Goal: Task Accomplishment & Management: Manage account settings

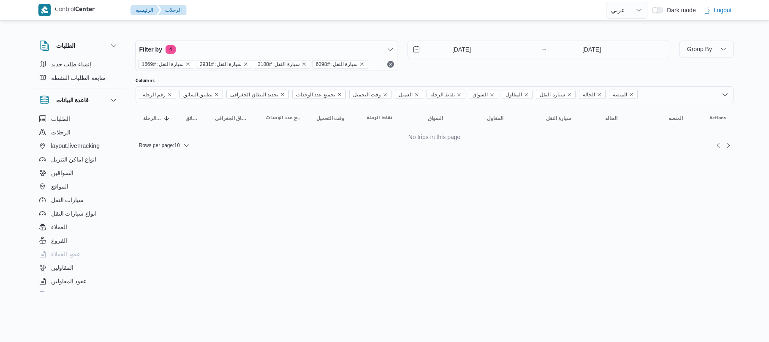
select select "ar"
click at [359, 63] on icon "remove selected entity" at bounding box center [361, 64] width 5 height 5
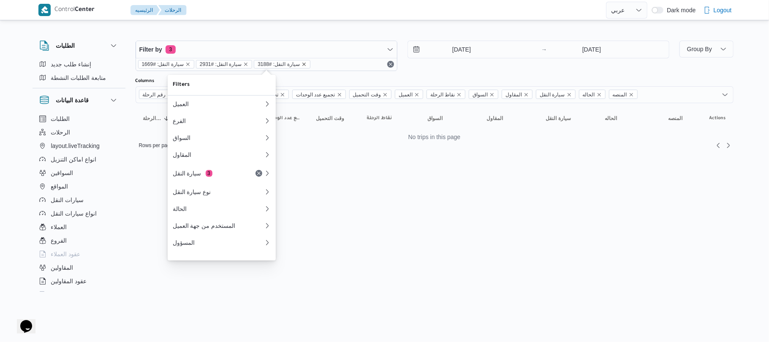
click at [302, 62] on icon "remove selected entity" at bounding box center [304, 64] width 5 height 5
click at [243, 63] on icon "remove selected entity" at bounding box center [245, 64] width 5 height 5
click at [186, 63] on icon "remove selected entity" at bounding box center [187, 64] width 5 height 5
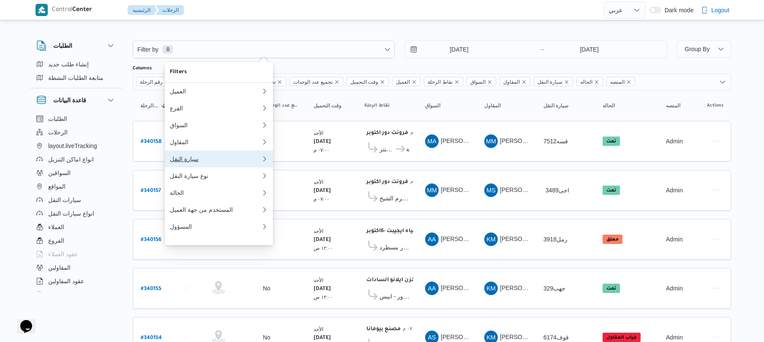
click at [188, 162] on div "سيارة النقل" at bounding box center [214, 158] width 88 height 7
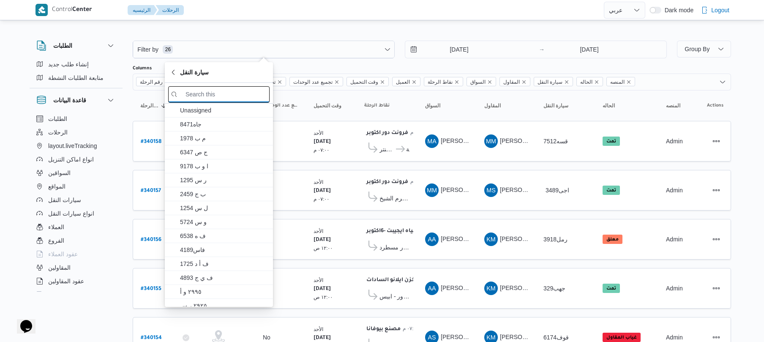
click at [238, 93] on input "search filters" at bounding box center [218, 94] width 101 height 16
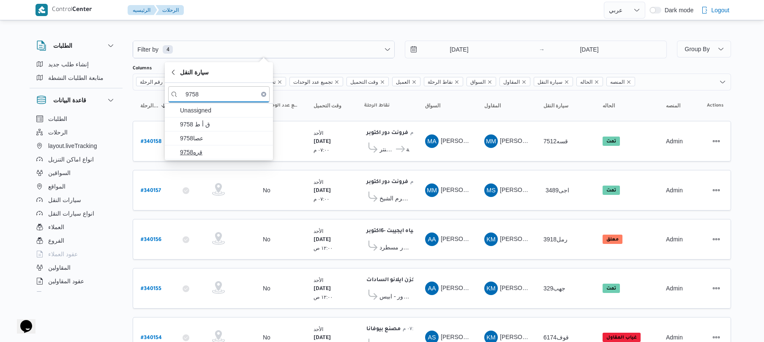
type input "9758"
click at [202, 149] on span "قره9758" at bounding box center [224, 152] width 88 height 10
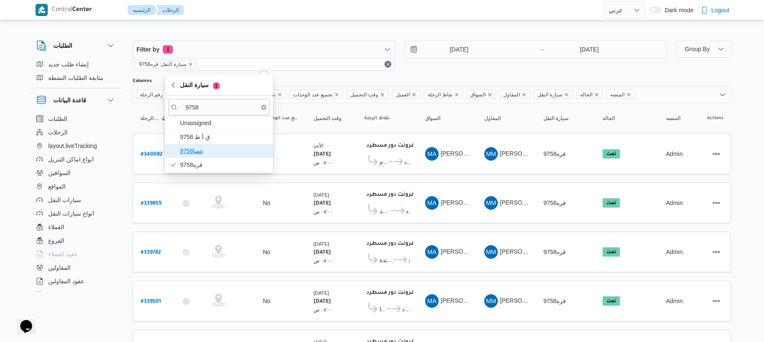
click at [205, 147] on span "9758عصا" at bounding box center [224, 151] width 88 height 10
click at [212, 137] on span "ق أ ط 9758" at bounding box center [224, 137] width 88 height 10
click at [151, 152] on b "# 340082" at bounding box center [152, 155] width 22 height 6
select select "ar"
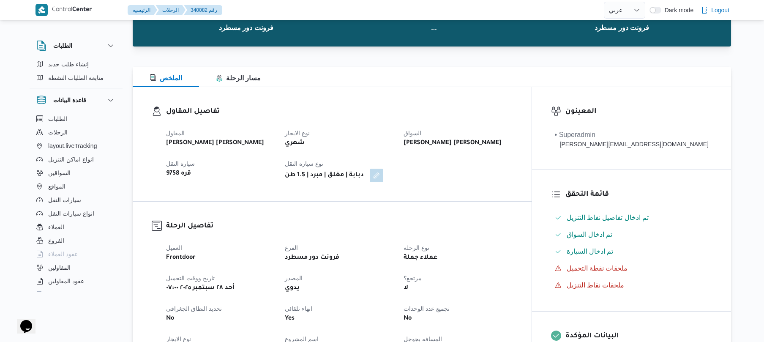
scroll to position [45, 0]
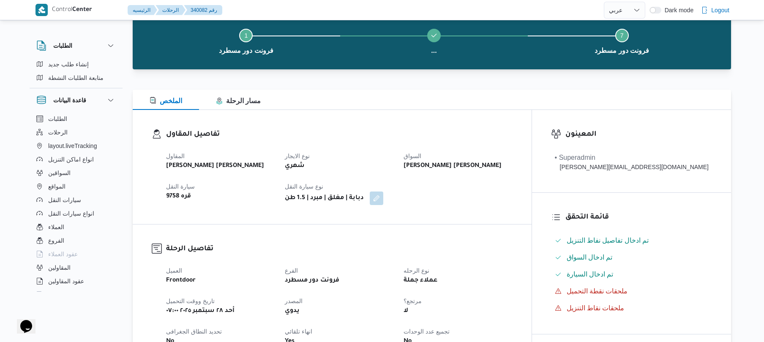
select select "ar"
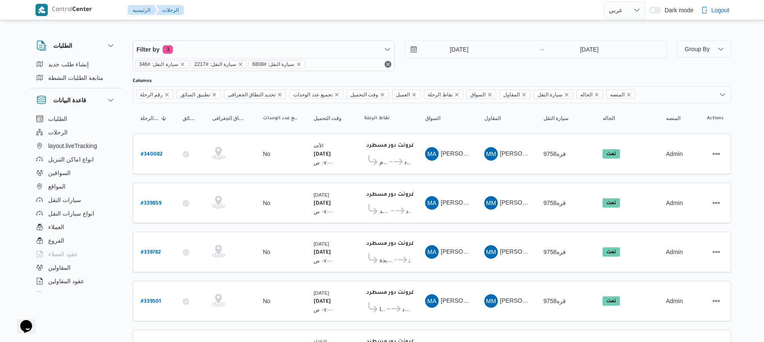
click at [169, 62] on span "سيارة النقل: #346" at bounding box center [158, 64] width 39 height 8
click at [296, 63] on icon "remove selected entity" at bounding box center [298, 64] width 5 height 5
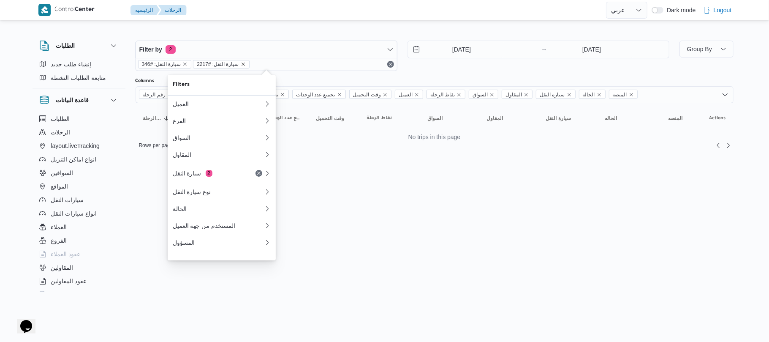
click at [242, 63] on icon "remove selected entity" at bounding box center [243, 64] width 3 height 3
click at [185, 65] on icon "remove selected entity" at bounding box center [184, 64] width 3 height 3
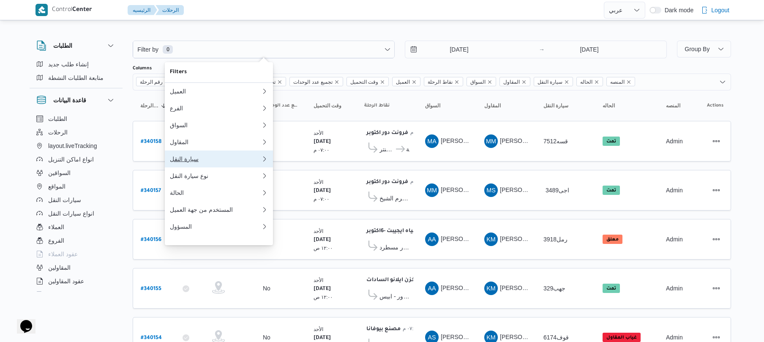
click at [208, 162] on div "سيارة النقل" at bounding box center [214, 158] width 88 height 7
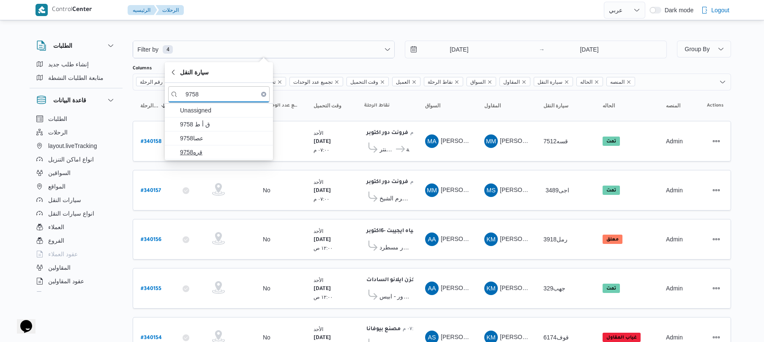
type input "9758"
click at [226, 154] on span "قره9758" at bounding box center [224, 152] width 88 height 10
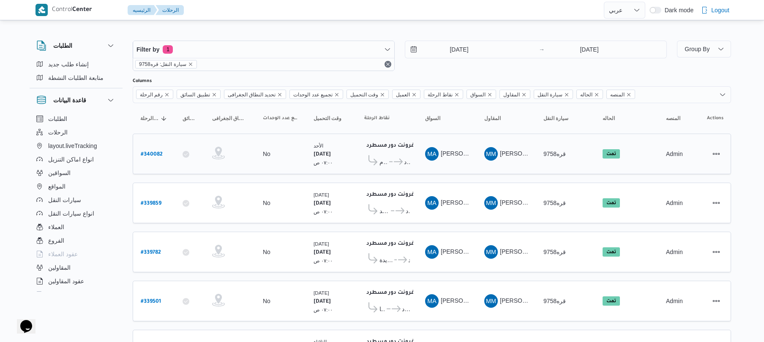
click at [154, 152] on b "# 340082" at bounding box center [152, 155] width 22 height 6
select select "ar"
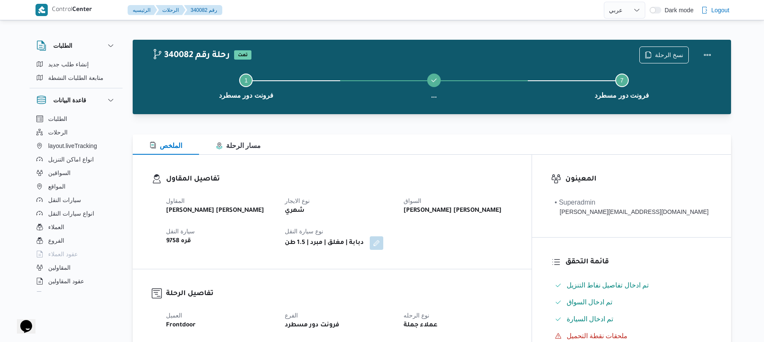
select select "ar"
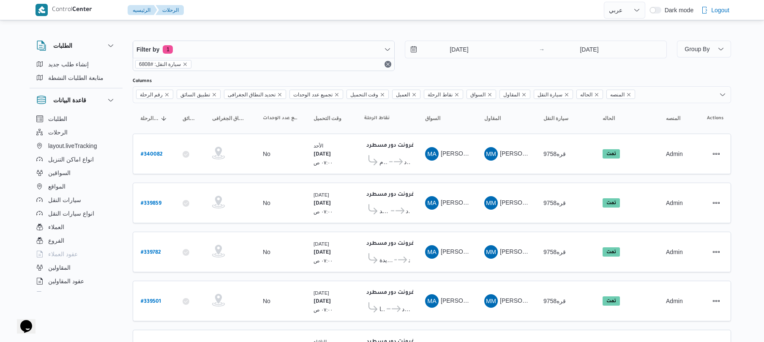
click at [246, 63] on div "سيارة النقل: #6808" at bounding box center [263, 64] width 261 height 13
click at [165, 61] on span "سيارة النقل: #6808" at bounding box center [160, 64] width 42 height 8
click at [185, 63] on icon "remove selected entity" at bounding box center [185, 64] width 3 height 3
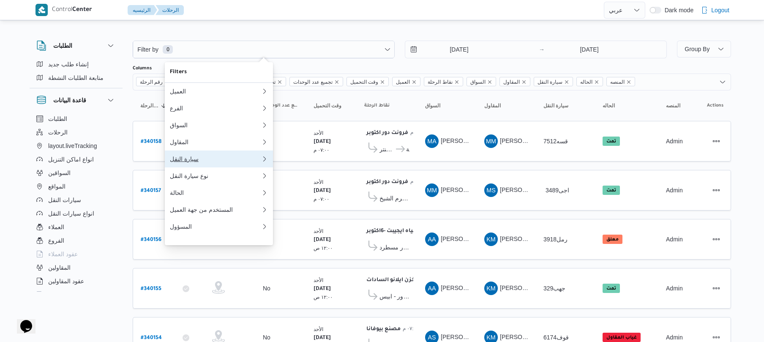
click at [195, 167] on button "سيارة النقل 0" at bounding box center [219, 158] width 108 height 17
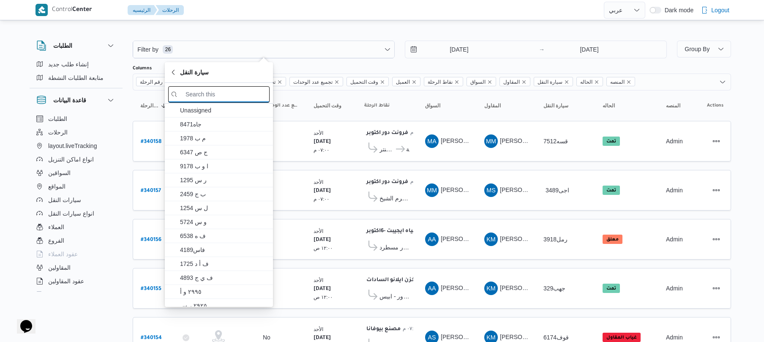
click at [220, 98] on input "search filters" at bounding box center [218, 94] width 101 height 16
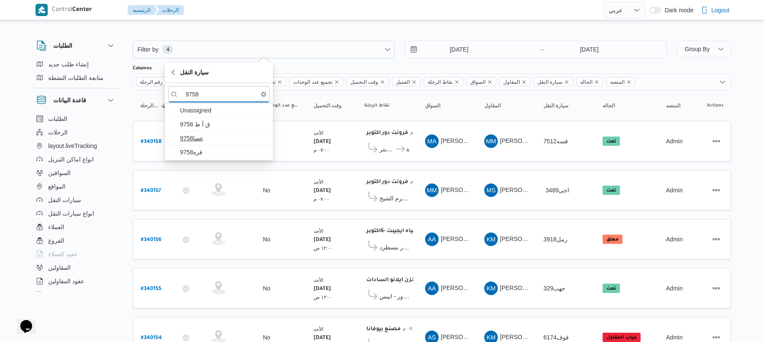
type input "9758"
click at [203, 134] on span "9758عصا" at bounding box center [224, 138] width 88 height 10
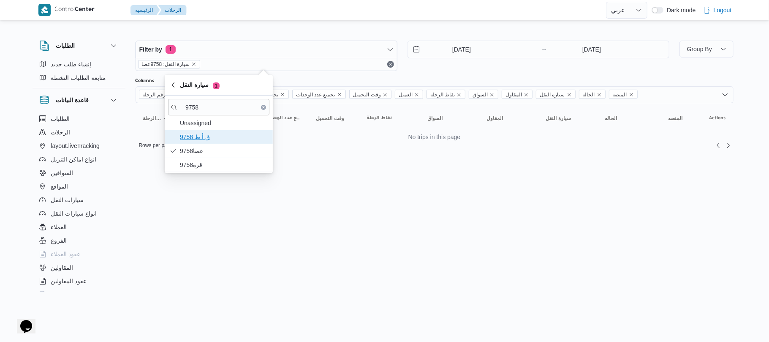
click at [210, 133] on span "ق أ ط 9758" at bounding box center [224, 137] width 88 height 10
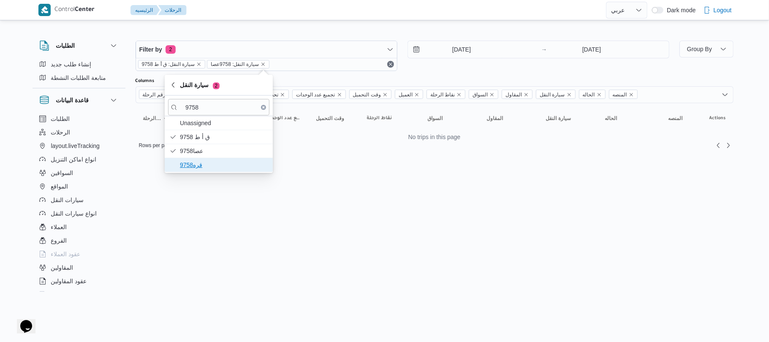
click at [191, 162] on span "قره9758" at bounding box center [224, 165] width 88 height 10
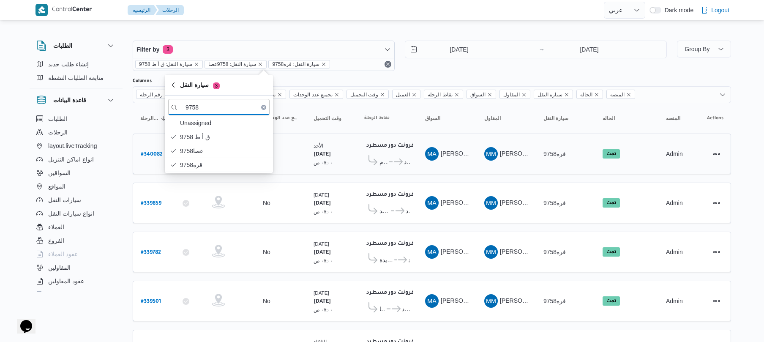
click at [152, 152] on b "# 340082" at bounding box center [152, 155] width 22 height 6
select select "ar"
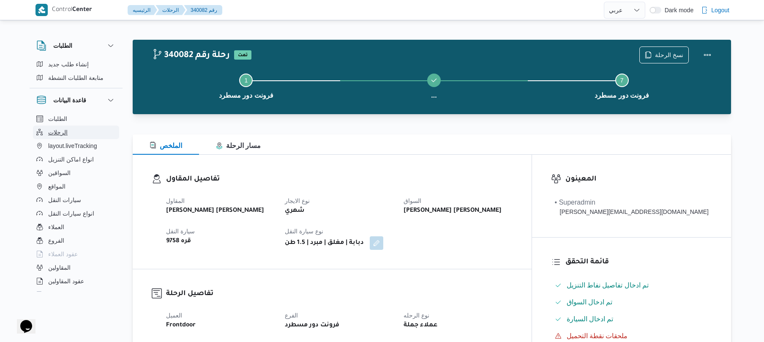
click at [83, 127] on button "الرحلات" at bounding box center [76, 132] width 86 height 14
select select "ar"
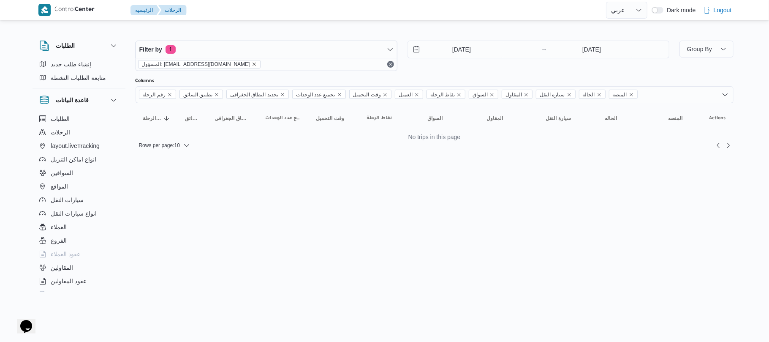
click at [252, 63] on icon "remove selected entity" at bounding box center [254, 64] width 5 height 5
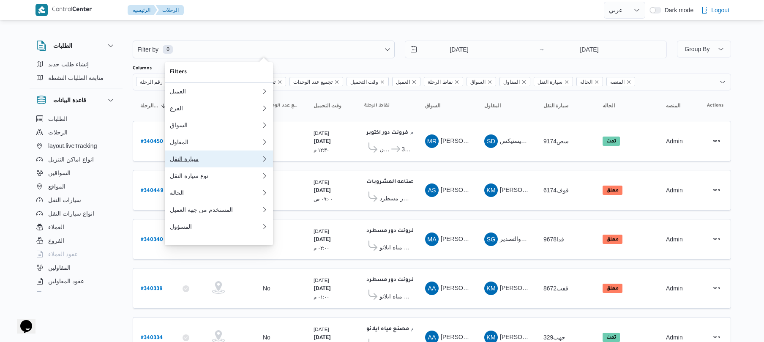
click at [191, 162] on div "سيارة النقل" at bounding box center [215, 158] width 91 height 7
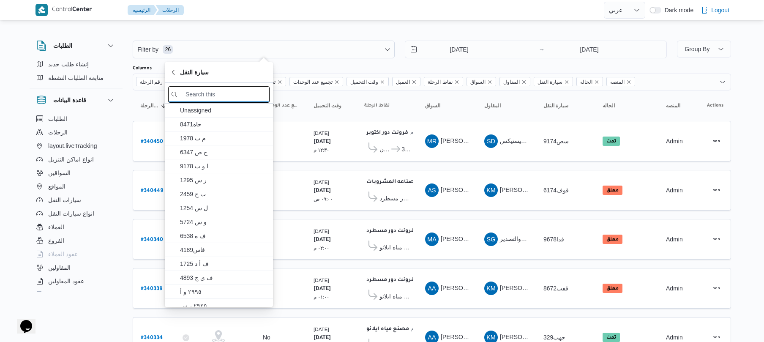
click at [242, 92] on input "search filters" at bounding box center [218, 94] width 101 height 16
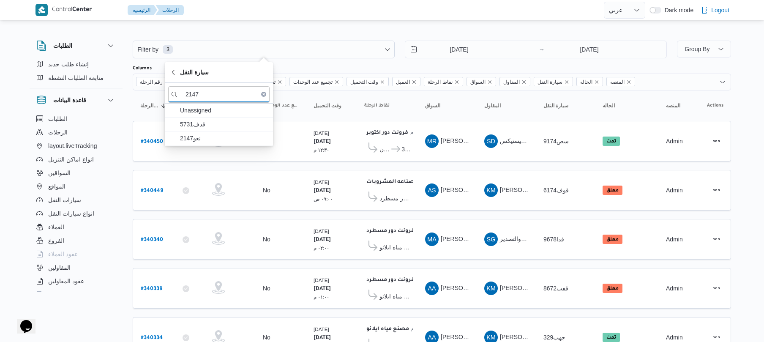
type input "2147"
click at [206, 137] on span "نعو2147" at bounding box center [224, 138] width 88 height 10
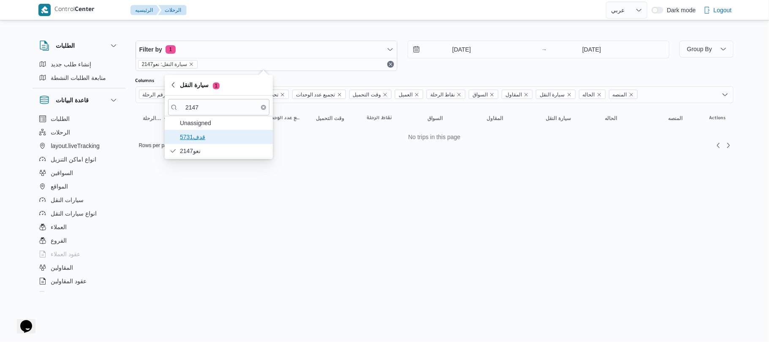
click at [204, 135] on span "قدف5731" at bounding box center [224, 137] width 88 height 10
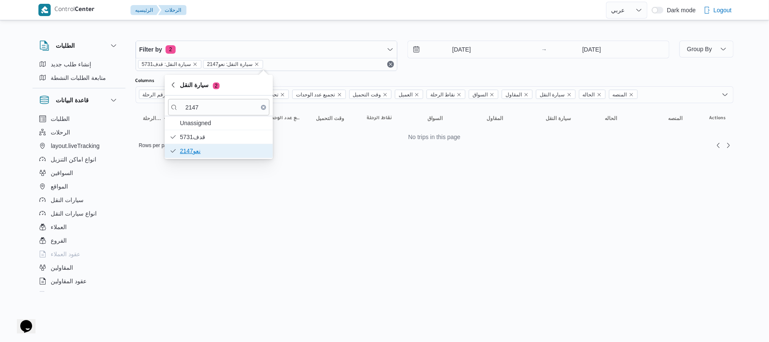
click at [205, 147] on span "نعو2147" at bounding box center [224, 151] width 88 height 10
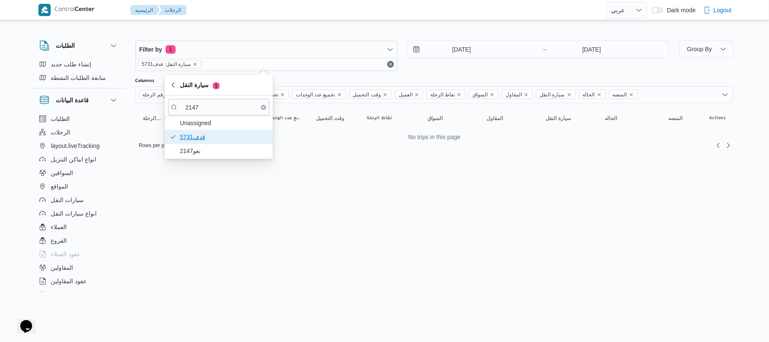
click at [207, 139] on span "قدف5731" at bounding box center [224, 137] width 88 height 10
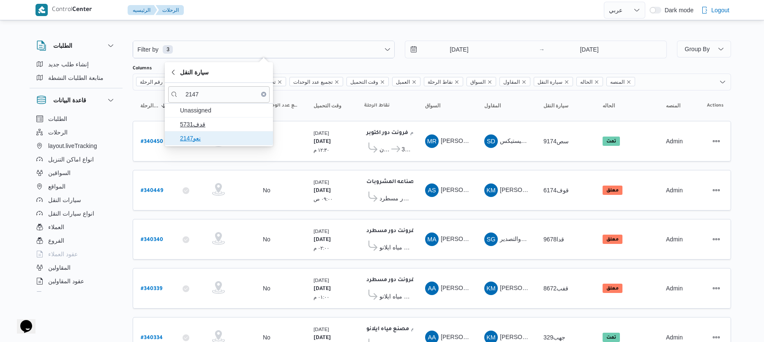
click at [207, 139] on span "نعو2147" at bounding box center [224, 138] width 88 height 10
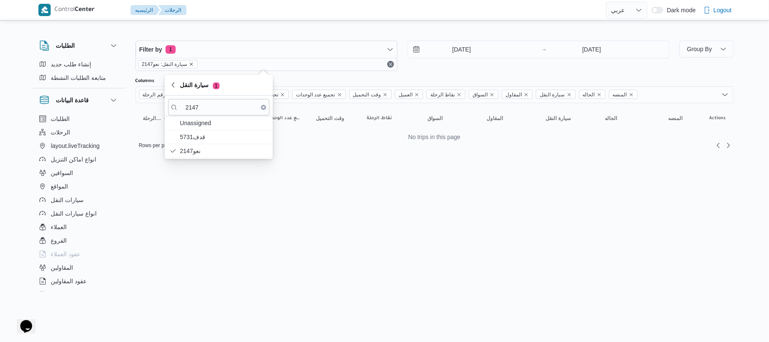
click at [190, 64] on icon "remove selected entity" at bounding box center [191, 64] width 3 height 3
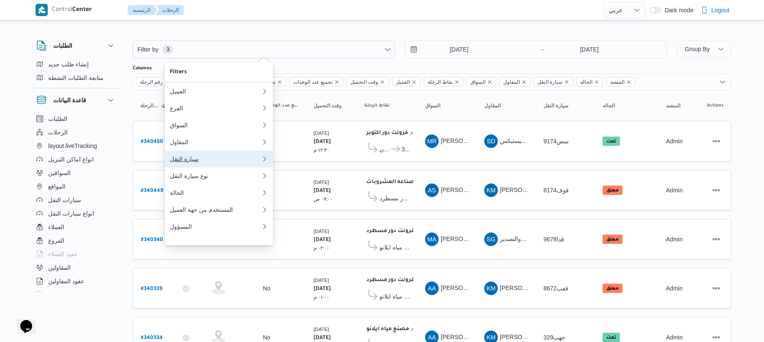
click at [187, 162] on div "سيارة النقل" at bounding box center [214, 158] width 88 height 7
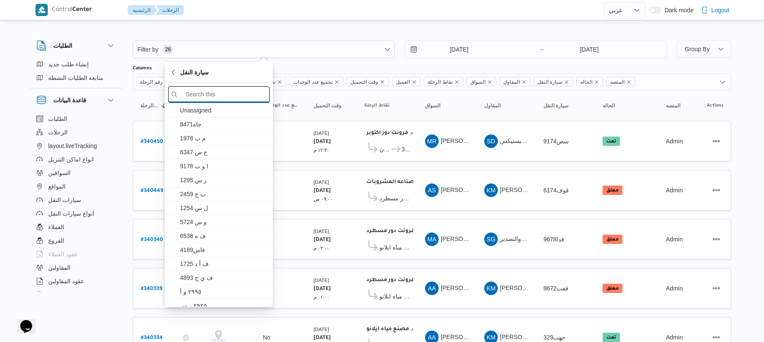
click at [240, 93] on input "search filters" at bounding box center [218, 94] width 101 height 16
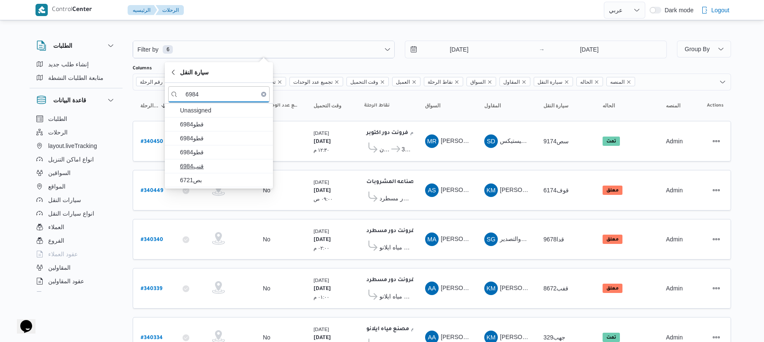
type input "6984"
click at [201, 167] on span "قنب6984" at bounding box center [224, 166] width 88 height 10
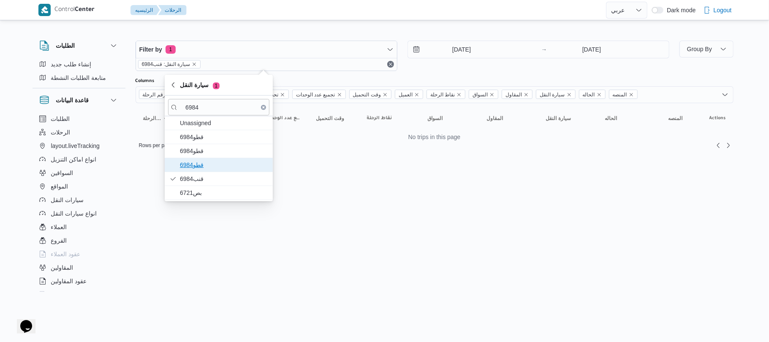
click at [201, 161] on span "قطو6984" at bounding box center [224, 165] width 88 height 10
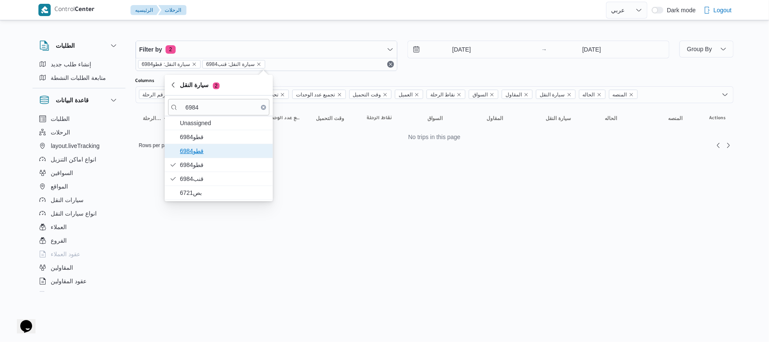
click at [213, 149] on span "قطو6984" at bounding box center [224, 151] width 88 height 10
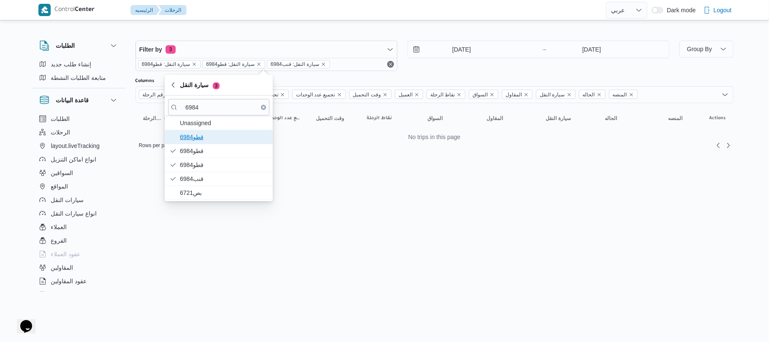
drag, startPoint x: 221, startPoint y: 137, endPoint x: 201, endPoint y: 139, distance: 19.9
drag, startPoint x: 201, startPoint y: 139, endPoint x: 188, endPoint y: 139, distance: 13.1
click at [188, 139] on span "6984قطو" at bounding box center [224, 137] width 88 height 10
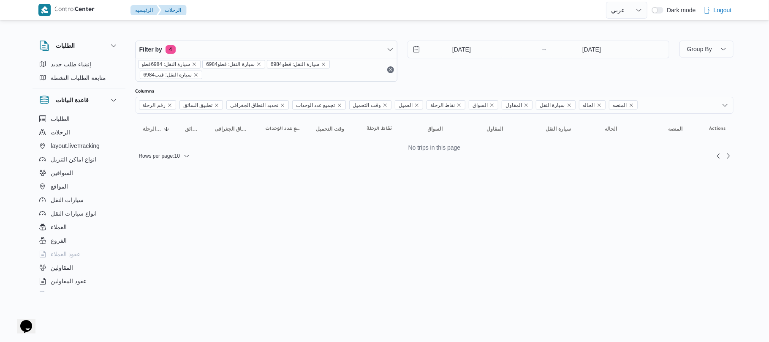
click at [345, 198] on html "Control Center الرئيسيه الرحلات English عربي Dark mode Logout الطلبات إنشاء طلب…" at bounding box center [384, 171] width 769 height 342
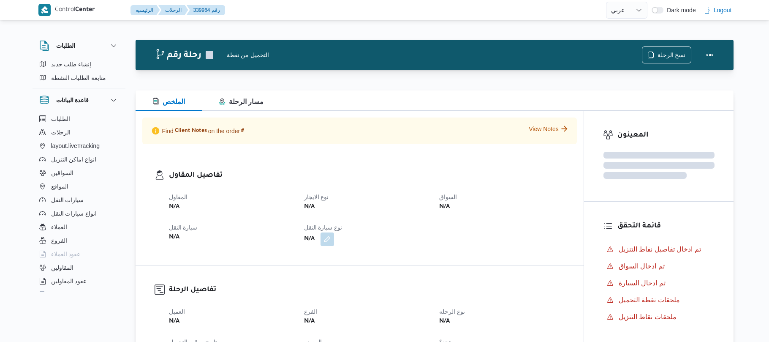
select select "ar"
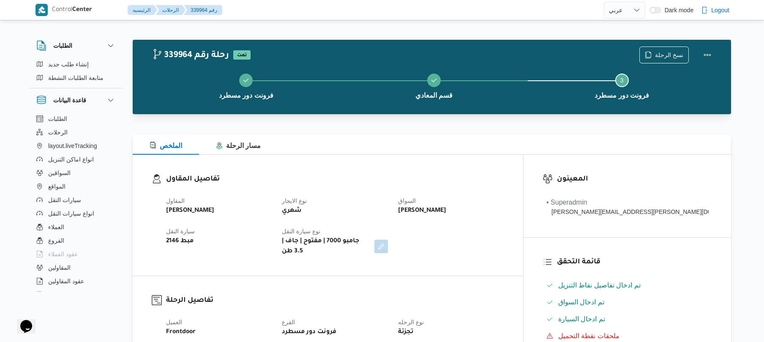
click at [411, 176] on h3 "تفاصيل المقاول" at bounding box center [335, 179] width 338 height 11
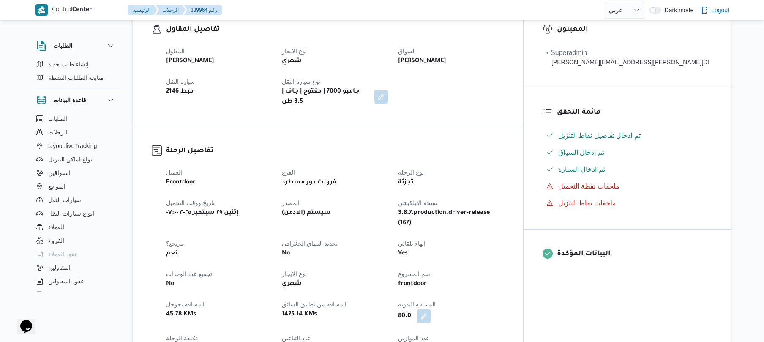
scroll to position [270, 0]
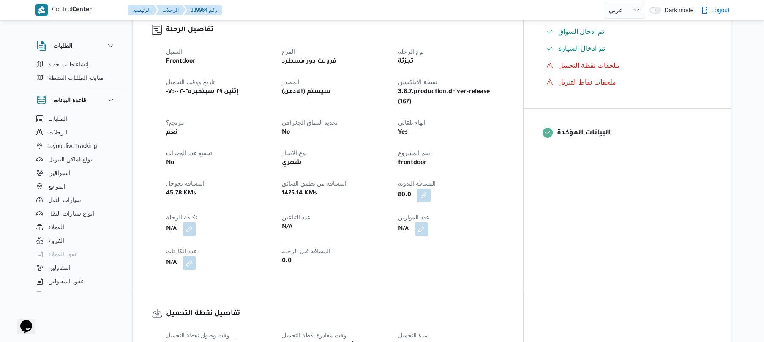
click at [504, 221] on div "N/A" at bounding box center [450, 228] width 107 height 15
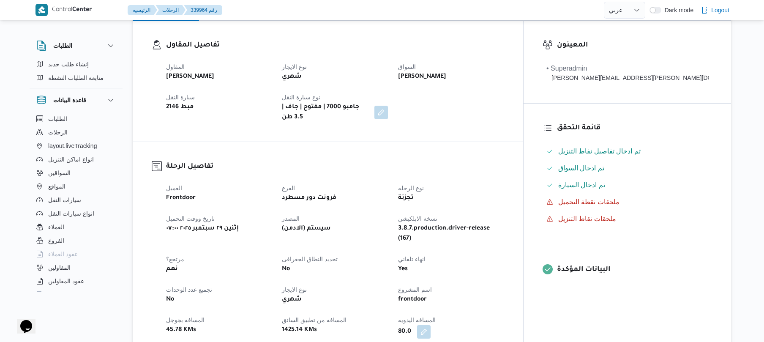
scroll to position [135, 0]
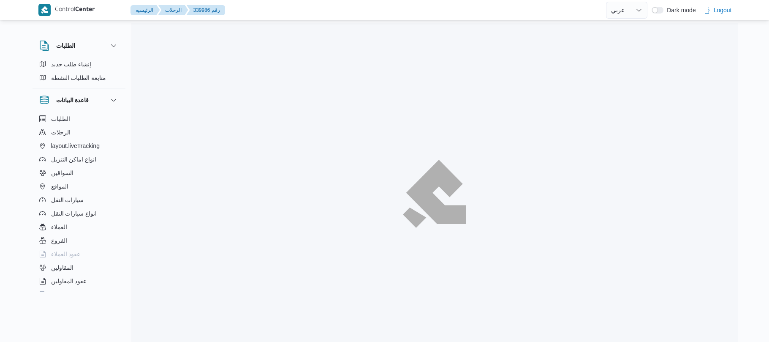
select select "ar"
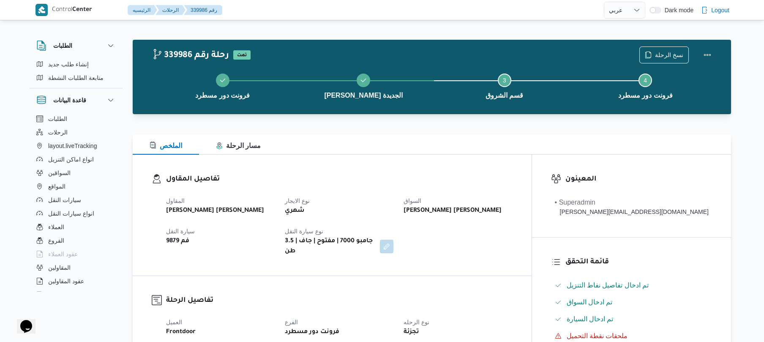
click at [427, 171] on div "تفاصيل المقاول المقاول محمد عيد عبدالسلام عبدالحافظ نوع الايجار شهري السواق عمر…" at bounding box center [332, 215] width 399 height 121
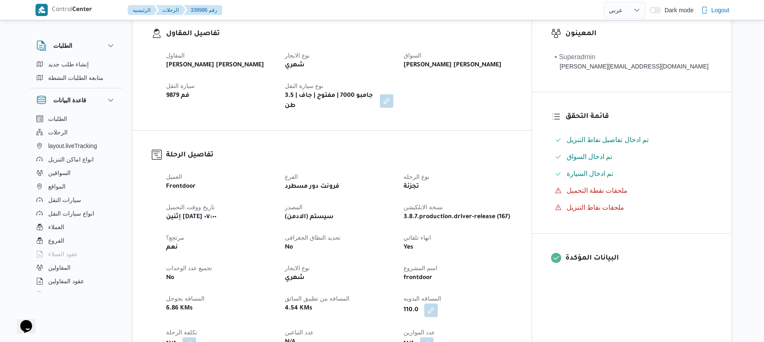
scroll to position [248, 0]
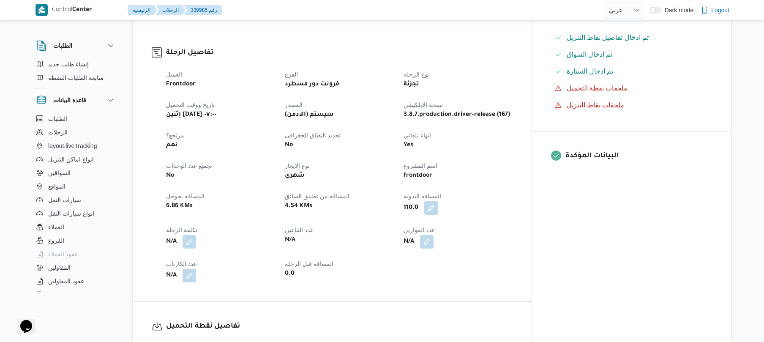
click at [517, 210] on div "العميل Frontdoor الفرع فرونت دور مسطرد نوع الرحله تجزئة تاريخ ووقت التحميل إثني…" at bounding box center [339, 175] width 356 height 223
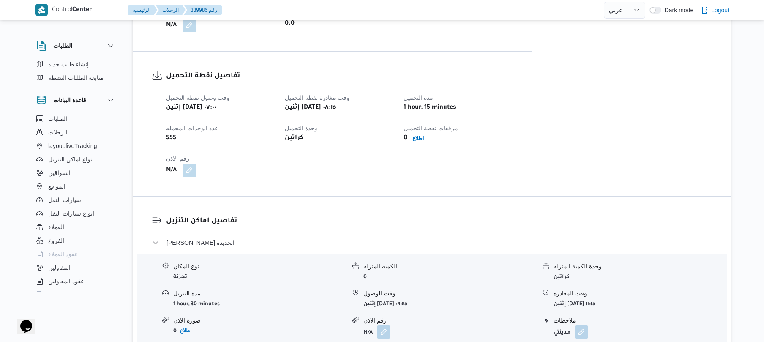
scroll to position [631, 0]
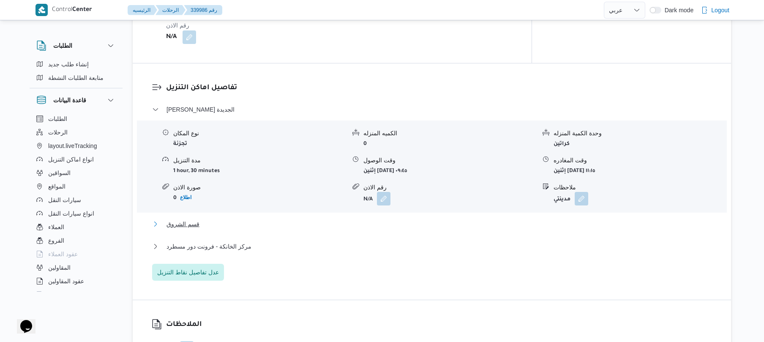
click at [378, 219] on button "قسم الشروق" at bounding box center [432, 224] width 560 height 10
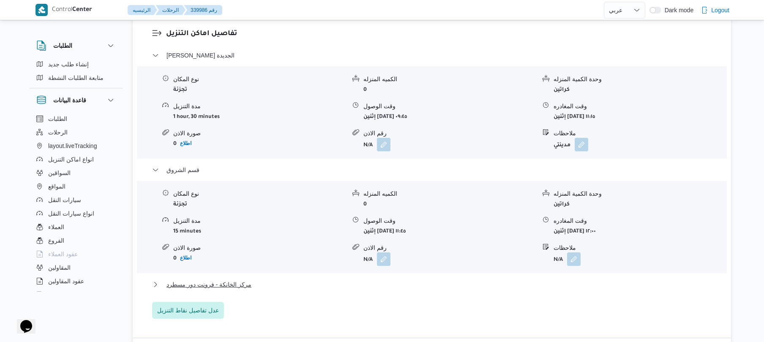
scroll to position [766, 0]
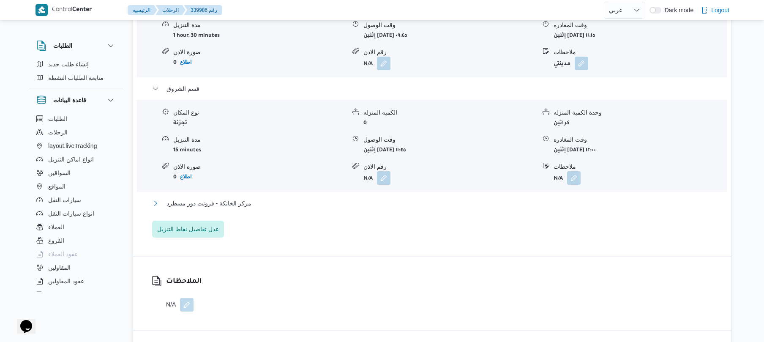
click at [443, 198] on button "مركز الخانكة - فرونت دور مسطرد" at bounding box center [432, 203] width 560 height 10
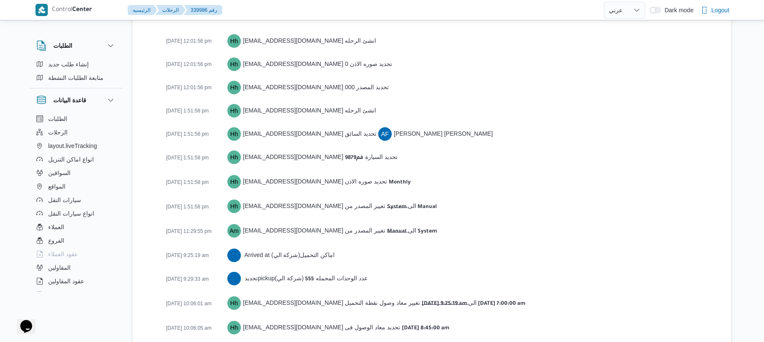
scroll to position [1663, 0]
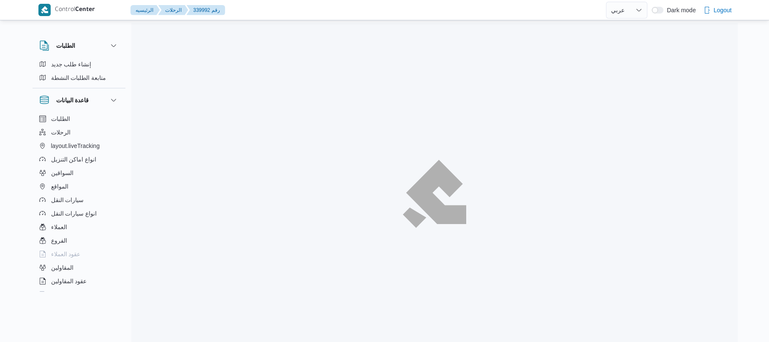
select select "ar"
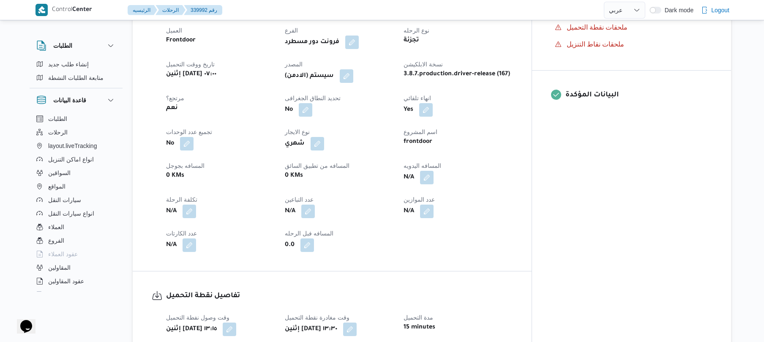
scroll to position [315, 0]
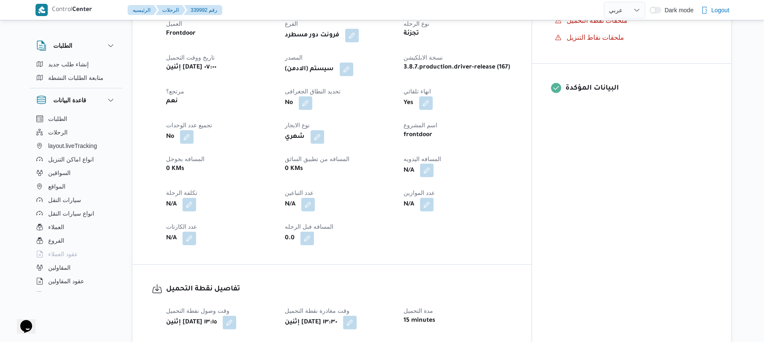
click at [433, 166] on button "button" at bounding box center [427, 170] width 14 height 14
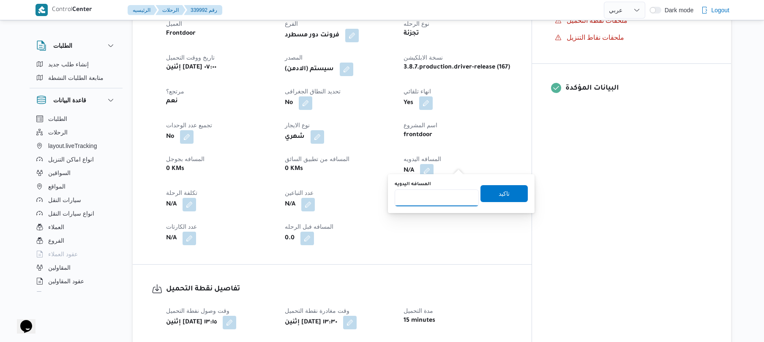
click at [440, 195] on input "المسافه اليدويه" at bounding box center [436, 197] width 84 height 17
type input "130"
click at [490, 193] on span "تاكيد" at bounding box center [503, 193] width 47 height 17
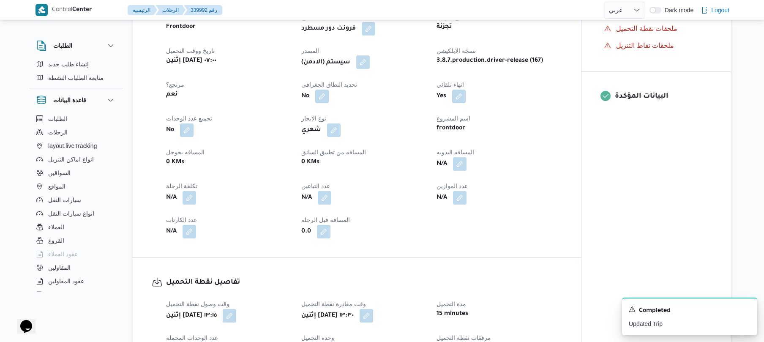
click at [365, 61] on button "button" at bounding box center [363, 62] width 14 height 14
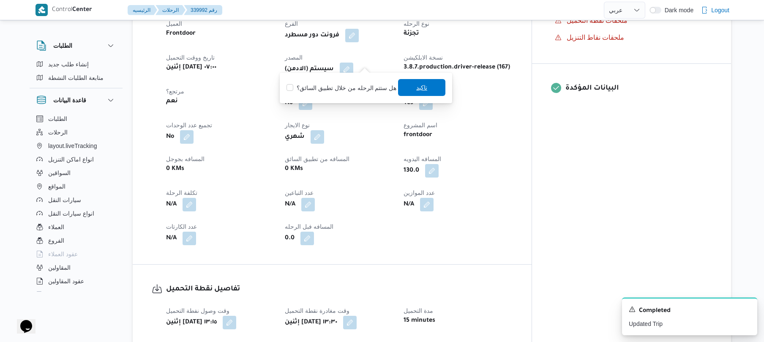
click at [412, 85] on span "تاكيد" at bounding box center [421, 87] width 47 height 17
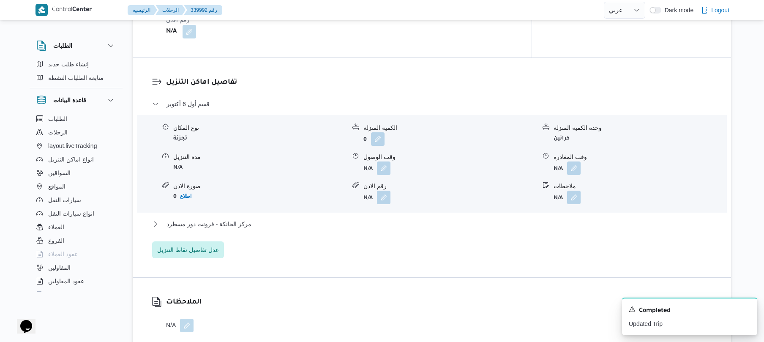
scroll to position [676, 0]
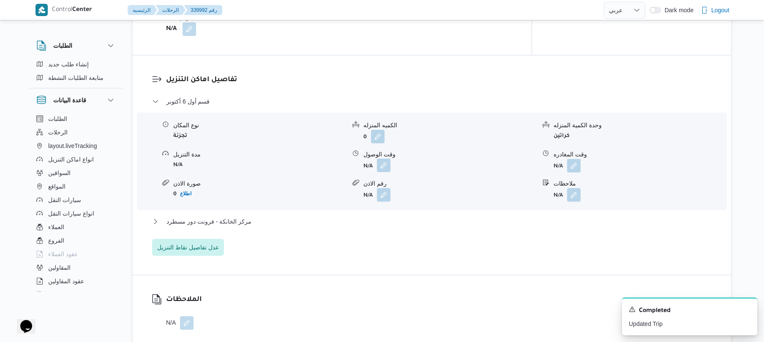
click at [383, 158] on button "button" at bounding box center [384, 165] width 14 height 14
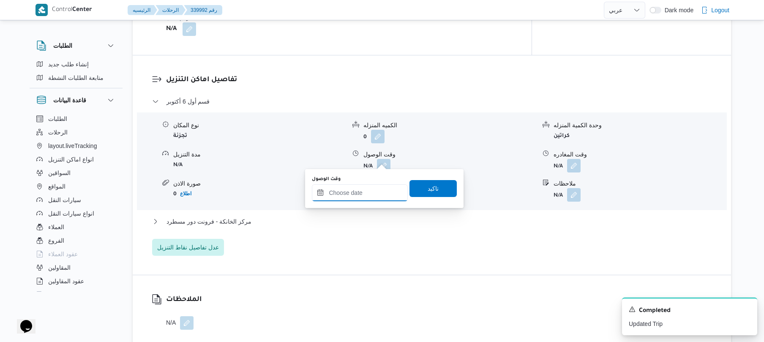
click at [372, 185] on input "وقت الوصول" at bounding box center [360, 192] width 96 height 17
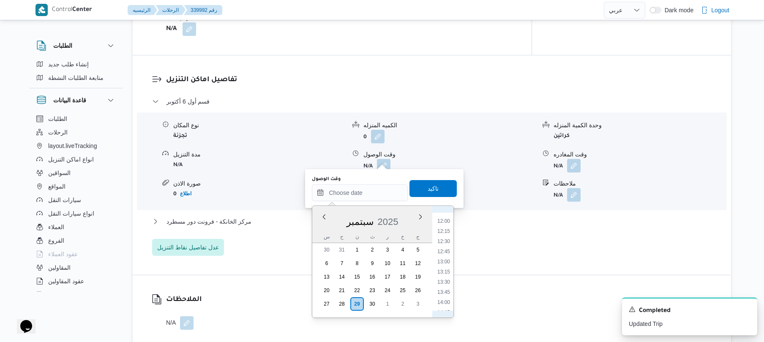
scroll to position [520, 0]
click at [446, 285] on li "14:30" at bounding box center [443, 285] width 19 height 8
type input "٢٩/٠٩/٢٠٢٥ ١٤:٣٠"
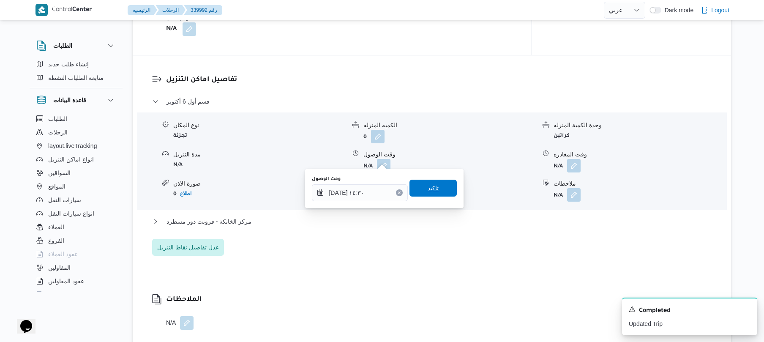
click at [427, 190] on span "تاكيد" at bounding box center [432, 188] width 11 height 10
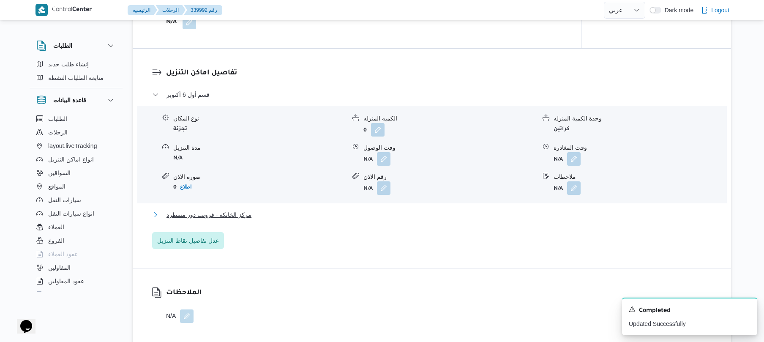
click at [385, 210] on button "مركز الخانكة - فرونت دور مسطرد" at bounding box center [432, 214] width 560 height 10
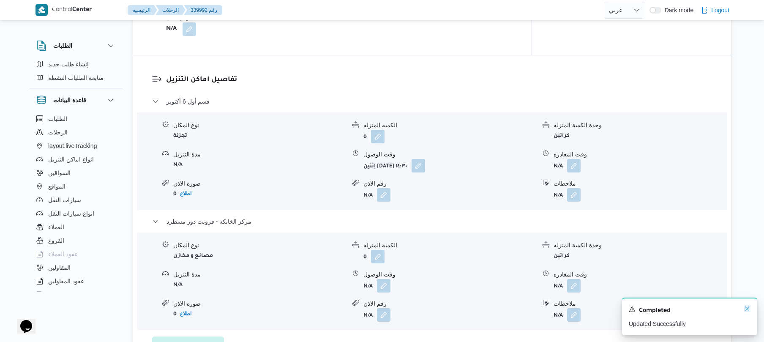
click at [747, 308] on icon "Dismiss toast" at bounding box center [747, 308] width 4 height 4
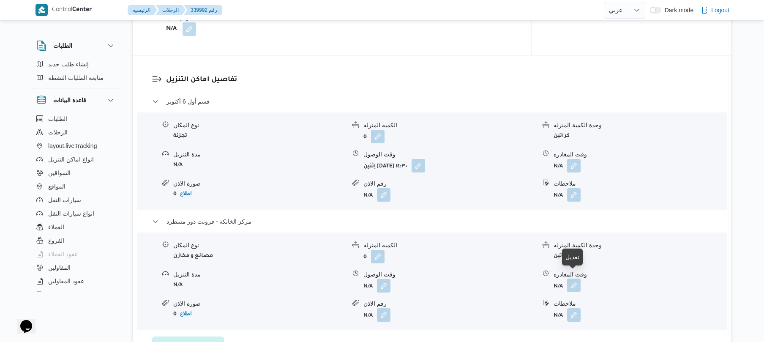
click at [571, 278] on button "button" at bounding box center [574, 285] width 14 height 14
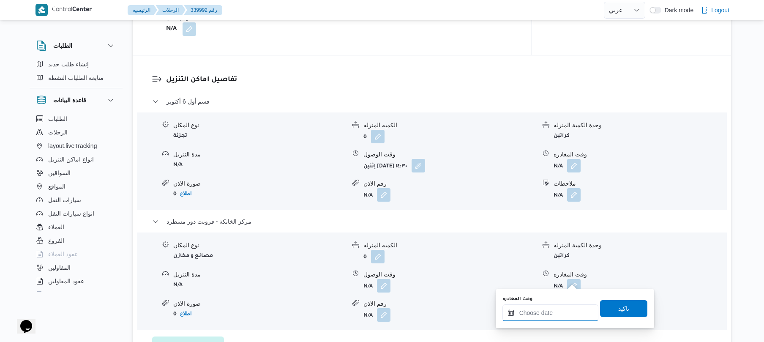
click at [552, 313] on input "وقت المغادره" at bounding box center [550, 312] width 96 height 17
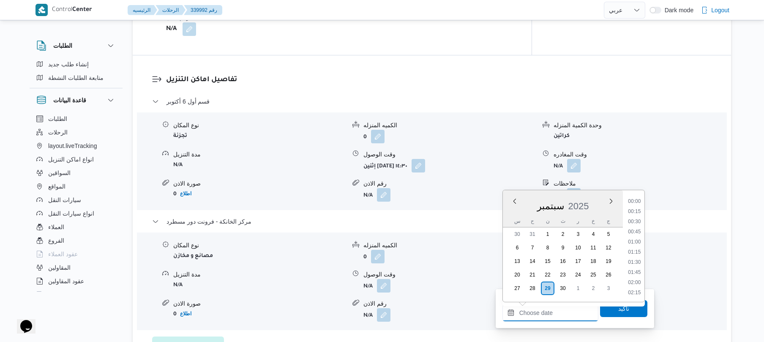
scroll to position [751, 0]
click at [641, 220] on li "19:00" at bounding box center [633, 221] width 19 height 8
type input "٢٩/٠٩/٢٠٢٥ ١٩:٠٠"
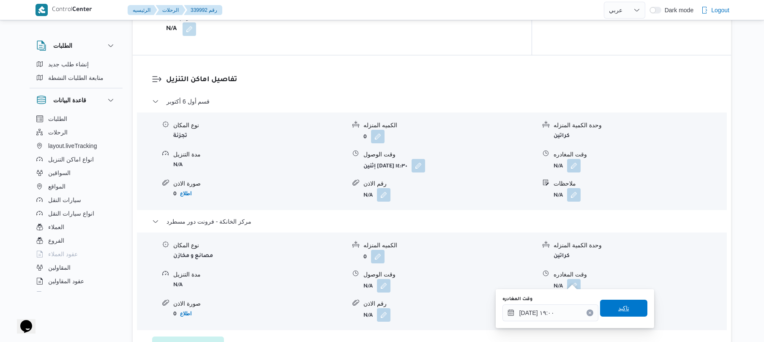
click at [618, 304] on span "تاكيد" at bounding box center [623, 308] width 11 height 10
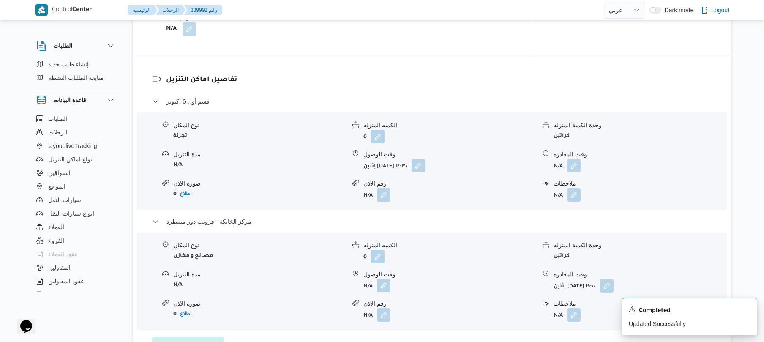
click at [383, 278] on button "button" at bounding box center [384, 285] width 14 height 14
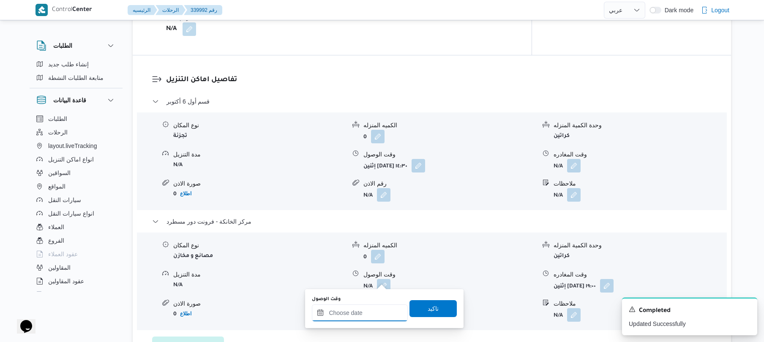
click at [360, 313] on input "وقت الوصول" at bounding box center [360, 312] width 96 height 17
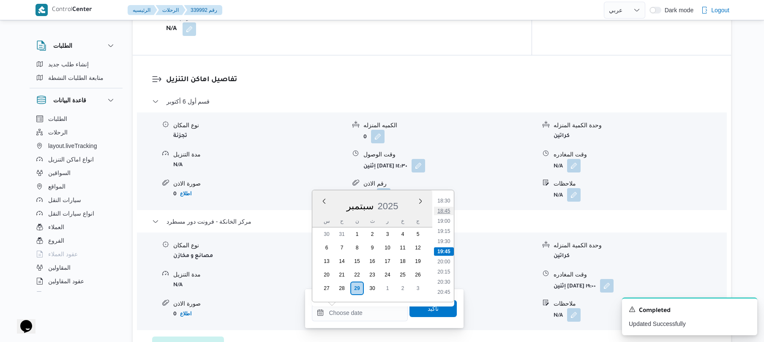
click at [447, 212] on li "18:45" at bounding box center [443, 211] width 19 height 8
type input "٢٩/٠٩/٢٠٢٥ ١٨:٤٥"
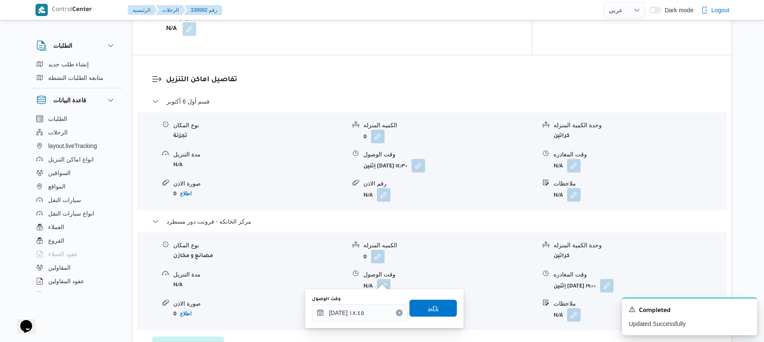
click at [427, 307] on span "تاكيد" at bounding box center [432, 308] width 11 height 10
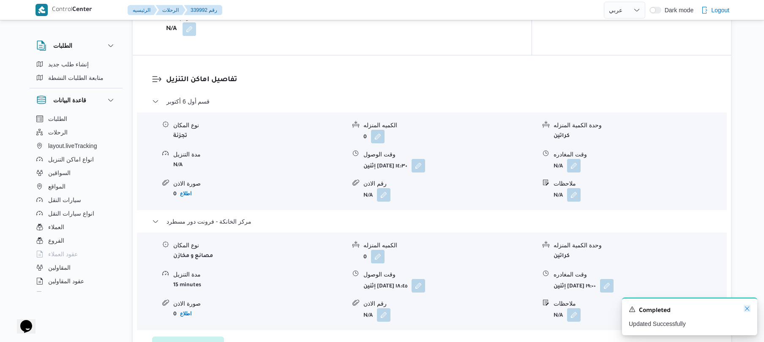
click at [747, 312] on icon "Dismiss toast" at bounding box center [746, 308] width 7 height 7
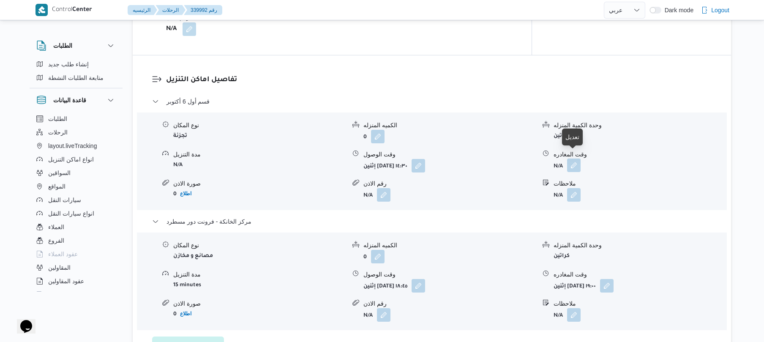
click at [575, 160] on button "button" at bounding box center [574, 165] width 14 height 14
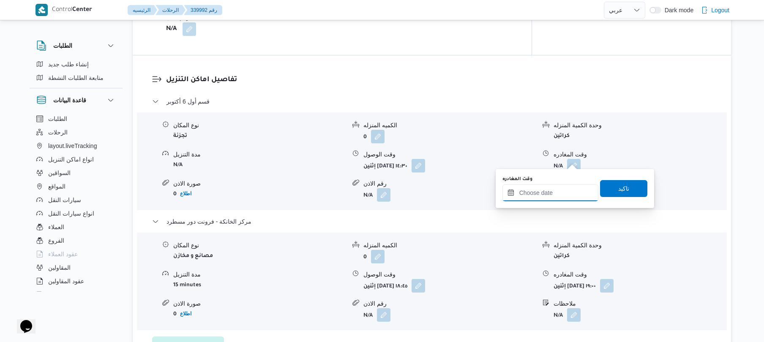
click at [525, 198] on input "وقت المغادره" at bounding box center [550, 192] width 96 height 17
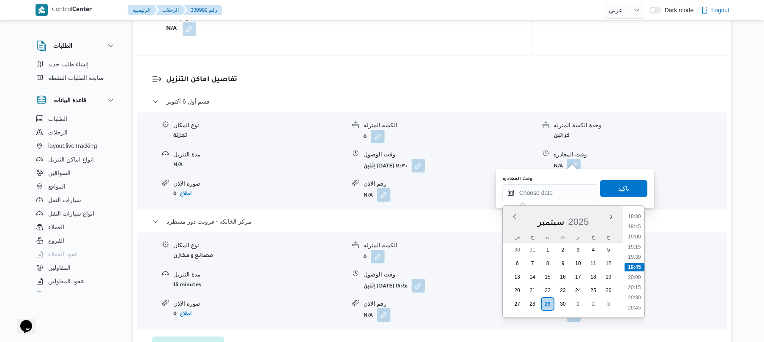
scroll to position [668, 0]
click at [636, 266] on li "17:45" at bounding box center [633, 268] width 19 height 8
type input "٢٩/٠٩/٢٠٢٥ ١٧:٤٥"
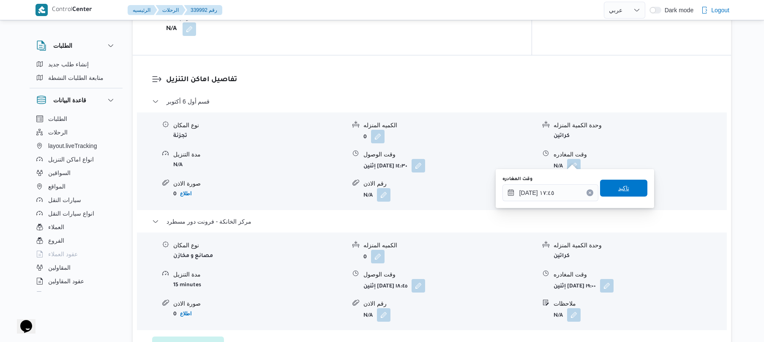
click at [631, 187] on span "تاكيد" at bounding box center [623, 188] width 47 height 17
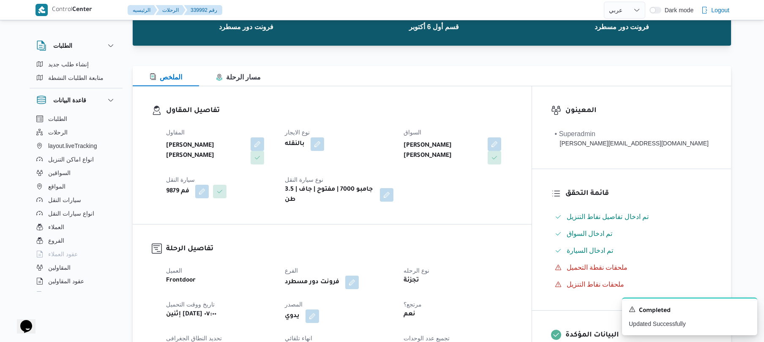
scroll to position [0, 0]
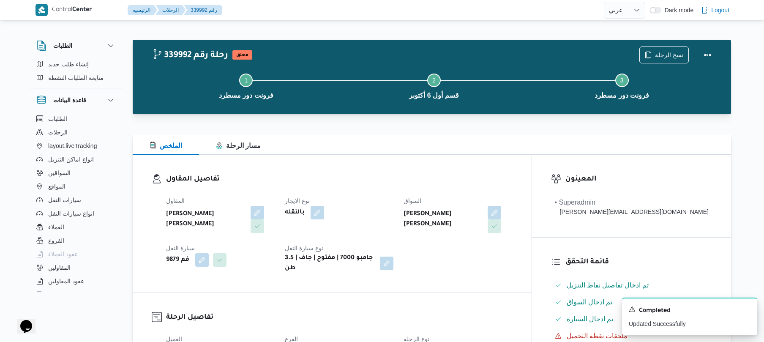
click at [526, 155] on div "تفاصيل المقاول المقاول محمد عيد عبدالسلام عبدالحافظ نوع الايجار بالنقله السواق …" at bounding box center [332, 224] width 399 height 138
click at [705, 54] on button "Actions" at bounding box center [707, 54] width 17 height 17
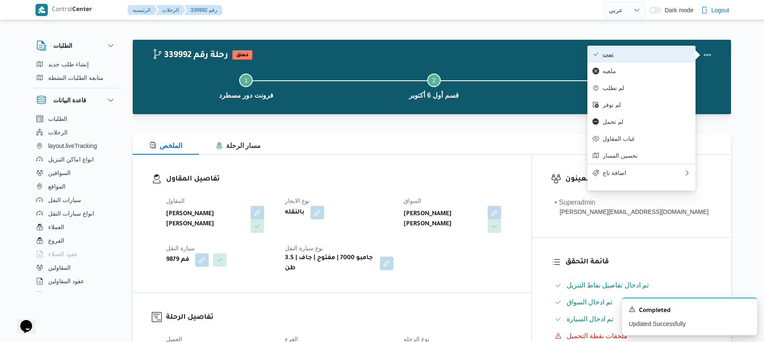
click at [645, 61] on button "تمت" at bounding box center [641, 54] width 108 height 17
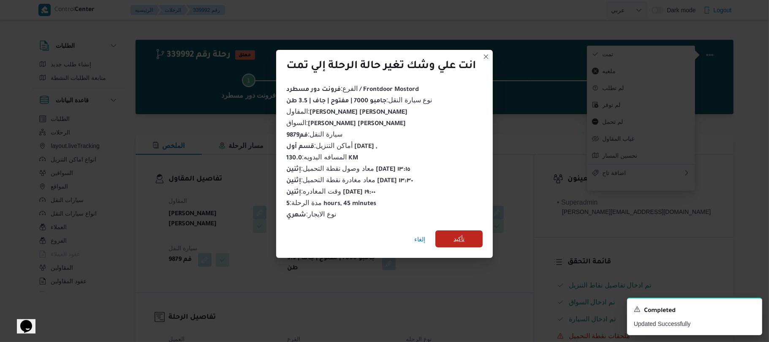
click at [462, 234] on span "تأكيد" at bounding box center [459, 239] width 11 height 10
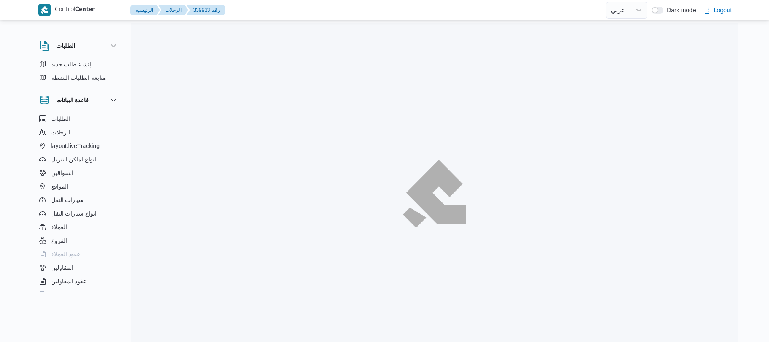
select select "ar"
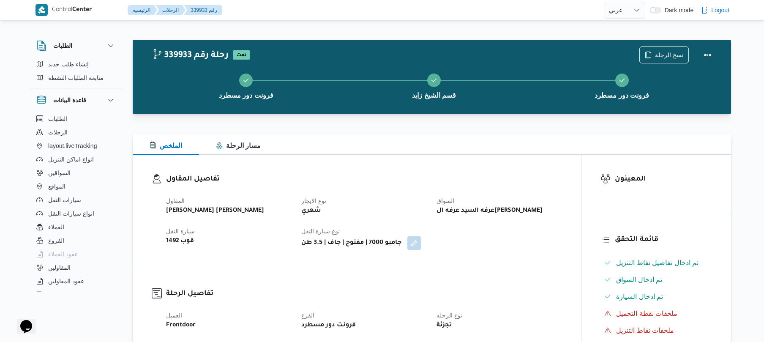
click at [434, 125] on div at bounding box center [432, 129] width 598 height 10
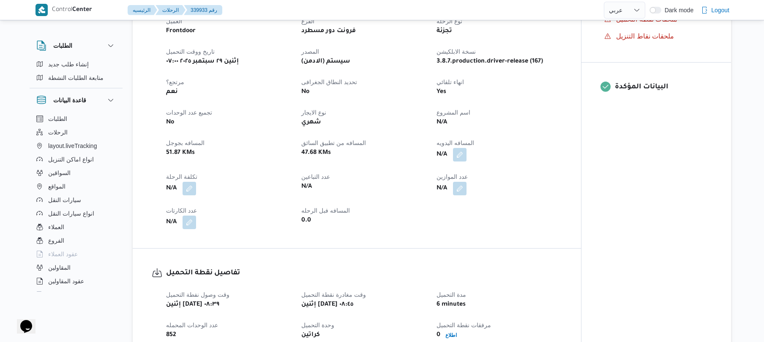
scroll to position [315, 0]
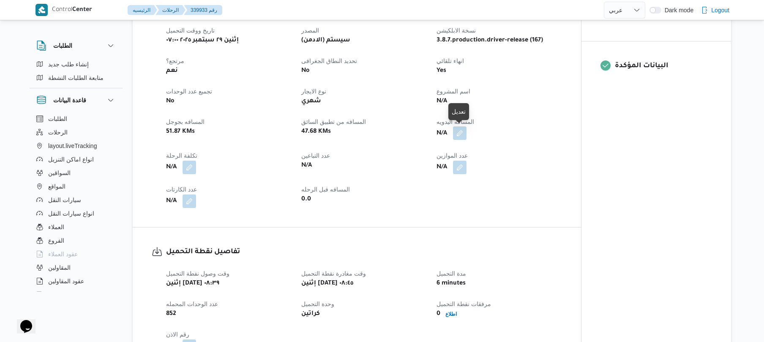
click at [460, 134] on button "button" at bounding box center [460, 133] width 14 height 14
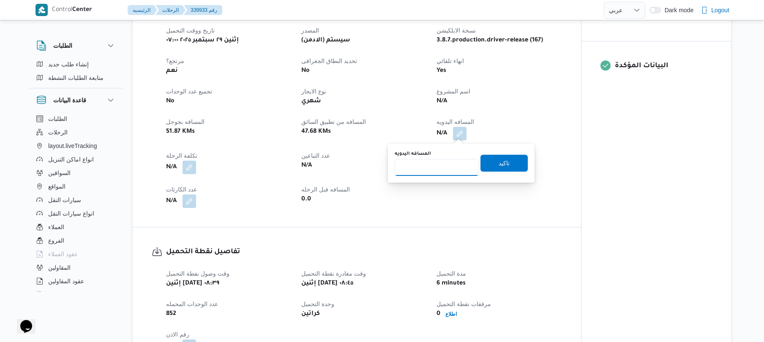
click at [434, 171] on input "المسافه اليدويه" at bounding box center [436, 167] width 84 height 17
type input "130"
click at [504, 166] on span "تاكيد" at bounding box center [503, 162] width 47 height 17
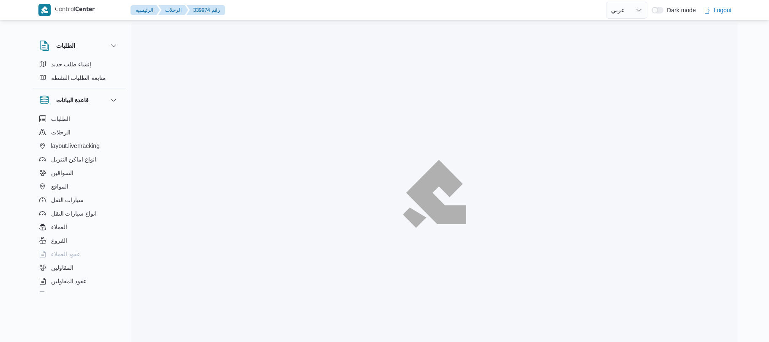
select select "ar"
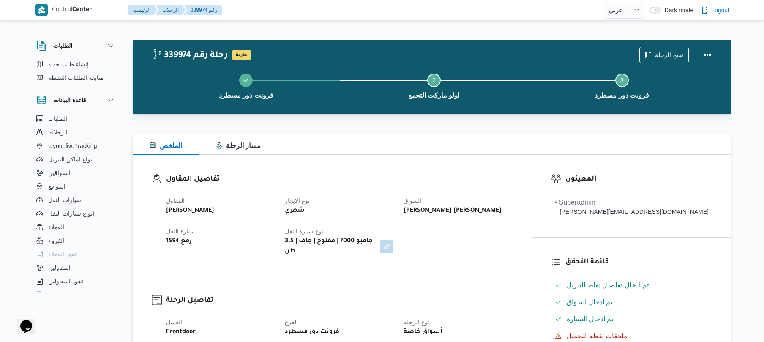
click at [470, 242] on div "المقاول محمد صلاح عبداللطيف الشريف نوع الايجار شهري السواق تامر جلال محمد محجوب…" at bounding box center [339, 225] width 356 height 71
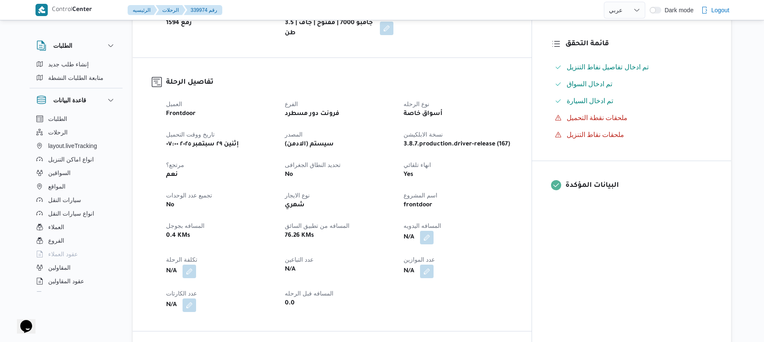
scroll to position [225, 0]
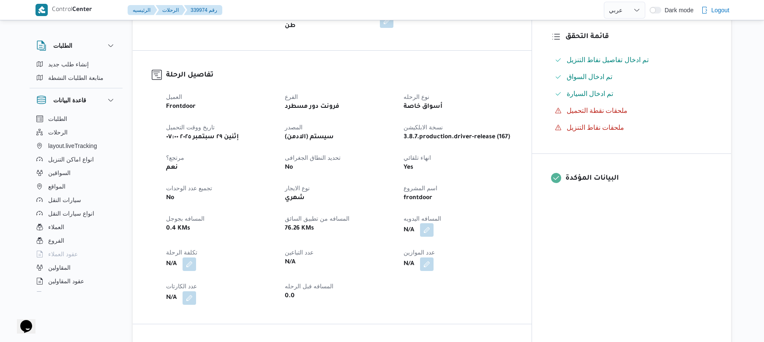
click at [433, 226] on button "button" at bounding box center [427, 230] width 14 height 14
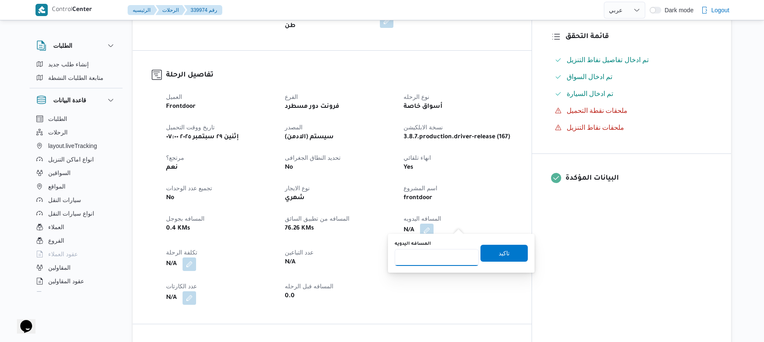
click at [438, 255] on input "المسافه اليدويه" at bounding box center [436, 257] width 84 height 17
type input "120"
click at [498, 253] on span "تاكيد" at bounding box center [503, 253] width 11 height 10
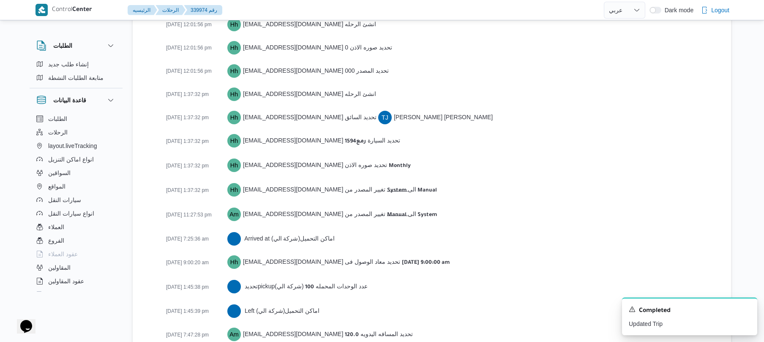
scroll to position [1211, 0]
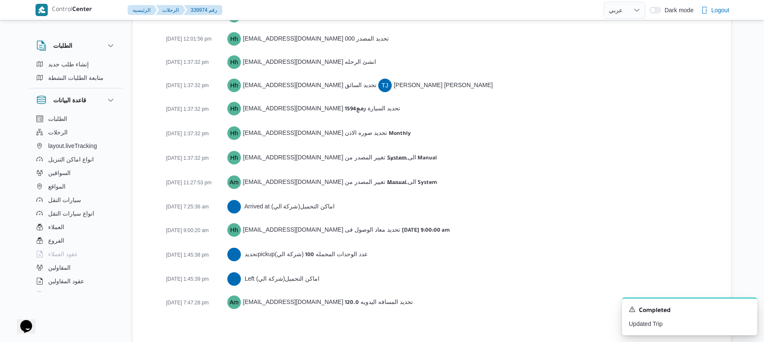
click at [566, 101] on div "27-09-2025 1:37:32 pm Hh hadeer.hesham@illa.com.eg تحديد السيارة رمع1594" at bounding box center [439, 109] width 546 height 16
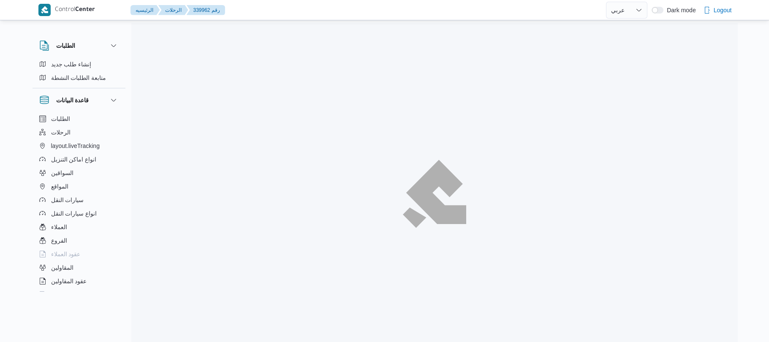
select select "ar"
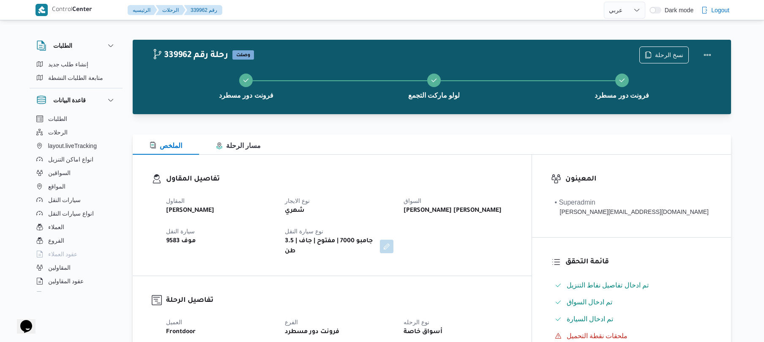
click at [421, 223] on div "المقاول [PERSON_NAME] نوع الايجار شهري السواق [PERSON_NAME] ابو [PERSON_NAME] ا…" at bounding box center [339, 225] width 356 height 71
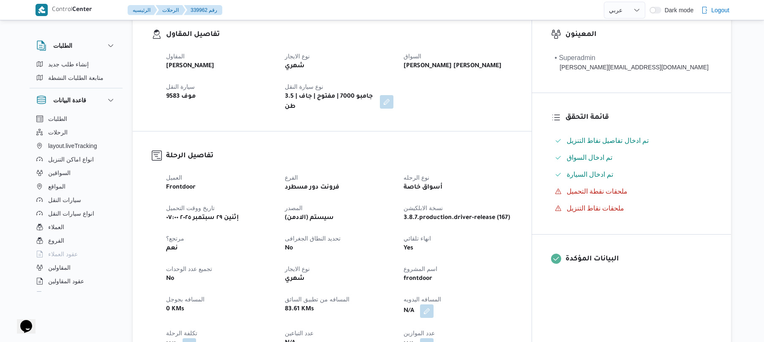
scroll to position [270, 0]
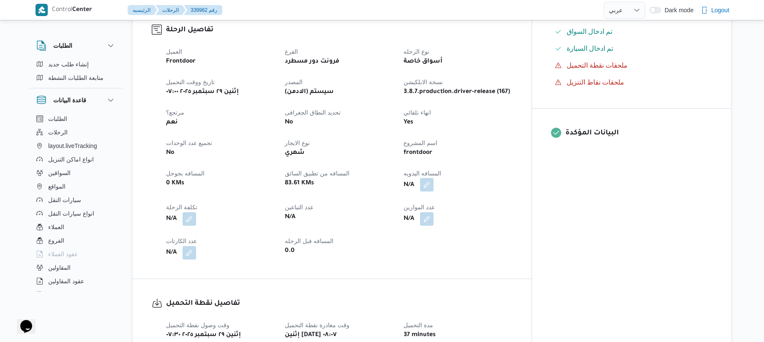
click at [433, 181] on button "button" at bounding box center [427, 185] width 14 height 14
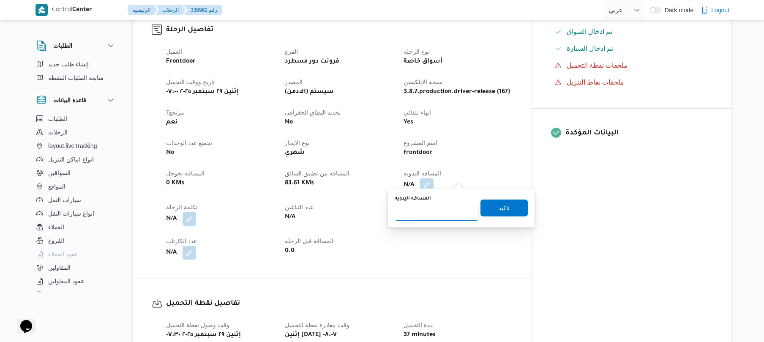
click at [437, 217] on input "المسافه اليدويه" at bounding box center [436, 212] width 84 height 17
type input "120"
click at [498, 209] on span "تاكيد" at bounding box center [503, 207] width 11 height 10
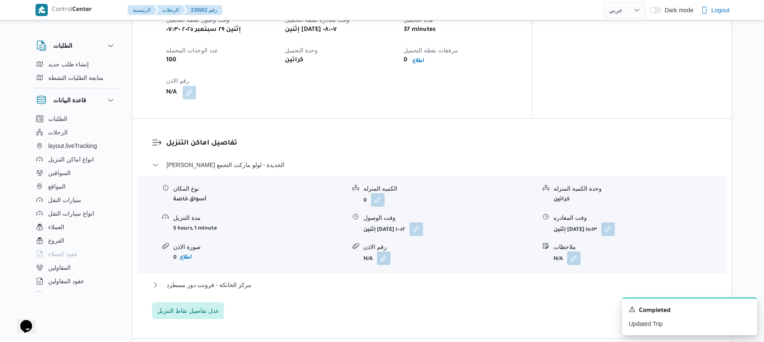
scroll to position [608, 0]
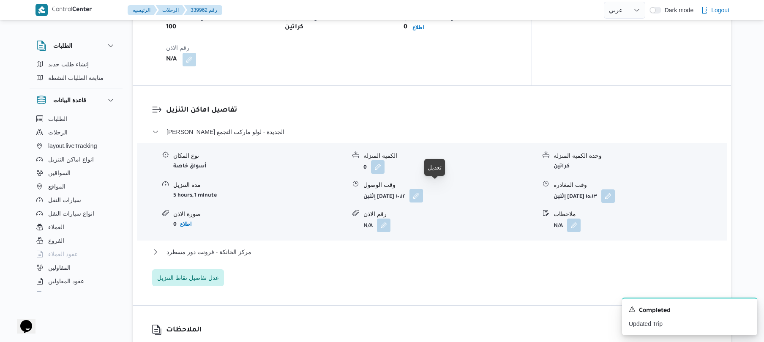
click at [423, 191] on button "button" at bounding box center [416, 196] width 14 height 14
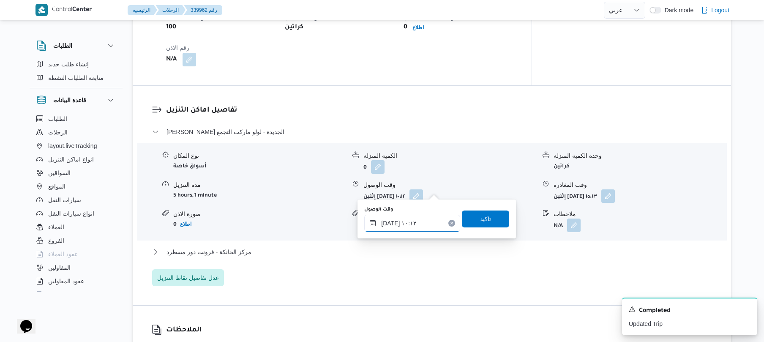
click at [411, 223] on input "٢٩/٠٩/٢٠٢٥ ١٠:١٢" at bounding box center [412, 223] width 96 height 17
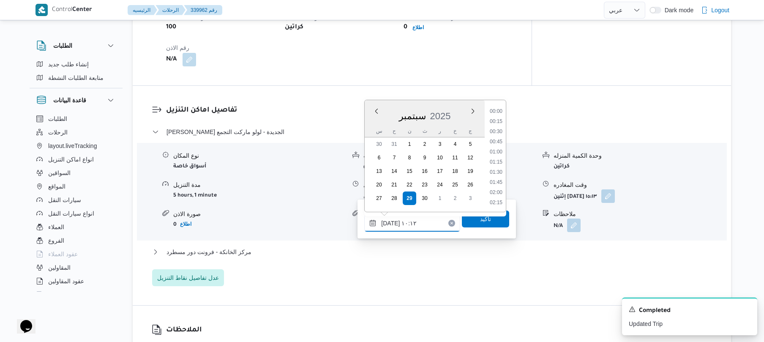
scroll to position [355, 0]
click at [500, 131] on li "09:15" at bounding box center [495, 131] width 19 height 8
type input "٢٩/٠٩/٢٠٢٥ ٠٩:١٥"
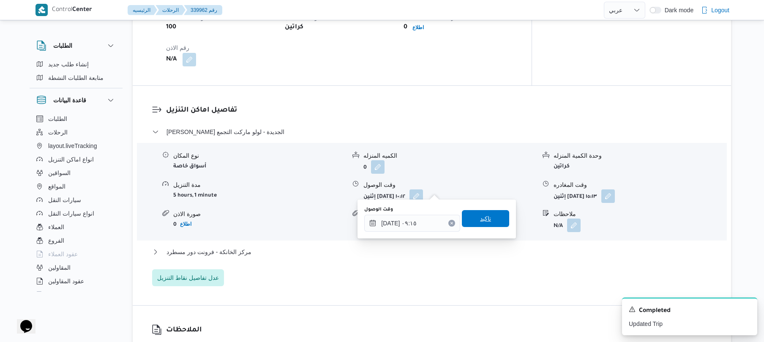
click at [482, 221] on span "تاكيد" at bounding box center [485, 218] width 11 height 10
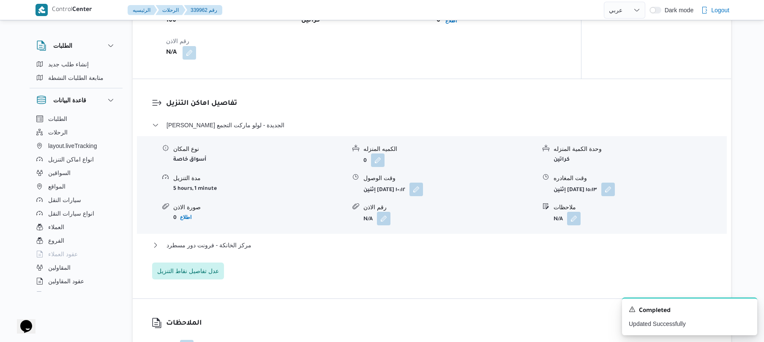
click at [428, 250] on div "مركز الخانكة - فرونت دور مسطرد" at bounding box center [432, 248] width 560 height 16
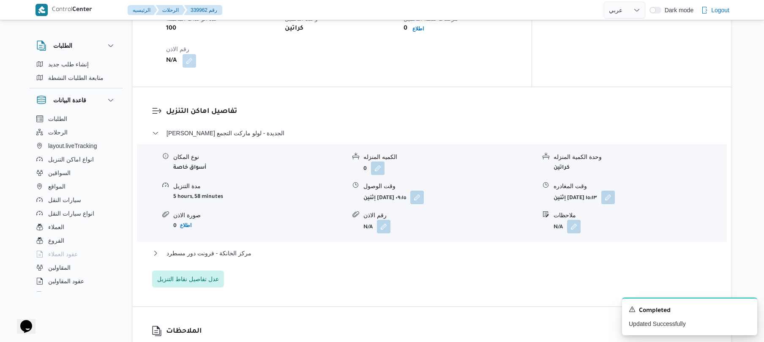
scroll to position [676, 0]
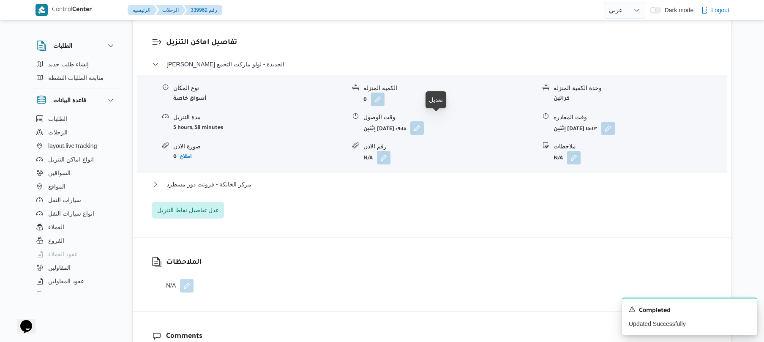
click at [424, 122] on button "button" at bounding box center [417, 128] width 14 height 14
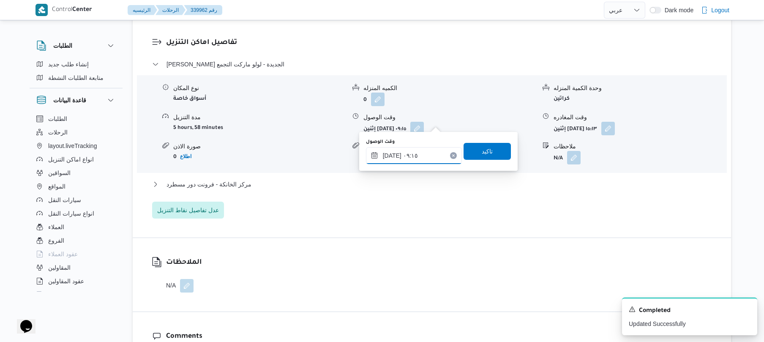
click at [408, 154] on input "٢٩/٠٩/٢٠٢٥ ٠٩:١٥" at bounding box center [414, 155] width 96 height 17
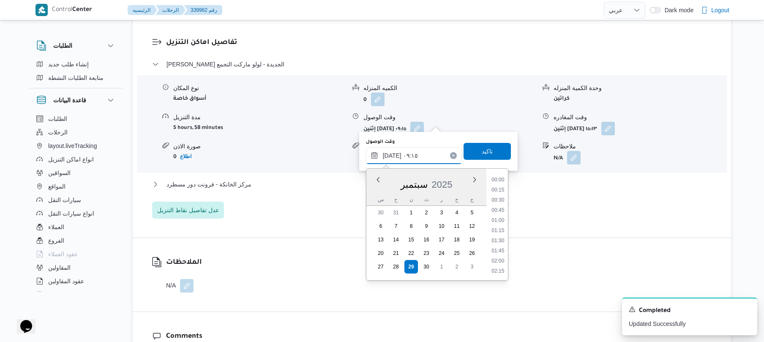
scroll to position [324, 0]
click at [496, 220] on li "09:00" at bounding box center [497, 220] width 19 height 8
type input "[DATE] ٠٩:٠٠"
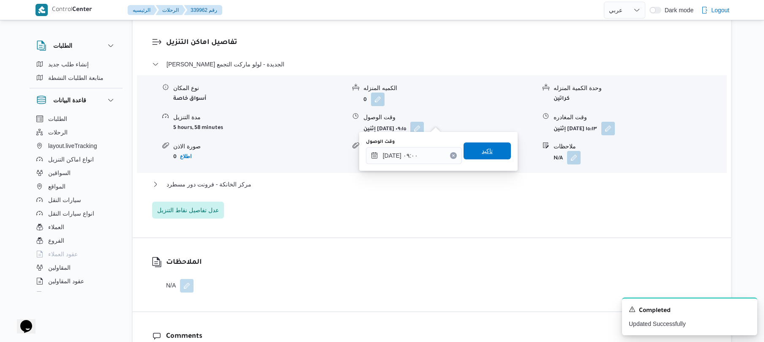
click at [488, 148] on span "تاكيد" at bounding box center [486, 150] width 47 height 17
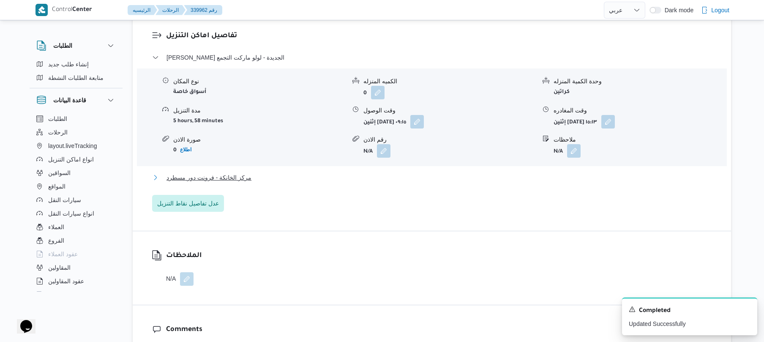
click at [435, 177] on button "مركز الخانكة - فرونت دور مسطرد" at bounding box center [432, 177] width 560 height 10
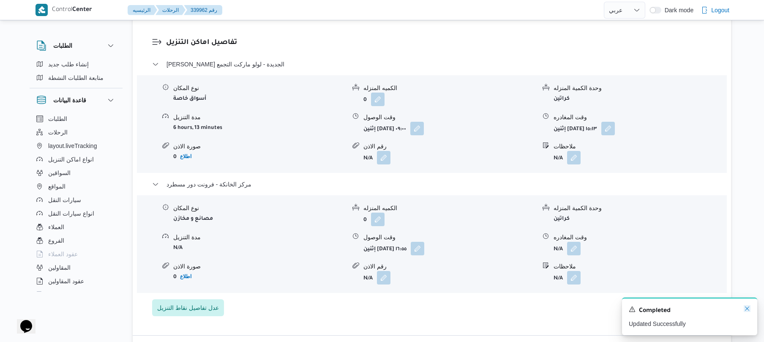
click at [746, 310] on icon "Dismiss toast" at bounding box center [747, 308] width 4 height 4
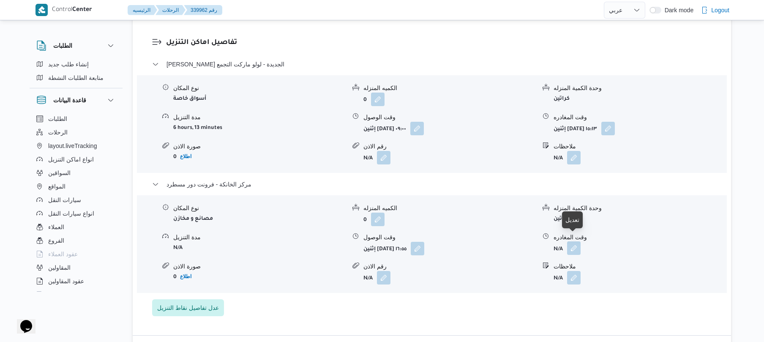
click at [571, 242] on button "button" at bounding box center [574, 248] width 14 height 14
click at [511, 301] on div "ثانى القاهرة الجديدة - لولو ماركت التجمع نوع المكان أسواق خاصة الكميه المنزله 0…" at bounding box center [432, 187] width 560 height 257
click at [573, 241] on button "button" at bounding box center [574, 248] width 14 height 14
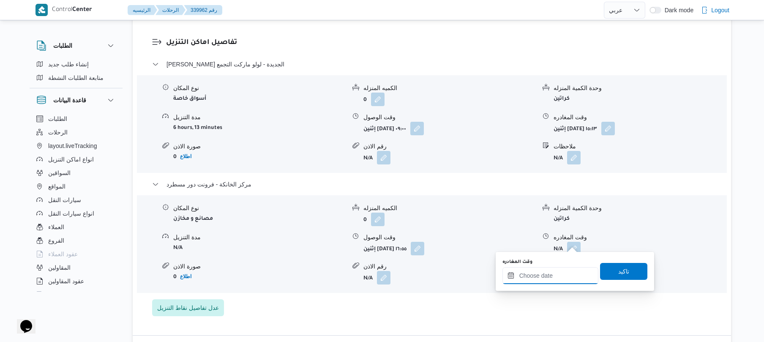
click at [537, 275] on input "وقت المغادره" at bounding box center [550, 275] width 96 height 17
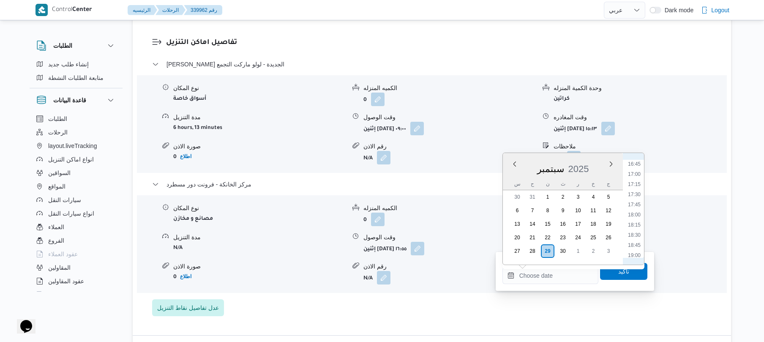
scroll to position [667, 0]
click at [636, 195] on li "17:15" at bounding box center [633, 196] width 19 height 8
type input "٢٩/٠٩/٢٠٢٥ ١٧:١٥"
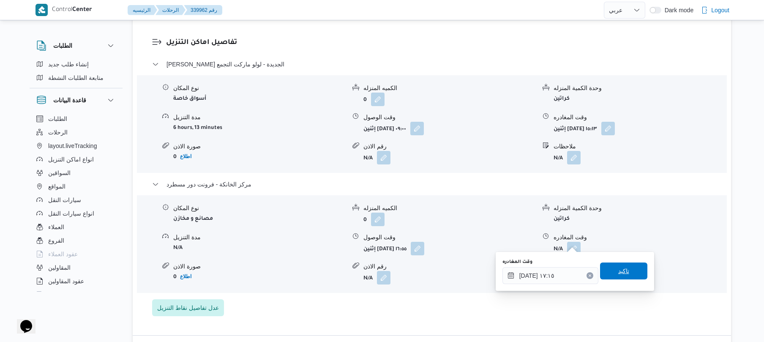
click at [605, 271] on span "تاكيد" at bounding box center [623, 270] width 47 height 17
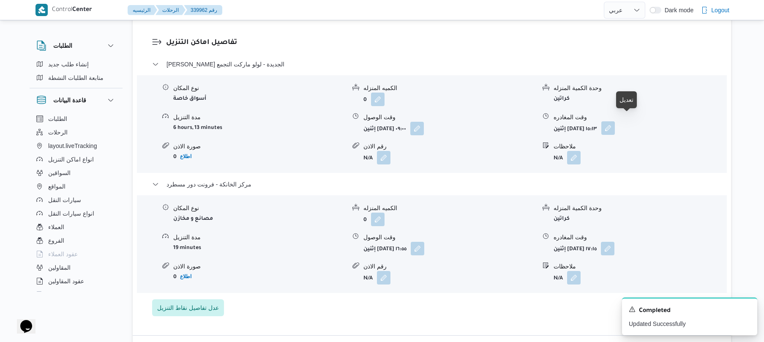
click at [615, 121] on button "button" at bounding box center [608, 128] width 14 height 14
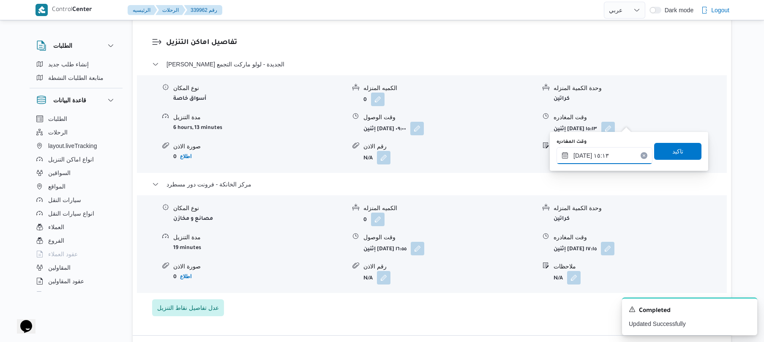
click at [583, 161] on input "٢٩/٠٩/٢٠٢٥ ١٥:١٣" at bounding box center [604, 155] width 96 height 17
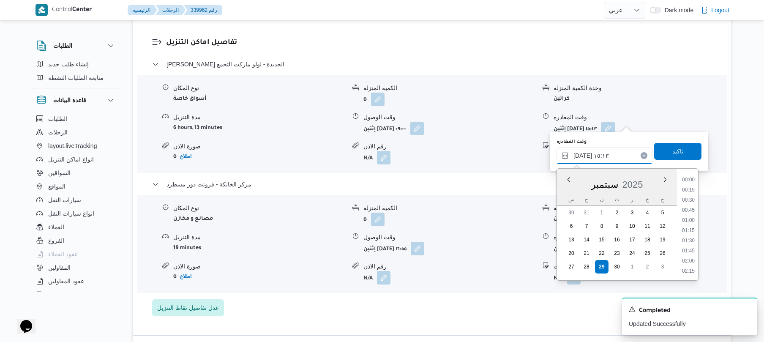
scroll to position [558, 0]
click at [692, 269] on li "16:00" at bounding box center [687, 271] width 19 height 8
type input "٢٩/٠٩/٢٠٢٥ ١٦:٠٠"
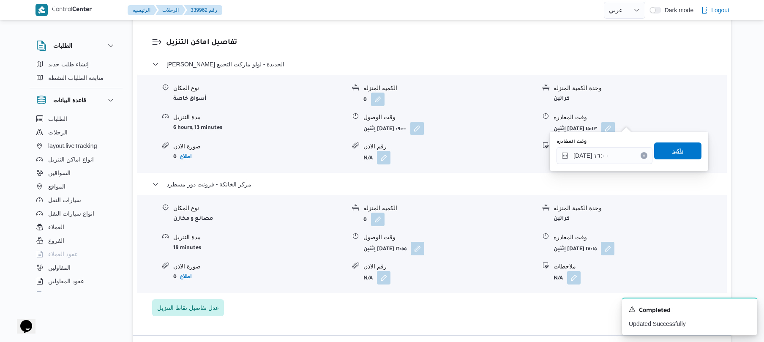
click at [686, 153] on span "تاكيد" at bounding box center [677, 150] width 47 height 17
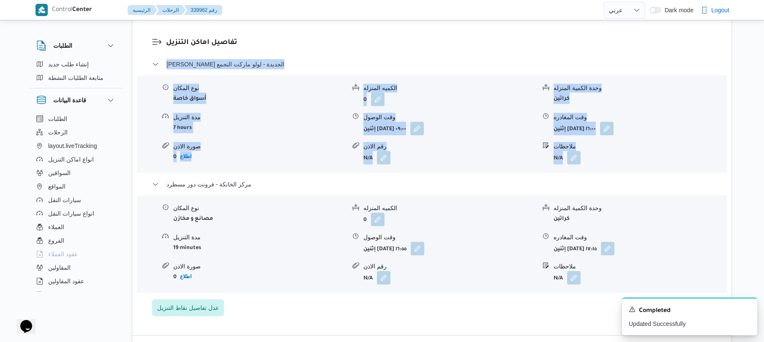
scroll to position [573, 0]
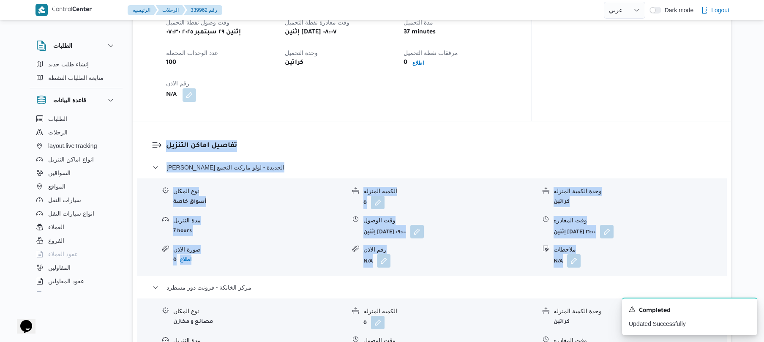
drag, startPoint x: 762, startPoint y: 158, endPoint x: 760, endPoint y: -49, distance: 206.1
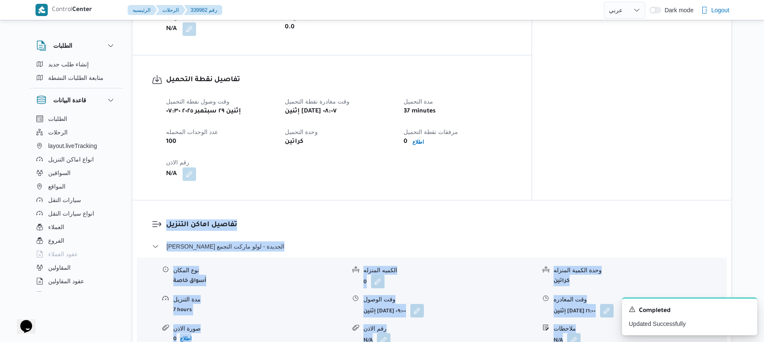
scroll to position [0, 0]
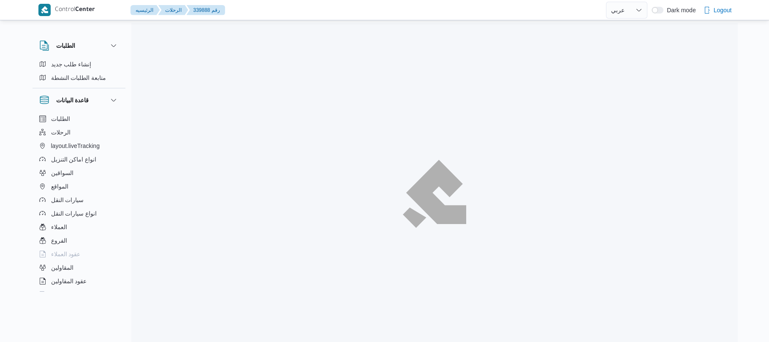
select select "ar"
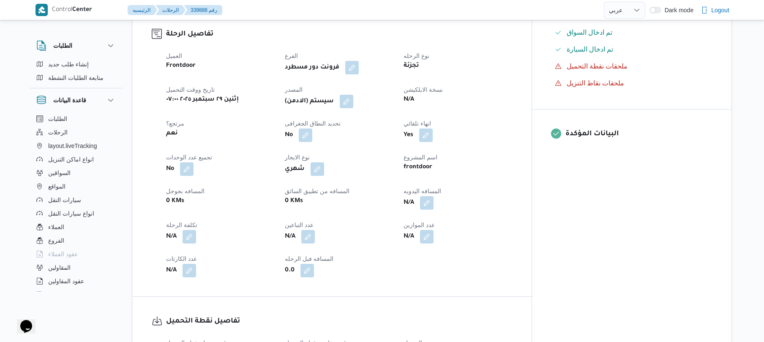
scroll to position [270, 0]
click at [433, 196] on button "button" at bounding box center [427, 202] width 14 height 14
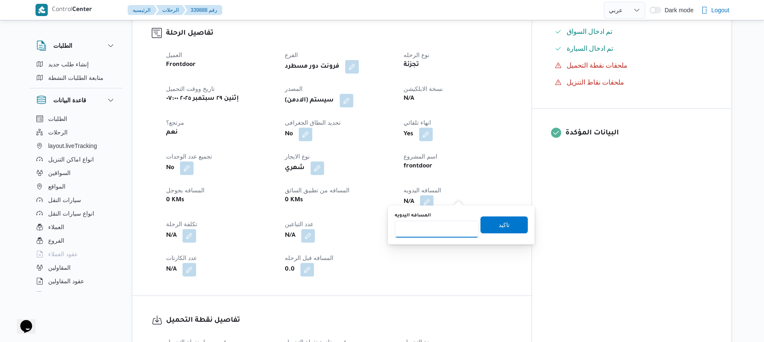
click at [436, 236] on input "المسافه اليدويه" at bounding box center [436, 228] width 84 height 17
type input "130"
click at [502, 222] on span "تاكيد" at bounding box center [503, 224] width 11 height 10
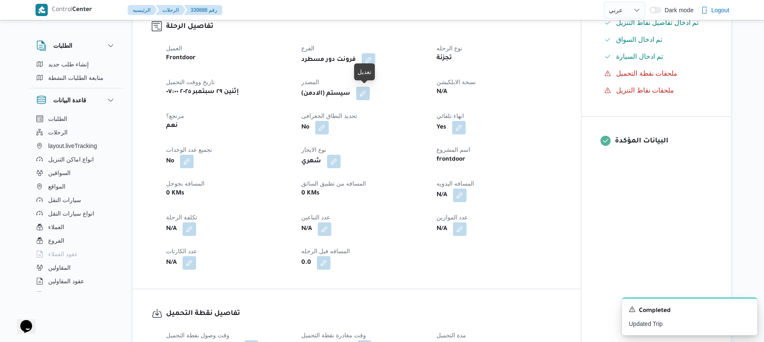
click at [366, 94] on button "button" at bounding box center [363, 94] width 14 height 14
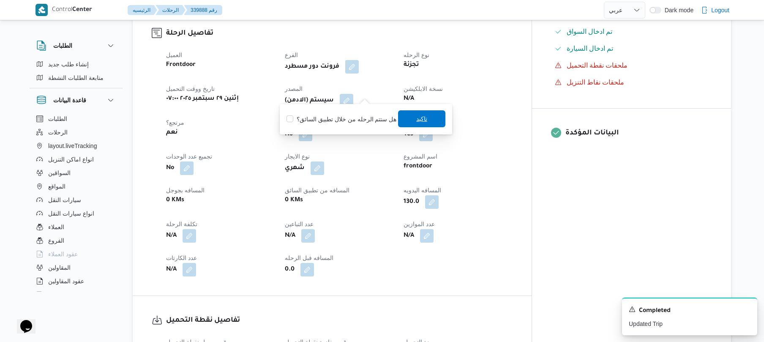
click at [421, 117] on span "تاكيد" at bounding box center [421, 119] width 11 height 10
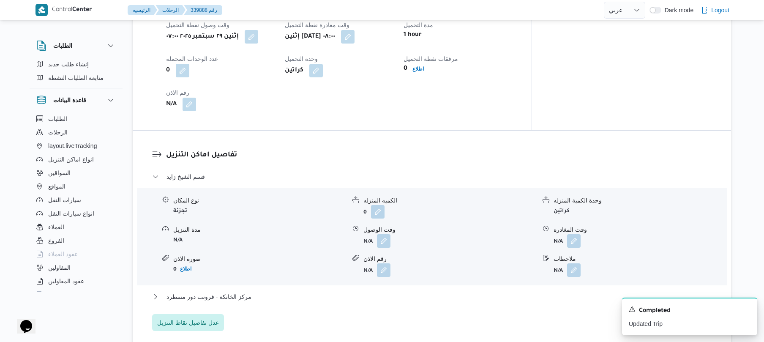
scroll to position [608, 0]
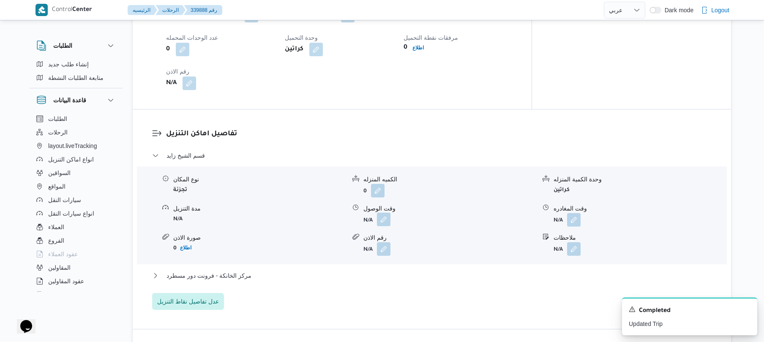
click at [384, 212] on button "button" at bounding box center [384, 219] width 14 height 14
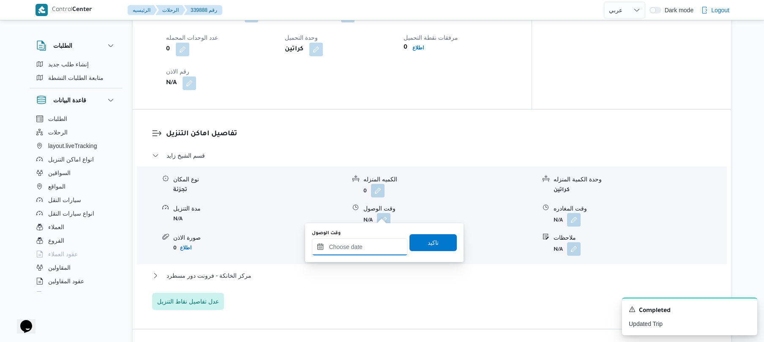
click at [346, 249] on input "وقت الوصول" at bounding box center [360, 246] width 96 height 17
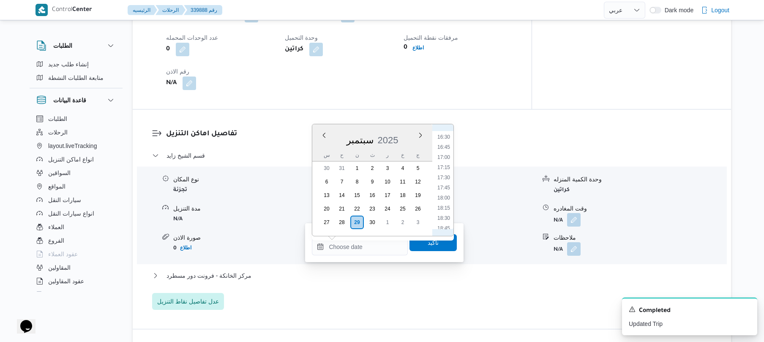
scroll to position [334, 0]
click at [445, 166] on li "09:00" at bounding box center [443, 166] width 19 height 8
type input "[DATE] ٠٩:٠٠"
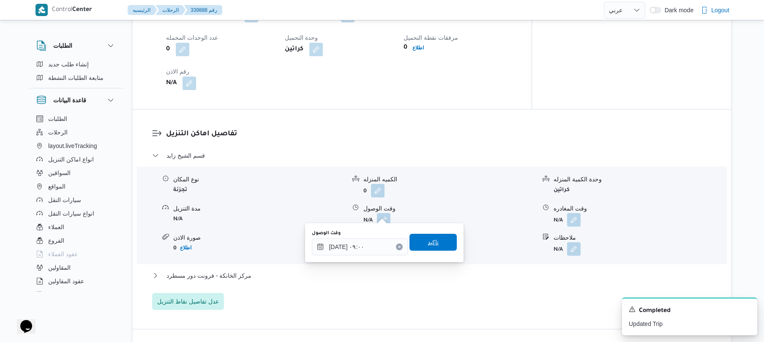
click at [427, 249] on span "تاكيد" at bounding box center [432, 242] width 47 height 17
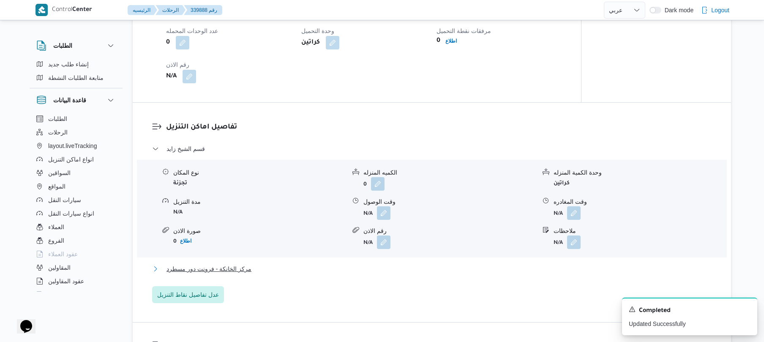
click at [388, 269] on button "مركز الخانكة - فرونت دور مسطرد" at bounding box center [432, 269] width 560 height 10
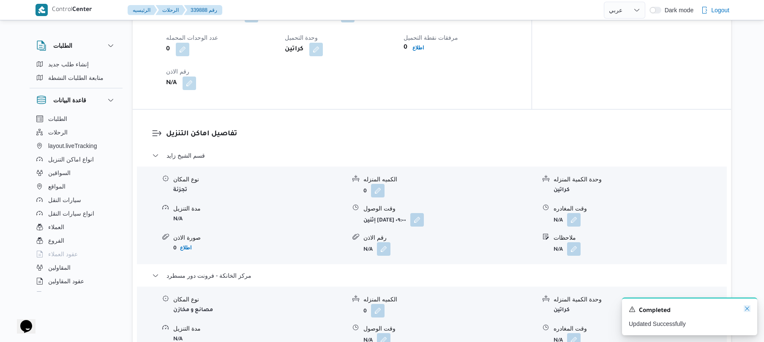
click at [745, 307] on icon "Dismiss toast" at bounding box center [746, 308] width 7 height 7
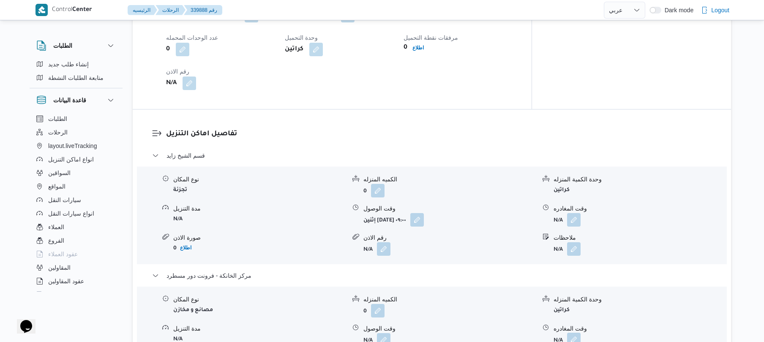
click at [576, 332] on button "button" at bounding box center [574, 339] width 14 height 14
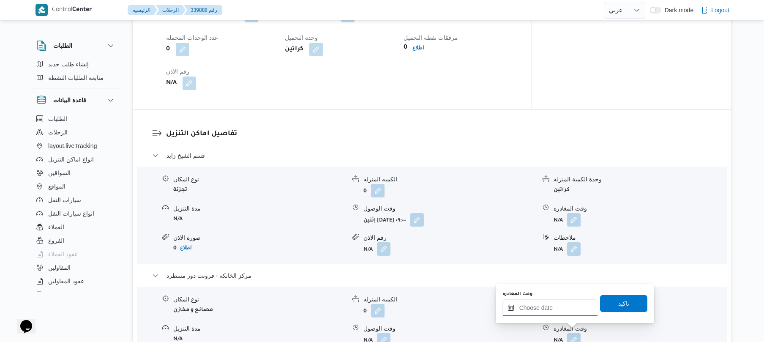
click at [573, 305] on input "وقت المغادره" at bounding box center [550, 307] width 96 height 17
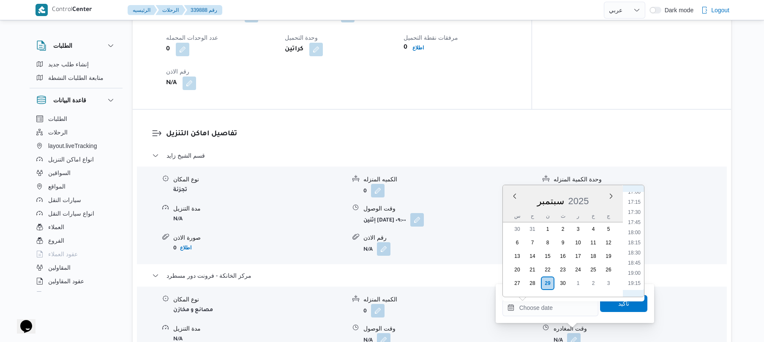
scroll to position [667, 0]
click at [636, 256] on li "18:00" at bounding box center [633, 258] width 19 height 8
type input "[DATE] ١٨:٠٠"
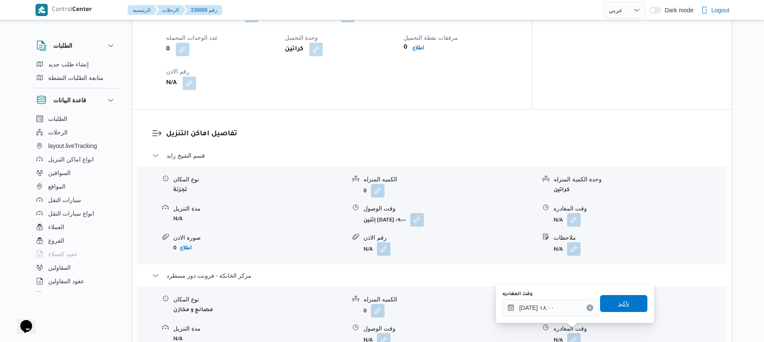
click at [618, 301] on span "تاكيد" at bounding box center [623, 303] width 11 height 10
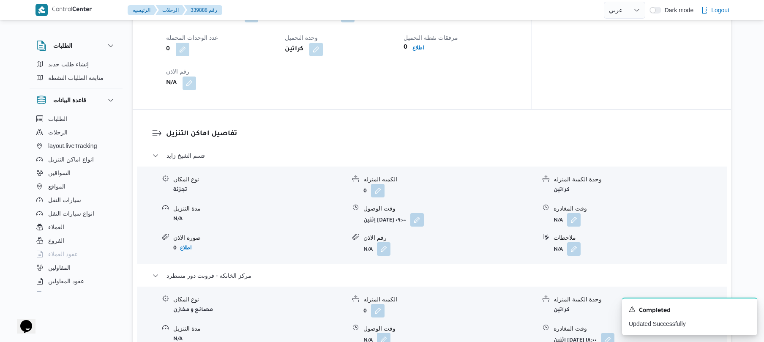
click at [384, 335] on button "button" at bounding box center [384, 339] width 14 height 14
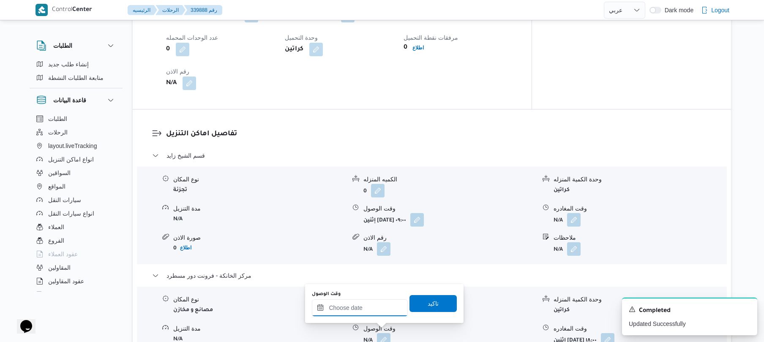
click at [383, 307] on input "وقت الوصول" at bounding box center [360, 307] width 96 height 17
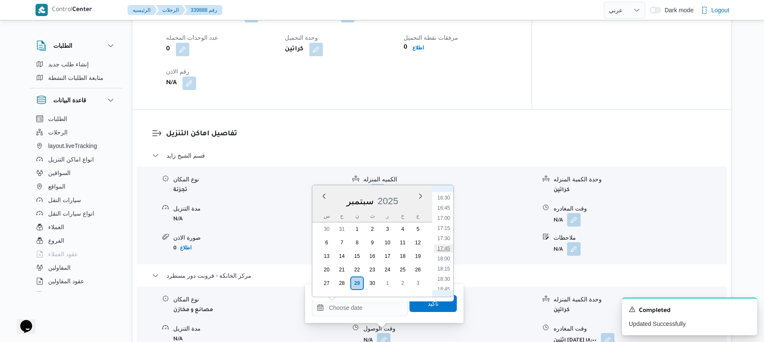
click at [448, 248] on li "17:45" at bounding box center [443, 248] width 19 height 8
type input "[DATE] ١٧:٤٥"
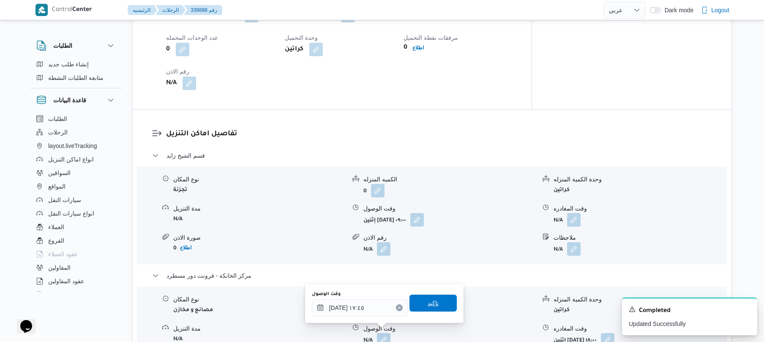
click at [429, 305] on span "تاكيد" at bounding box center [432, 303] width 11 height 10
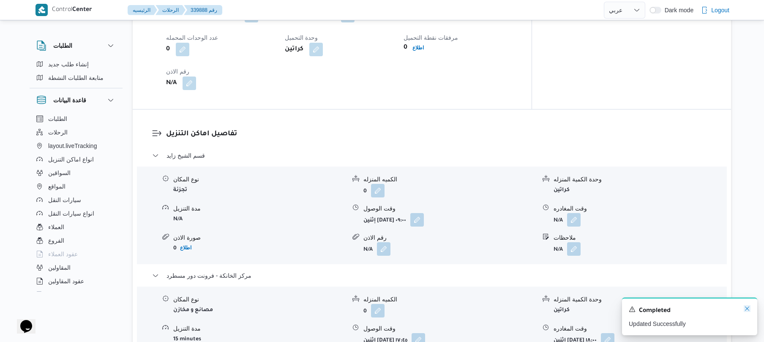
click at [745, 308] on icon "Dismiss toast" at bounding box center [746, 308] width 7 height 7
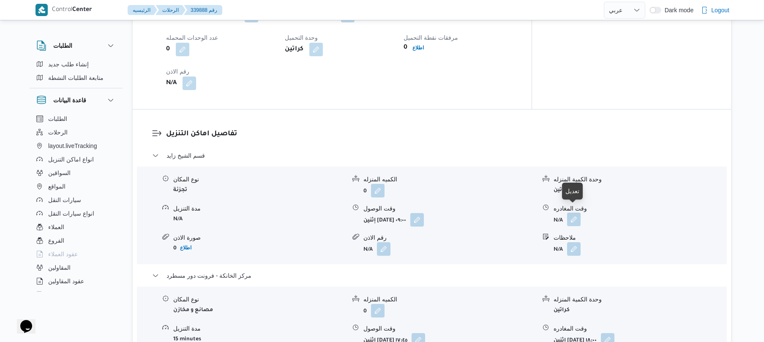
click at [573, 213] on button "button" at bounding box center [574, 219] width 14 height 14
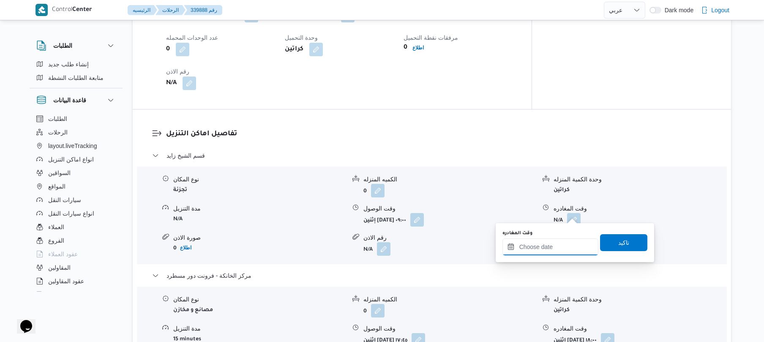
click at [548, 245] on input "وقت المغادره" at bounding box center [550, 246] width 96 height 17
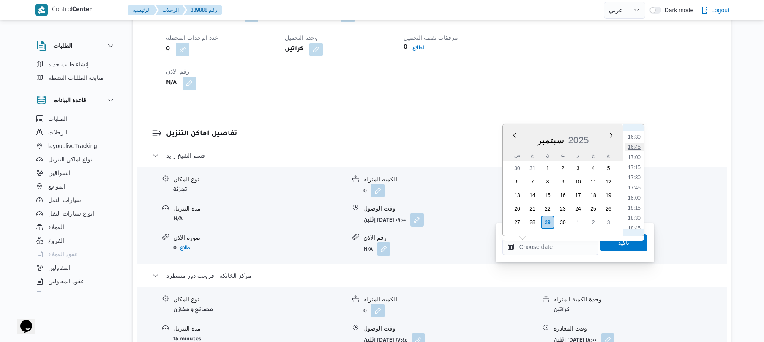
click at [637, 149] on li "16:45" at bounding box center [633, 147] width 19 height 8
type input "[DATE] ١٦:٤٥"
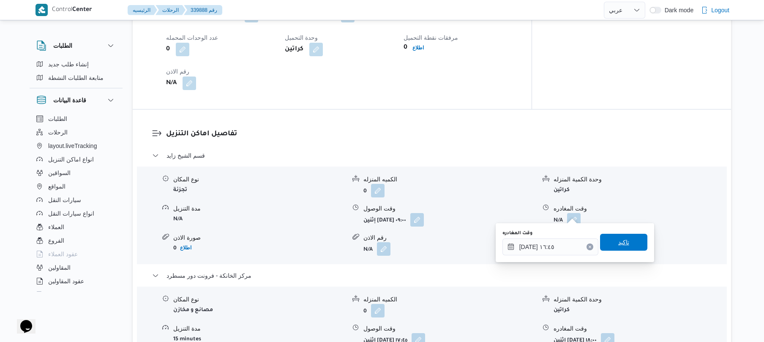
click at [626, 241] on span "تاكيد" at bounding box center [623, 242] width 47 height 17
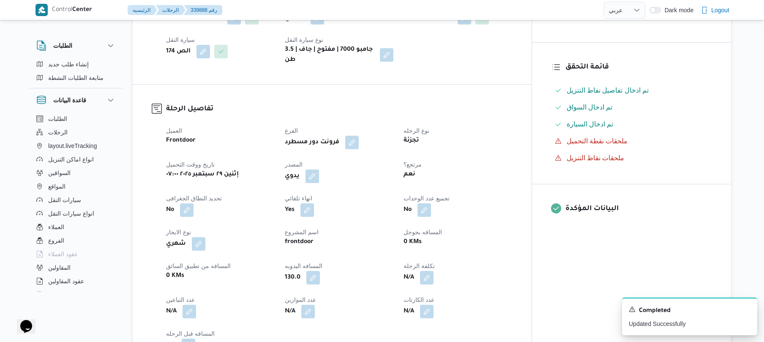
scroll to position [0, 0]
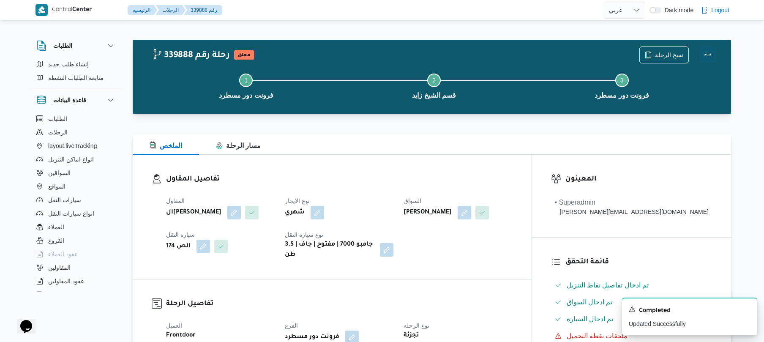
click at [706, 52] on button "Actions" at bounding box center [707, 54] width 17 height 17
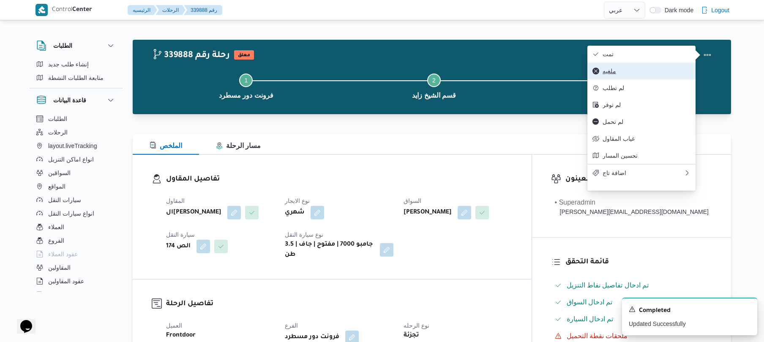
click at [639, 66] on button "ملغيه" at bounding box center [641, 71] width 108 height 17
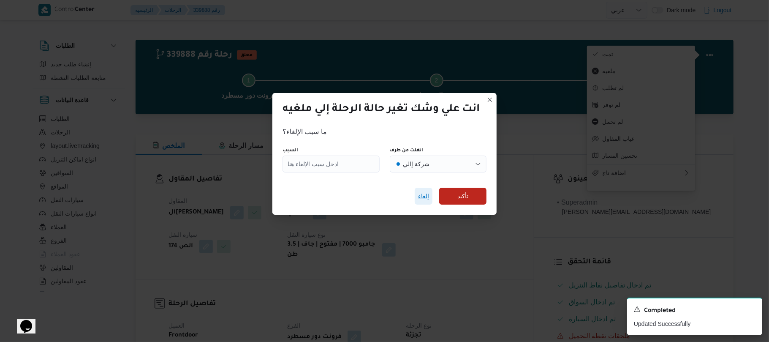
click at [427, 196] on span "إلغاء" at bounding box center [423, 196] width 11 height 10
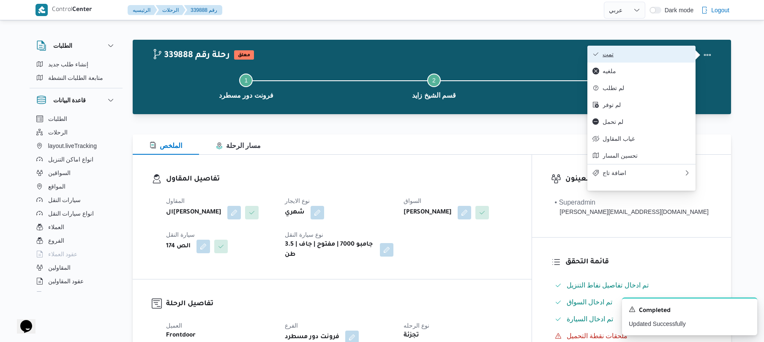
click at [610, 52] on span "تمت" at bounding box center [646, 54] width 88 height 7
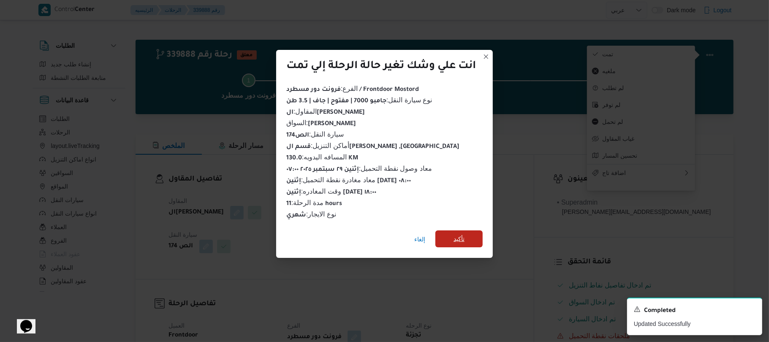
click at [470, 230] on span "تأكيد" at bounding box center [458, 238] width 47 height 17
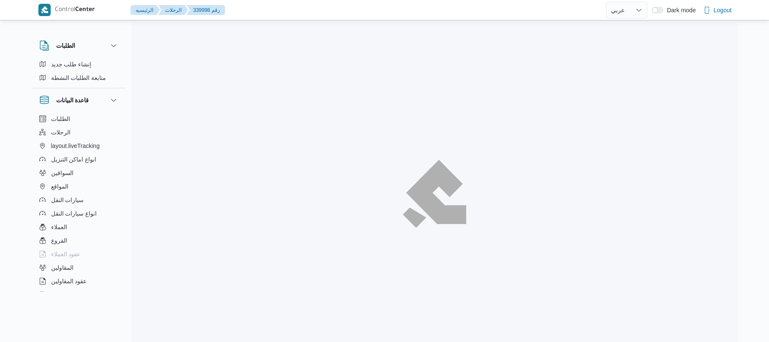
select select "ar"
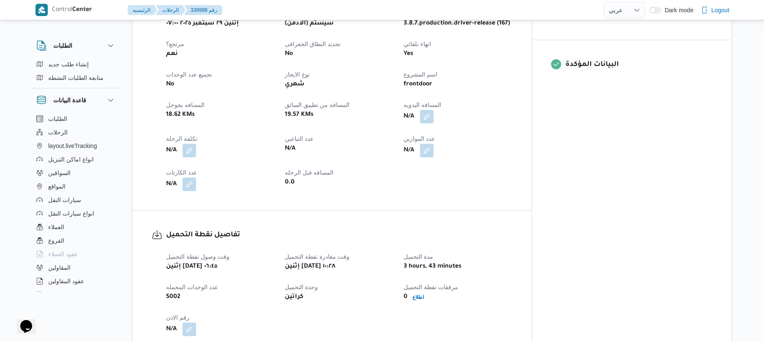
scroll to position [338, 0]
click at [433, 110] on button "button" at bounding box center [427, 117] width 14 height 14
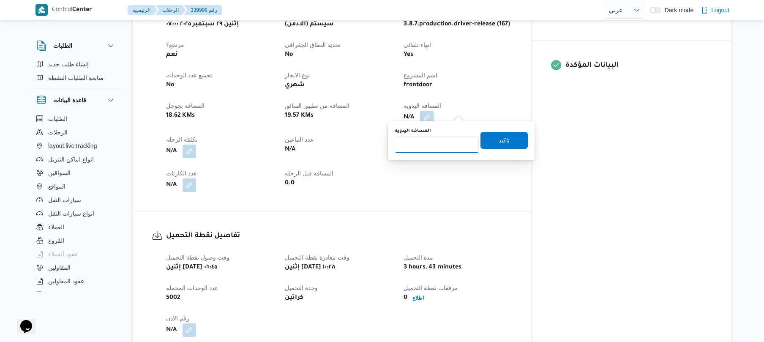
click at [441, 141] on input "المسافه اليدويه" at bounding box center [436, 144] width 84 height 17
type input "70"
click at [498, 144] on span "تاكيد" at bounding box center [503, 140] width 11 height 10
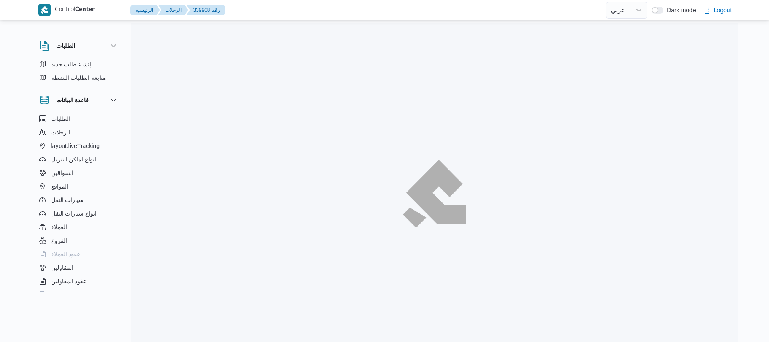
select select "ar"
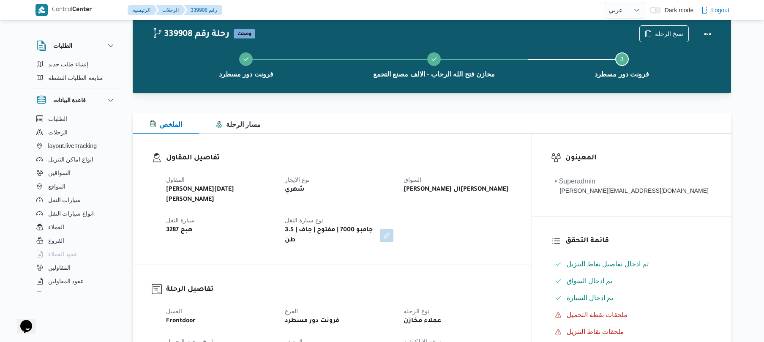
scroll to position [22, 0]
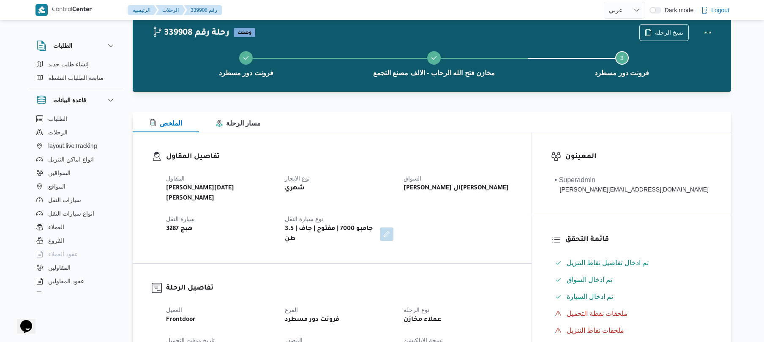
click at [389, 126] on div "الملخص مسار الرحلة" at bounding box center [432, 122] width 598 height 20
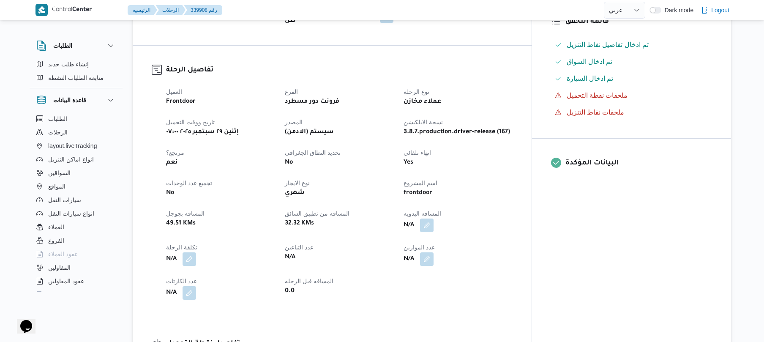
scroll to position [248, 0]
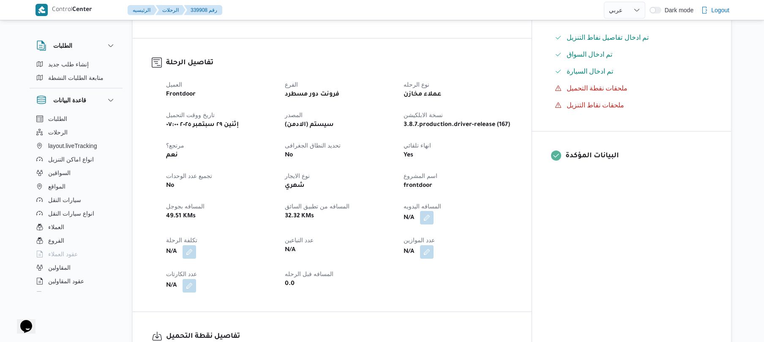
click at [433, 211] on button "button" at bounding box center [427, 218] width 14 height 14
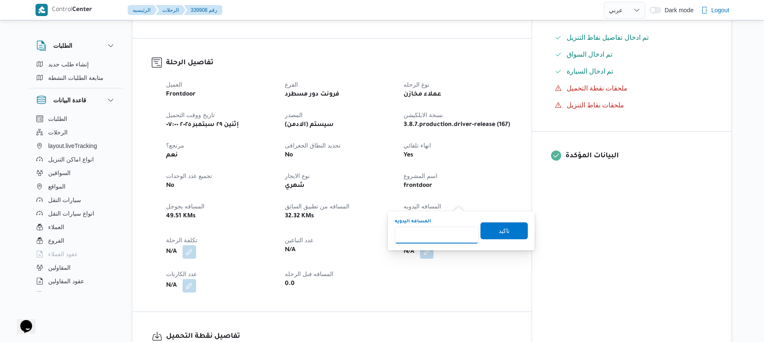
click at [424, 237] on input "المسافه اليدويه" at bounding box center [436, 234] width 84 height 17
type input "120"
click at [491, 226] on span "تاكيد" at bounding box center [503, 230] width 47 height 17
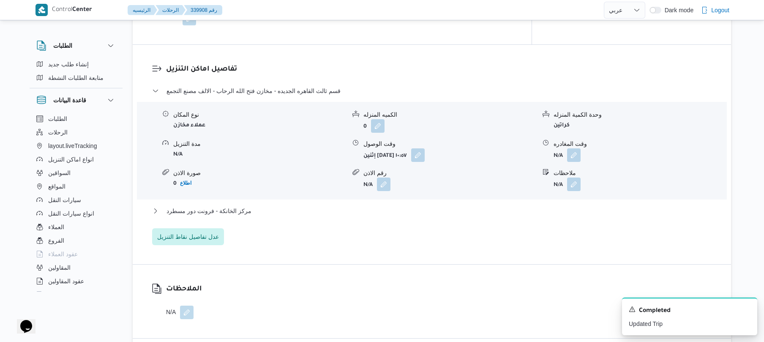
scroll to position [676, 0]
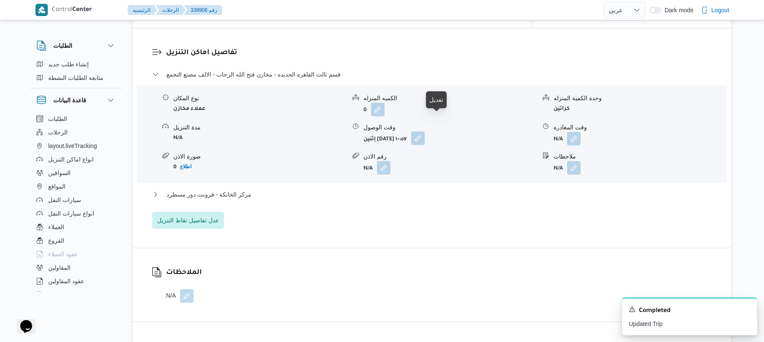
click at [424, 131] on button "button" at bounding box center [418, 138] width 14 height 14
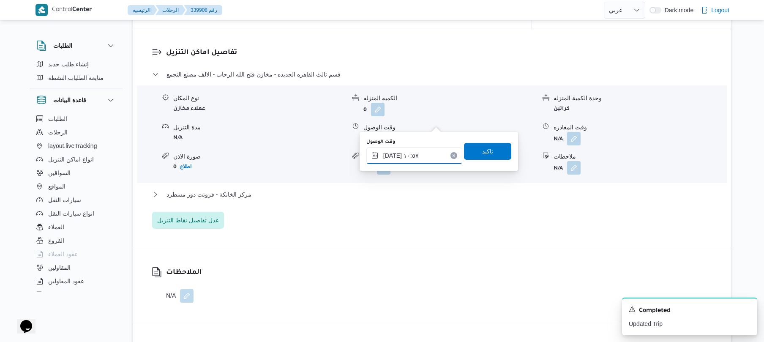
click at [397, 160] on input "٢٩/٠٩/٢٠٢٥ ١٠:٥٧" at bounding box center [414, 155] width 96 height 17
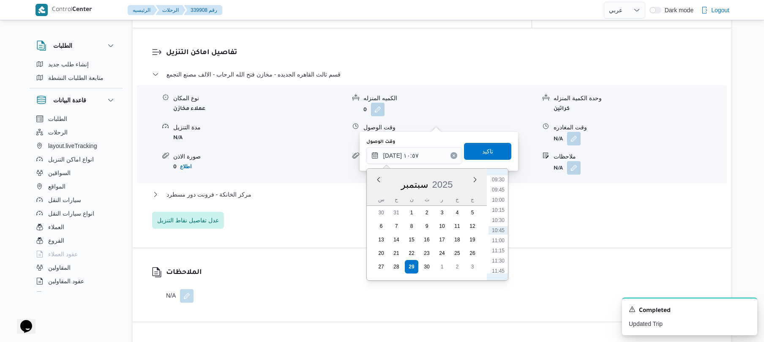
scroll to position [302, 0]
click at [499, 222] on li "08:30" at bounding box center [497, 222] width 19 height 8
type input "[DATE] ٠٨:٣٠"
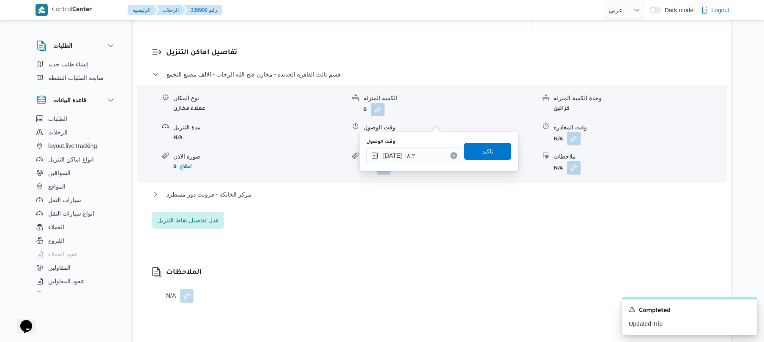
click at [489, 154] on span "تاكيد" at bounding box center [487, 151] width 47 height 17
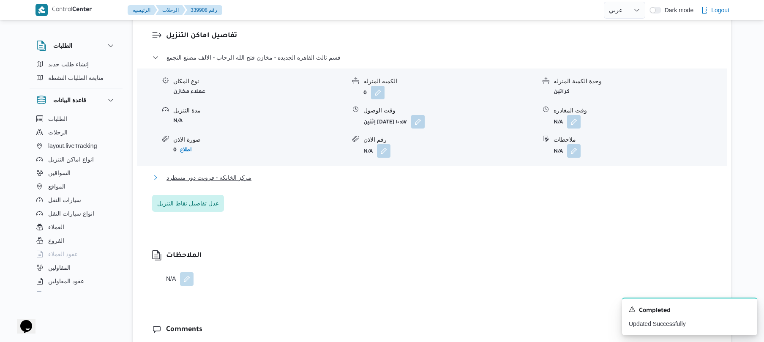
click at [425, 176] on button "مركز الخانكة - فرونت دور مسطرد" at bounding box center [432, 177] width 560 height 10
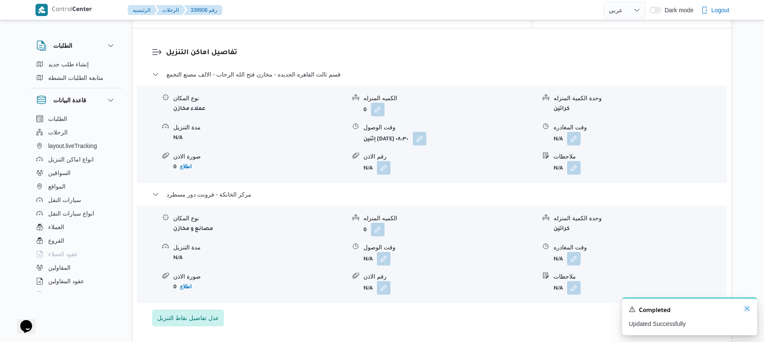
click at [747, 306] on icon "Dismiss toast" at bounding box center [746, 308] width 7 height 7
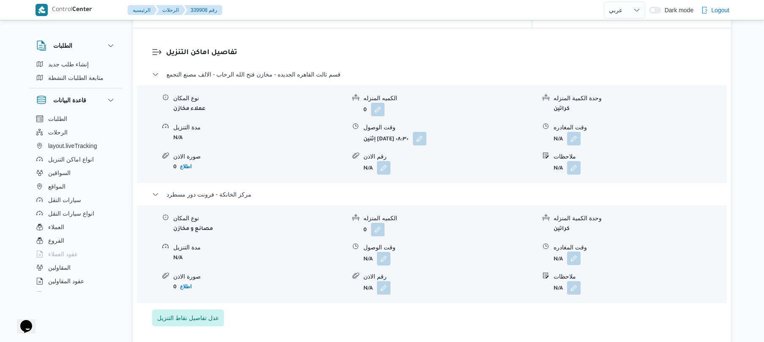
click at [570, 251] on button "button" at bounding box center [574, 258] width 14 height 14
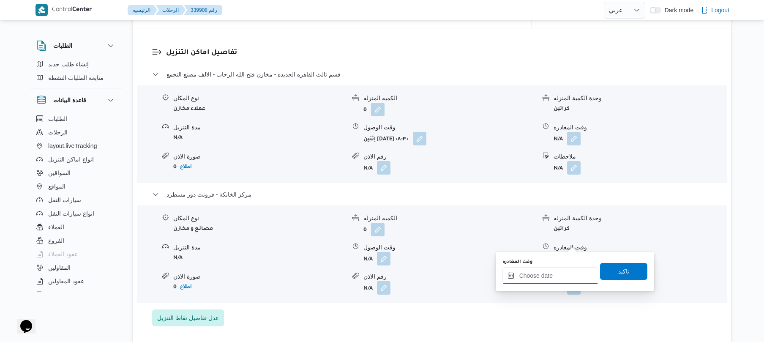
click at [555, 274] on input "وقت المغادره" at bounding box center [550, 275] width 96 height 17
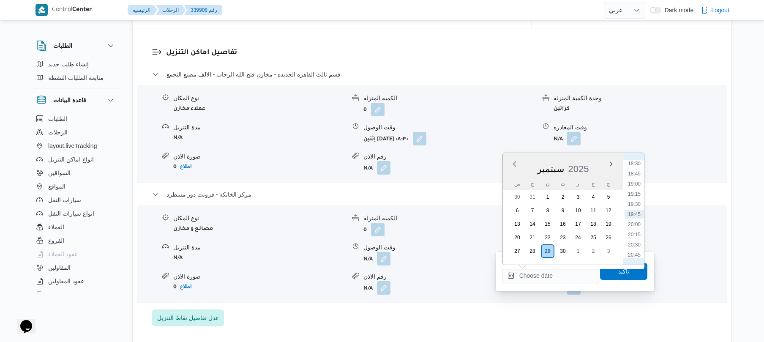
scroll to position [667, 0]
click at [634, 235] on li "18:15" at bounding box center [633, 236] width 19 height 8
type input "٢٩/٠٩/٢٠٢٥ ١٨:١٥"
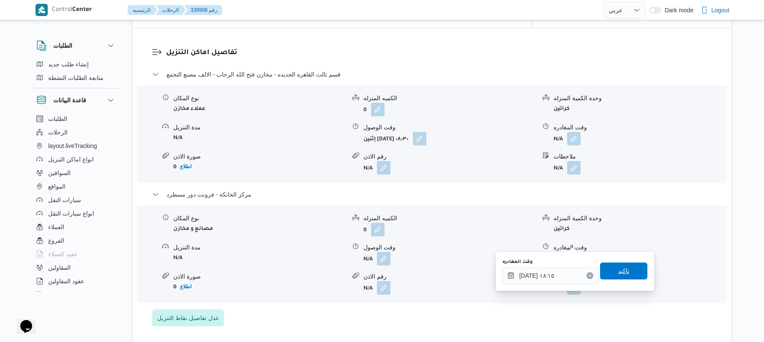
click at [615, 276] on span "تاكيد" at bounding box center [623, 270] width 47 height 17
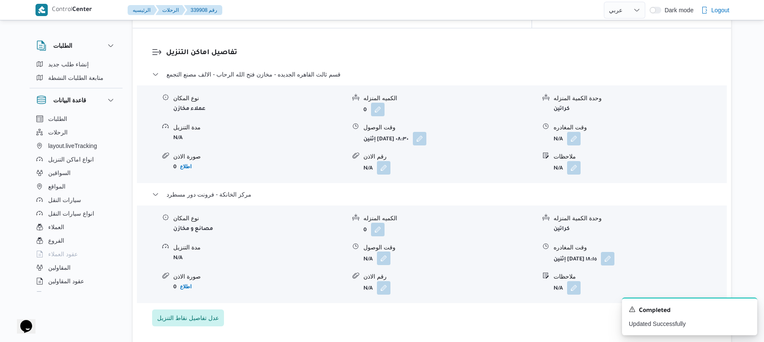
click at [384, 251] on button "button" at bounding box center [384, 258] width 14 height 14
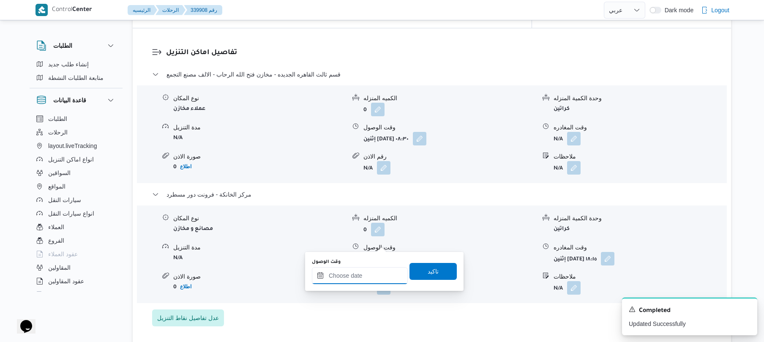
click at [367, 281] on input "وقت الوصول" at bounding box center [360, 275] width 96 height 17
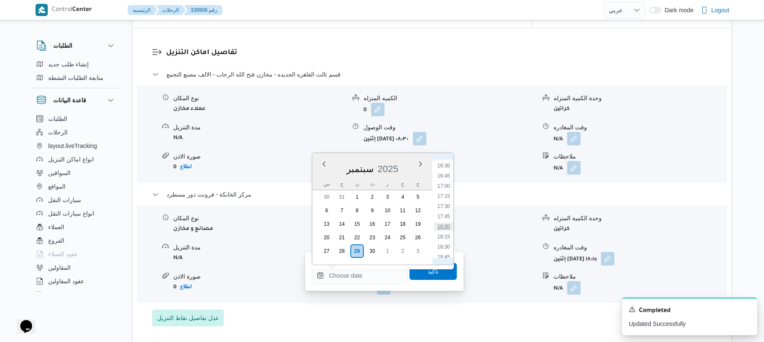
click at [445, 224] on li "18:00" at bounding box center [443, 226] width 19 height 8
type input "[DATE] ١٨:٠٠"
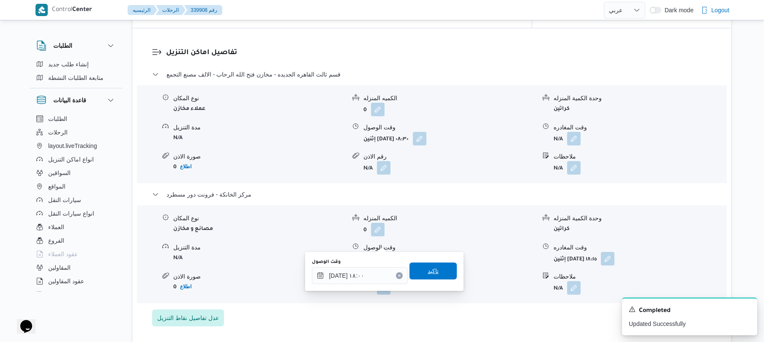
click at [435, 274] on span "تاكيد" at bounding box center [432, 270] width 47 height 17
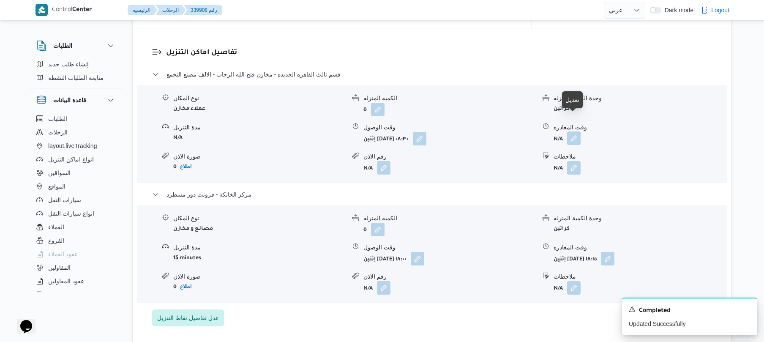
click at [577, 131] on button "button" at bounding box center [574, 138] width 14 height 14
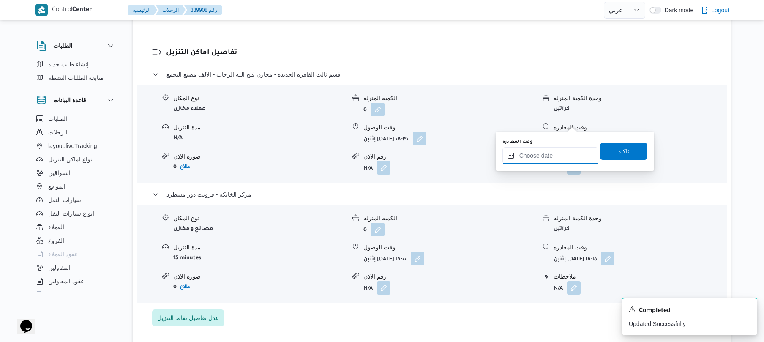
click at [547, 155] on input "وقت المغادره" at bounding box center [550, 155] width 96 height 17
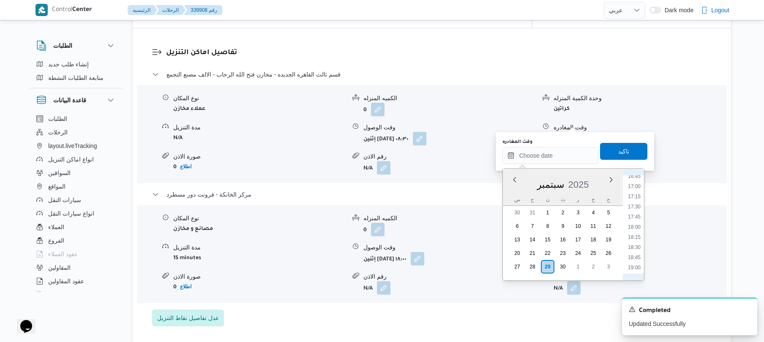
scroll to position [668, 0]
click at [634, 212] on li "17:15" at bounding box center [633, 211] width 19 height 8
type input "٢٩/٠٩/٢٠٢٥ ١٧:١٥"
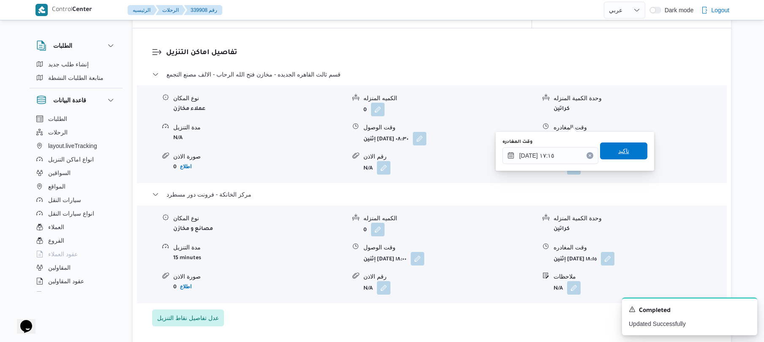
click at [630, 150] on span "تاكيد" at bounding box center [623, 150] width 47 height 17
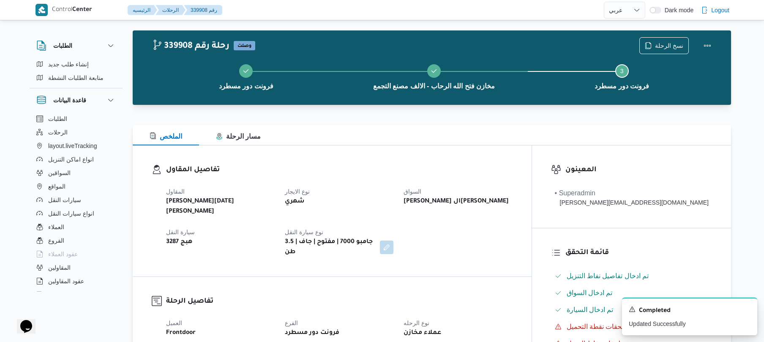
scroll to position [0, 0]
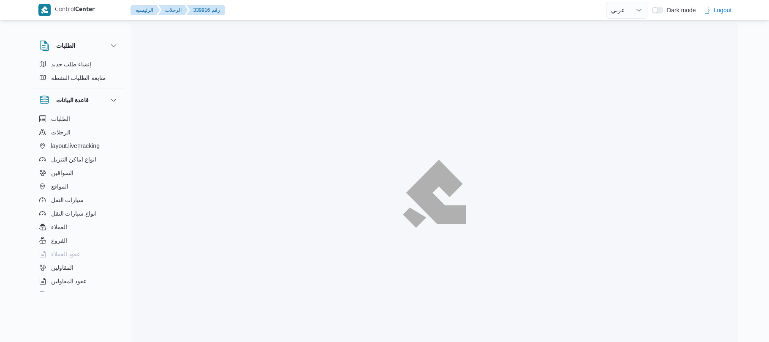
select select "ar"
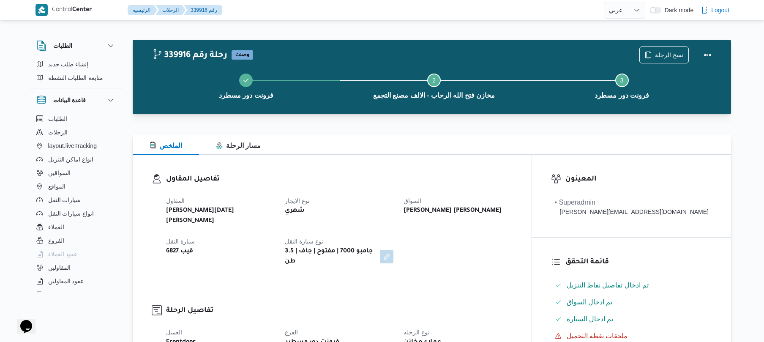
click at [372, 257] on div "تفاصيل المقاول المقاول ابراهيم رمضان ابراهيم عثمان ابوباشا نوع الايجار شهري الس…" at bounding box center [332, 220] width 399 height 131
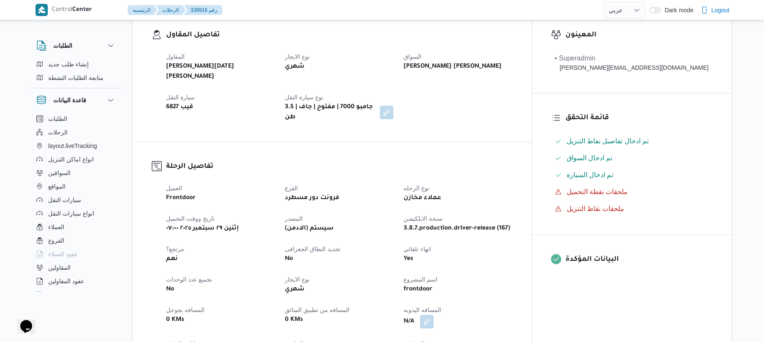
scroll to position [270, 0]
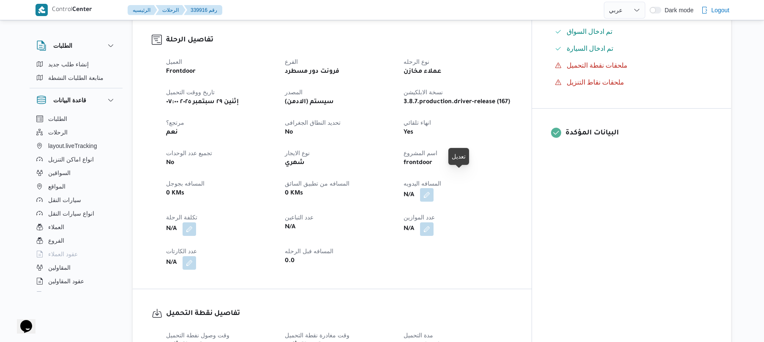
click at [433, 188] on button "button" at bounding box center [427, 195] width 14 height 14
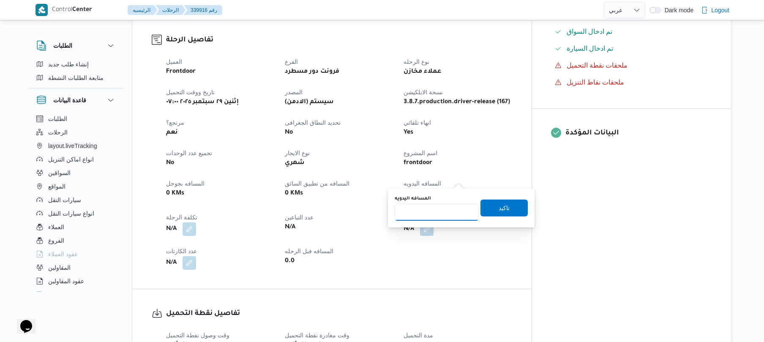
click at [436, 217] on input "المسافه اليدويه" at bounding box center [436, 212] width 84 height 17
type input "120"
click at [482, 210] on span "تاكيد" at bounding box center [503, 207] width 47 height 17
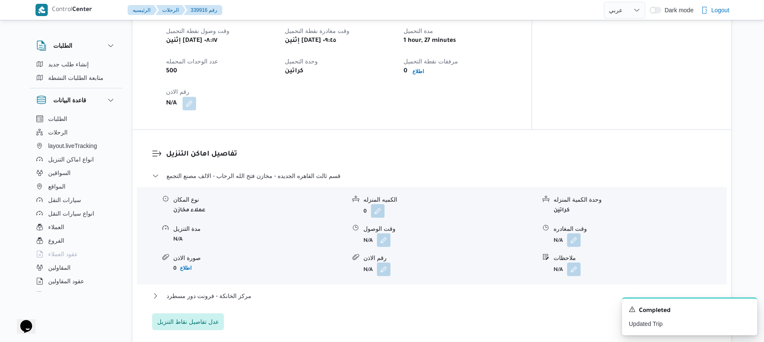
scroll to position [607, 0]
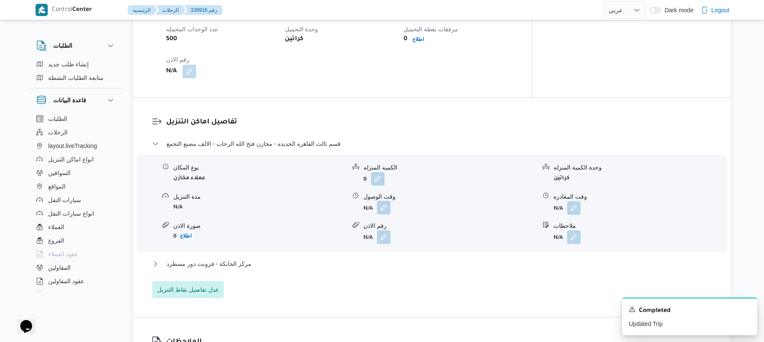
click at [386, 201] on button "button" at bounding box center [384, 208] width 14 height 14
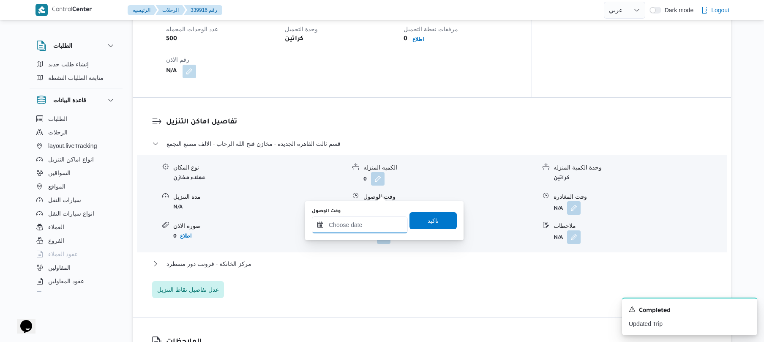
click at [366, 225] on input "وقت الوصول" at bounding box center [360, 224] width 96 height 17
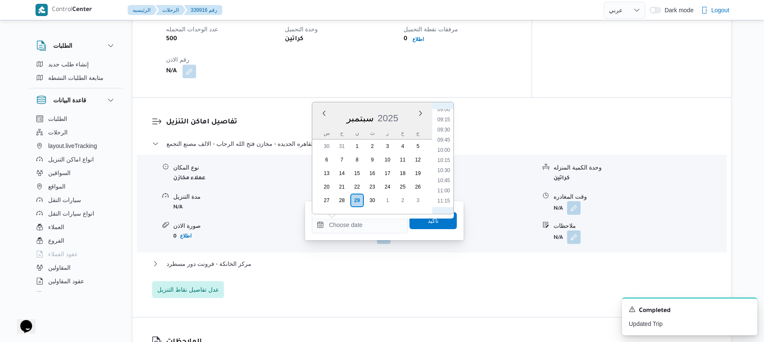
scroll to position [334, 0]
click at [445, 201] on li "10:30" at bounding box center [443, 205] width 19 height 8
type input "٢٩/٠٩/٢٠٢٥ ١٠:٣٠"
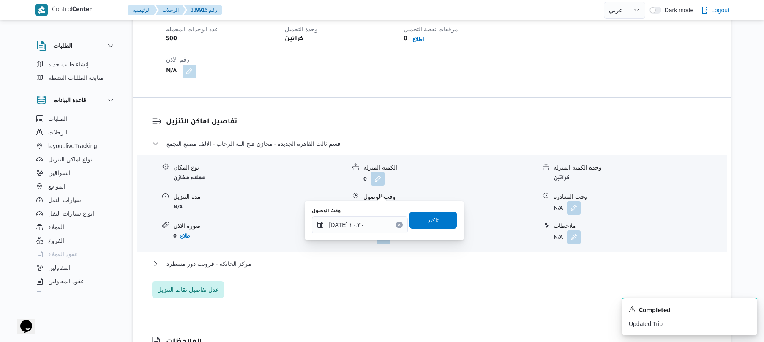
click at [430, 220] on span "تاكيد" at bounding box center [432, 220] width 11 height 10
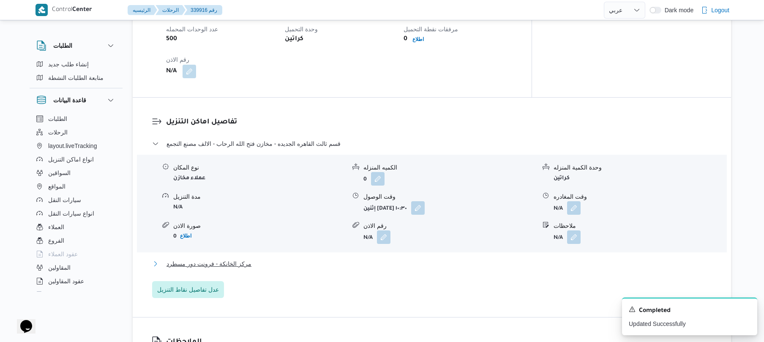
click at [344, 258] on button "مركز الخانكة - فرونت دور مسطرد" at bounding box center [432, 263] width 560 height 10
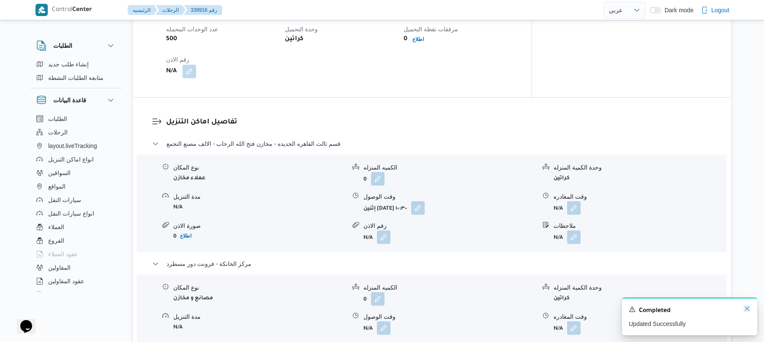
click at [748, 306] on icon "Dismiss toast" at bounding box center [746, 308] width 7 height 7
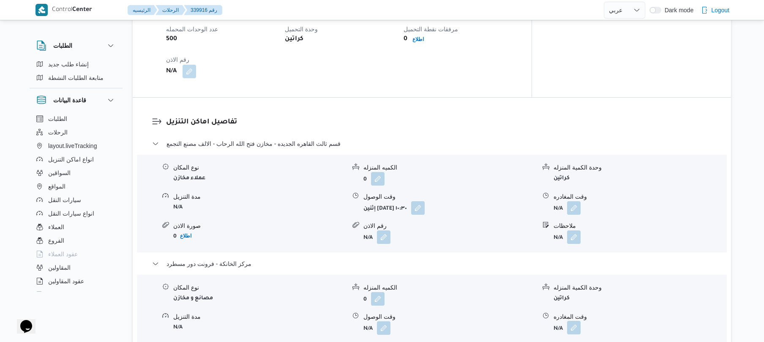
click at [575, 321] on button "button" at bounding box center [574, 328] width 14 height 14
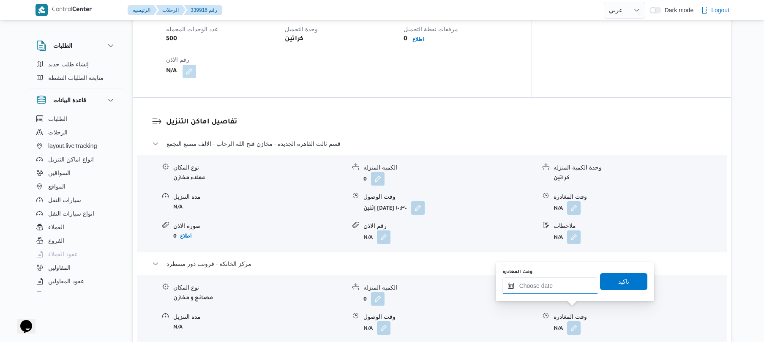
click at [564, 288] on input "وقت المغادره" at bounding box center [550, 285] width 96 height 17
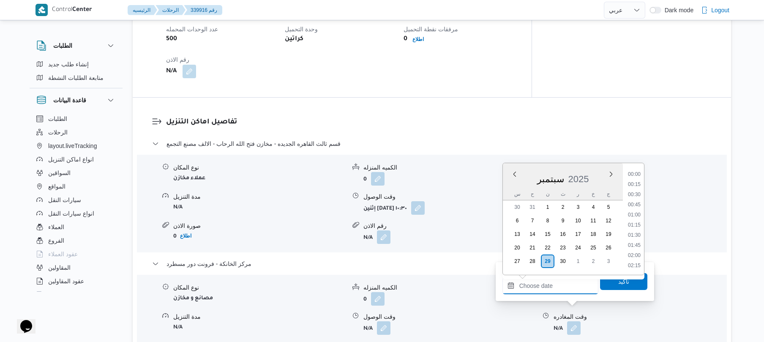
scroll to position [751, 0]
click at [635, 195] on li "19:00" at bounding box center [633, 194] width 19 height 8
type input "٢٩/٠٩/٢٠٢٥ ١٩:٠٠"
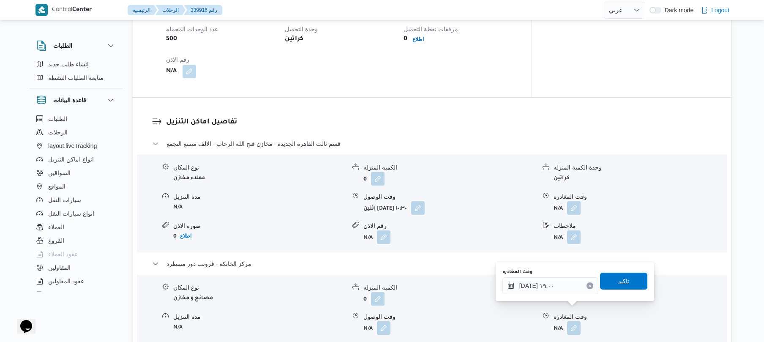
click at [620, 276] on span "تاكيد" at bounding box center [623, 281] width 11 height 10
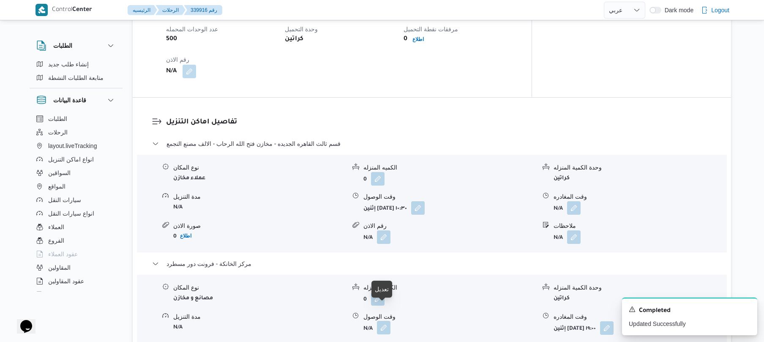
click at [383, 321] on button "button" at bounding box center [384, 328] width 14 height 14
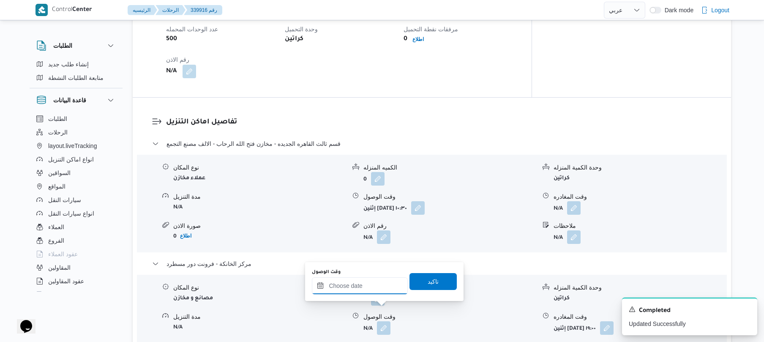
click at [374, 291] on input "وقت الوصول" at bounding box center [360, 285] width 96 height 17
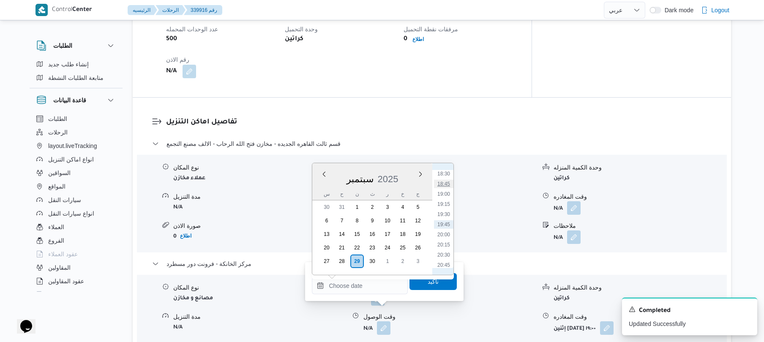
click at [446, 185] on li "18:45" at bounding box center [443, 184] width 19 height 8
type input "٢٩/٠٩/٢٠٢٥ ١٨:٤٥"
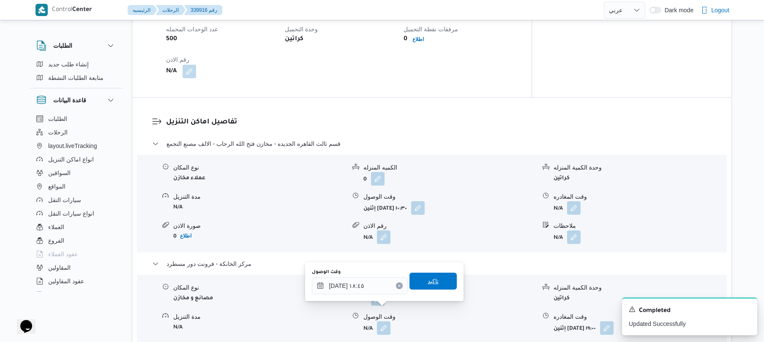
click at [427, 285] on span "تاكيد" at bounding box center [432, 281] width 11 height 10
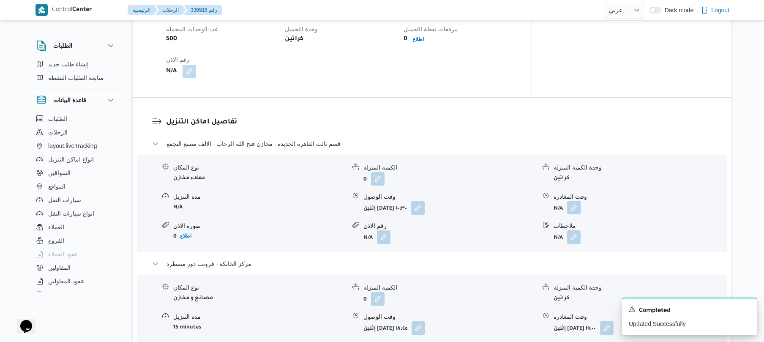
click at [569, 201] on button "button" at bounding box center [574, 208] width 14 height 14
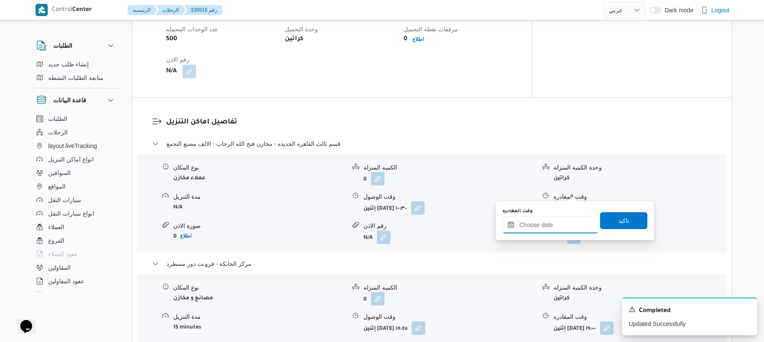
click at [533, 222] on input "وقت المغادره" at bounding box center [550, 224] width 96 height 17
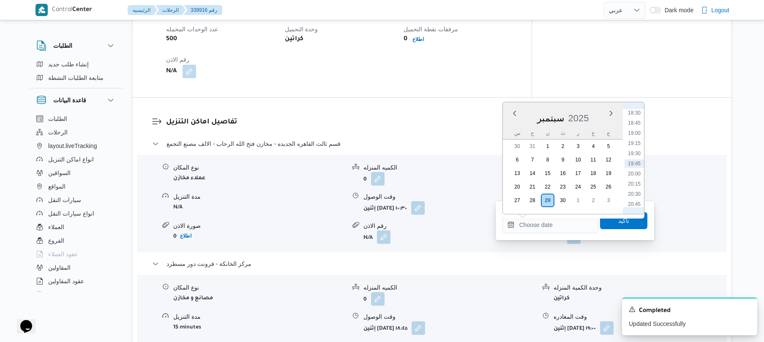
scroll to position [667, 0]
click at [636, 177] on li "18:00" at bounding box center [633, 175] width 19 height 8
type input "[DATE] ١٨:٠٠"
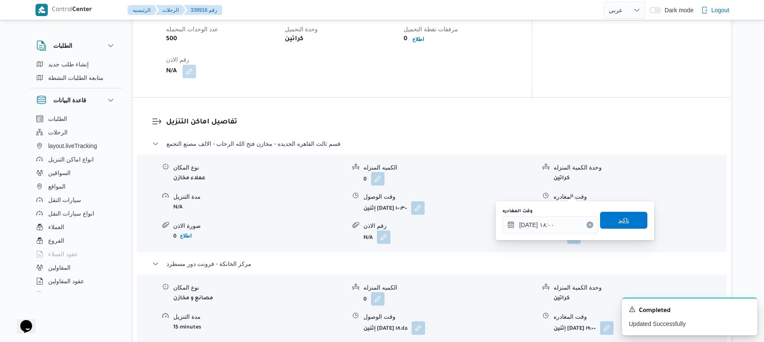
click at [618, 223] on span "تاكيد" at bounding box center [623, 220] width 11 height 10
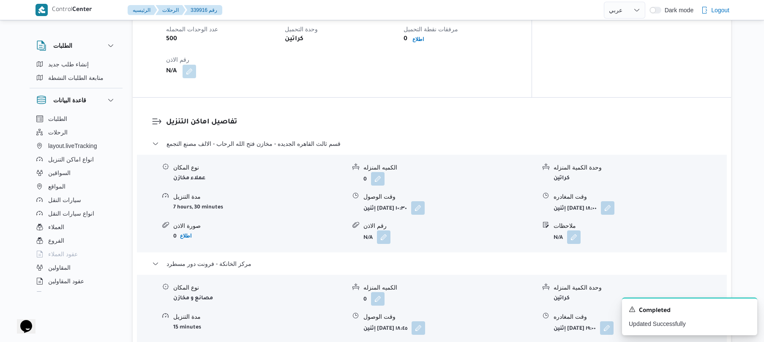
scroll to position [0, 0]
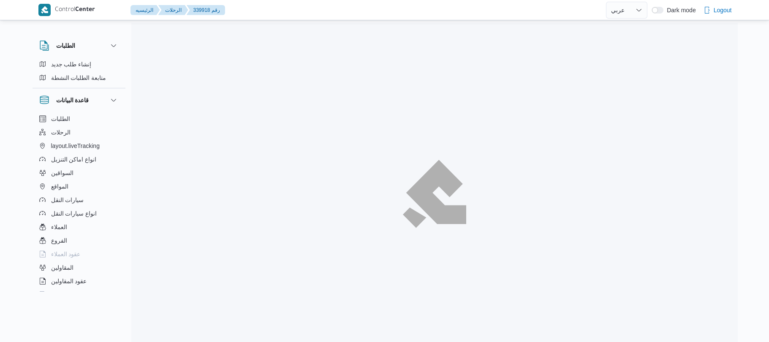
select select "ar"
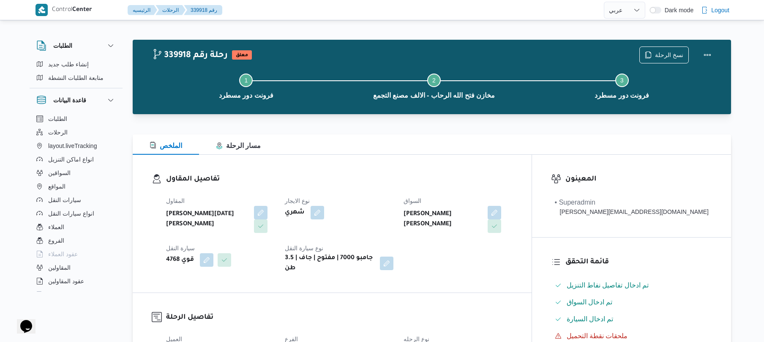
click at [422, 269] on div "المقاول ابراهيم رمضان ابراهيم عثمان ابوباشا نوع الايجار شهري السواق محمود فرج م…" at bounding box center [339, 234] width 356 height 88
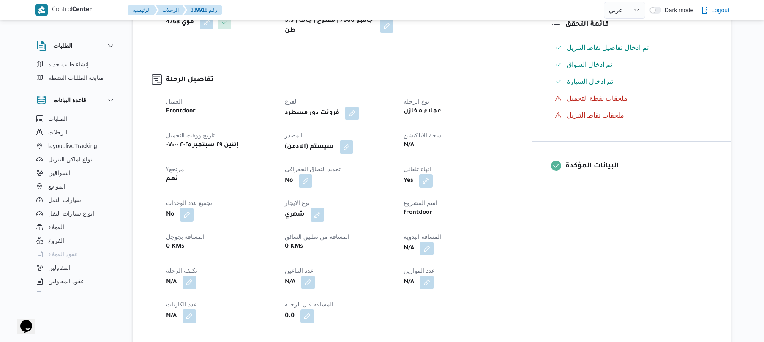
scroll to position [270, 0]
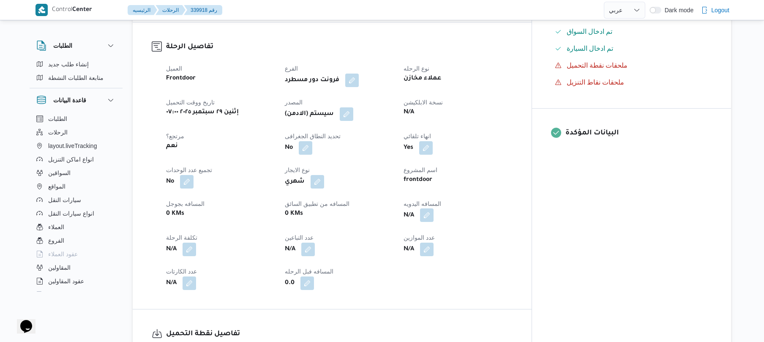
click at [433, 208] on button "button" at bounding box center [427, 215] width 14 height 14
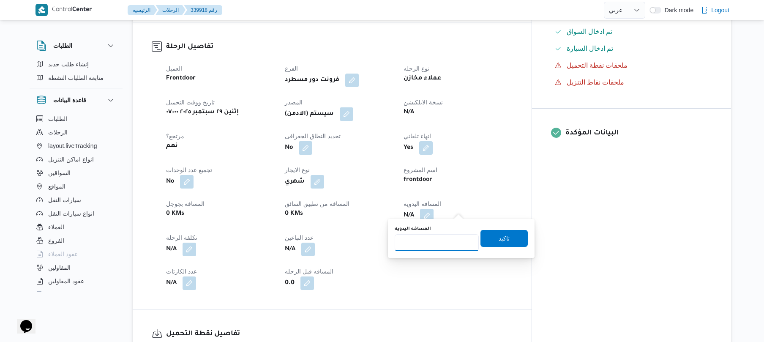
click at [443, 240] on input "المسافه اليدويه" at bounding box center [436, 242] width 84 height 17
type input "120"
click at [509, 234] on span "تاكيد" at bounding box center [503, 237] width 47 height 17
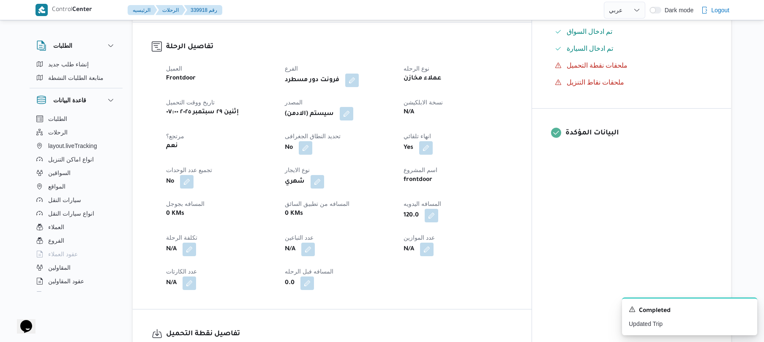
click at [353, 108] on button "button" at bounding box center [347, 114] width 14 height 14
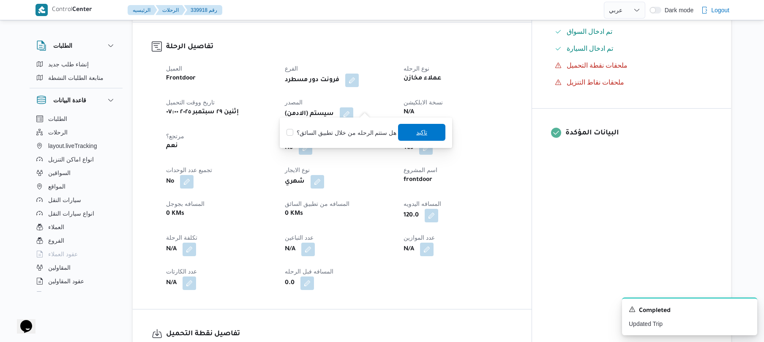
click at [416, 136] on span "تاكيد" at bounding box center [421, 132] width 11 height 10
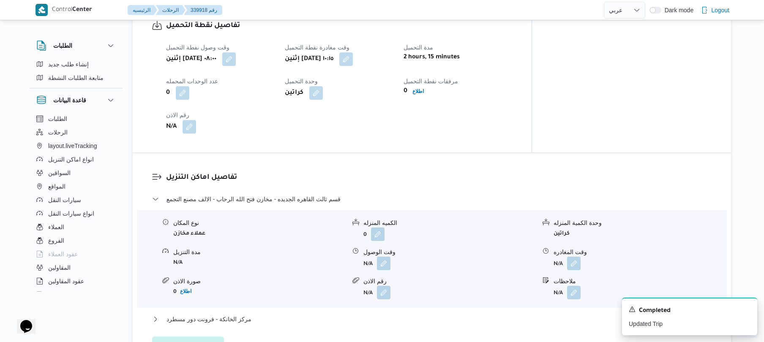
scroll to position [585, 0]
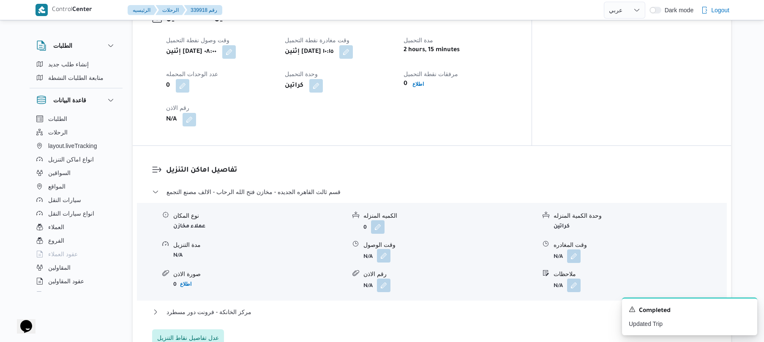
click at [382, 249] on button "button" at bounding box center [384, 256] width 14 height 14
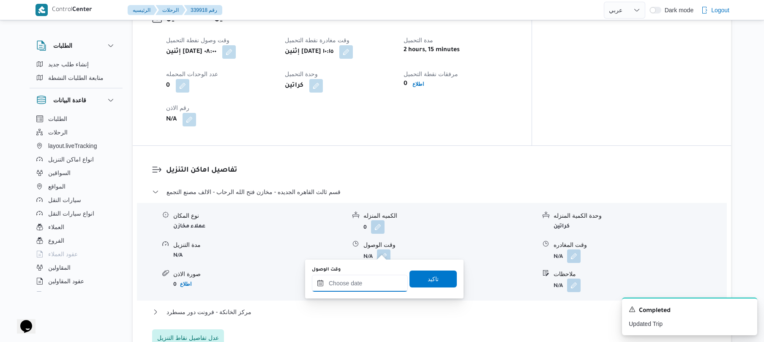
click at [360, 276] on input "وقت الوصول" at bounding box center [360, 283] width 96 height 17
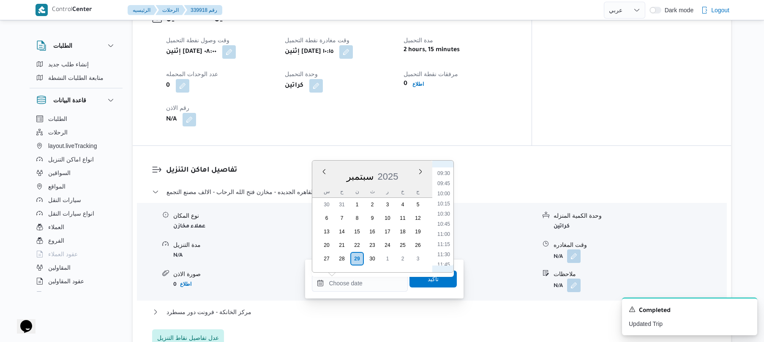
scroll to position [417, 0]
click at [445, 201] on li "11:00" at bounding box center [443, 200] width 19 height 8
type input "٢٩/٠٩/٢٠٢٥ ١١:٠٠"
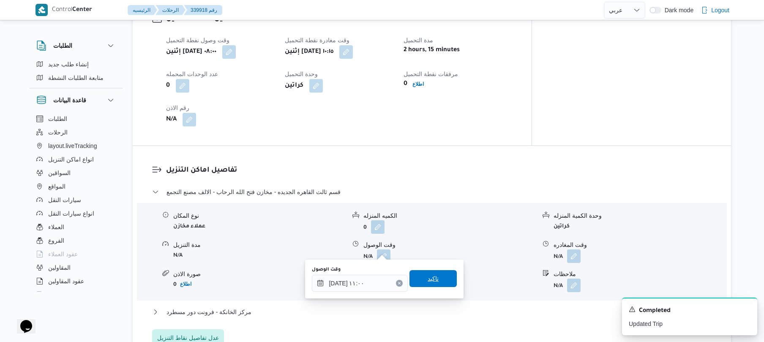
click at [427, 278] on span "تاكيد" at bounding box center [432, 278] width 11 height 10
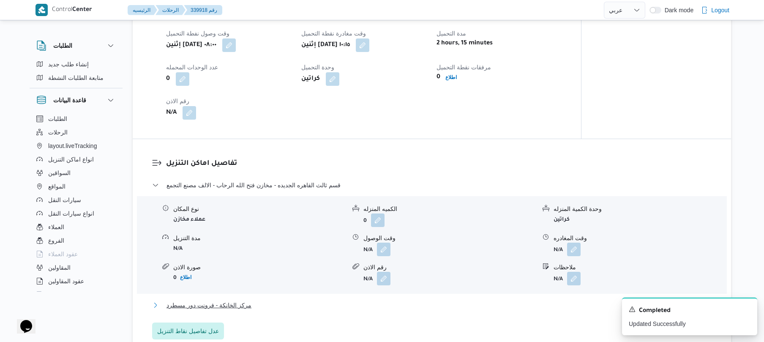
click at [384, 301] on button "مركز الخانكة - فرونت دور مسطرد" at bounding box center [432, 305] width 560 height 10
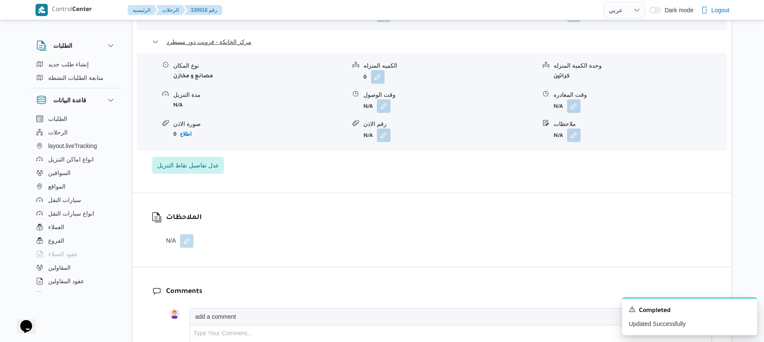
scroll to position [856, 0]
click at [573, 101] on button "button" at bounding box center [574, 105] width 14 height 14
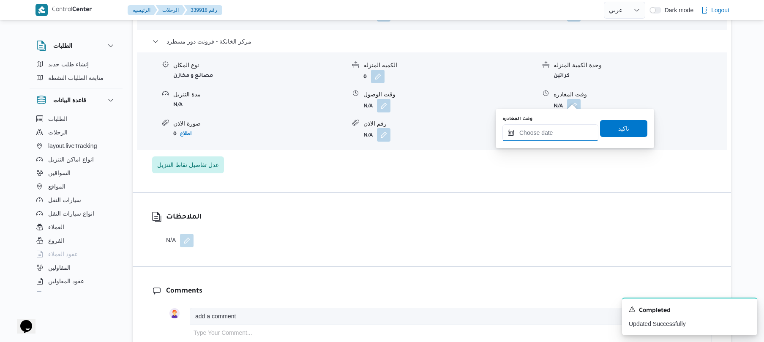
click at [538, 137] on input "وقت المغادره" at bounding box center [550, 132] width 96 height 17
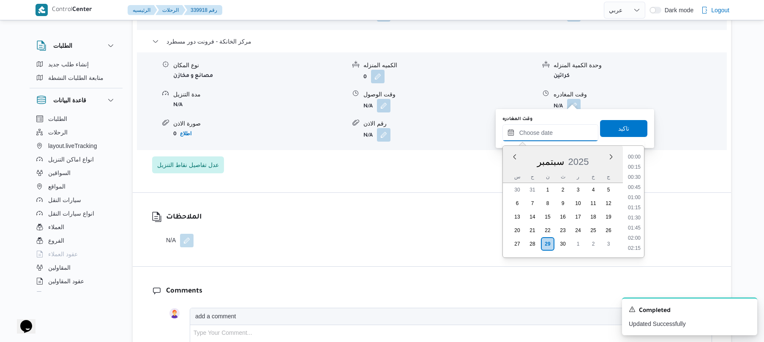
scroll to position [751, 0]
click at [637, 173] on li "19:00" at bounding box center [633, 176] width 19 height 8
type input "٢٩/٠٩/٢٠٢٥ ١٩:٠٠"
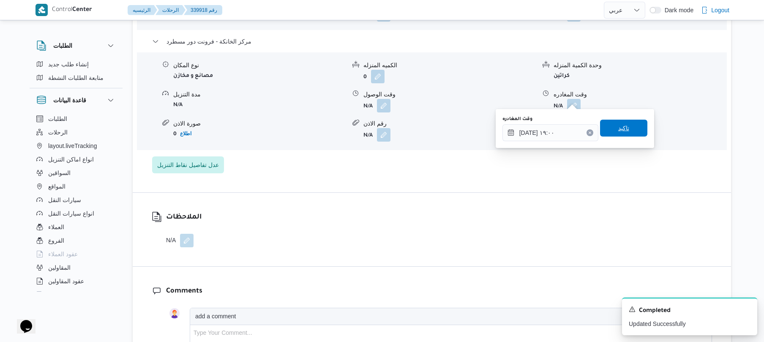
click at [620, 125] on span "تاكيد" at bounding box center [623, 128] width 11 height 10
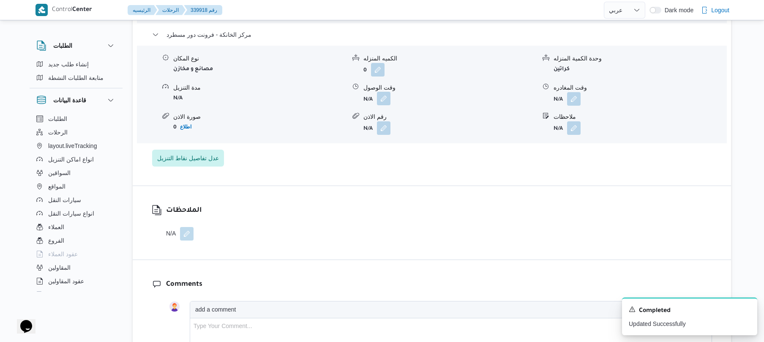
click at [383, 99] on button "button" at bounding box center [384, 99] width 14 height 14
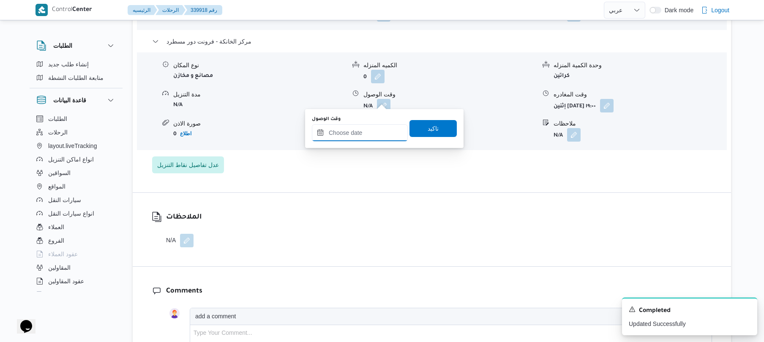
click at [378, 134] on input "وقت الوصول" at bounding box center [360, 132] width 96 height 17
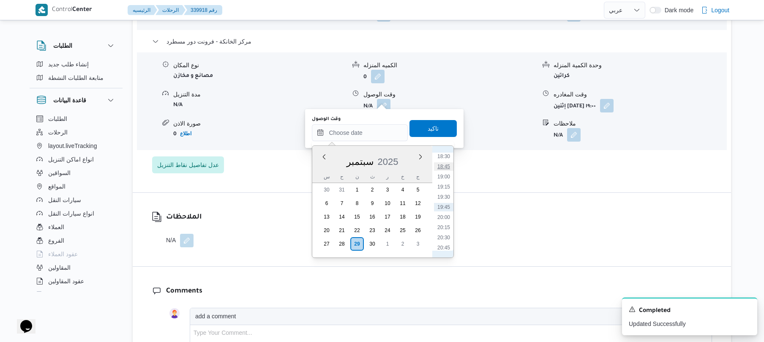
click at [441, 166] on li "18:45" at bounding box center [443, 166] width 19 height 8
type input "٢٩/٠٩/٢٠٢٥ ١٨:٤٥"
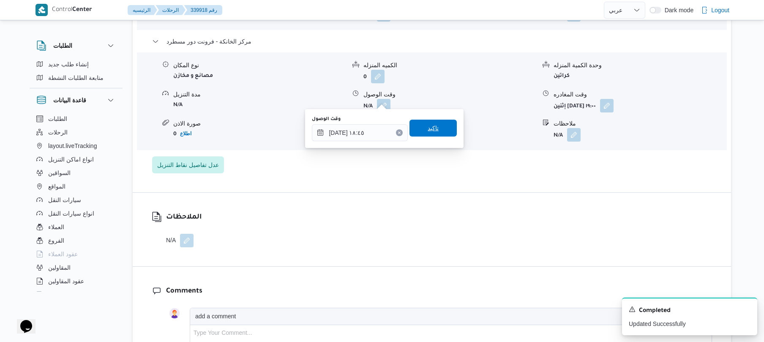
click at [436, 127] on span "تاكيد" at bounding box center [432, 128] width 47 height 17
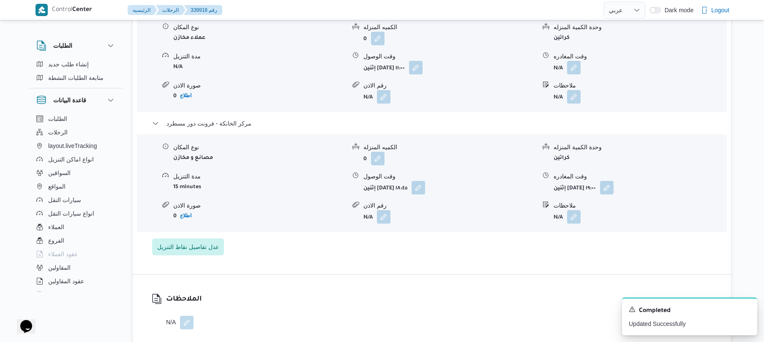
scroll to position [721, 0]
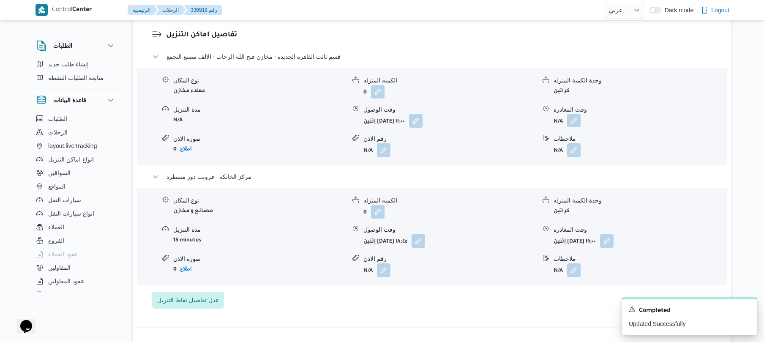
click at [573, 116] on button "button" at bounding box center [574, 121] width 14 height 14
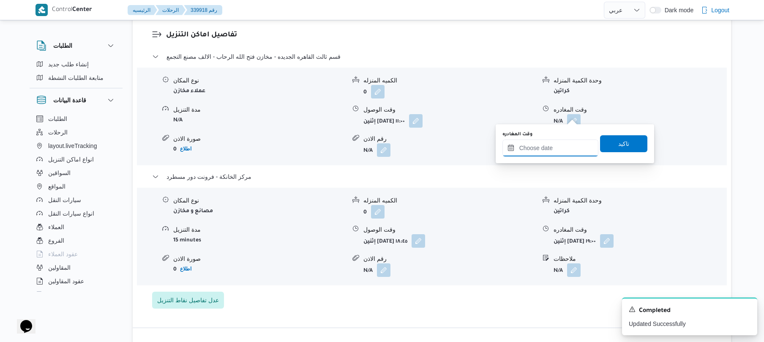
click at [537, 145] on input "وقت المغادره" at bounding box center [550, 147] width 96 height 17
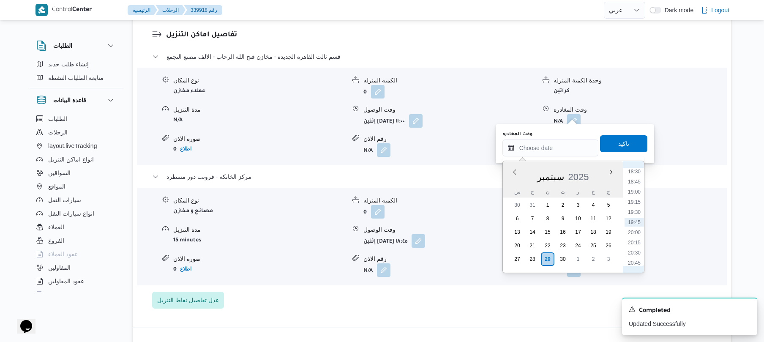
scroll to position [668, 0]
click at [636, 231] on li "18:00" at bounding box center [633, 234] width 19 height 8
type input "٢٩/٠٩/٢٠٢٥ ١٨:٠٠"
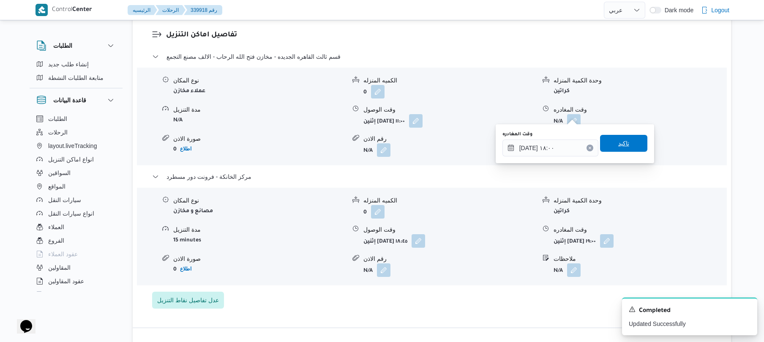
click at [620, 141] on span "تاكيد" at bounding box center [623, 143] width 11 height 10
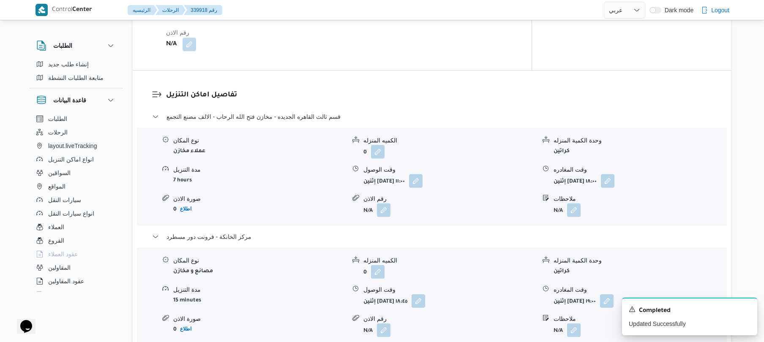
scroll to position [0, 0]
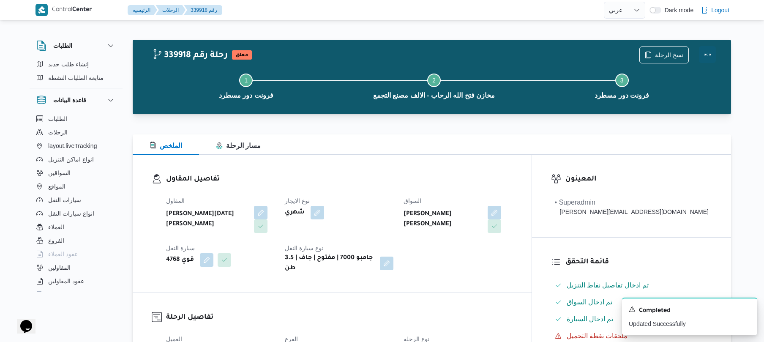
click at [709, 54] on button "Actions" at bounding box center [707, 54] width 17 height 17
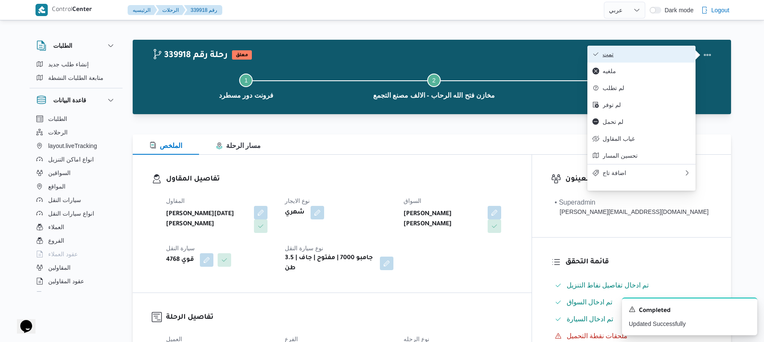
click at [649, 58] on button "تمت" at bounding box center [641, 54] width 108 height 17
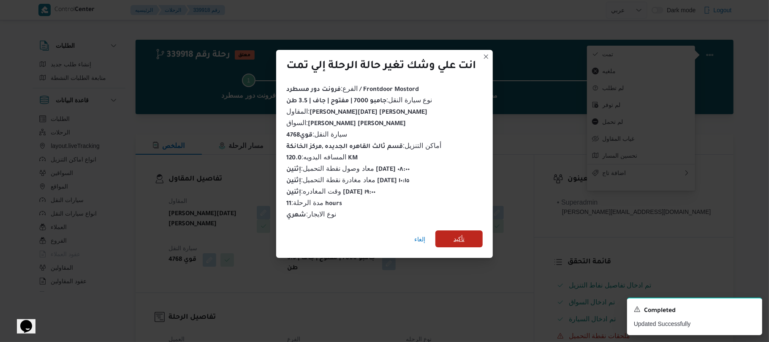
click at [463, 236] on span "تأكيد" at bounding box center [459, 239] width 11 height 10
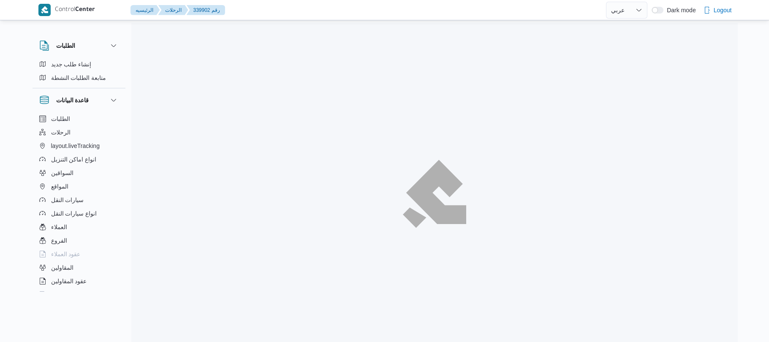
select select "ar"
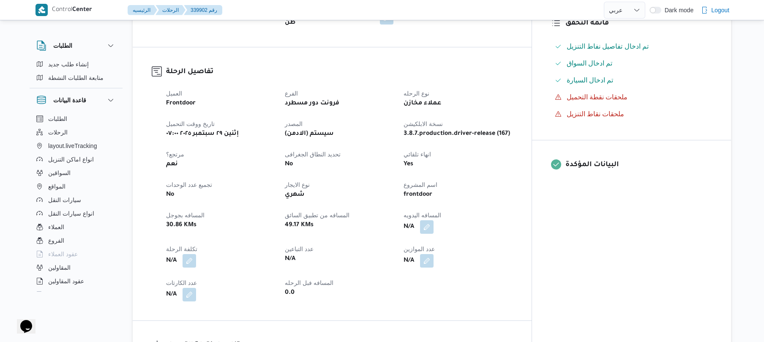
scroll to position [270, 0]
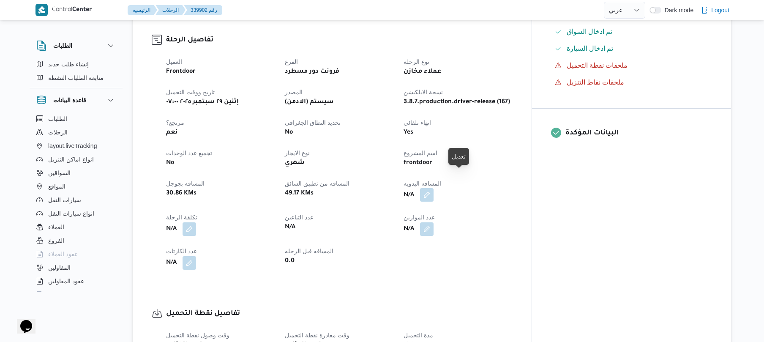
click at [433, 188] on button "button" at bounding box center [427, 195] width 14 height 14
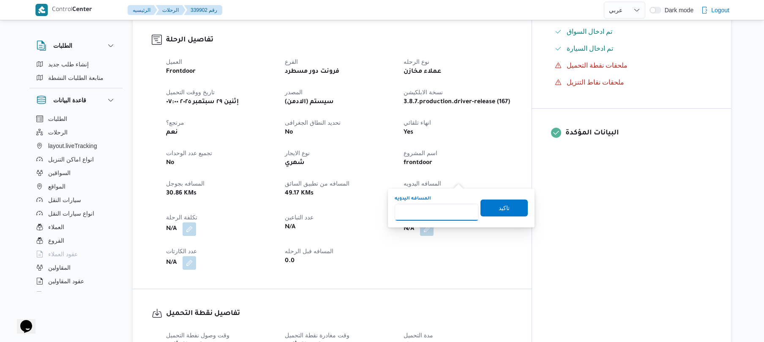
click at [442, 212] on input "المسافه اليدويه" at bounding box center [436, 212] width 84 height 17
type input "120"
click at [503, 208] on span "تاكيد" at bounding box center [503, 207] width 11 height 10
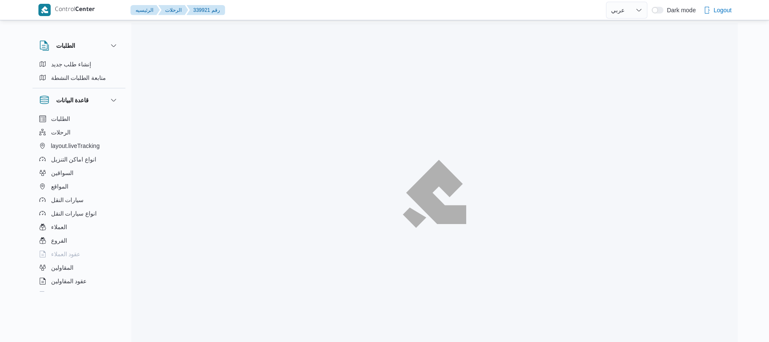
select select "ar"
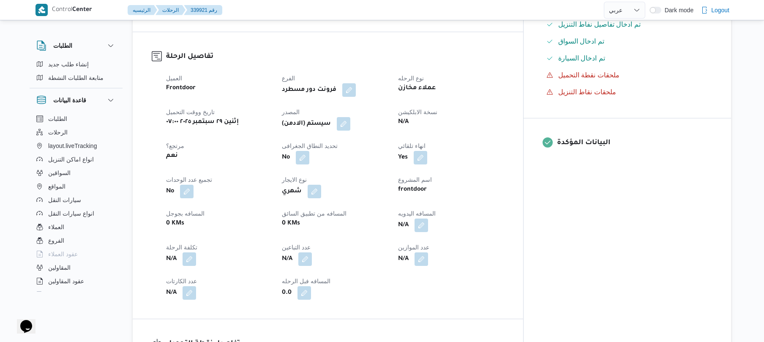
scroll to position [270, 0]
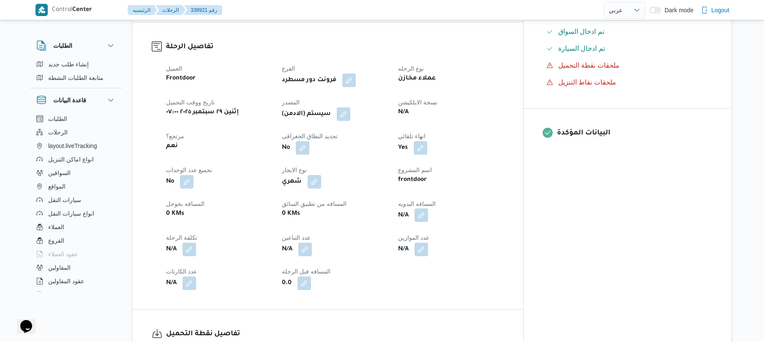
click at [428, 208] on button "button" at bounding box center [421, 215] width 14 height 14
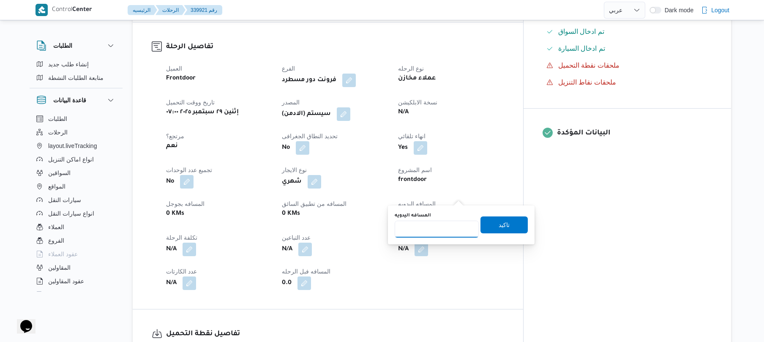
click at [430, 229] on input "المسافه اليدويه" at bounding box center [436, 228] width 84 height 17
type input "120"
click at [492, 220] on span "تاكيد" at bounding box center [503, 224] width 47 height 17
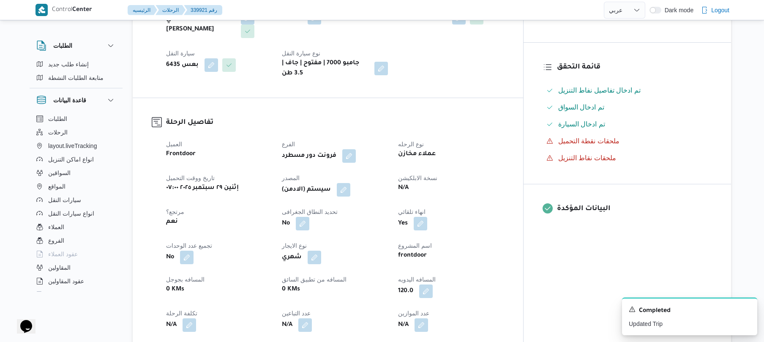
scroll to position [203, 0]
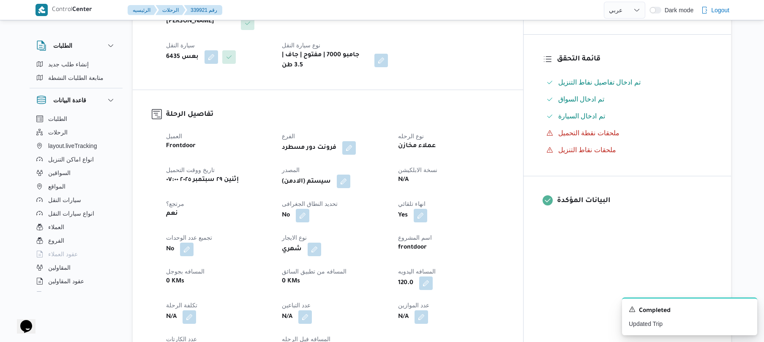
click at [350, 174] on button "button" at bounding box center [344, 181] width 14 height 14
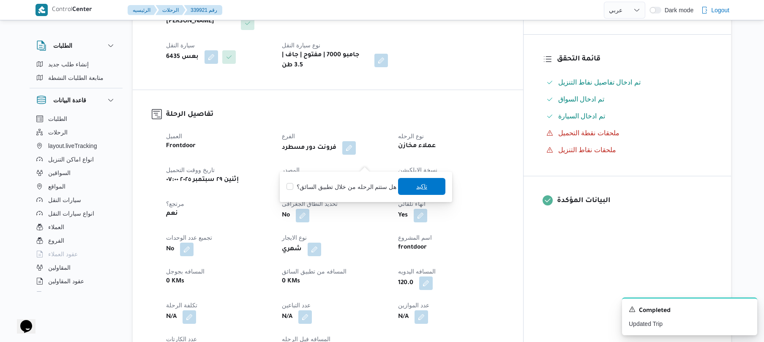
click at [408, 185] on span "تاكيد" at bounding box center [421, 186] width 47 height 17
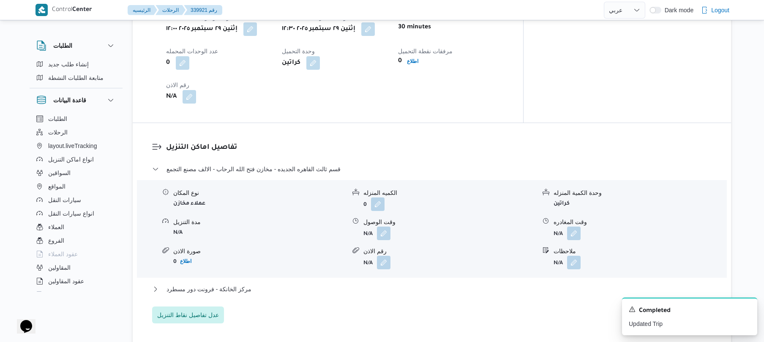
scroll to position [631, 0]
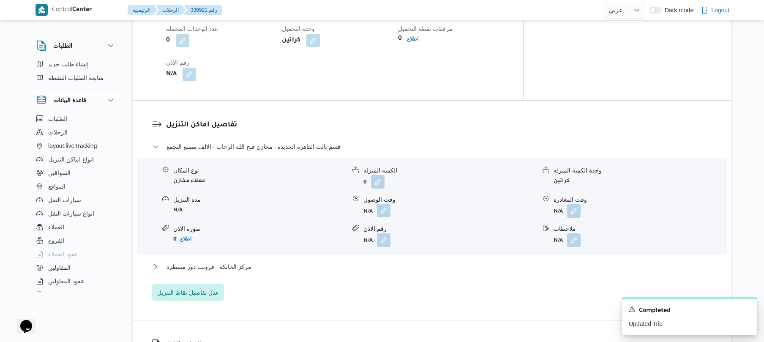
click at [381, 204] on button "button" at bounding box center [384, 211] width 14 height 14
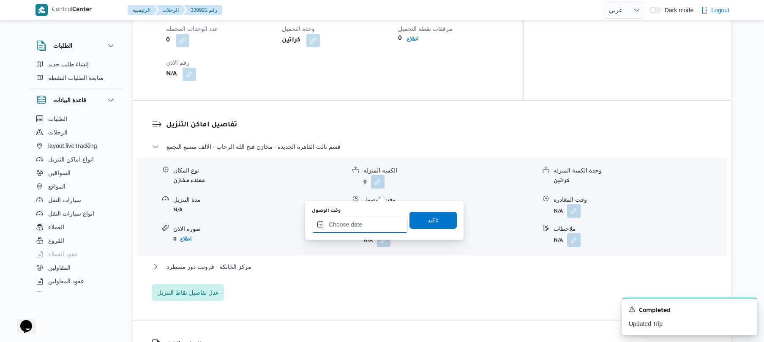
click at [362, 220] on input "وقت الوصول" at bounding box center [360, 224] width 96 height 17
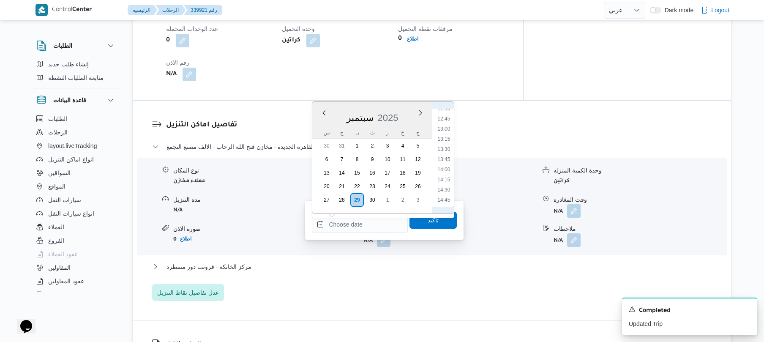
scroll to position [511, 0]
click at [448, 150] on li "13:30" at bounding box center [443, 149] width 19 height 8
type input "٢٩/٠٩/٢٠٢٥ ١٣:٣٠"
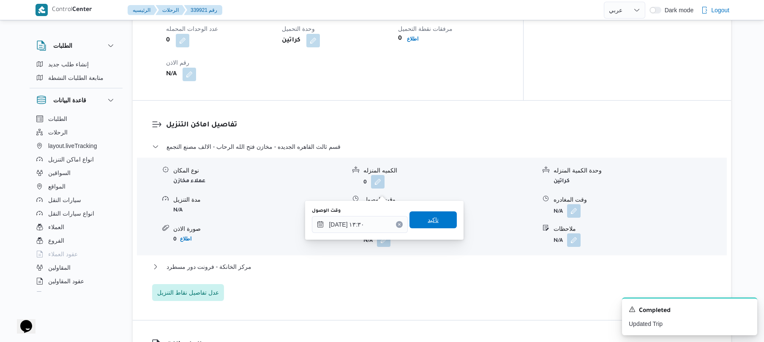
click at [427, 217] on span "تاكيد" at bounding box center [432, 220] width 11 height 10
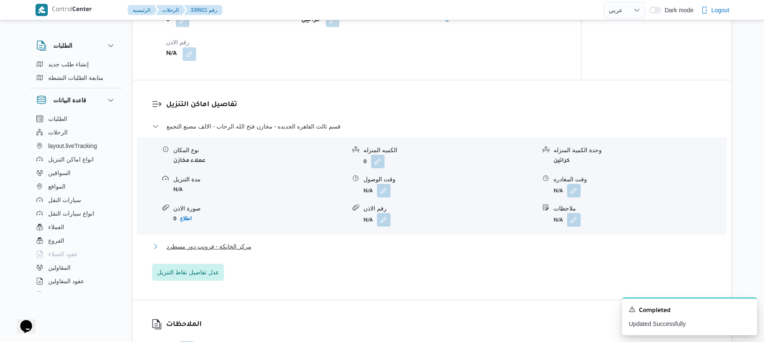
click at [356, 248] on button "مركز الخانكة - فرونت دور مسطرد" at bounding box center [432, 246] width 560 height 10
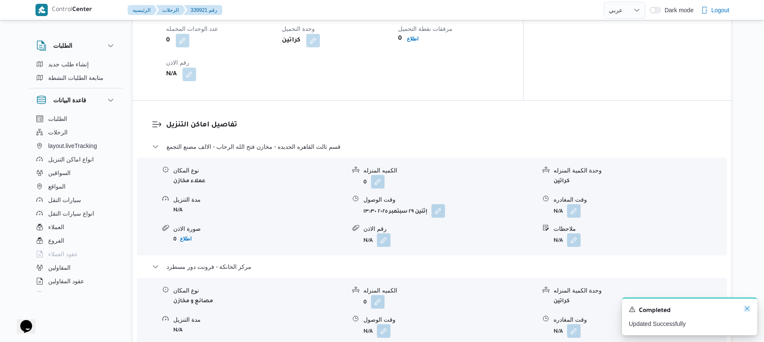
click at [746, 307] on icon "Dismiss toast" at bounding box center [746, 308] width 7 height 7
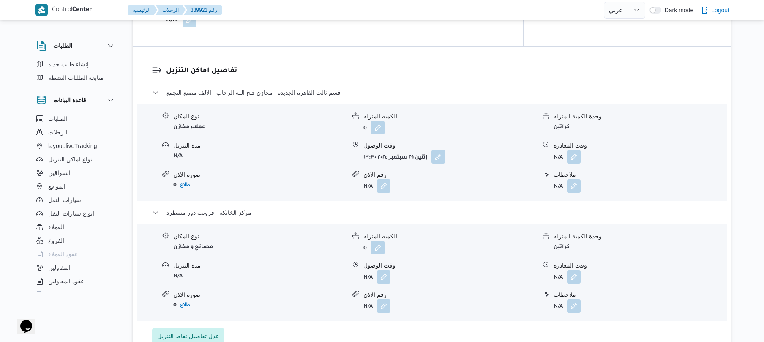
scroll to position [721, 0]
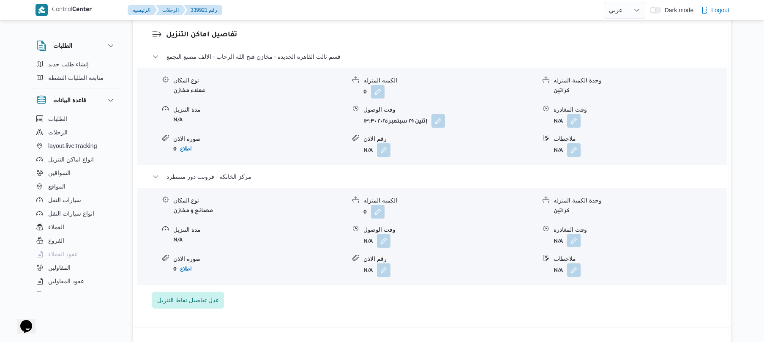
click at [571, 234] on button "button" at bounding box center [574, 241] width 14 height 14
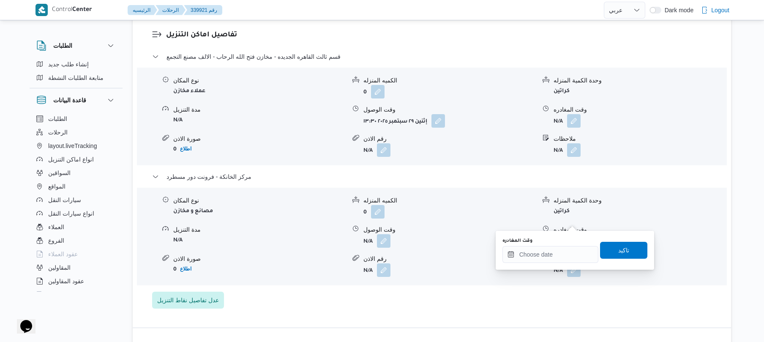
click at [547, 264] on div "You are in a dialog. To close this dialog, hit escape. وقت المغادره تاكيد" at bounding box center [574, 250] width 158 height 39
click at [551, 259] on input "وقت المغادره" at bounding box center [550, 254] width 96 height 17
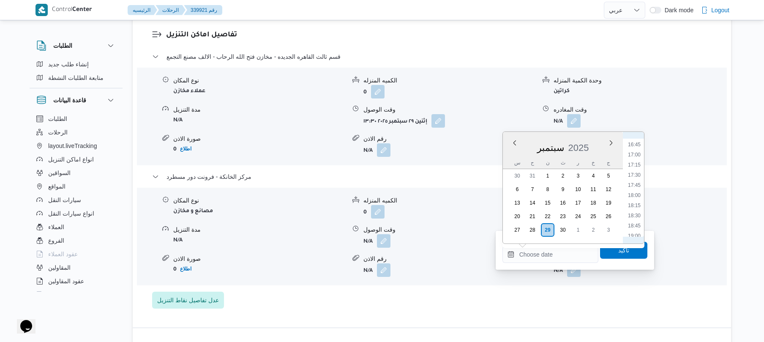
scroll to position [761, 0]
click at [636, 151] on li "19:00" at bounding box center [633, 152] width 19 height 8
type input "٢٩/٠٩/٢٠٢٥ ١٩:٠٠"
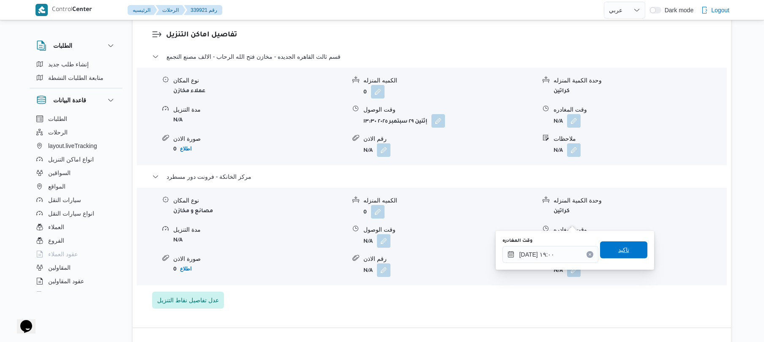
click at [618, 248] on span "تاكيد" at bounding box center [623, 250] width 11 height 10
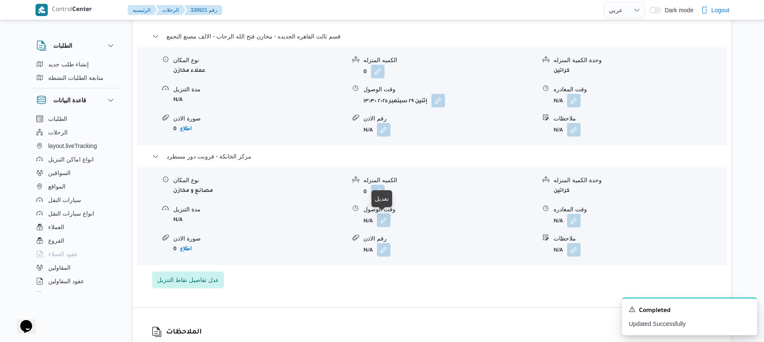
click at [385, 221] on button "button" at bounding box center [384, 220] width 14 height 14
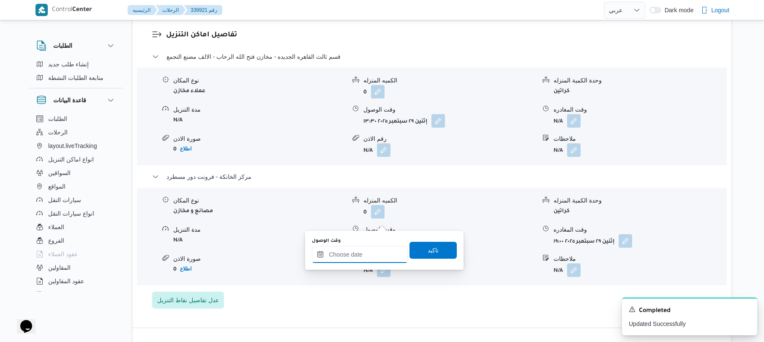
click at [362, 252] on input "وقت الوصول" at bounding box center [360, 254] width 96 height 17
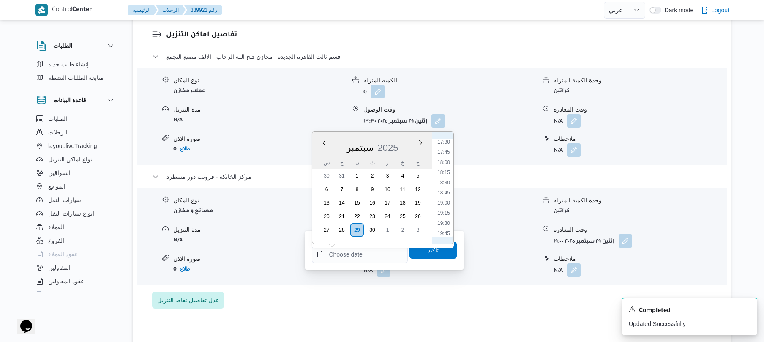
scroll to position [677, 0]
click at [445, 223] on li "18:45" at bounding box center [443, 225] width 19 height 8
type input "٢٩/٠٩/٢٠٢٥ ١٨:٤٥"
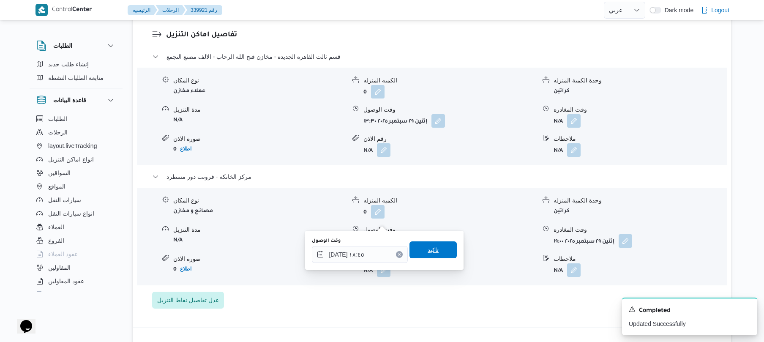
click at [427, 247] on span "تاكيد" at bounding box center [432, 250] width 11 height 10
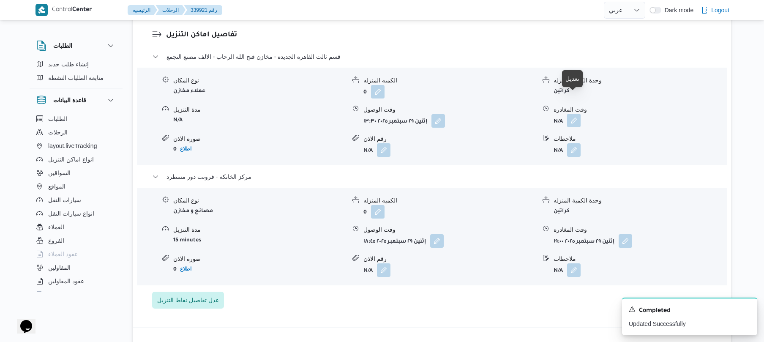
click at [574, 114] on button "button" at bounding box center [574, 121] width 14 height 14
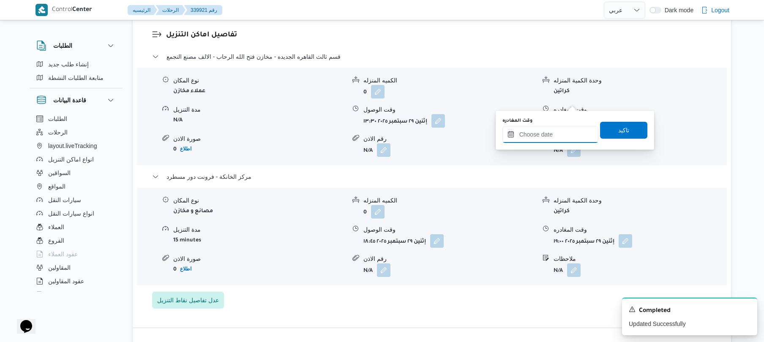
click at [543, 133] on input "وقت المغادره" at bounding box center [550, 134] width 96 height 17
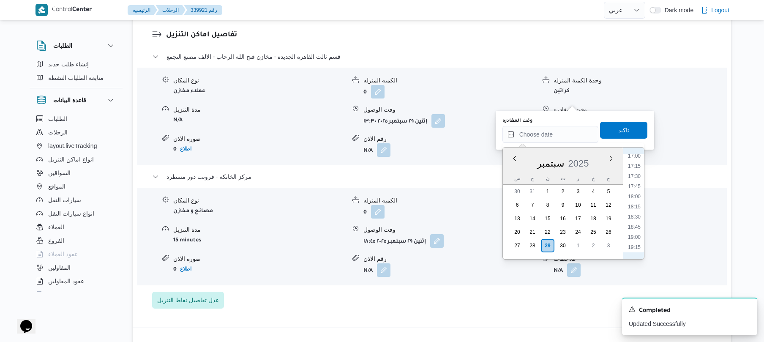
scroll to position [678, 0]
click at [634, 208] on li "18:00" at bounding box center [633, 210] width 19 height 8
type input "٢٩/٠٩/٢٠٢٥ ١٨:٠٠"
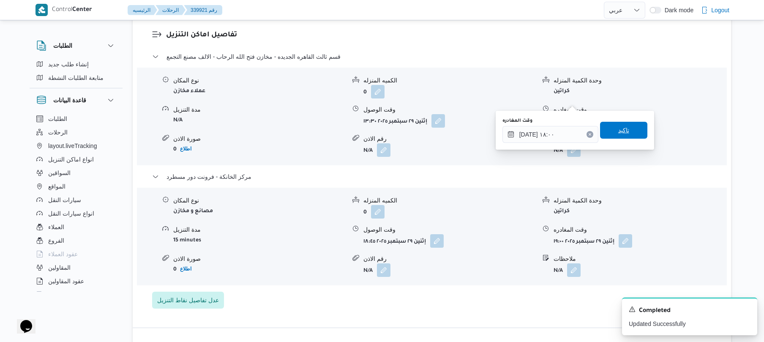
click at [627, 126] on span "تاكيد" at bounding box center [623, 130] width 47 height 17
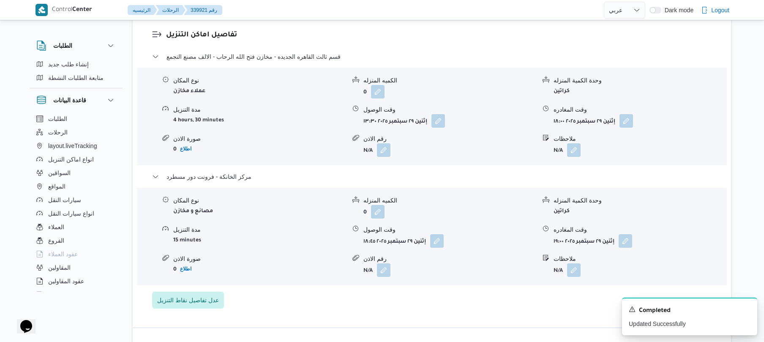
scroll to position [0, 0]
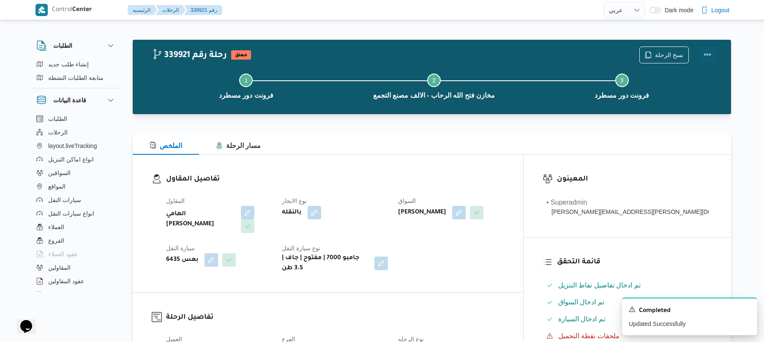
click at [705, 53] on button "Actions" at bounding box center [707, 54] width 17 height 17
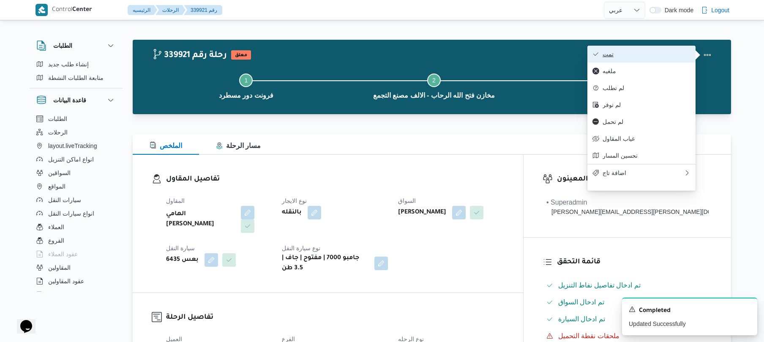
click at [639, 53] on span "تمت" at bounding box center [646, 54] width 88 height 7
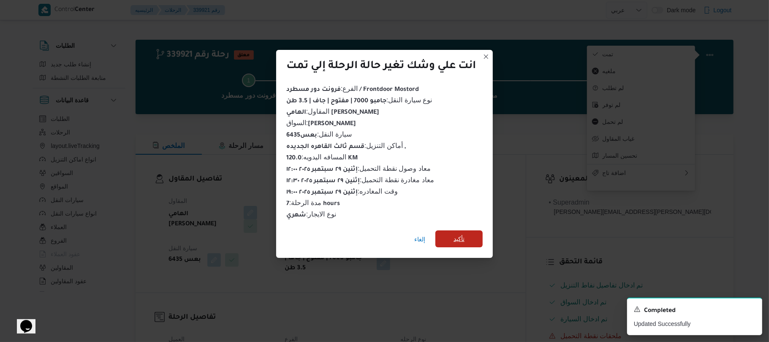
click at [467, 234] on span "تأكيد" at bounding box center [458, 238] width 47 height 17
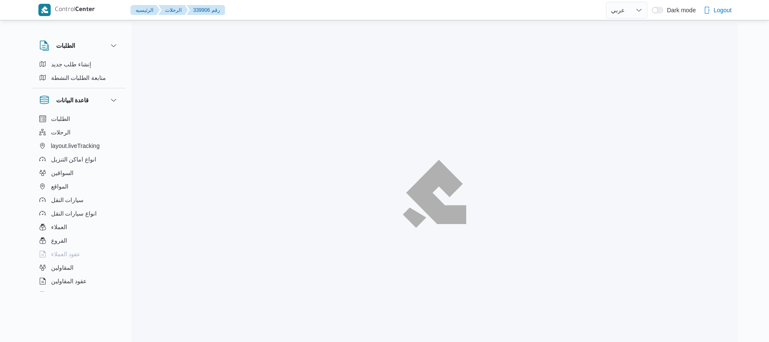
select select "ar"
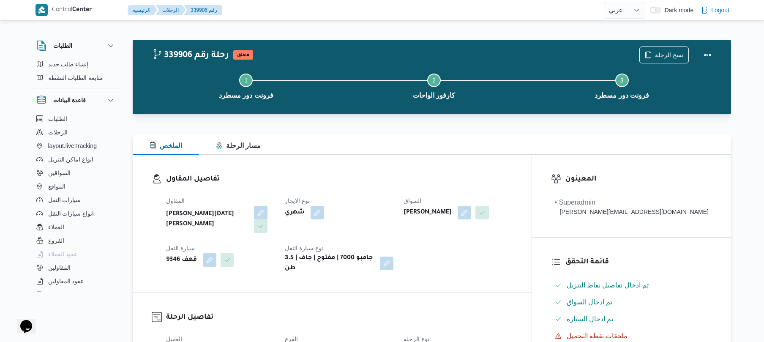
click at [482, 134] on div "الملخص مسار الرحلة" at bounding box center [432, 144] width 598 height 20
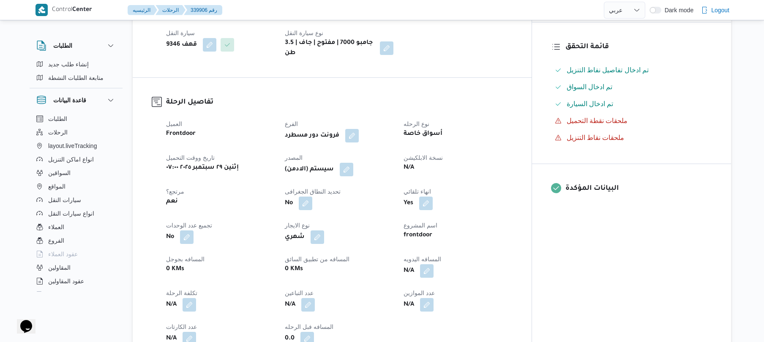
scroll to position [338, 0]
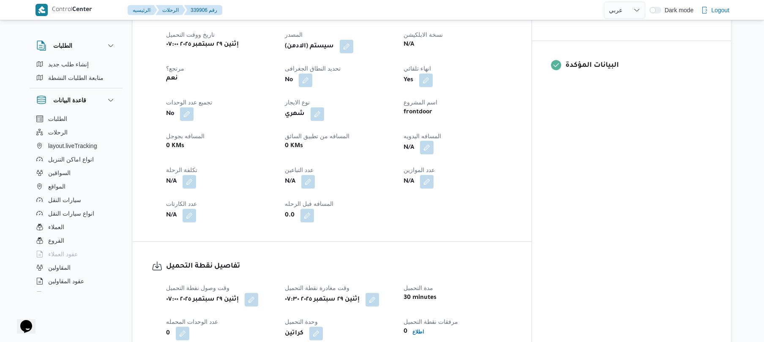
click at [433, 141] on button "button" at bounding box center [427, 148] width 14 height 14
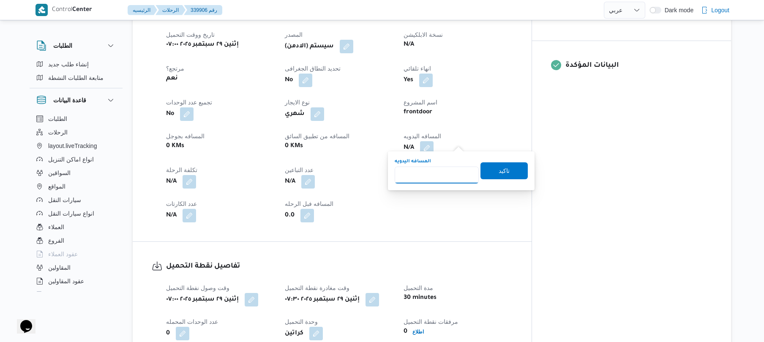
click at [436, 170] on input "المسافه اليدويه" at bounding box center [436, 174] width 84 height 17
type input "130"
click at [487, 173] on span "تاكيد" at bounding box center [503, 170] width 47 height 17
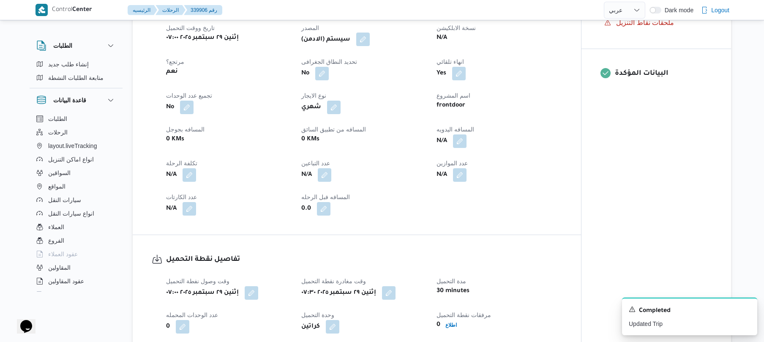
click at [368, 43] on button "button" at bounding box center [363, 40] width 14 height 14
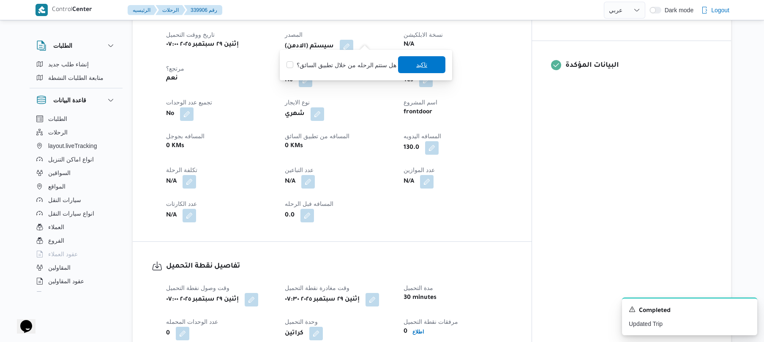
click at [407, 63] on span "تاكيد" at bounding box center [421, 64] width 47 height 17
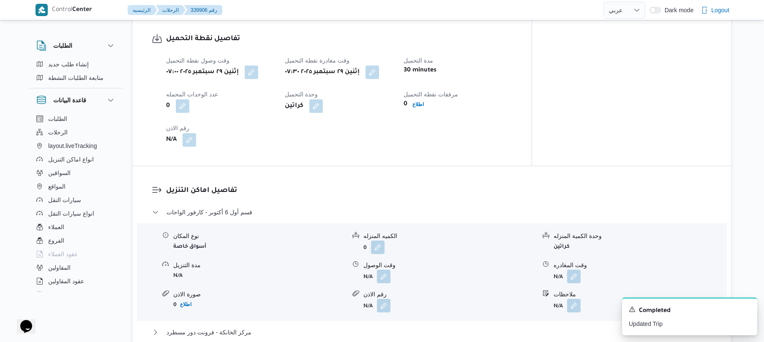
scroll to position [608, 0]
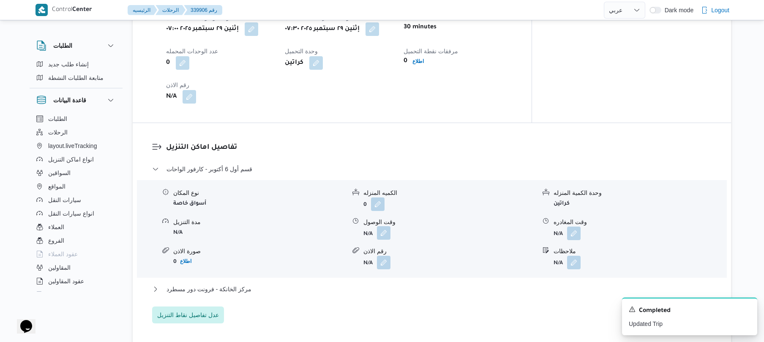
click at [382, 230] on button "button" at bounding box center [384, 233] width 14 height 14
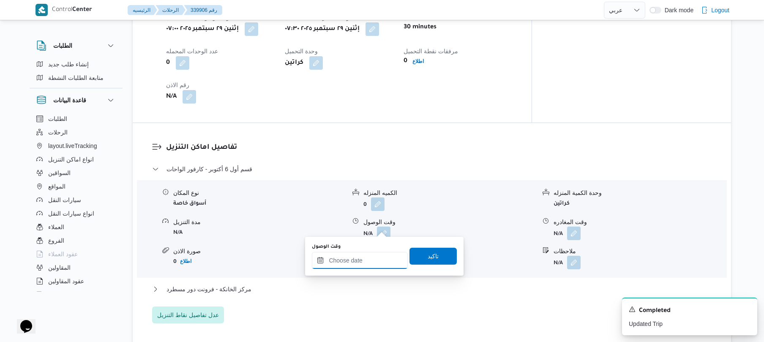
click at [353, 262] on input "وقت الوصول" at bounding box center [360, 260] width 96 height 17
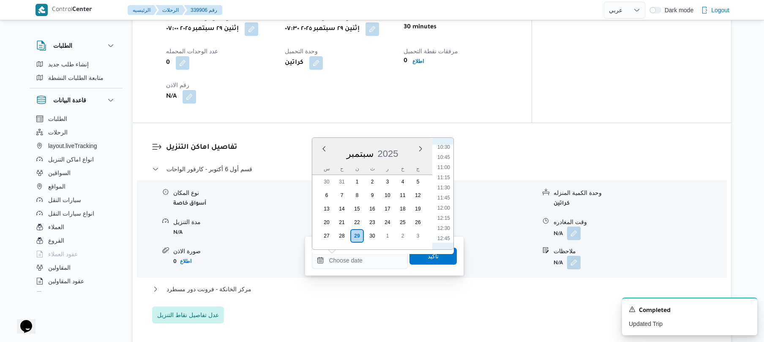
scroll to position [344, 0]
click at [446, 150] on li "08:30" at bounding box center [443, 149] width 19 height 8
type input "[DATE] ٠٨:٣٠"
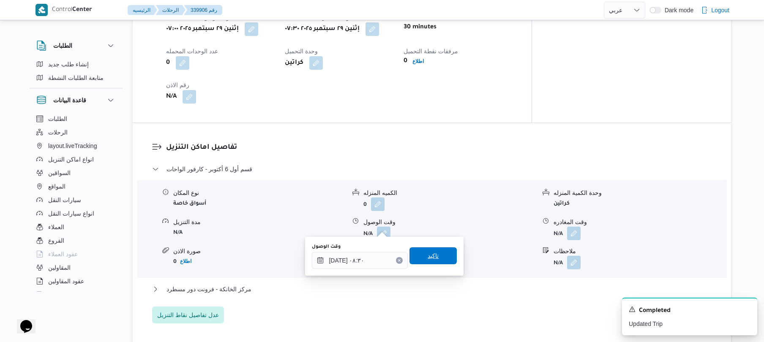
click at [427, 257] on span "تاكيد" at bounding box center [432, 255] width 11 height 10
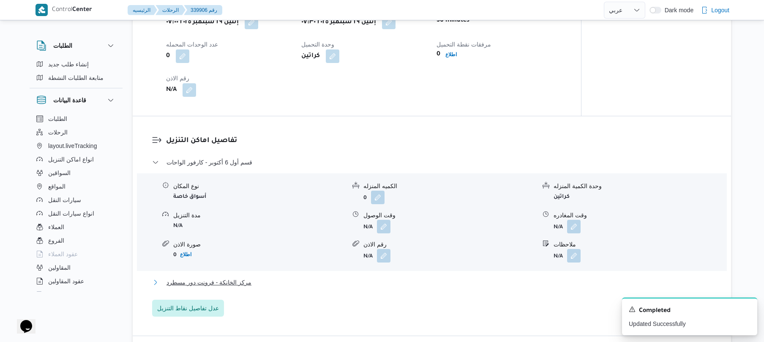
click at [396, 279] on button "مركز الخانكة - فرونت دور مسطرد" at bounding box center [432, 282] width 560 height 10
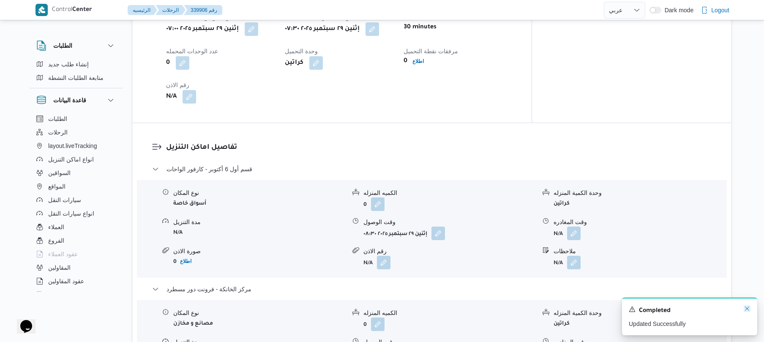
click at [745, 310] on icon "Dismiss toast" at bounding box center [746, 308] width 7 height 7
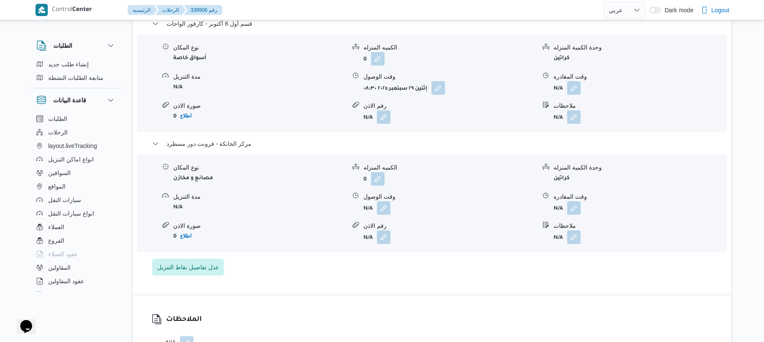
scroll to position [766, 0]
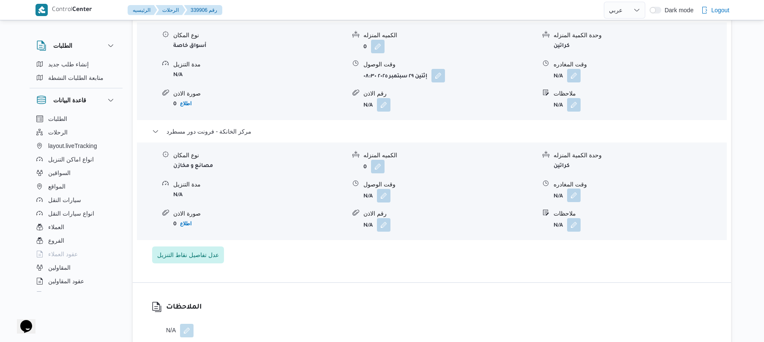
click at [575, 190] on button "button" at bounding box center [574, 195] width 14 height 14
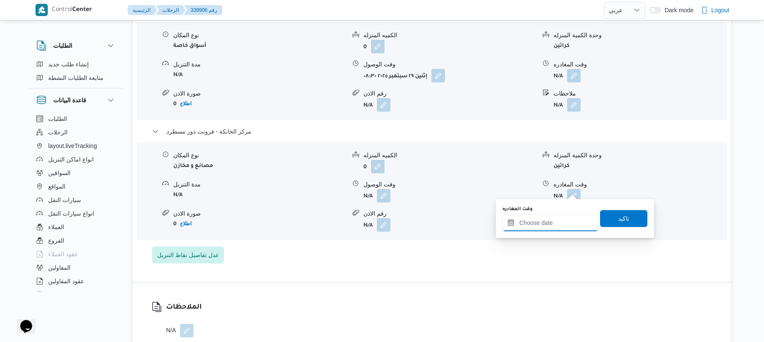
click at [551, 217] on input "وقت المغادره" at bounding box center [550, 222] width 96 height 17
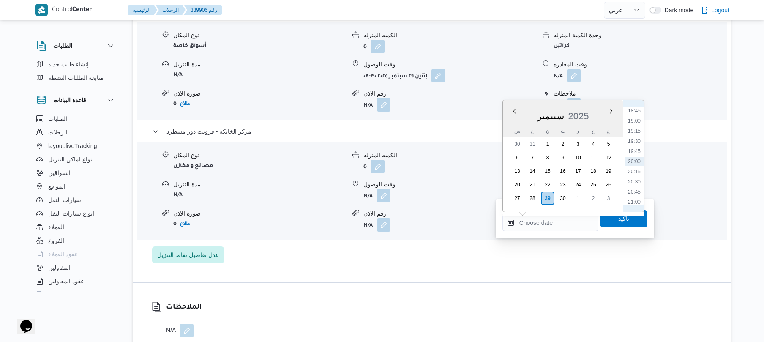
scroll to position [677, 0]
click at [635, 176] on li "18:15" at bounding box center [633, 173] width 19 height 8
type input "[DATE] ١٨:١٥"
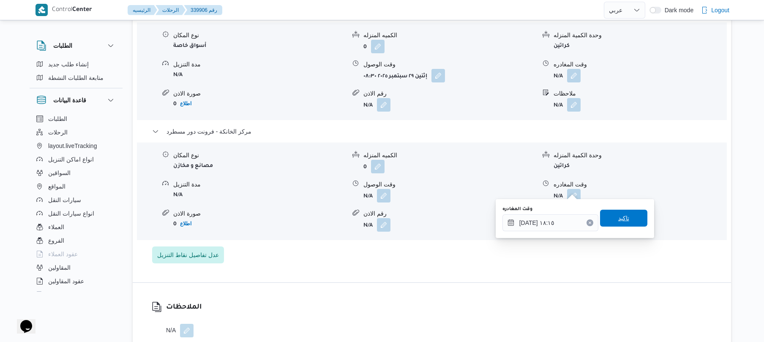
click at [618, 218] on span "تاكيد" at bounding box center [623, 218] width 11 height 10
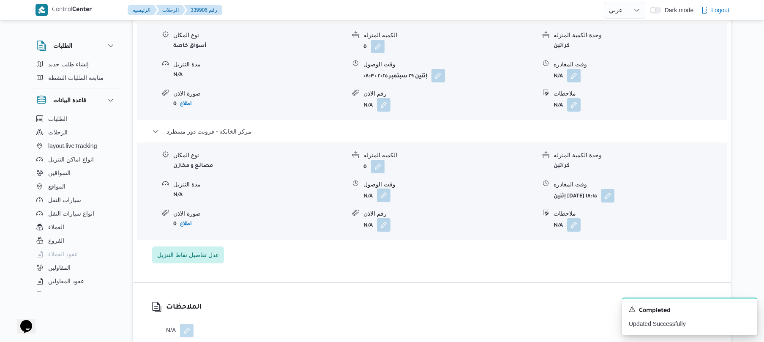
click at [377, 191] on button "button" at bounding box center [384, 195] width 14 height 14
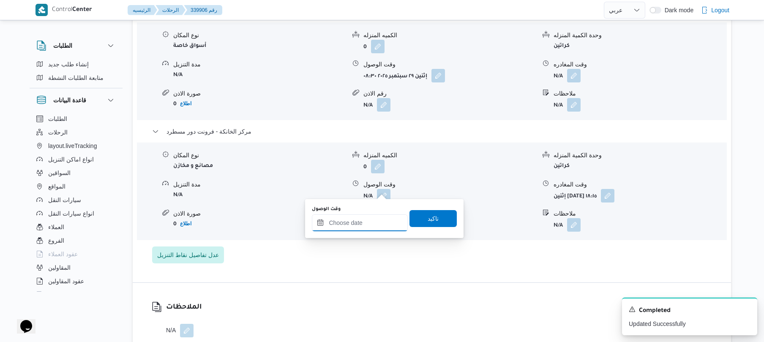
click at [374, 223] on input "وقت الوصول" at bounding box center [360, 222] width 96 height 17
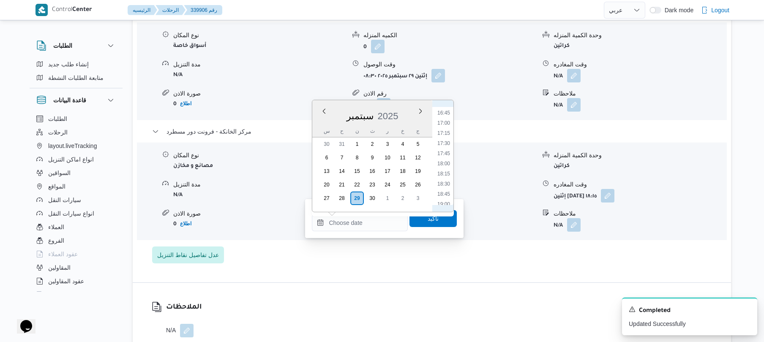
click at [445, 162] on li "18:00" at bounding box center [443, 163] width 19 height 8
type input "[DATE] ١٨:٠٠"
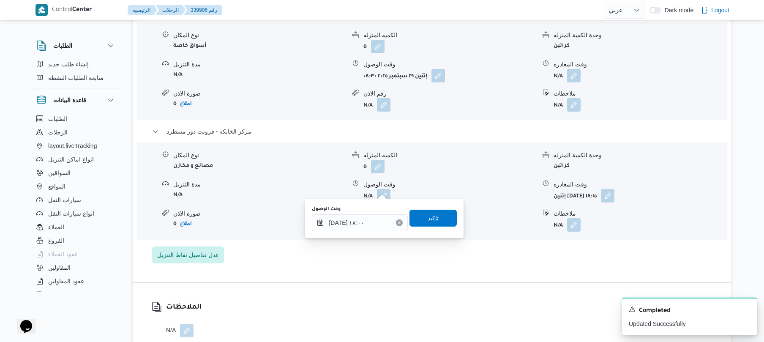
click at [421, 220] on span "تاكيد" at bounding box center [432, 217] width 47 height 17
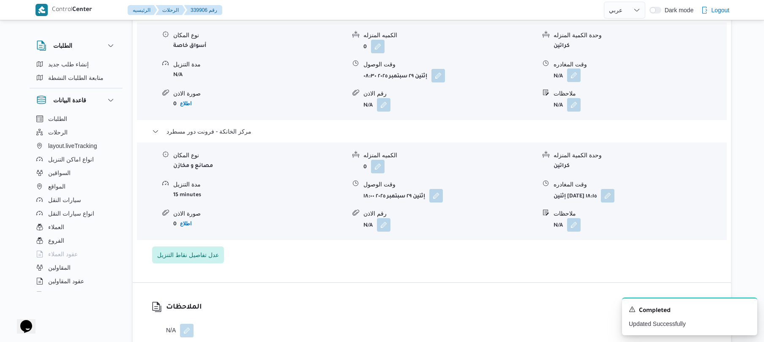
click at [575, 68] on button "button" at bounding box center [574, 75] width 14 height 14
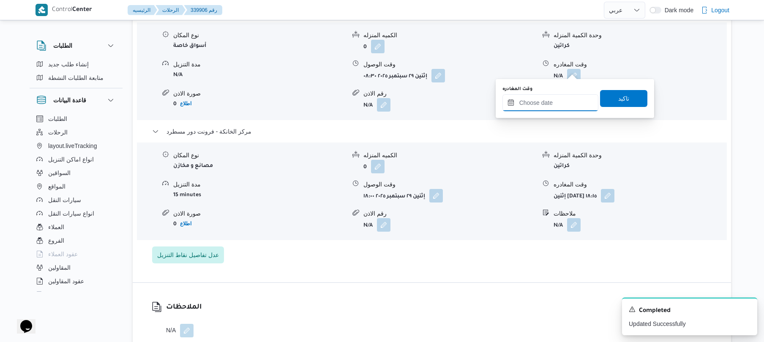
click at [533, 105] on input "وقت المغادره" at bounding box center [550, 102] width 96 height 17
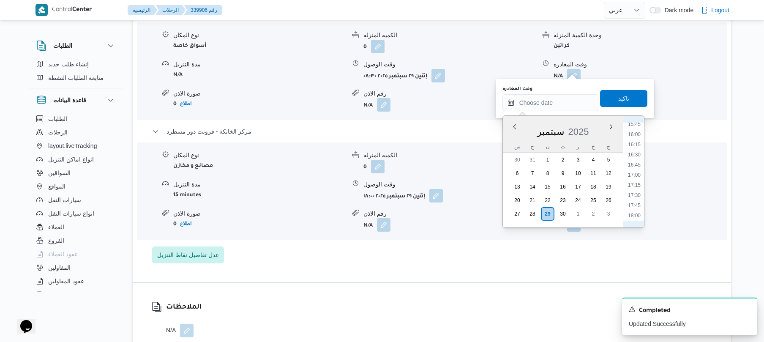
scroll to position [678, 0]
click at [639, 136] on li "17:00" at bounding box center [633, 138] width 19 height 8
type input "[DATE] ١٧:٠٠"
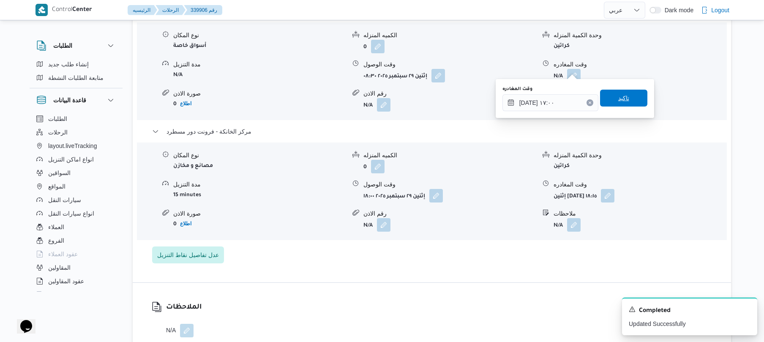
click at [626, 100] on span "تاكيد" at bounding box center [623, 98] width 47 height 17
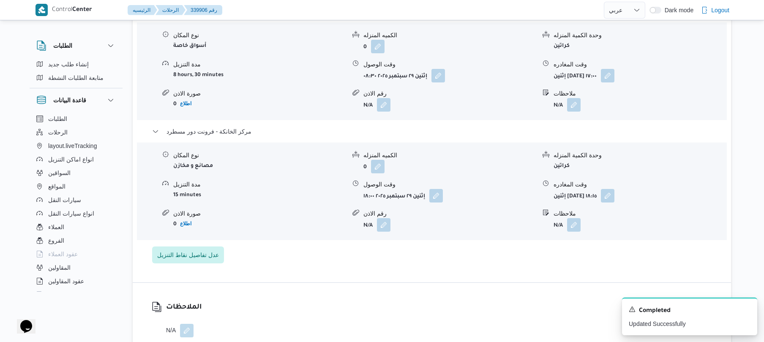
scroll to position [0, 0]
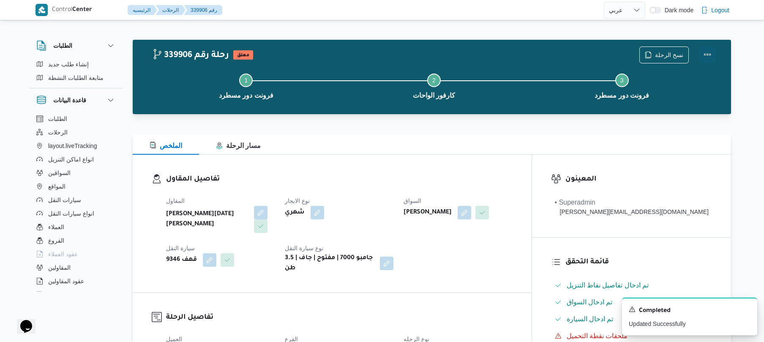
click at [705, 53] on button "Actions" at bounding box center [707, 54] width 17 height 17
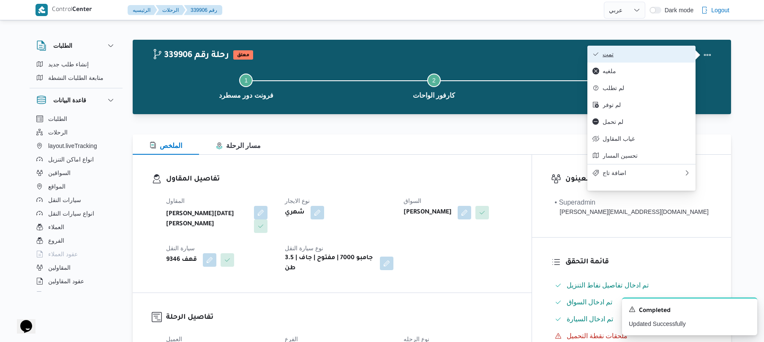
click at [661, 53] on span "تمت" at bounding box center [646, 54] width 88 height 7
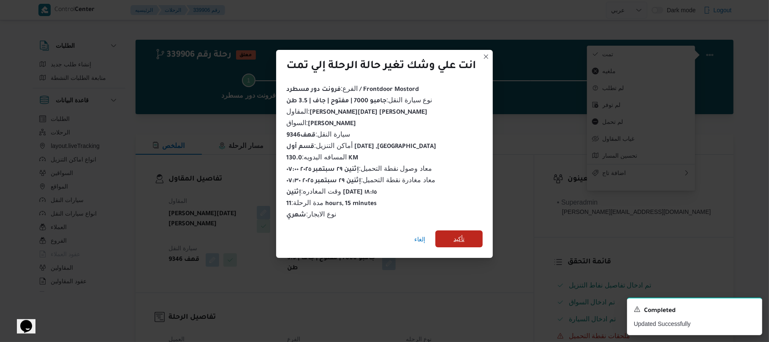
click at [473, 231] on span "تأكيد" at bounding box center [458, 238] width 47 height 17
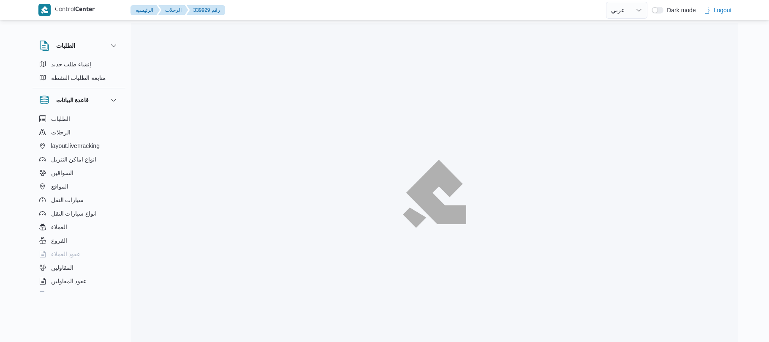
select select "ar"
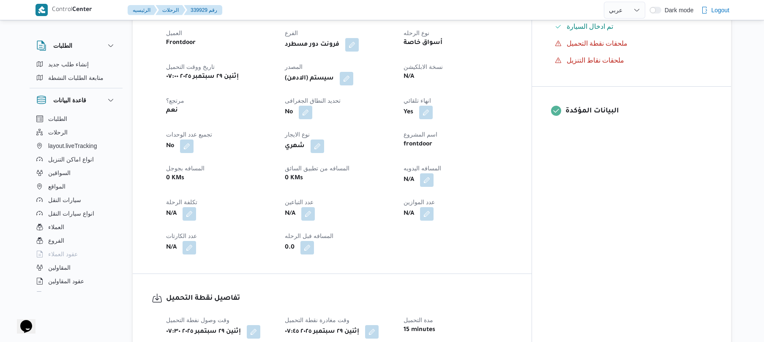
scroll to position [293, 0]
click at [433, 186] on button "button" at bounding box center [427, 179] width 14 height 14
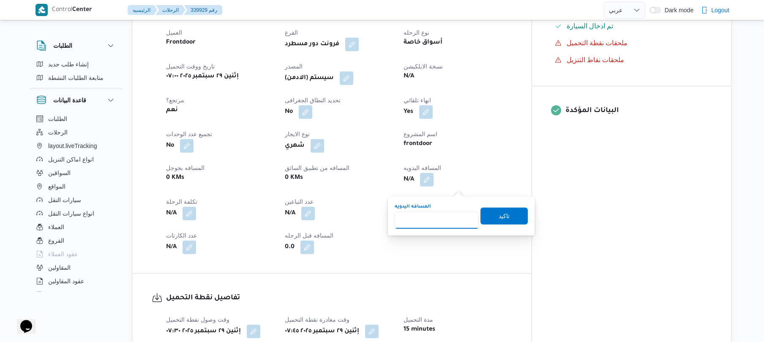
click at [437, 215] on input "المسافه اليدويه" at bounding box center [436, 220] width 84 height 17
type input "130"
click at [498, 218] on span "تاكيد" at bounding box center [503, 215] width 11 height 10
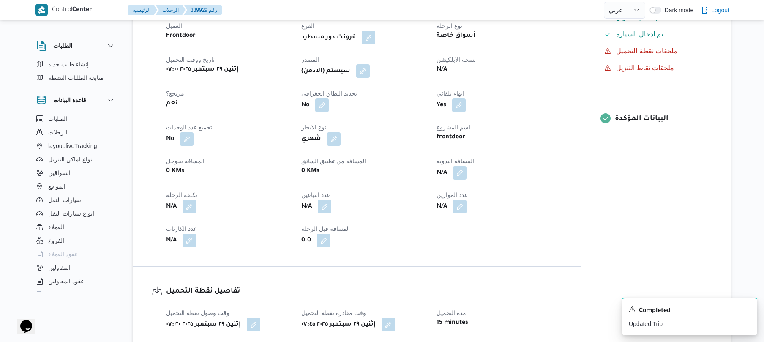
click at [364, 78] on button "button" at bounding box center [363, 71] width 14 height 14
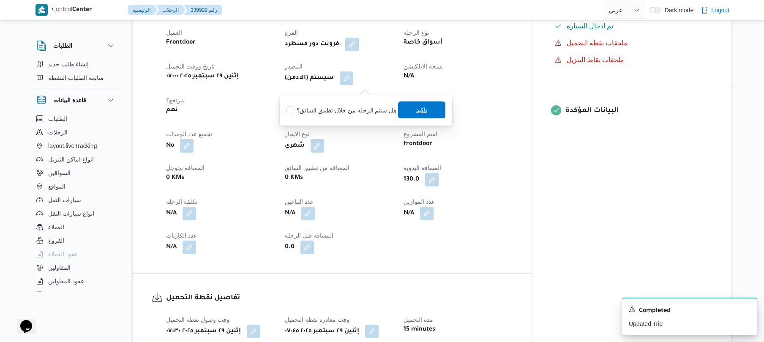
click at [416, 114] on span "تاكيد" at bounding box center [421, 110] width 11 height 10
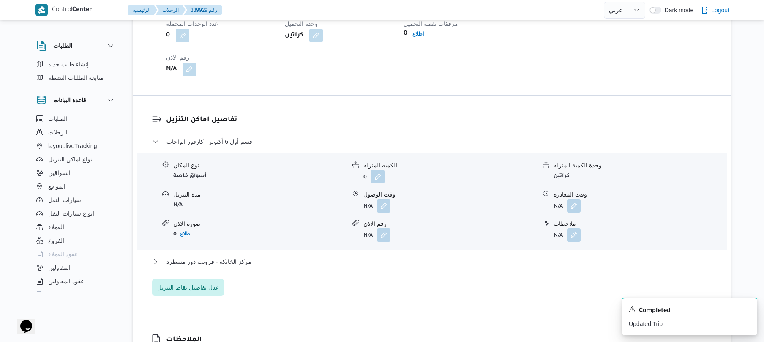
scroll to position [698, 0]
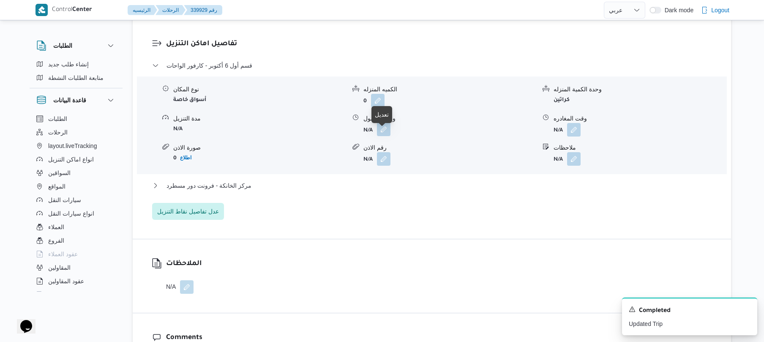
click at [381, 136] on button "button" at bounding box center [384, 129] width 14 height 14
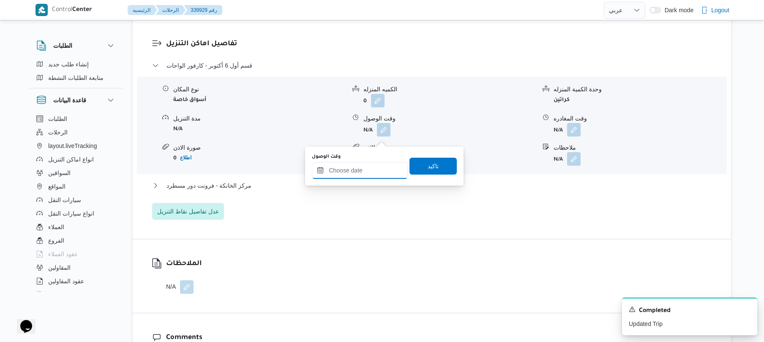
click at [361, 166] on input "وقت الوصول" at bounding box center [360, 170] width 96 height 17
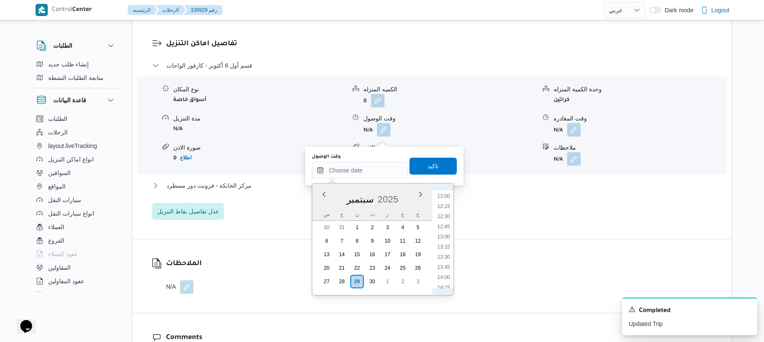
scroll to position [291, 0]
click at [442, 258] on li "08:45" at bounding box center [443, 257] width 19 height 8
type input "٢٩/٠٩/٢٠٢٥ ٠٨:٤٥"
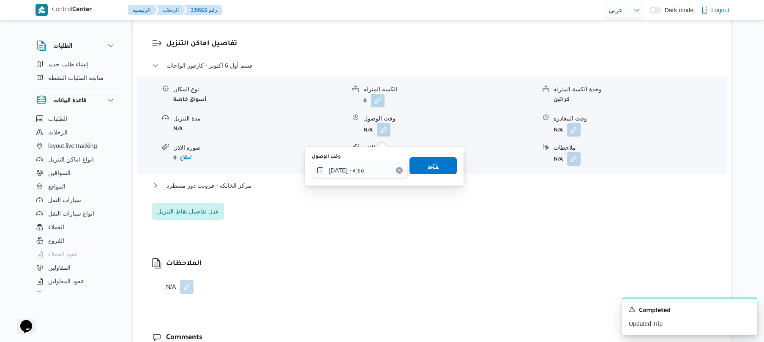
click at [439, 166] on span "تاكيد" at bounding box center [432, 165] width 47 height 17
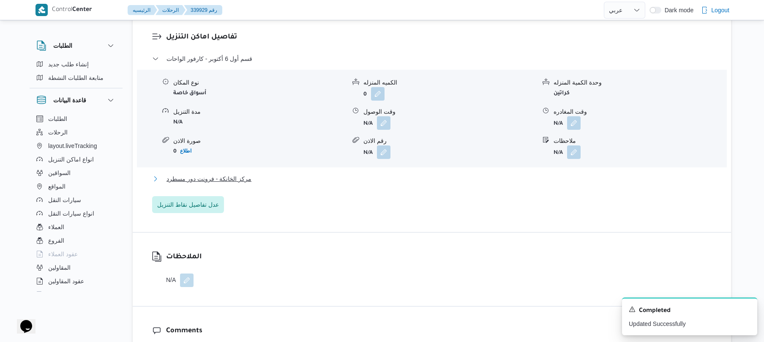
click at [403, 184] on button "مركز الخانكة - فرونت دور مسطرد" at bounding box center [432, 179] width 560 height 10
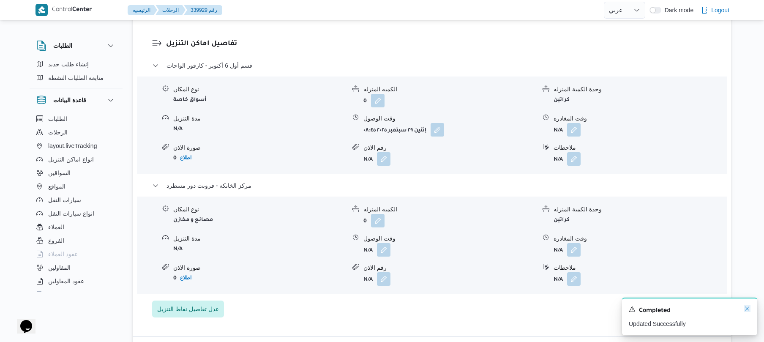
click at [746, 311] on icon "Dismiss toast" at bounding box center [746, 308] width 7 height 7
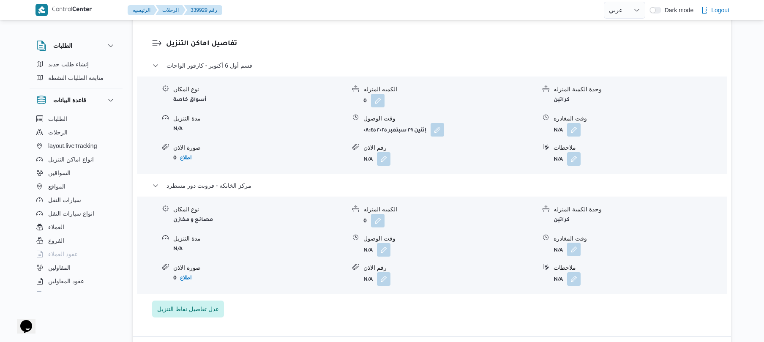
click at [572, 256] on button "button" at bounding box center [574, 249] width 14 height 14
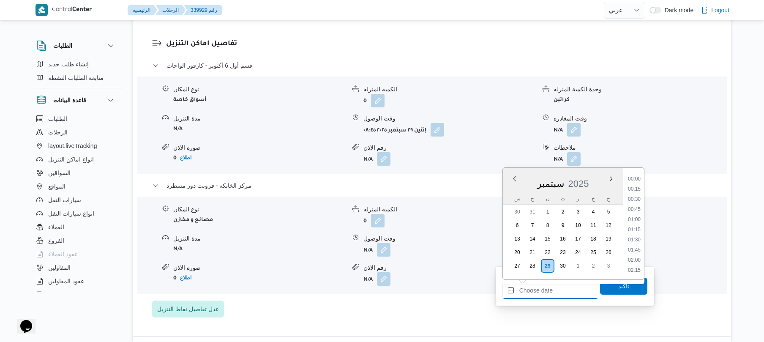
click at [541, 290] on input "وقت المغادره" at bounding box center [550, 290] width 96 height 17
click at [634, 187] on li "19:00" at bounding box center [633, 188] width 19 height 8
type input "٢٩/٠٩/٢٠٢٥ ١٩:٠٠"
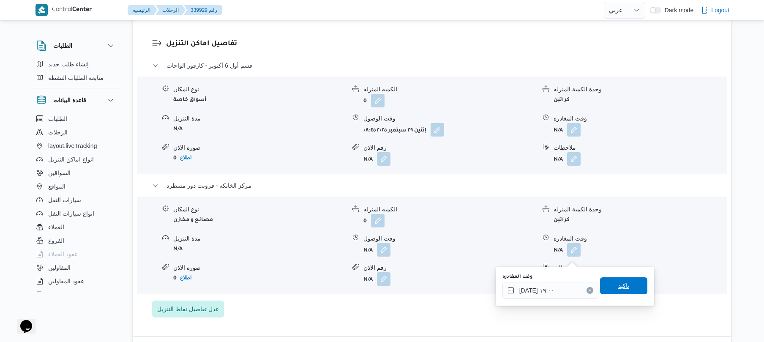
click at [610, 289] on span "تاكيد" at bounding box center [623, 285] width 47 height 17
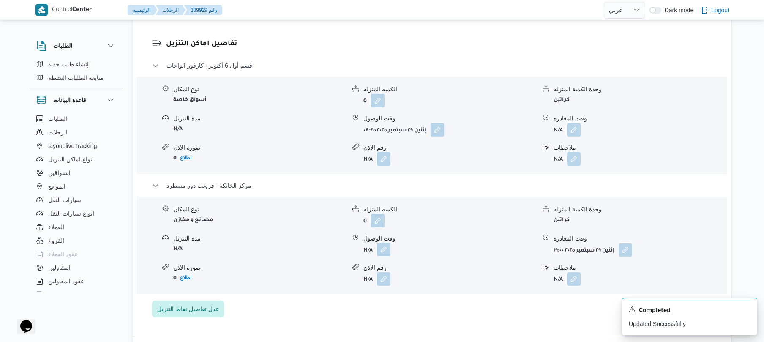
click at [384, 256] on button "button" at bounding box center [384, 249] width 14 height 14
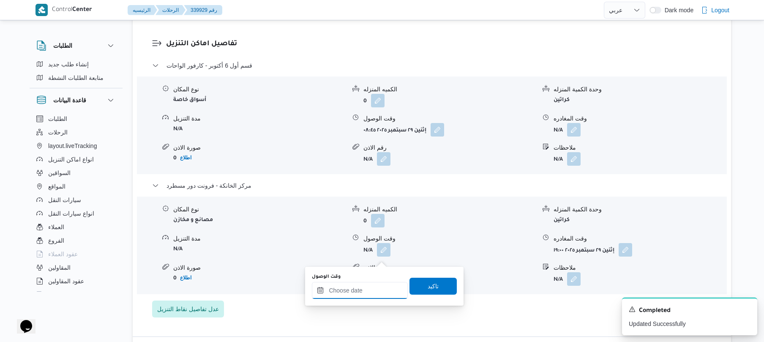
click at [368, 286] on input "وقت الوصول" at bounding box center [360, 290] width 96 height 17
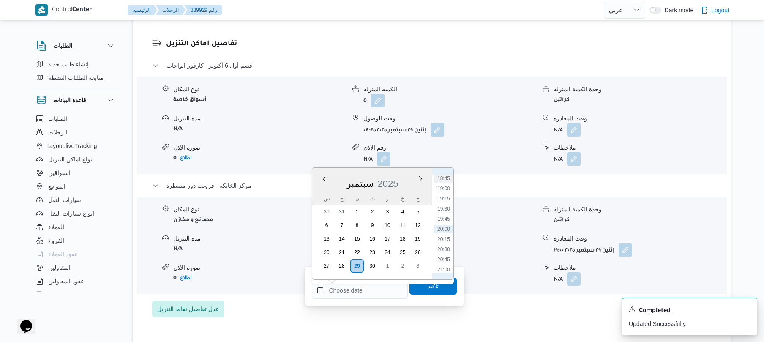
click at [446, 181] on li "18:45" at bounding box center [443, 178] width 19 height 8
type input "٢٩/٠٩/٢٠٢٥ ١٨:٤٥"
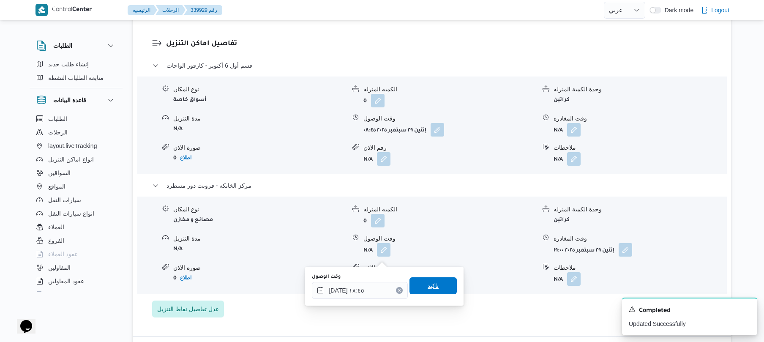
click at [420, 289] on span "تاكيد" at bounding box center [432, 285] width 47 height 17
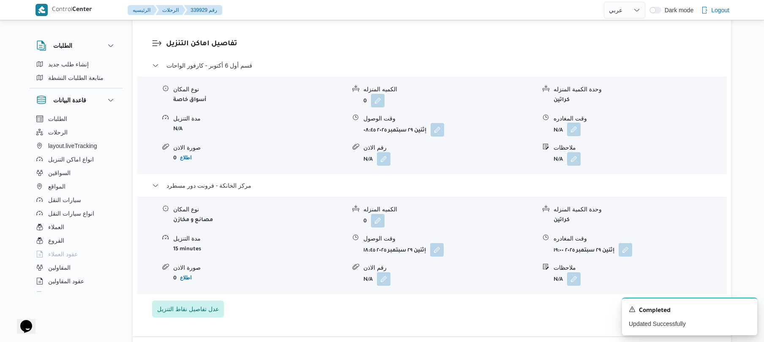
click at [569, 136] on button "button" at bounding box center [574, 129] width 14 height 14
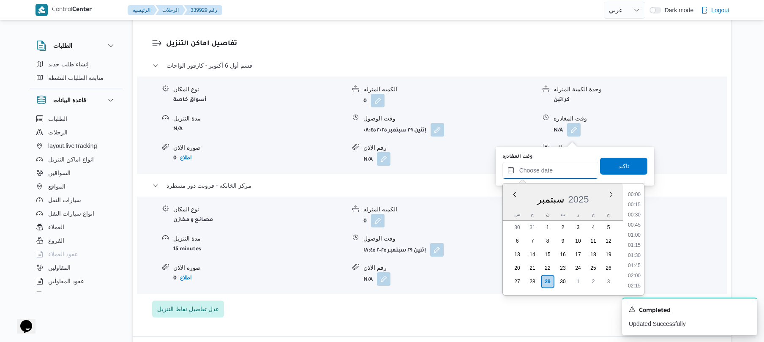
click at [538, 171] on input "وقت المغادره" at bounding box center [550, 170] width 96 height 17
click at [636, 239] on li "17:45" at bounding box center [633, 236] width 19 height 8
type input "[DATE] ١٧:٤٥"
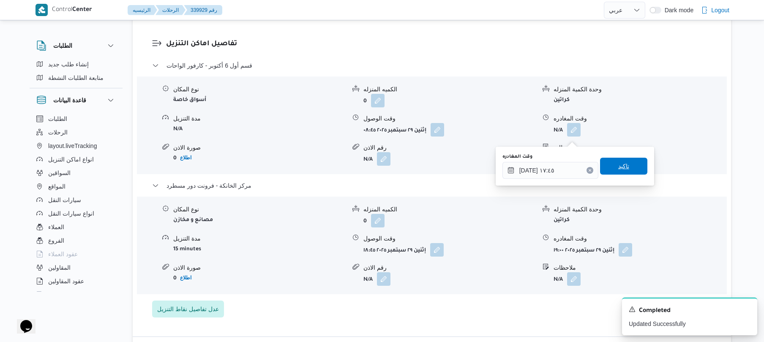
click at [628, 171] on span "تاكيد" at bounding box center [623, 166] width 47 height 17
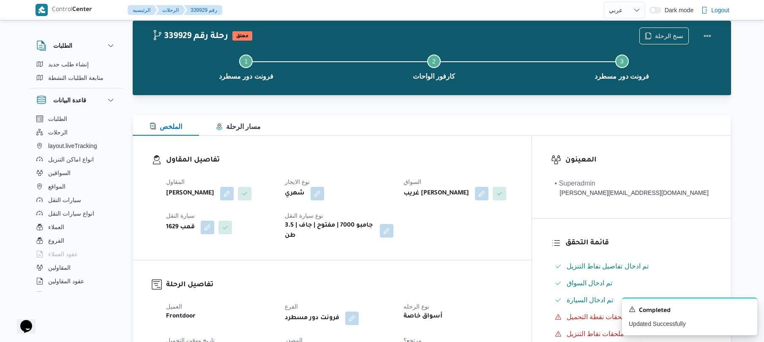
scroll to position [13, 0]
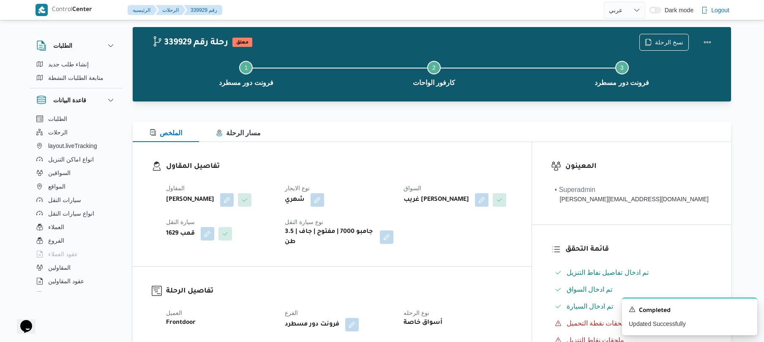
click at [717, 39] on div "نسخ الرحلة" at bounding box center [677, 42] width 87 height 27
click at [703, 41] on button "Actions" at bounding box center [707, 41] width 17 height 17
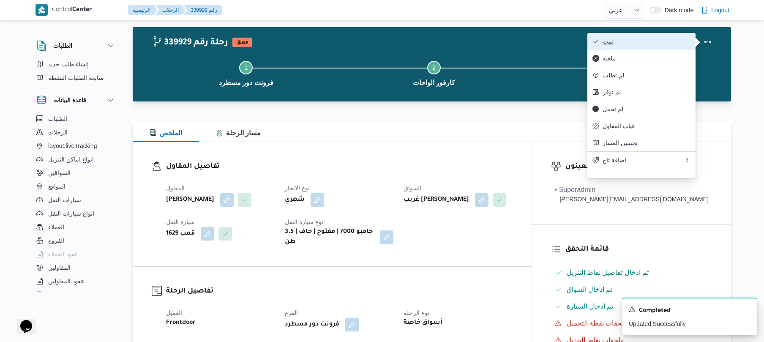
click at [676, 41] on span "تمت" at bounding box center [646, 41] width 88 height 7
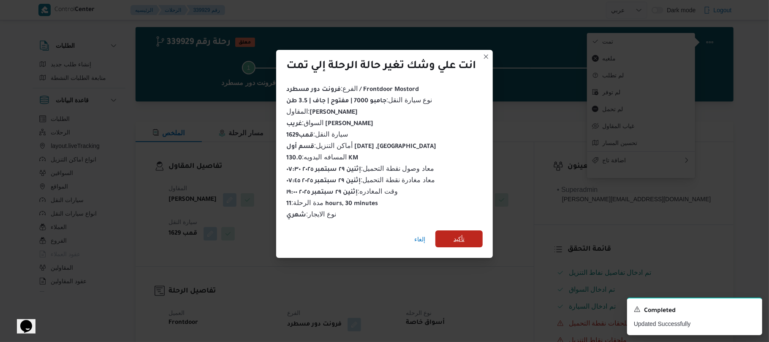
click at [463, 234] on span "تأكيد" at bounding box center [459, 239] width 11 height 10
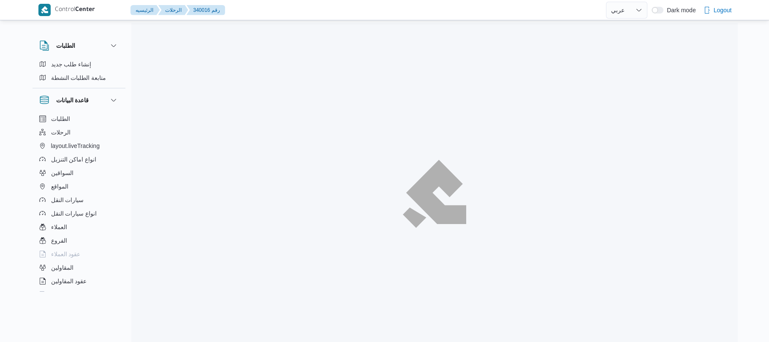
select select "ar"
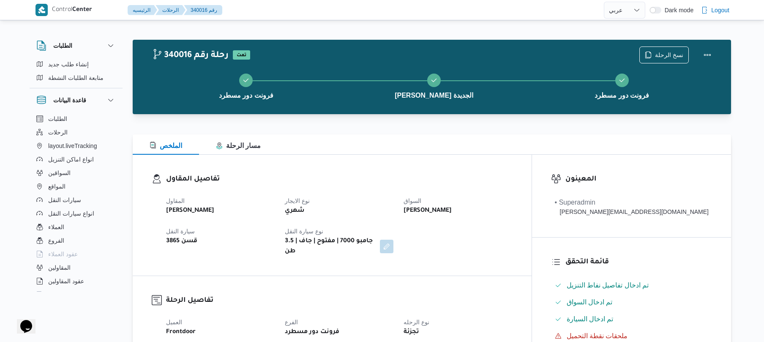
click at [512, 295] on h3 "تفاصيل الرحلة" at bounding box center [339, 300] width 346 height 11
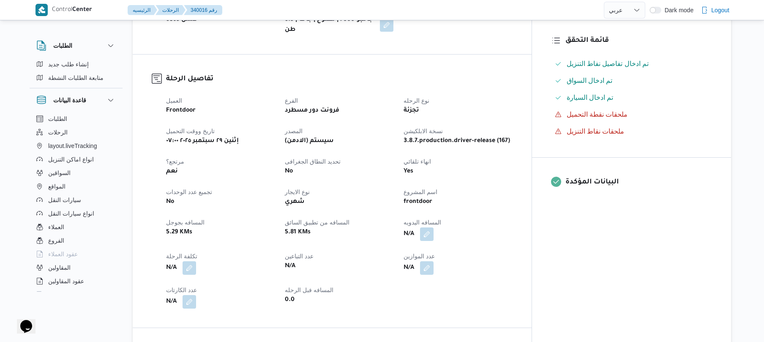
scroll to position [225, 0]
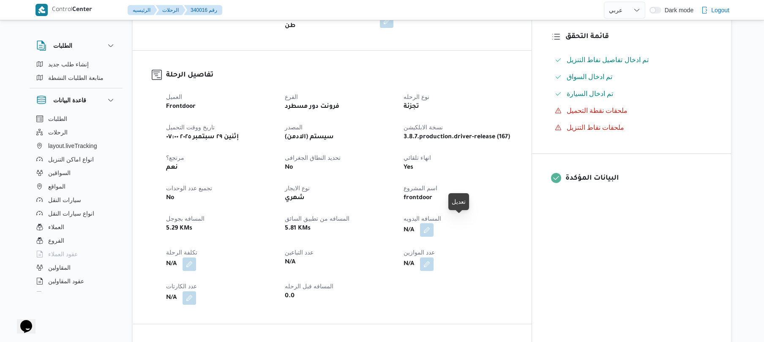
click at [433, 228] on button "button" at bounding box center [427, 230] width 14 height 14
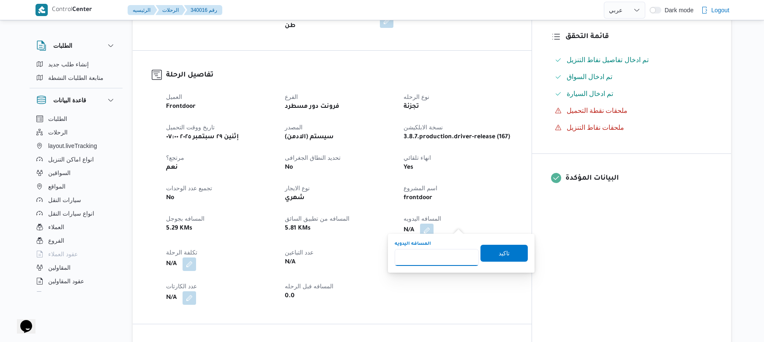
click at [445, 253] on input "المسافه اليدويه" at bounding box center [436, 257] width 84 height 17
type input "120"
click at [503, 254] on span "تاكيد" at bounding box center [503, 253] width 11 height 10
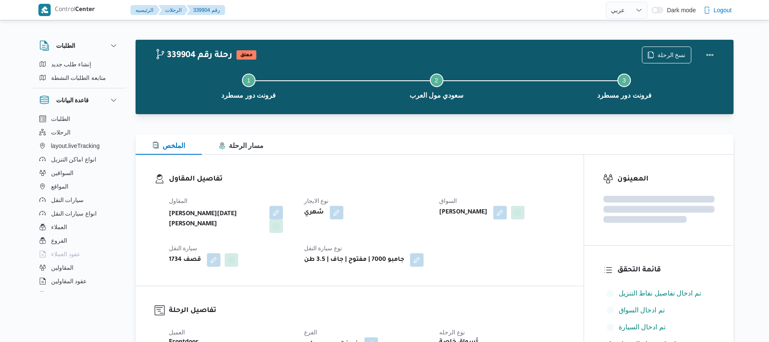
select select "ar"
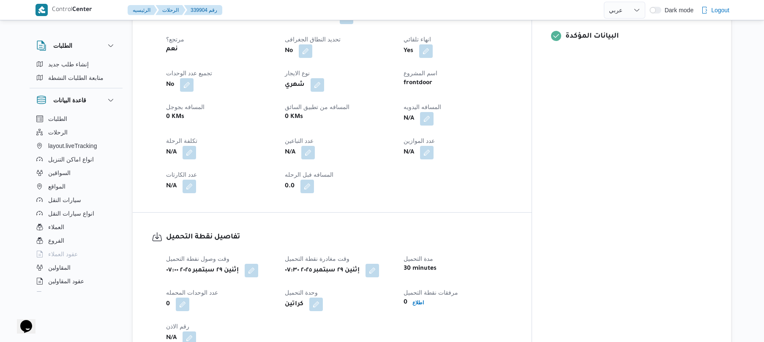
scroll to position [360, 0]
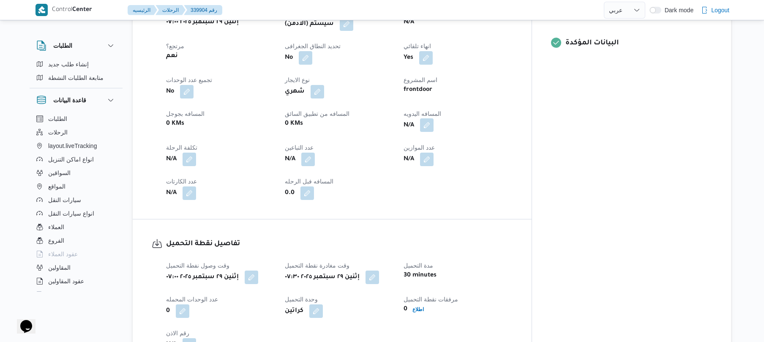
click at [433, 119] on button "button" at bounding box center [427, 125] width 14 height 14
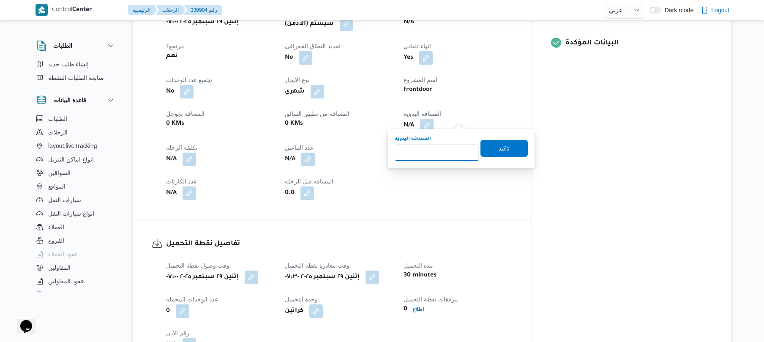
click at [432, 161] on input "المسافه اليدويه" at bounding box center [436, 152] width 84 height 17
type input "130"
click at [504, 145] on span "تاكيد" at bounding box center [503, 148] width 11 height 10
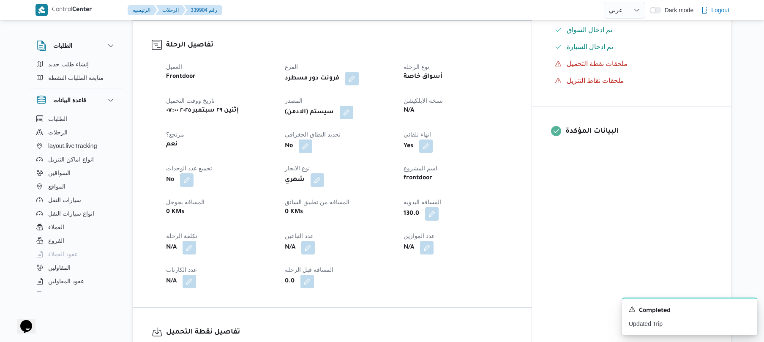
scroll to position [270, 0]
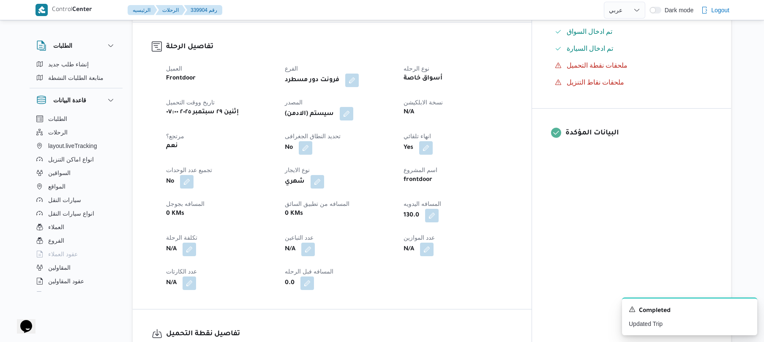
click at [353, 107] on button "button" at bounding box center [347, 114] width 14 height 14
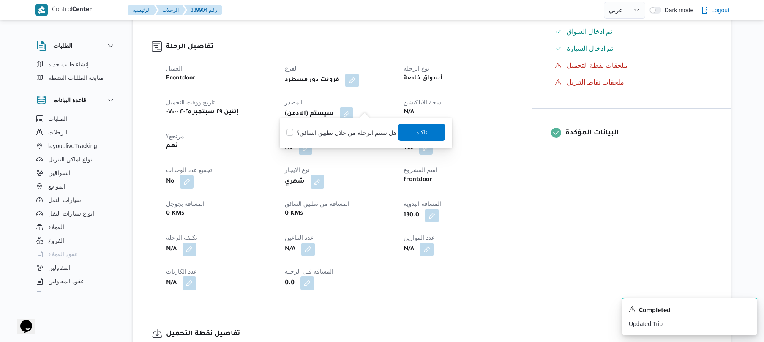
click at [427, 137] on span "تاكيد" at bounding box center [421, 132] width 47 height 17
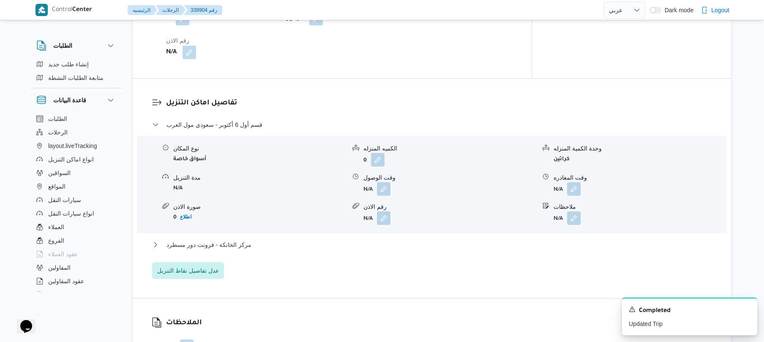
scroll to position [653, 0]
click at [381, 184] on button "button" at bounding box center [384, 188] width 14 height 14
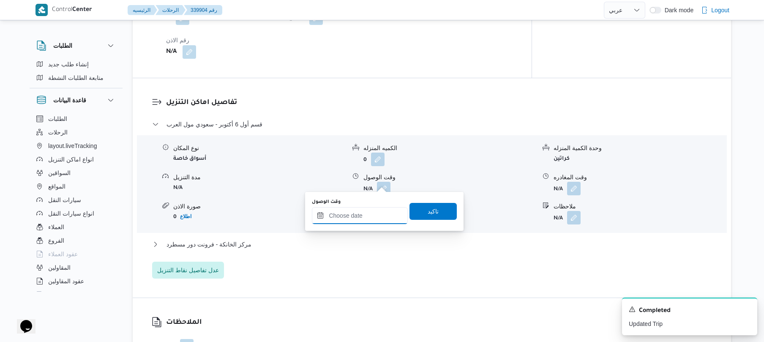
click at [364, 213] on input "وقت الوصول" at bounding box center [360, 215] width 96 height 17
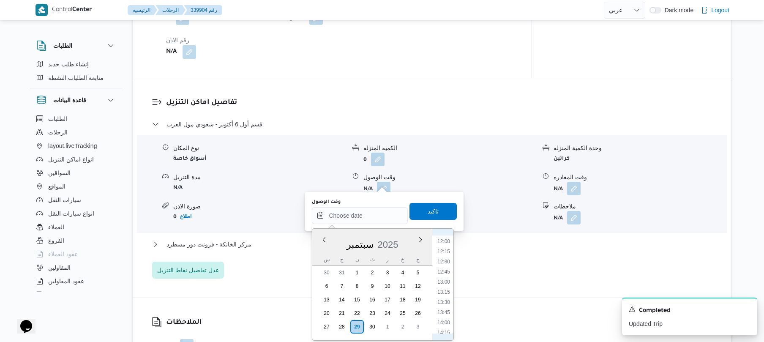
scroll to position [347, 0]
click at [448, 240] on li "08:30" at bounding box center [443, 237] width 19 height 8
type input "٢٩/٠٩/٢٠٢٥ ٠٨:٣٠"
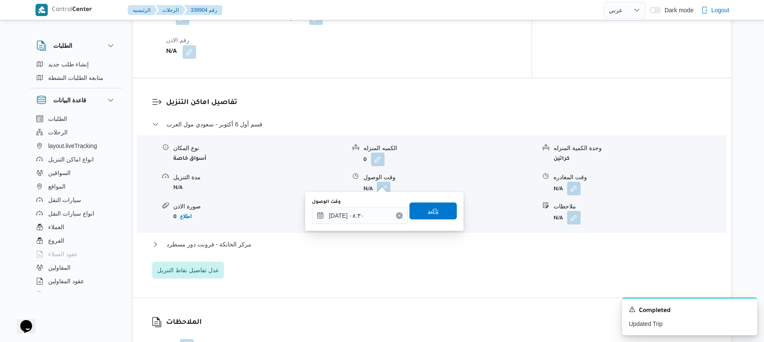
click at [438, 218] on span "تاكيد" at bounding box center [432, 210] width 47 height 17
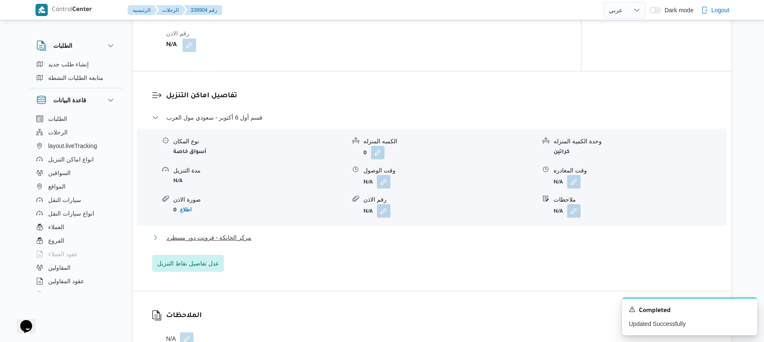
click at [395, 239] on button "مركز الخانكة - فرونت دور مسطرد" at bounding box center [432, 237] width 560 height 10
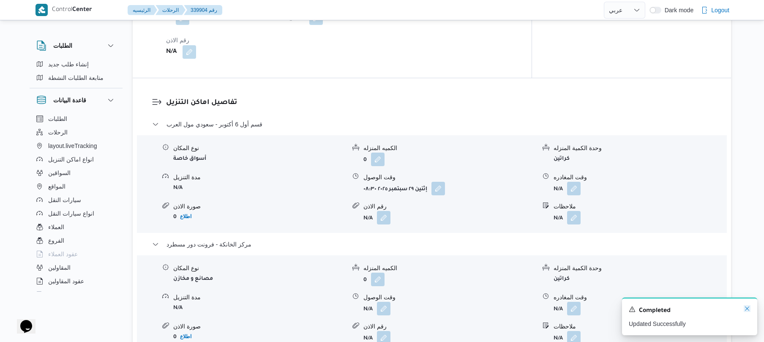
click at [749, 311] on icon "Dismiss toast" at bounding box center [746, 308] width 7 height 7
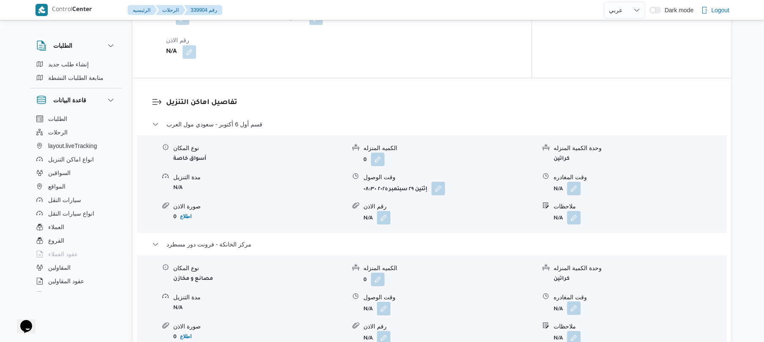
click at [574, 303] on button "button" at bounding box center [574, 308] width 14 height 14
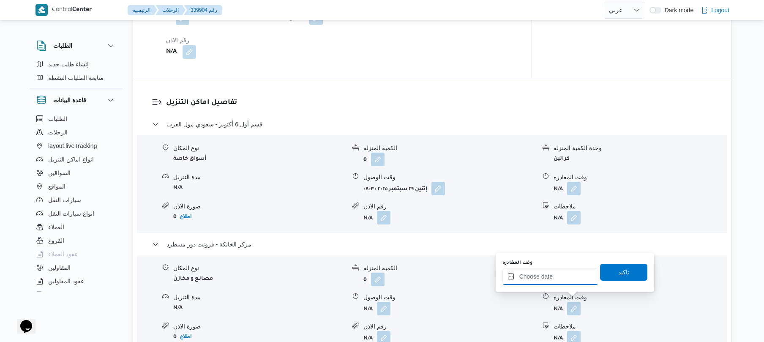
click at [556, 279] on input "وقت المغادره" at bounding box center [550, 276] width 96 height 17
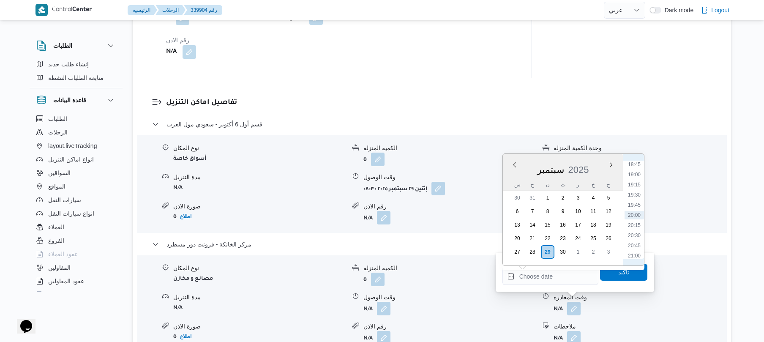
scroll to position [677, 0]
click at [634, 215] on li "18:00" at bounding box center [633, 217] width 19 height 8
type input "[DATE] ١٨:٠٠"
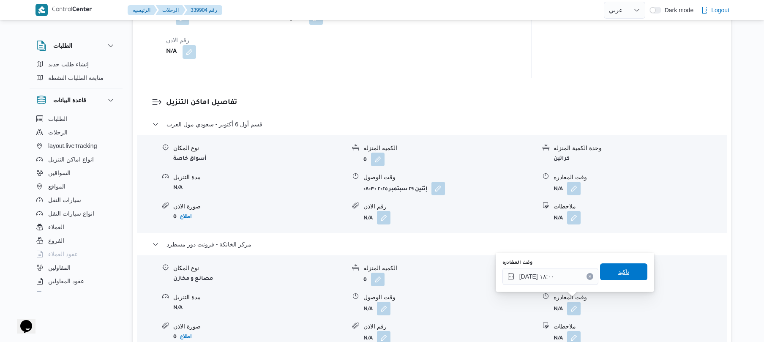
click at [612, 272] on span "تاكيد" at bounding box center [623, 271] width 47 height 17
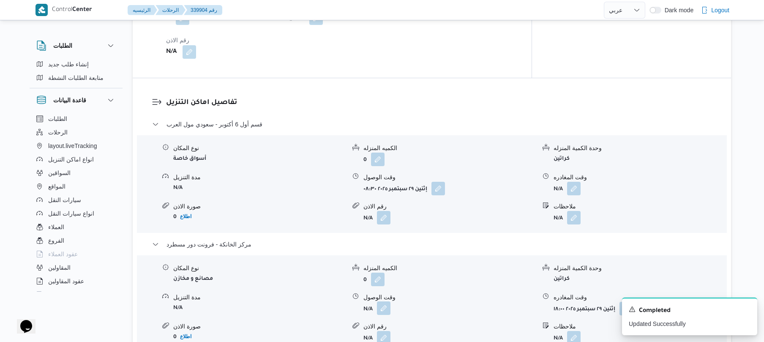
click at [384, 303] on button "button" at bounding box center [384, 308] width 14 height 14
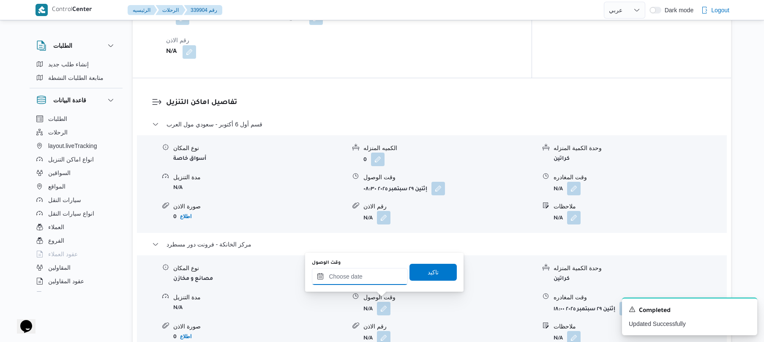
click at [377, 278] on input "وقت الوصول" at bounding box center [360, 276] width 96 height 17
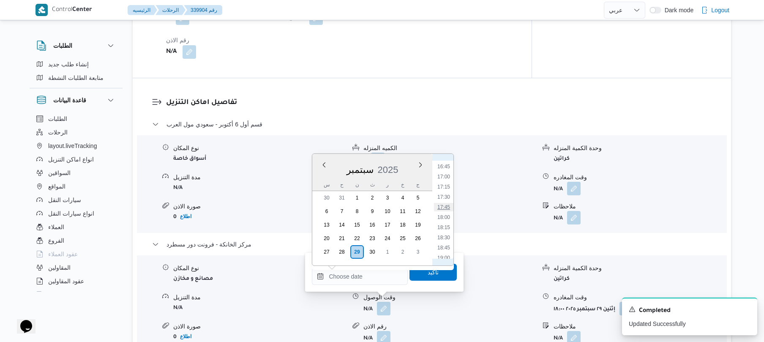
click at [446, 208] on li "17:45" at bounding box center [443, 207] width 19 height 8
type input "[DATE] ١٧:٤٥"
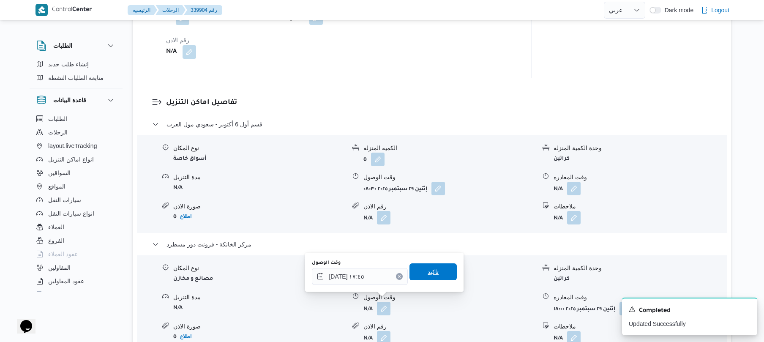
click at [428, 271] on span "تاكيد" at bounding box center [432, 272] width 11 height 10
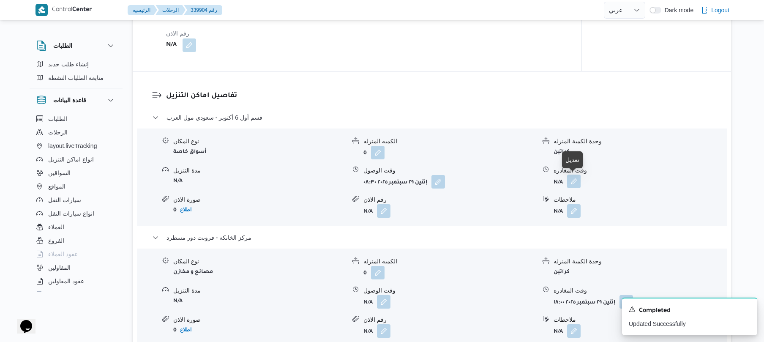
click at [574, 180] on button "button" at bounding box center [574, 181] width 14 height 14
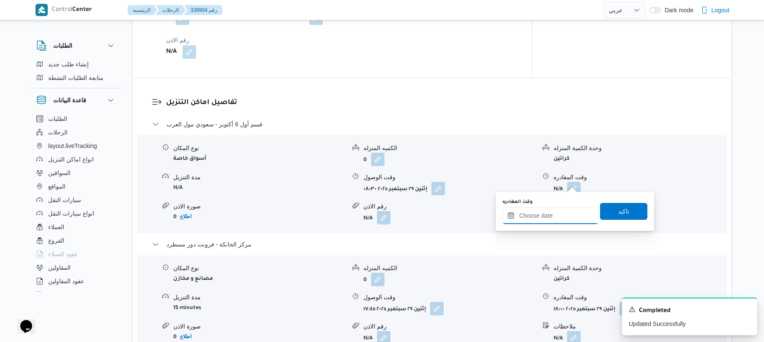
click at [548, 213] on input "وقت المغادره" at bounding box center [550, 215] width 96 height 17
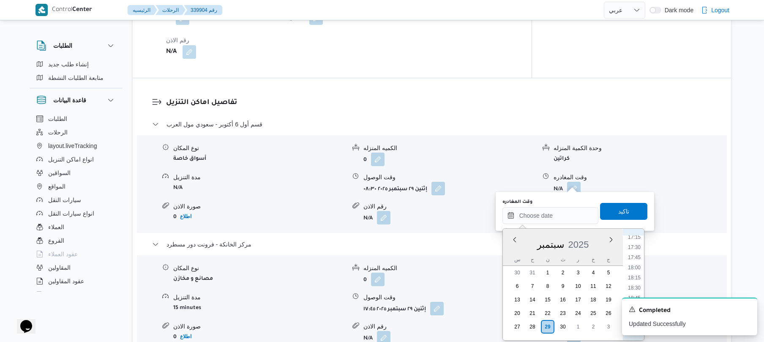
scroll to position [678, 0]
click at [635, 242] on li "16:45" at bounding box center [633, 241] width 19 height 8
type input "[DATE] ١٦:٤٥"
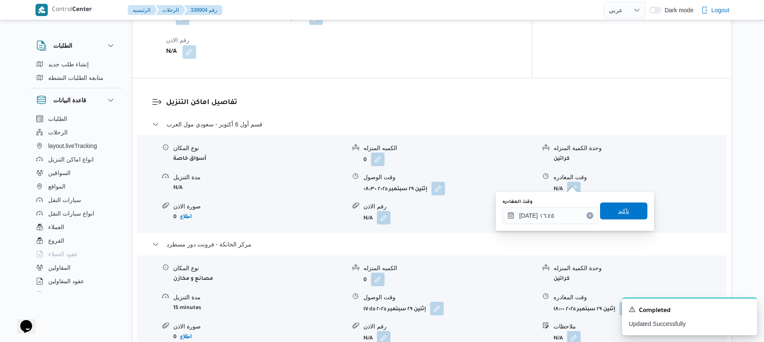
click at [624, 210] on span "تاكيد" at bounding box center [623, 210] width 47 height 17
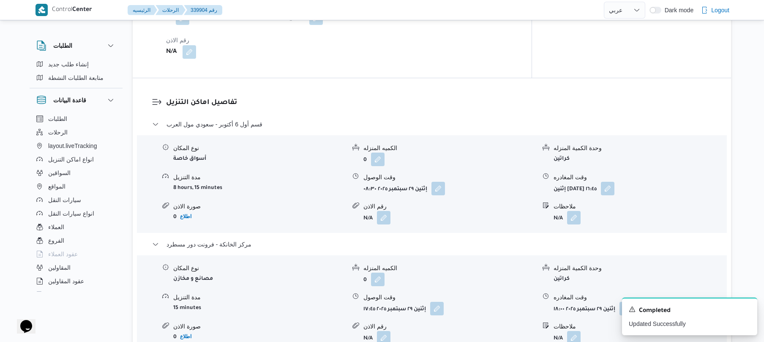
scroll to position [0, 0]
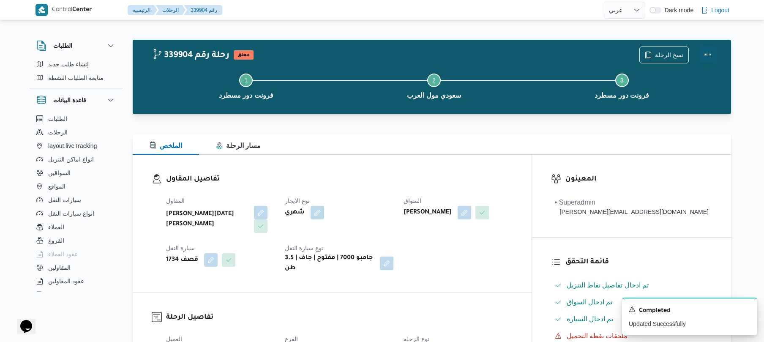
click at [710, 54] on button "Actions" at bounding box center [707, 54] width 17 height 17
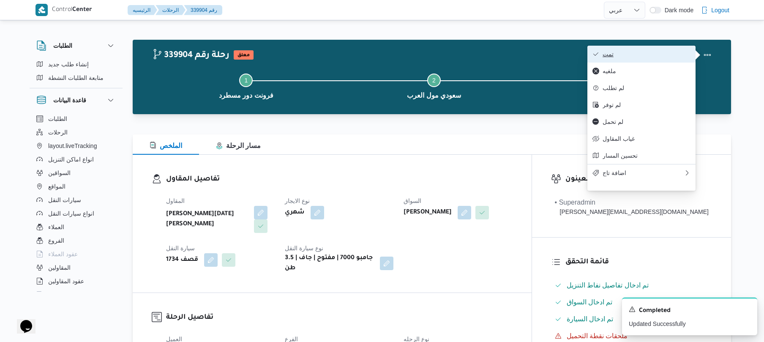
click at [674, 54] on span "تمت" at bounding box center [646, 54] width 88 height 7
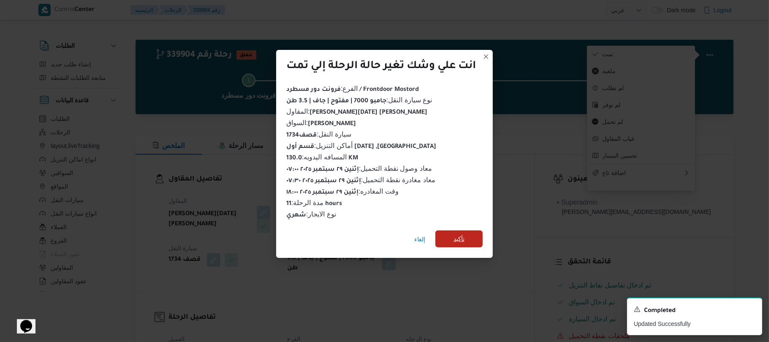
click at [468, 233] on span "تأكيد" at bounding box center [458, 238] width 47 height 17
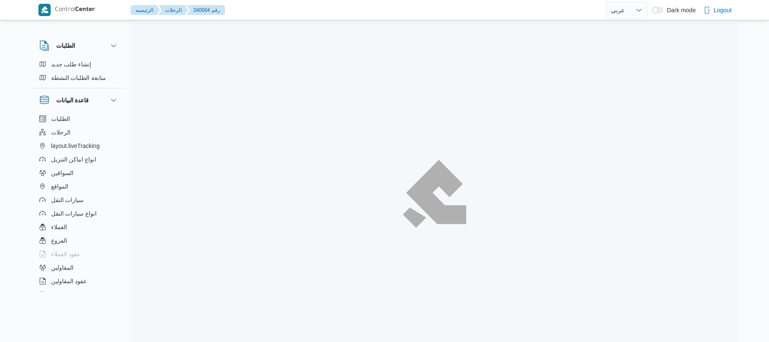
select select "ar"
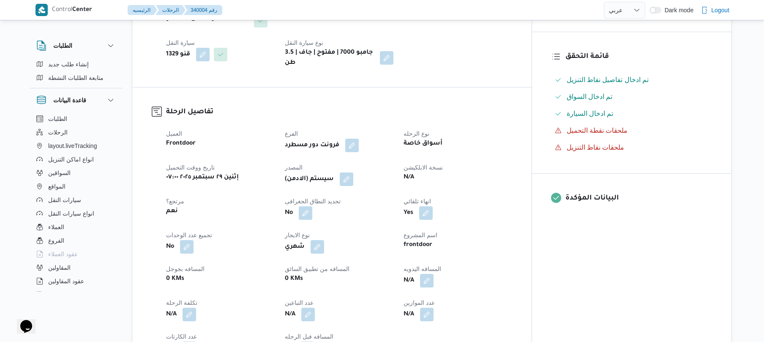
scroll to position [225, 0]
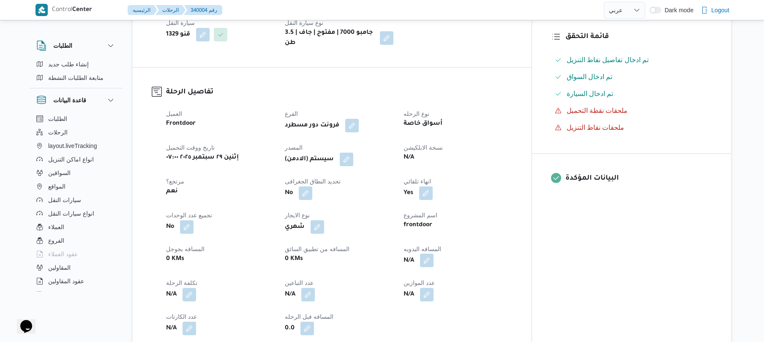
click at [433, 256] on button "button" at bounding box center [427, 260] width 14 height 14
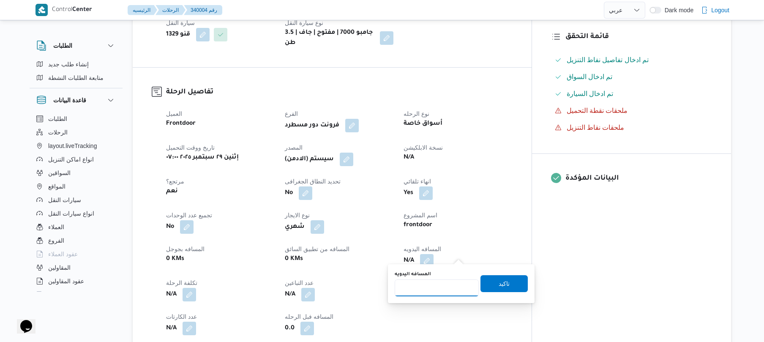
click at [433, 286] on input "المسافه اليدويه" at bounding box center [436, 287] width 84 height 17
type input "90"
click at [480, 283] on span "تاكيد" at bounding box center [503, 283] width 47 height 17
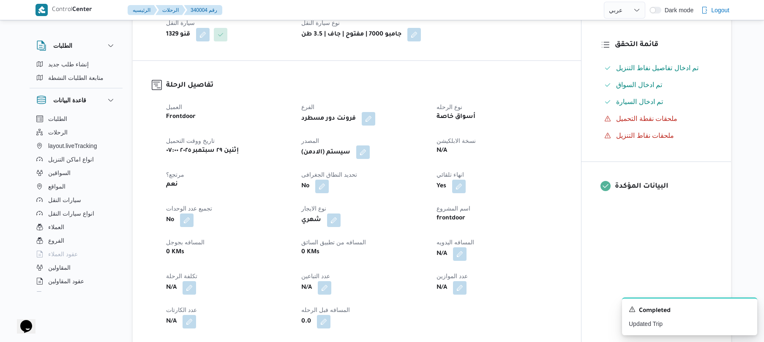
click at [361, 150] on button "button" at bounding box center [363, 152] width 14 height 14
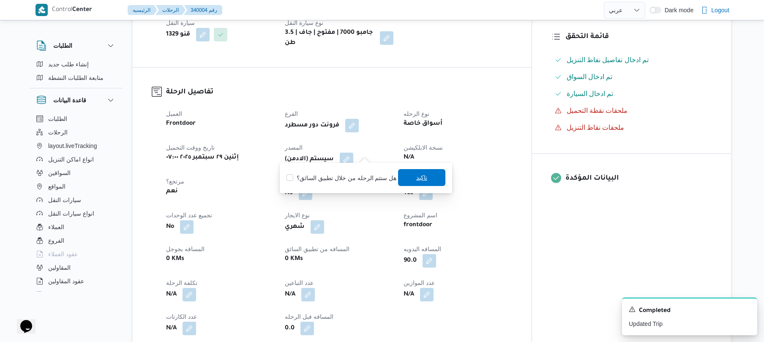
click at [416, 174] on span "تاكيد" at bounding box center [421, 177] width 11 height 10
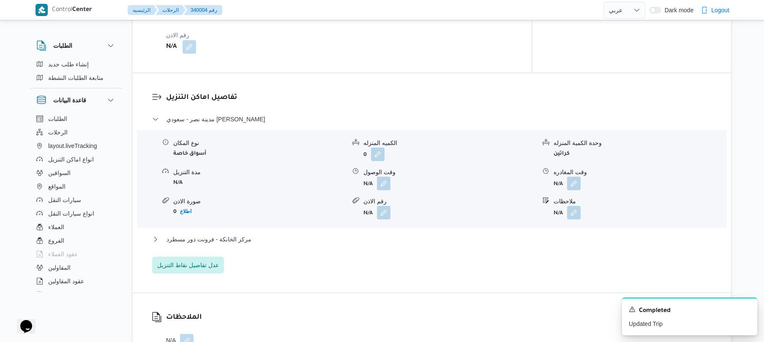
scroll to position [676, 0]
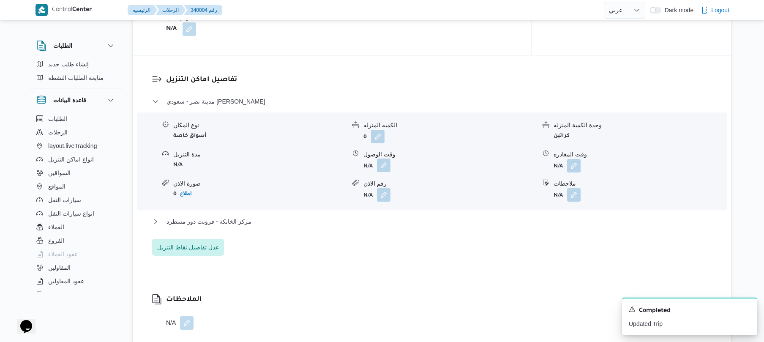
click at [386, 160] on button "button" at bounding box center [384, 165] width 14 height 14
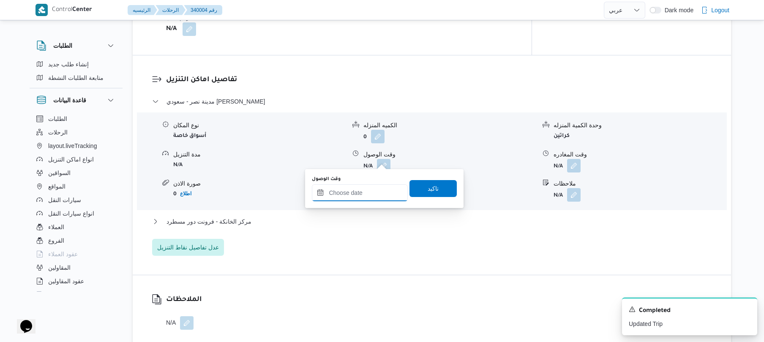
click at [358, 193] on input "وقت الوصول" at bounding box center [360, 192] width 96 height 17
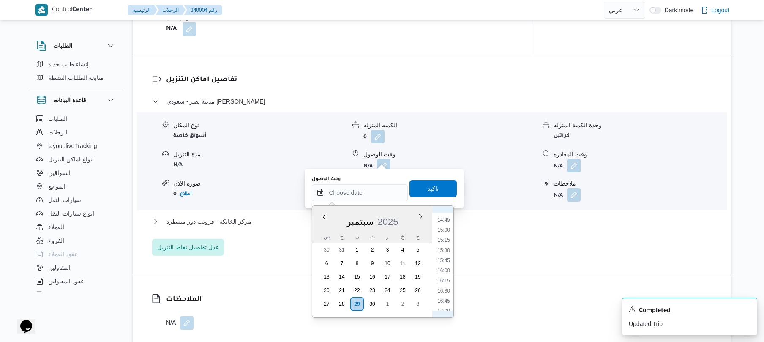
scroll to position [512, 0]
click at [441, 290] on li "14:30" at bounding box center [443, 292] width 19 height 8
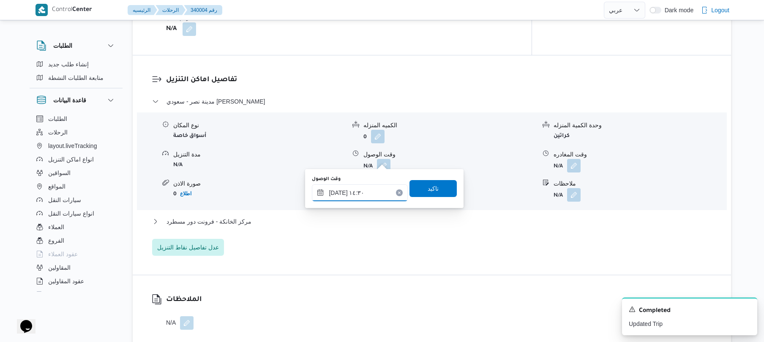
click at [337, 190] on input "٢٩/٠٩/٢٠٢٥ ١٤:٣٠" at bounding box center [360, 192] width 96 height 17
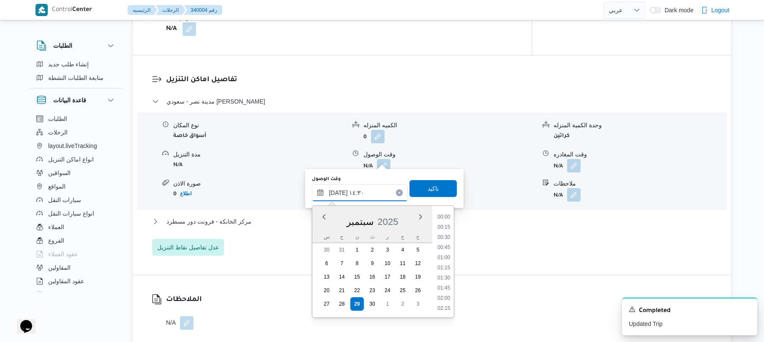
scroll to position [537, 0]
type input "٢٩/٠٩/٢٠٢٥ ١٤:10"
click at [421, 190] on span "تاكيد" at bounding box center [432, 188] width 47 height 17
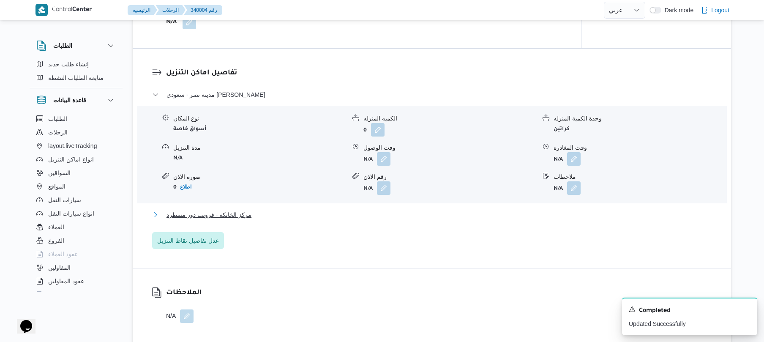
click at [357, 211] on button "مركز الخانكة - فرونت دور مسطرد" at bounding box center [432, 214] width 560 height 10
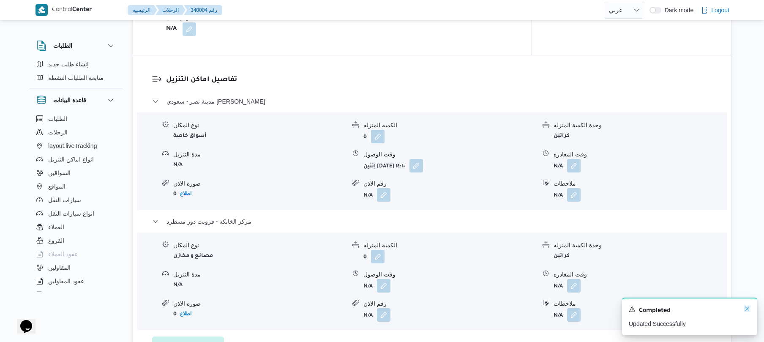
click at [747, 308] on icon "Dismiss toast" at bounding box center [747, 308] width 4 height 4
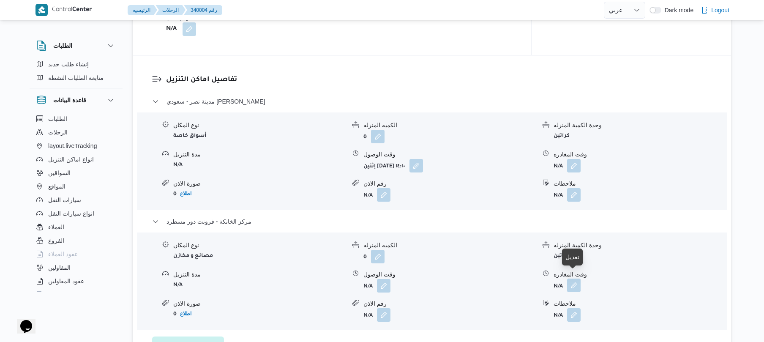
click at [577, 281] on button "button" at bounding box center [574, 285] width 14 height 14
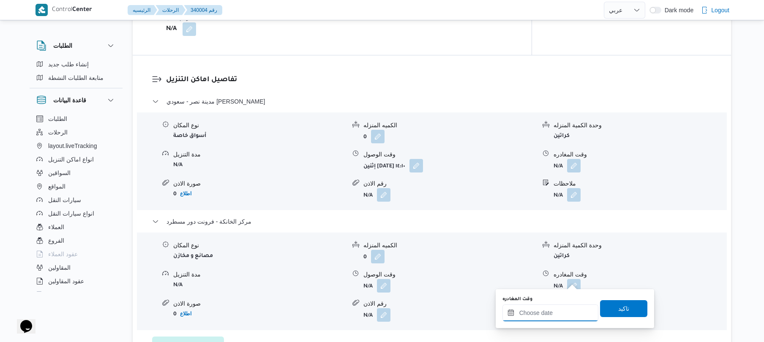
click at [551, 308] on input "وقت المغادره" at bounding box center [550, 312] width 96 height 17
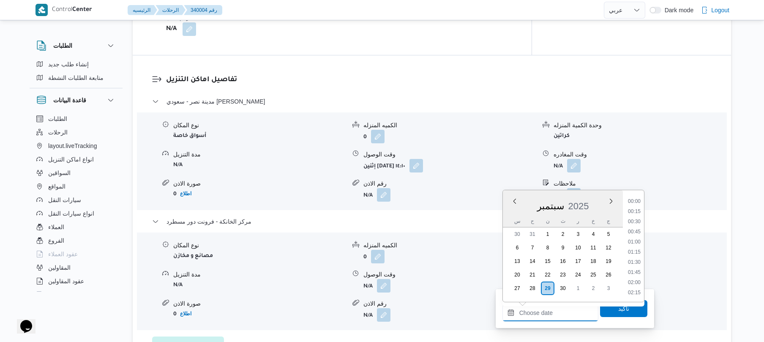
scroll to position [761, 0]
click at [636, 210] on li "19:00" at bounding box center [633, 211] width 19 height 8
type input "٢٩/٠٩/٢٠٢٥ ١٩:٠٠"
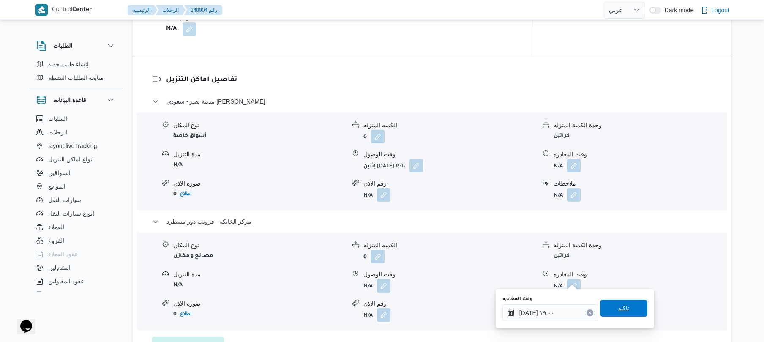
click at [618, 306] on span "تاكيد" at bounding box center [623, 308] width 11 height 10
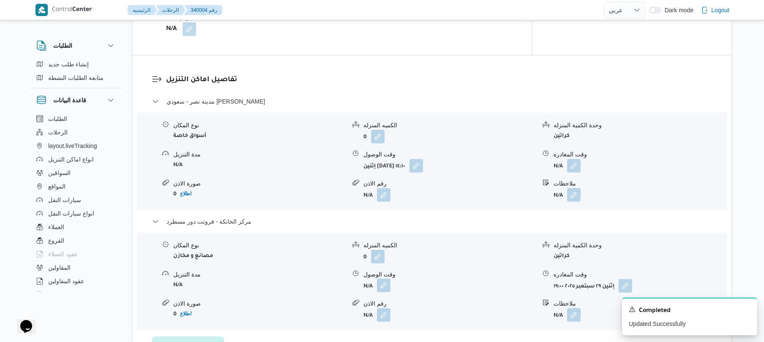
click at [383, 278] on button "button" at bounding box center [384, 285] width 14 height 14
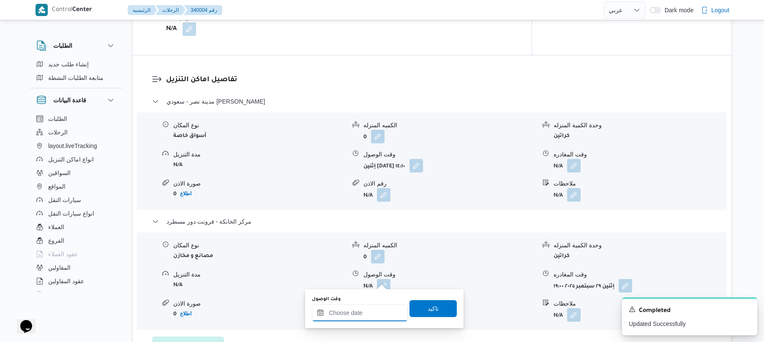
click at [364, 314] on input "وقت الوصول" at bounding box center [360, 312] width 96 height 17
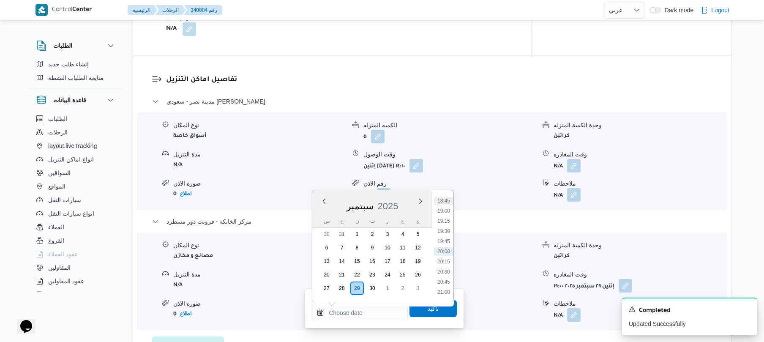
click at [445, 200] on li "18:45" at bounding box center [443, 200] width 19 height 8
type input "٢٩/٠٩/٢٠٢٥ ١٨:٤٥"
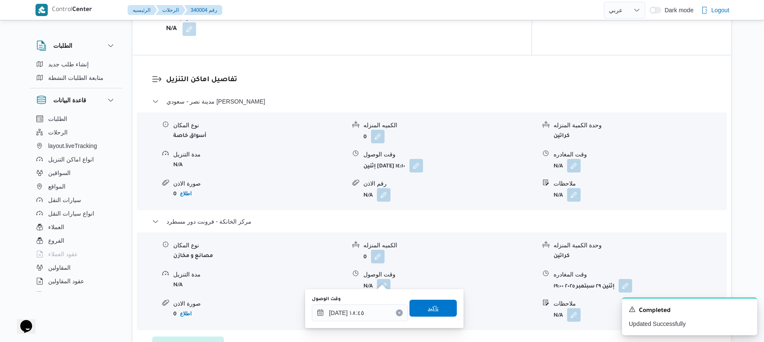
click at [431, 313] on span "تاكيد" at bounding box center [432, 308] width 11 height 10
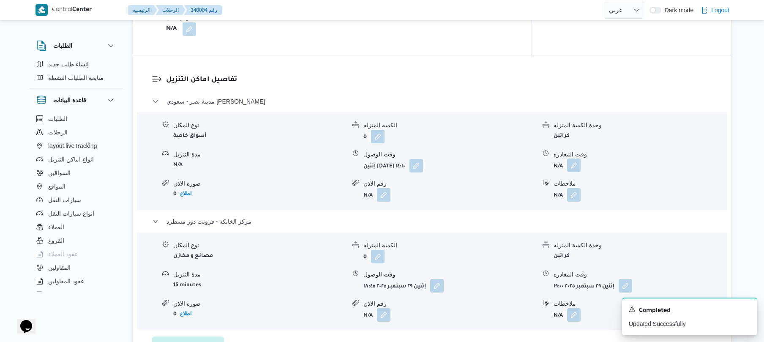
click at [573, 162] on button "button" at bounding box center [574, 165] width 14 height 14
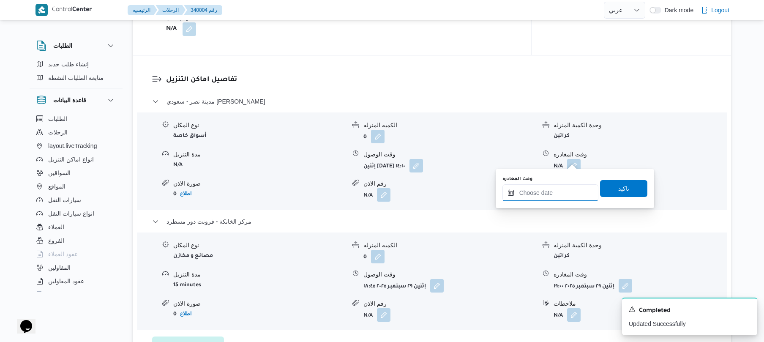
click at [542, 195] on input "وقت المغادره" at bounding box center [550, 192] width 96 height 17
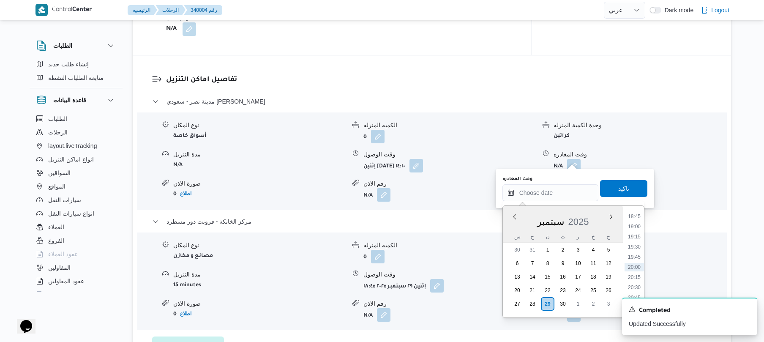
scroll to position [678, 0]
click at [632, 269] on li "18:00" at bounding box center [633, 268] width 19 height 8
type input "٢٩/٠٩/٢٠٢٥ ١٨:٠٠"
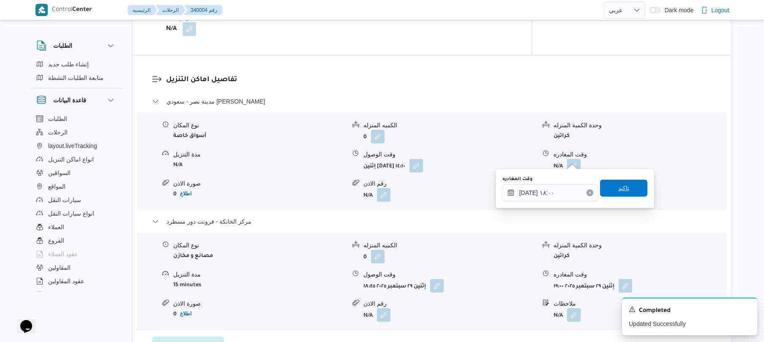
click at [618, 185] on span "تاكيد" at bounding box center [623, 188] width 11 height 10
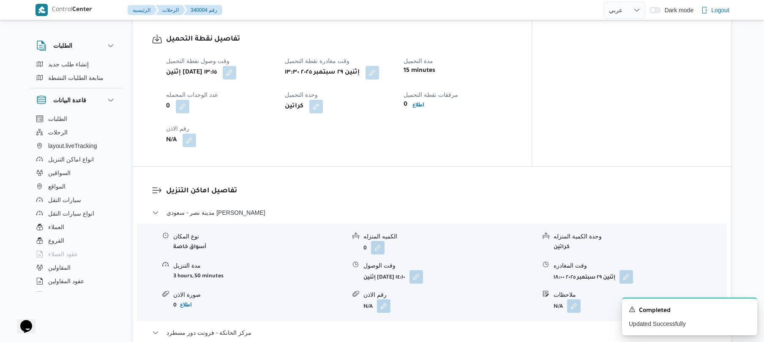
scroll to position [0, 0]
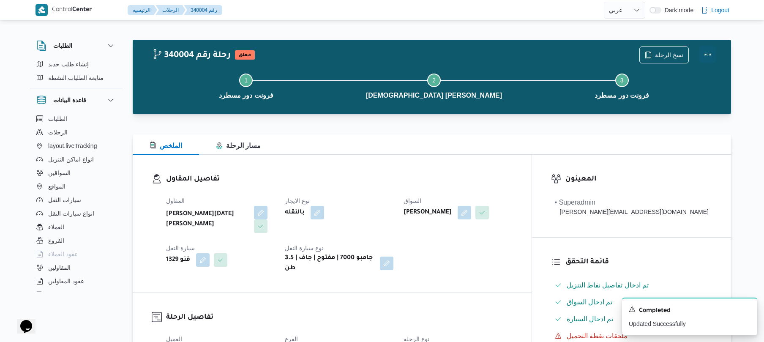
click at [710, 53] on button "Actions" at bounding box center [707, 54] width 17 height 17
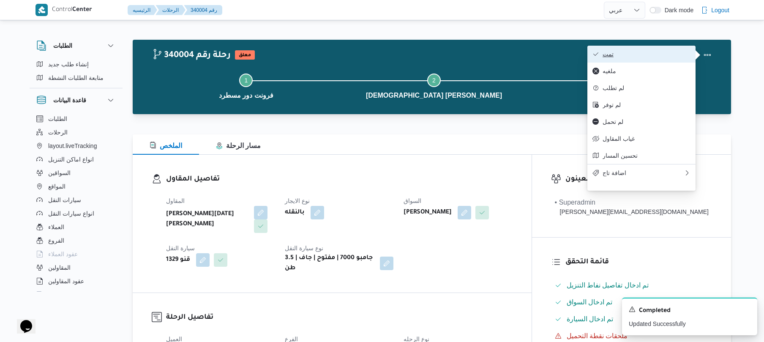
click at [664, 53] on span "تمت" at bounding box center [646, 54] width 88 height 7
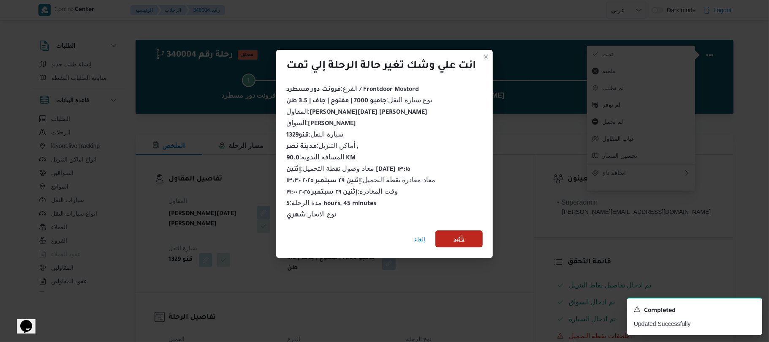
click at [469, 233] on span "تأكيد" at bounding box center [458, 238] width 47 height 17
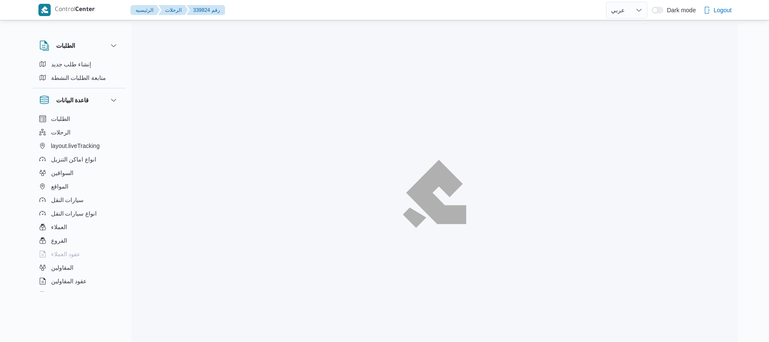
select select "ar"
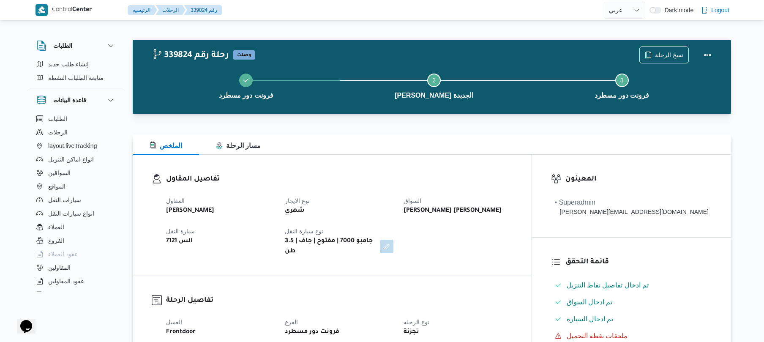
click at [480, 116] on div at bounding box center [432, 119] width 598 height 10
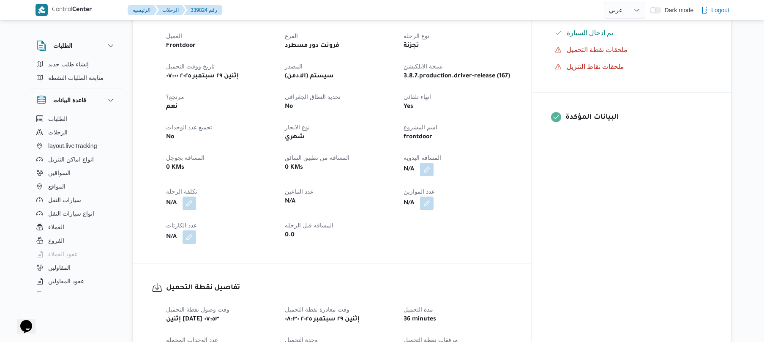
scroll to position [293, 0]
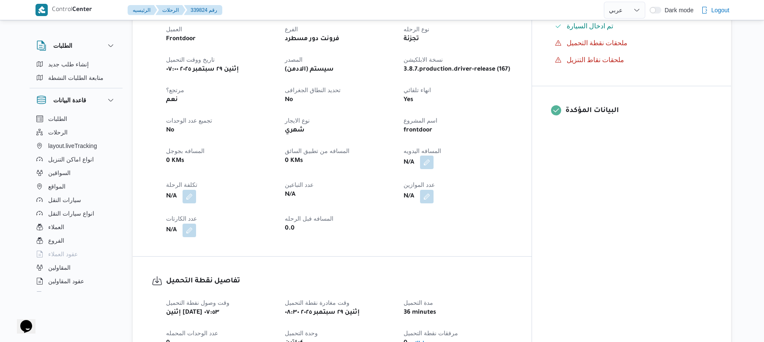
click at [433, 158] on button "button" at bounding box center [427, 162] width 14 height 14
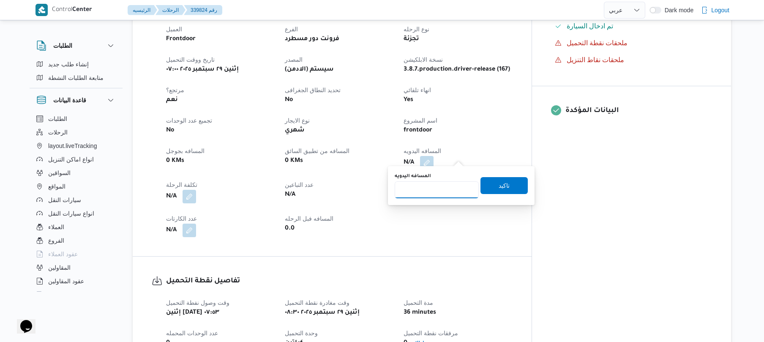
click at [441, 193] on input "المسافه اليدويه" at bounding box center [436, 189] width 84 height 17
type input "120"
click at [502, 186] on span "تاكيد" at bounding box center [503, 185] width 11 height 10
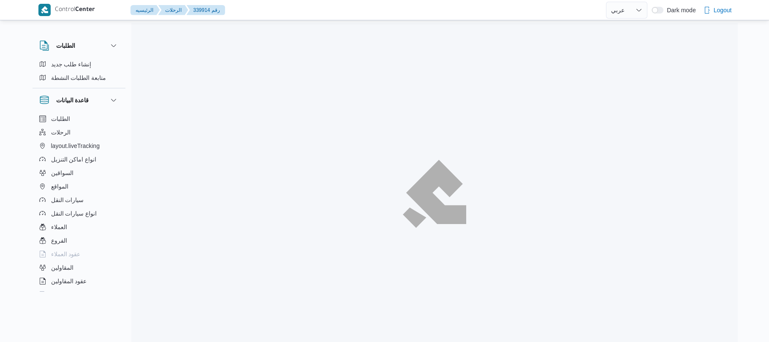
select select "ar"
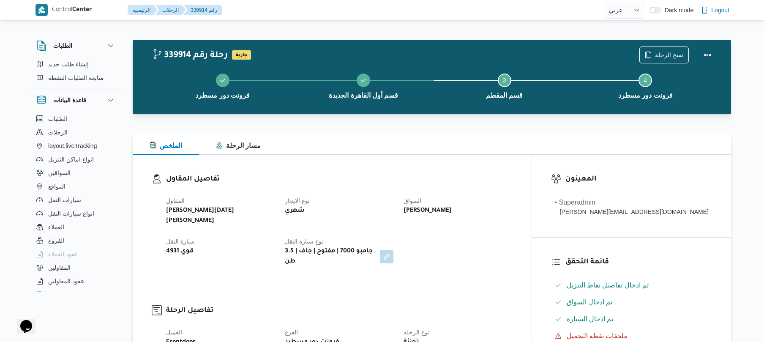
click at [464, 249] on div "المقاول [PERSON_NAME][DATE] [PERSON_NAME] نوع الايجار شهري السواق [PERSON_NAME]…" at bounding box center [339, 230] width 356 height 81
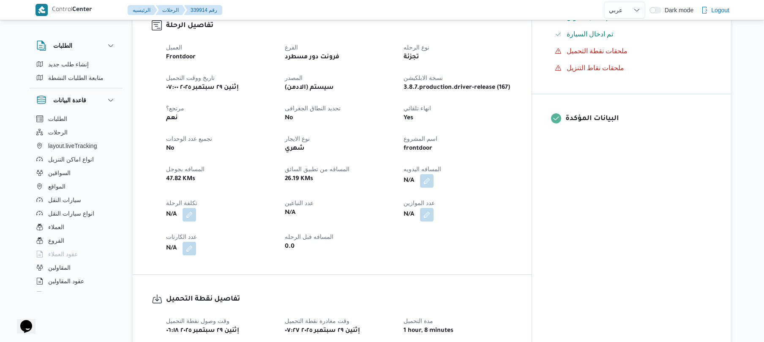
scroll to position [293, 0]
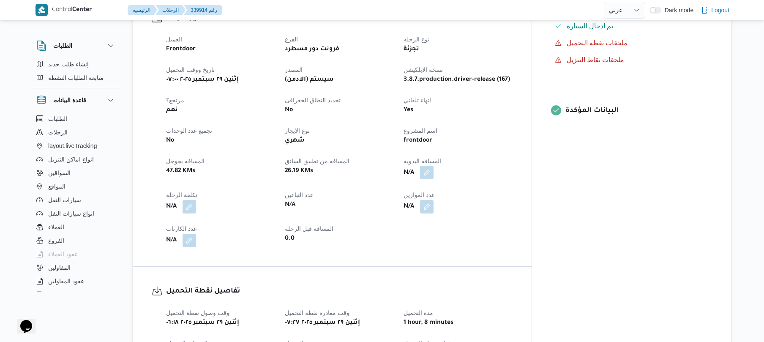
click at [433, 166] on button "button" at bounding box center [427, 173] width 14 height 14
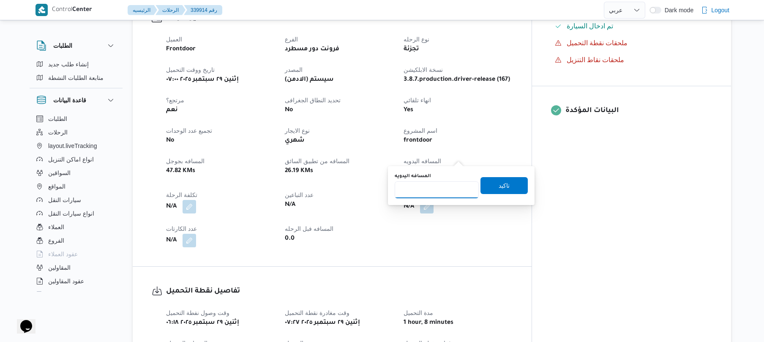
click at [438, 181] on input "المسافه اليدويه" at bounding box center [436, 189] width 84 height 17
type input "125"
click at [504, 183] on span "تاكيد" at bounding box center [503, 185] width 47 height 17
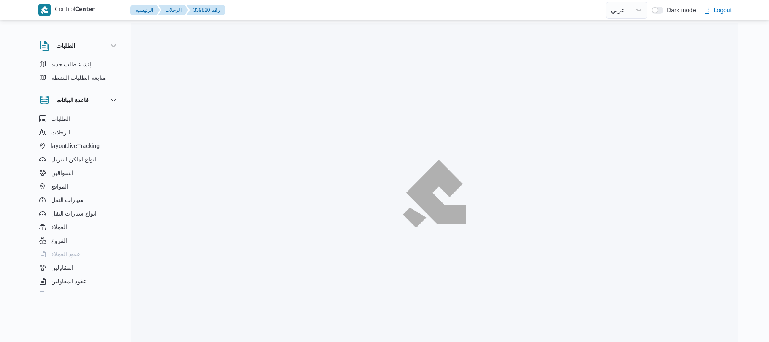
select select "ar"
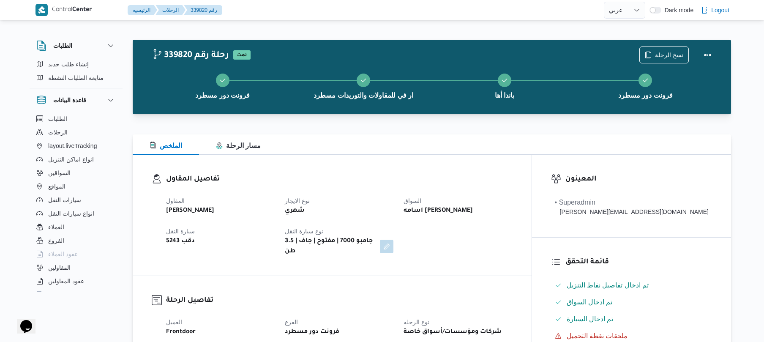
click at [433, 155] on div "تفاصيل المقاول المقاول [PERSON_NAME] نوع الايجار شهري السواق اسامه [PERSON_NAME…" at bounding box center [332, 215] width 399 height 121
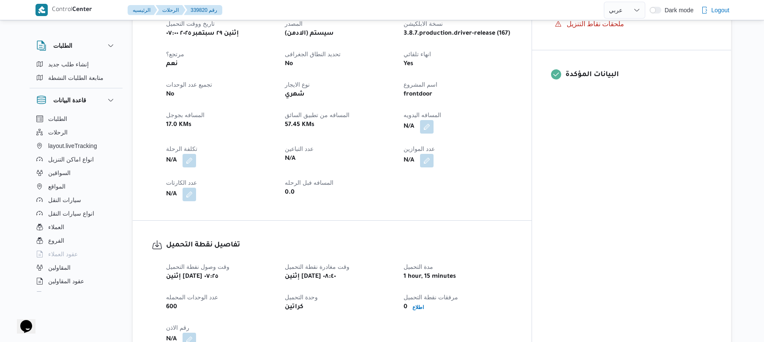
scroll to position [293, 0]
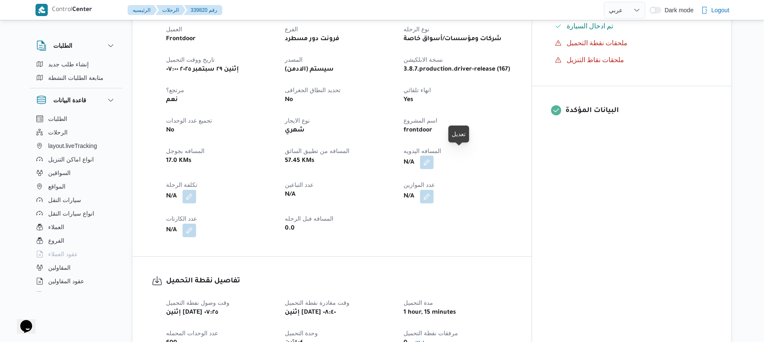
click at [433, 158] on button "button" at bounding box center [427, 162] width 14 height 14
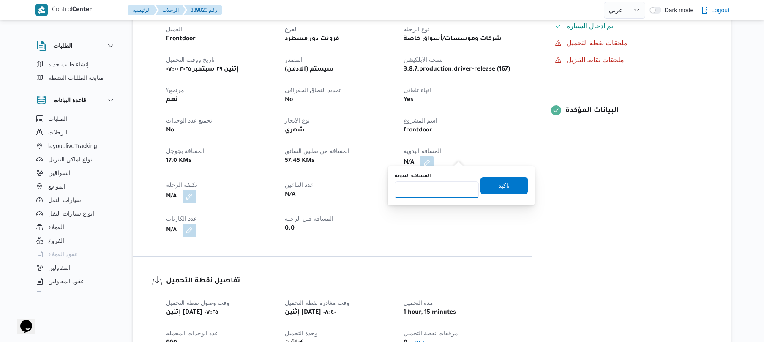
click at [434, 190] on input "المسافه اليدويه" at bounding box center [436, 189] width 84 height 17
type input "75"
click at [498, 184] on span "تاكيد" at bounding box center [503, 185] width 11 height 10
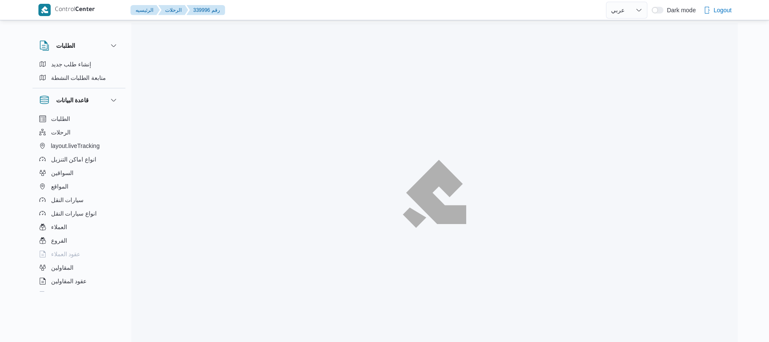
select select "ar"
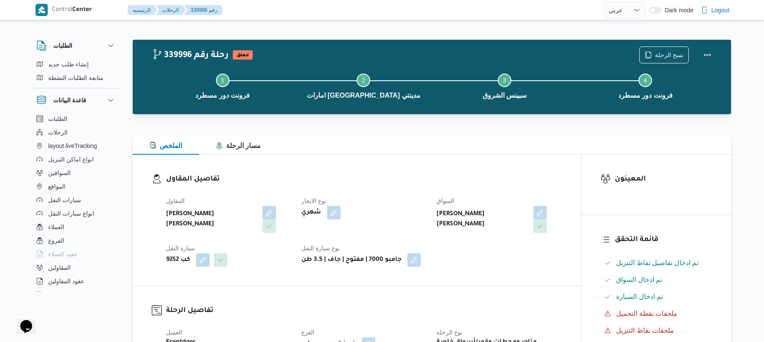
click at [405, 223] on div "نوع الايجار شهري" at bounding box center [363, 214] width 125 height 37
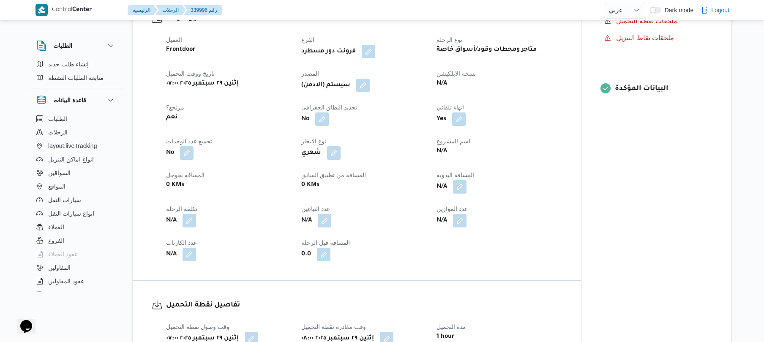
scroll to position [293, 0]
click at [456, 180] on button "button" at bounding box center [460, 186] width 14 height 14
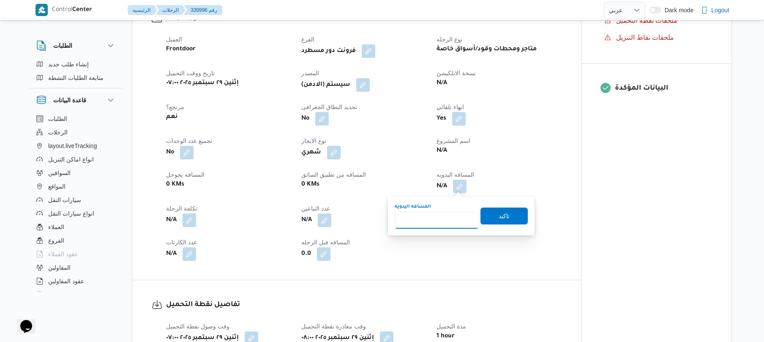
click at [433, 222] on input "المسافه اليدويه" at bounding box center [436, 220] width 84 height 17
type input "120"
click at [498, 215] on span "تاكيد" at bounding box center [503, 215] width 11 height 10
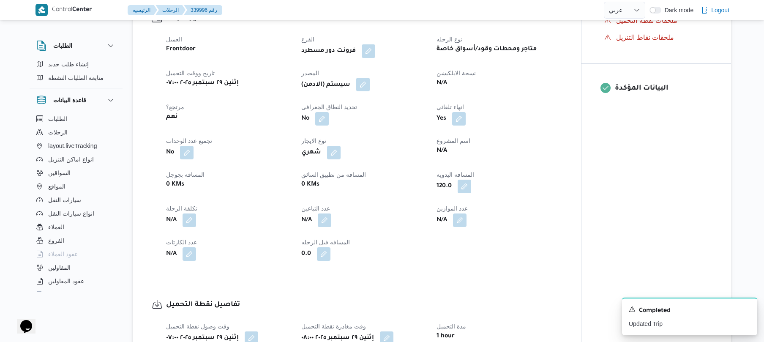
click at [369, 86] on button "button" at bounding box center [363, 85] width 14 height 14
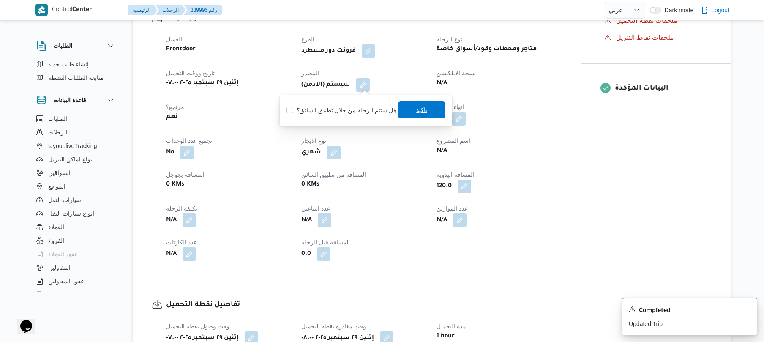
click at [436, 114] on span "تاكيد" at bounding box center [421, 109] width 47 height 17
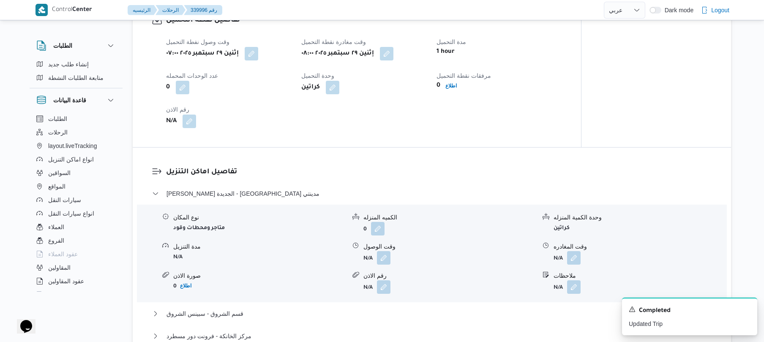
scroll to position [721, 0]
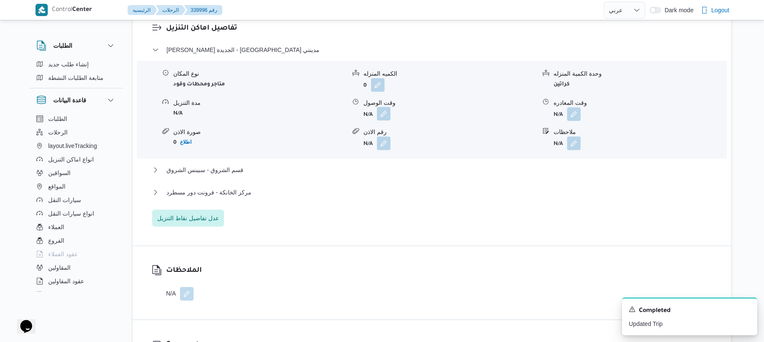
click at [383, 114] on button "button" at bounding box center [384, 114] width 14 height 14
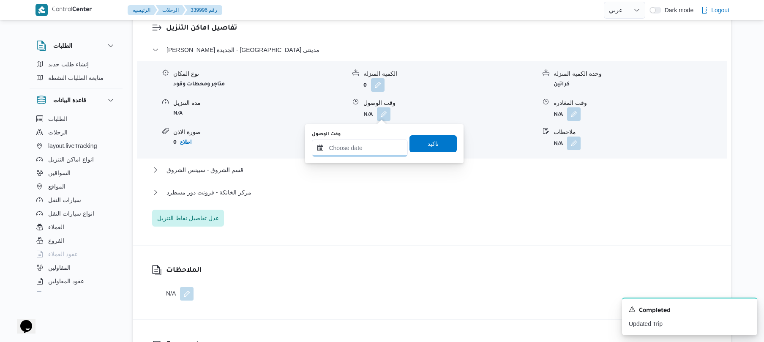
click at [360, 147] on input "وقت الوصول" at bounding box center [360, 147] width 96 height 17
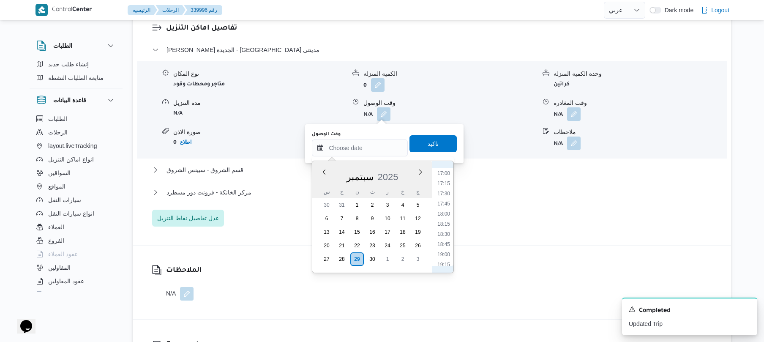
scroll to position [329, 0]
click at [443, 197] on li "08:45" at bounding box center [443, 197] width 19 height 8
type input "٢٩/٠٩/٢٠٢٥ ٠٨:٤٥"
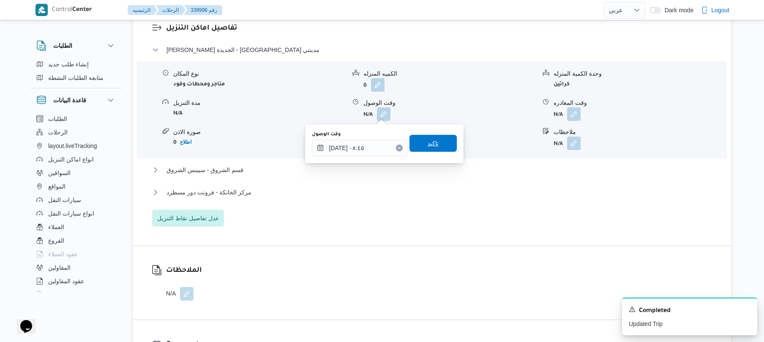
click at [438, 145] on span "تاكيد" at bounding box center [432, 143] width 47 height 17
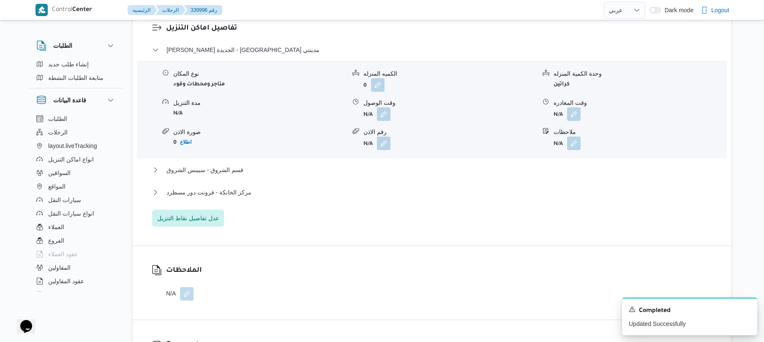
click at [406, 164] on div "ثانى القاهرة الجديدة - امارات مصر مدينتي نوع المكان متاجر ومحطات وقود الكميه ال…" at bounding box center [432, 136] width 560 height 182
click at [404, 172] on button "قسم الشروق - سبينس الشروق" at bounding box center [432, 170] width 560 height 10
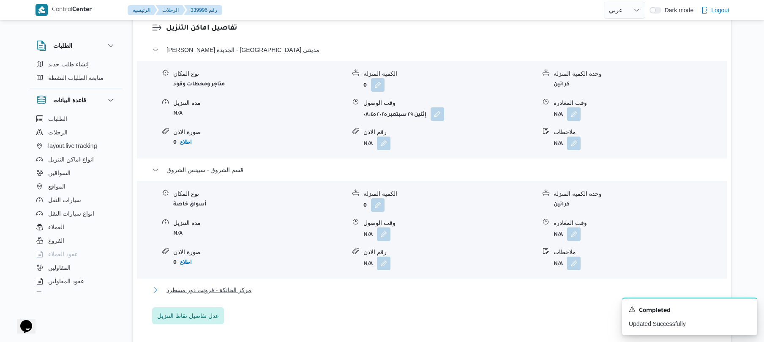
click at [360, 288] on button "مركز الخانكة - فرونت دور مسطرد" at bounding box center [432, 290] width 560 height 10
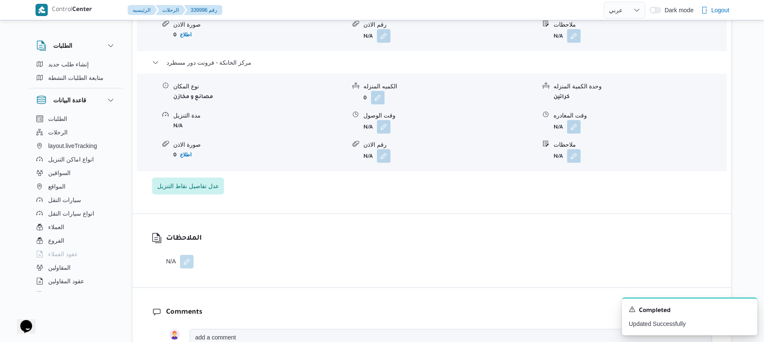
scroll to position [968, 0]
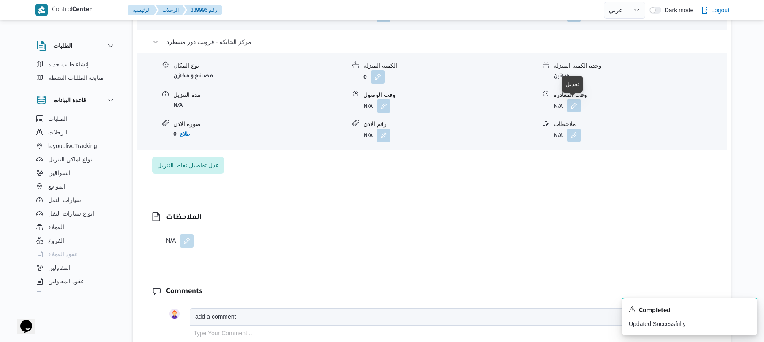
click at [573, 105] on button "button" at bounding box center [574, 106] width 14 height 14
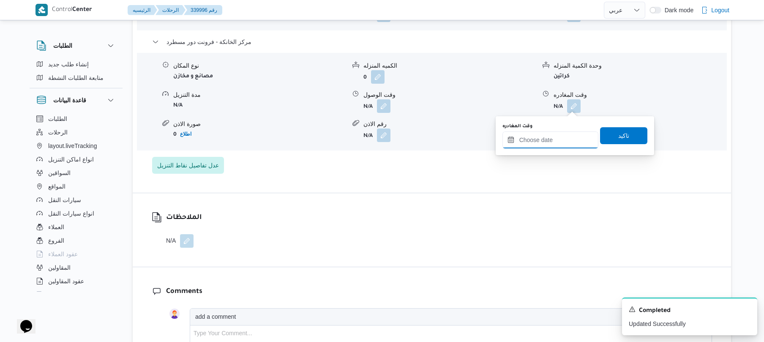
click at [542, 137] on input "وقت المغادره" at bounding box center [550, 139] width 96 height 17
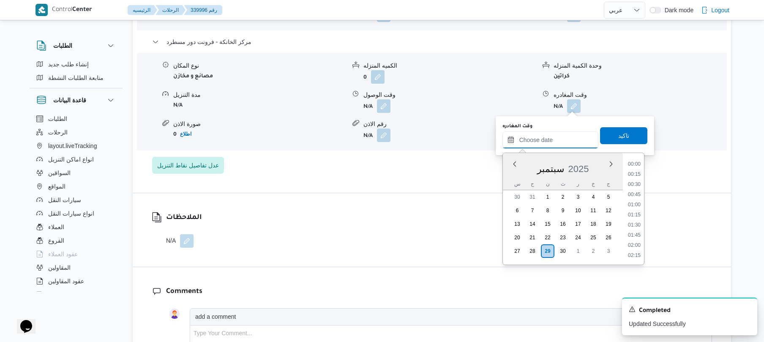
scroll to position [771, 0]
click at [639, 166] on li "19:00" at bounding box center [633, 163] width 19 height 8
type input "٢٩/٠٩/٢٠٢٥ ١٩:٠٠"
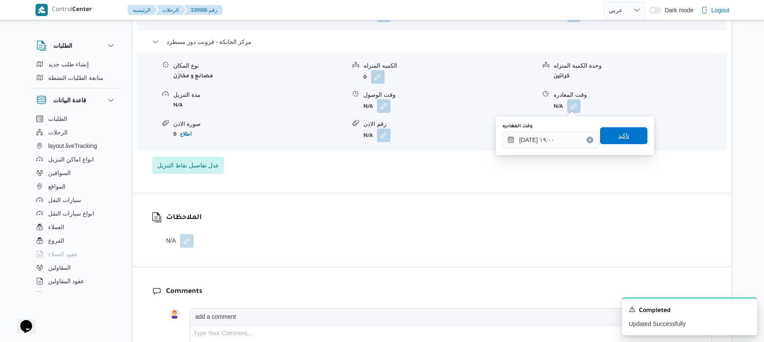
click at [627, 135] on span "تاكيد" at bounding box center [623, 135] width 47 height 17
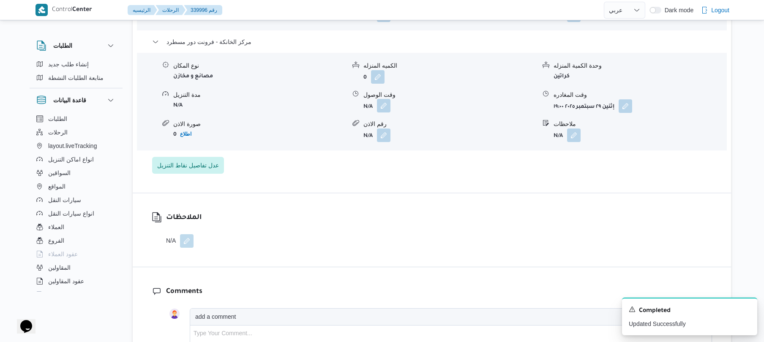
click at [379, 109] on button "button" at bounding box center [384, 106] width 14 height 14
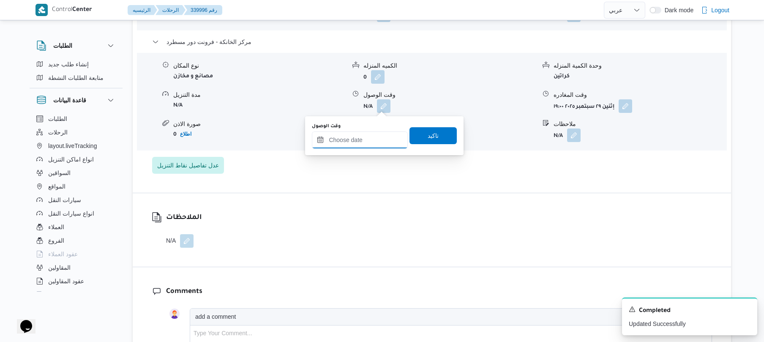
click at [360, 146] on input "وقت الوصول" at bounding box center [360, 139] width 96 height 17
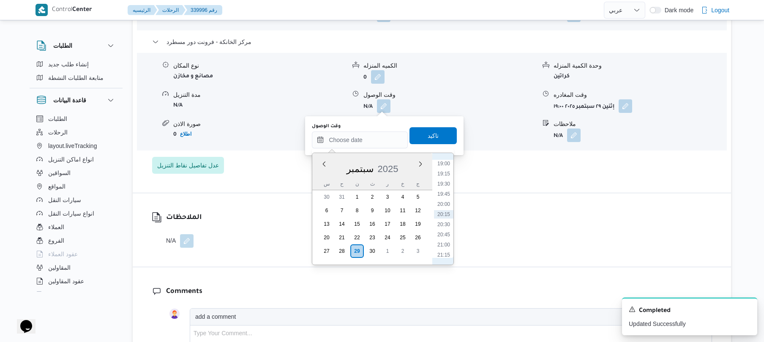
scroll to position [688, 0]
click at [445, 237] on li "18:45" at bounding box center [443, 236] width 19 height 8
type input "٢٩/٠٩/٢٠٢٥ ١٨:٤٥"
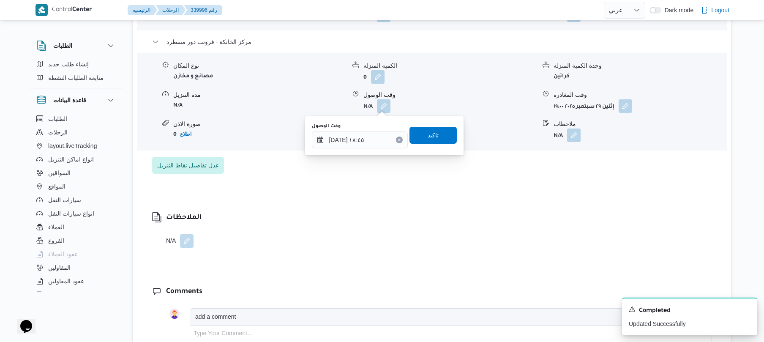
click at [427, 134] on span "تاكيد" at bounding box center [432, 135] width 11 height 10
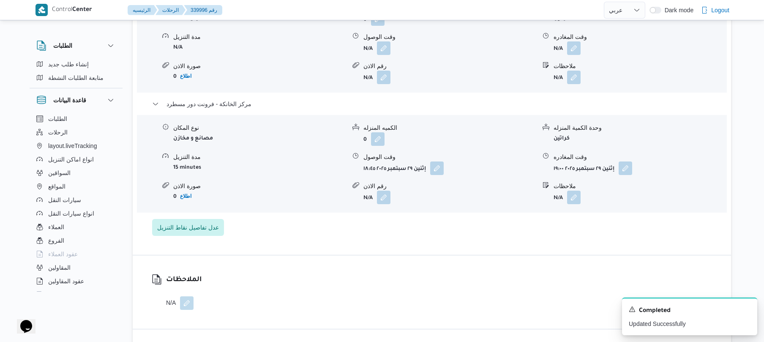
scroll to position [879, 0]
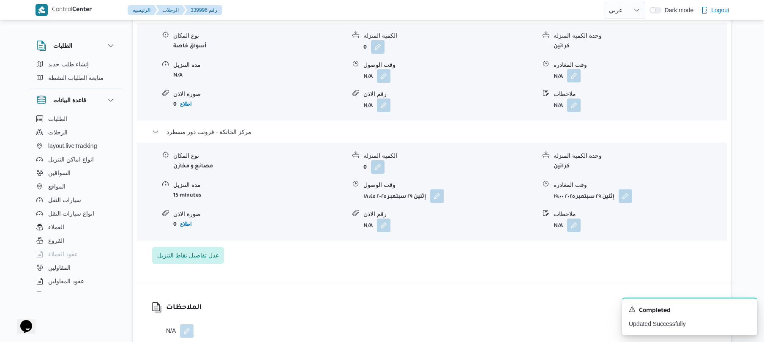
click at [575, 78] on button "button" at bounding box center [574, 76] width 14 height 14
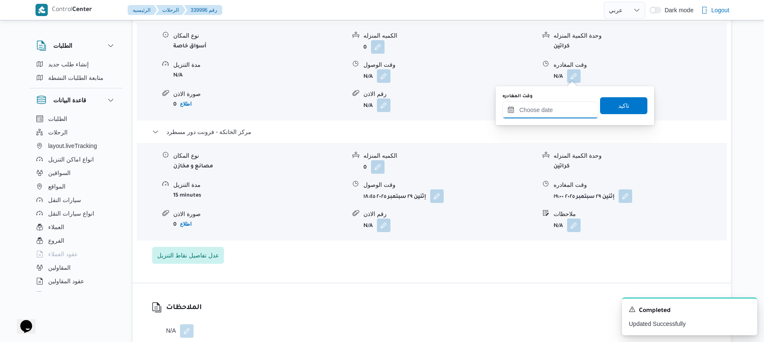
click at [541, 109] on input "وقت المغادره" at bounding box center [550, 109] width 96 height 17
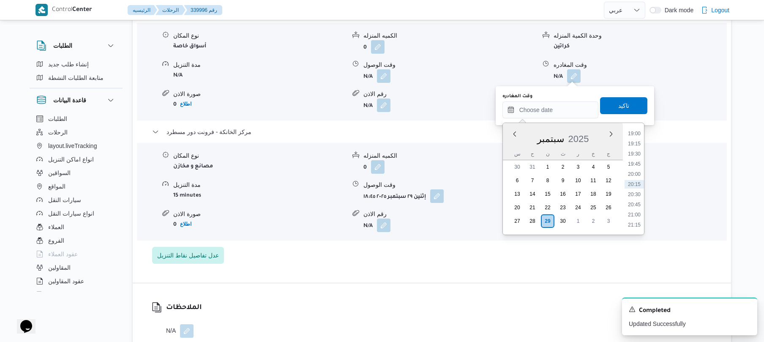
scroll to position [688, 0]
click at [634, 175] on li "18:00" at bounding box center [633, 175] width 19 height 8
type input "[DATE] ١٨:٠٠"
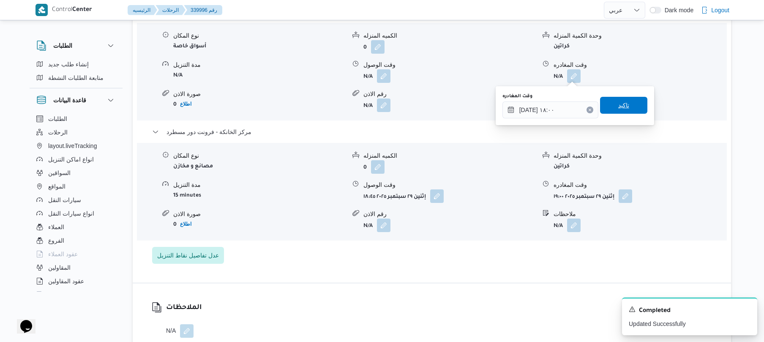
click at [630, 105] on span "تاكيد" at bounding box center [623, 105] width 47 height 17
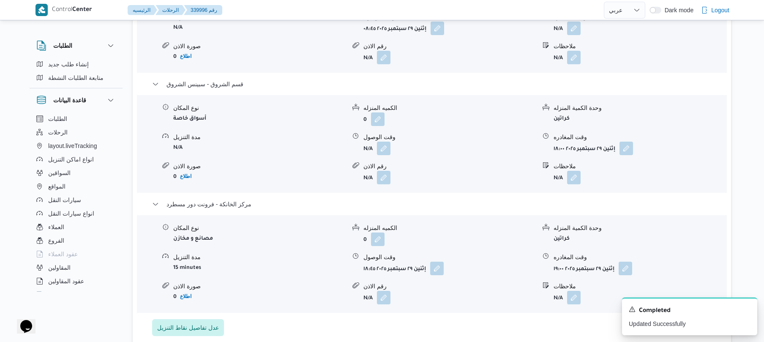
scroll to position [766, 0]
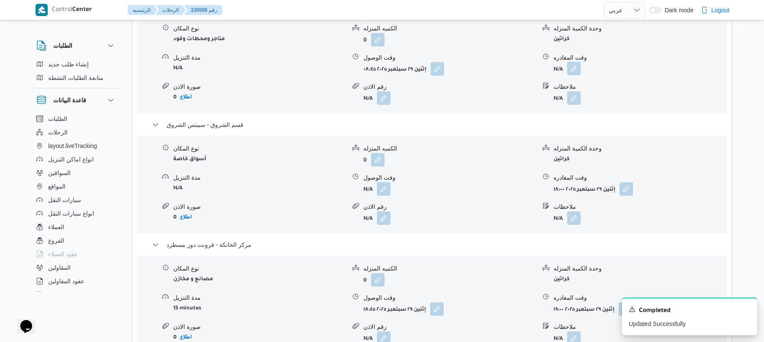
click at [572, 65] on button "button" at bounding box center [574, 69] width 14 height 14
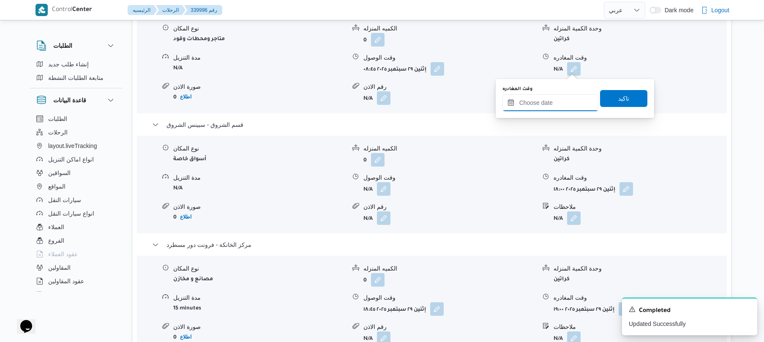
click at [541, 104] on input "وقت المغادره" at bounding box center [550, 102] width 96 height 17
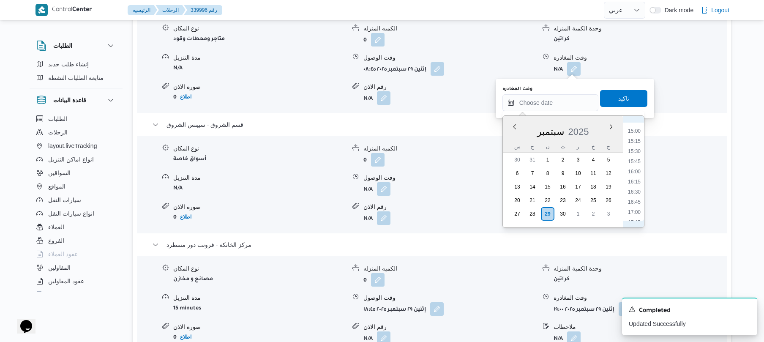
scroll to position [522, 0]
click at [636, 128] on li "13:00" at bounding box center [633, 131] width 19 height 8
type input "٢٩/٠٩/٢٠٢٥ ١٣:٠٠"
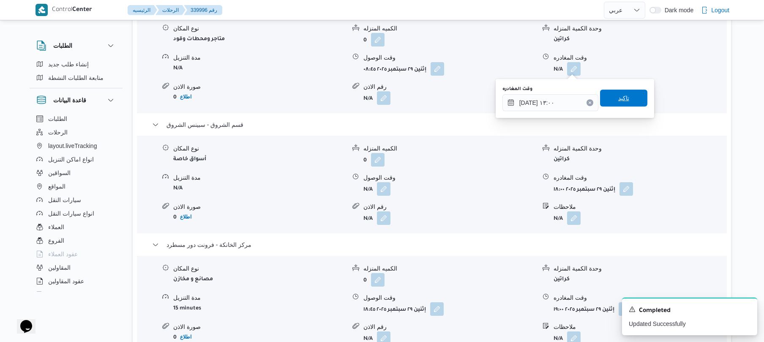
click at [631, 96] on span "تاكيد" at bounding box center [623, 98] width 47 height 17
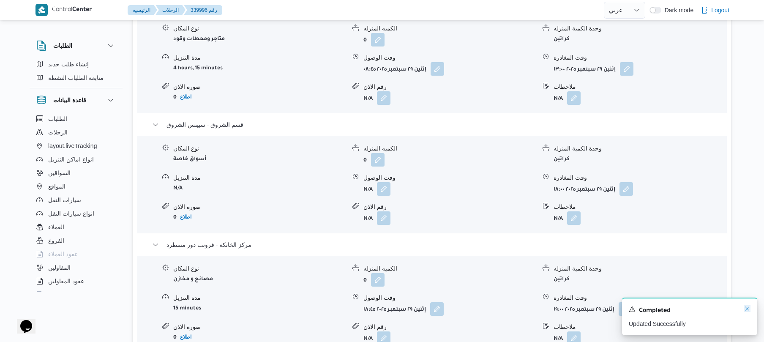
click at [744, 310] on icon "Dismiss toast" at bounding box center [746, 308] width 7 height 7
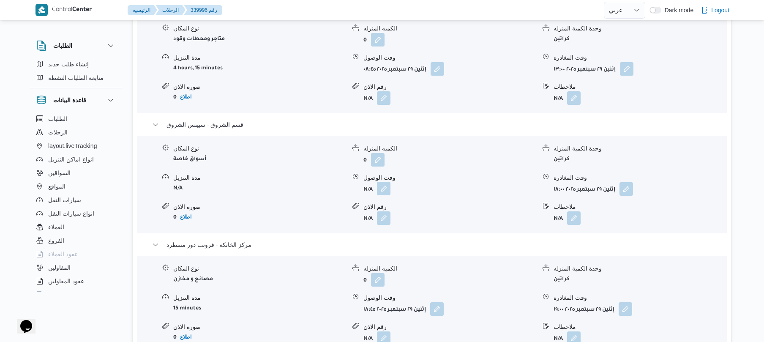
click at [384, 191] on button "button" at bounding box center [384, 189] width 14 height 14
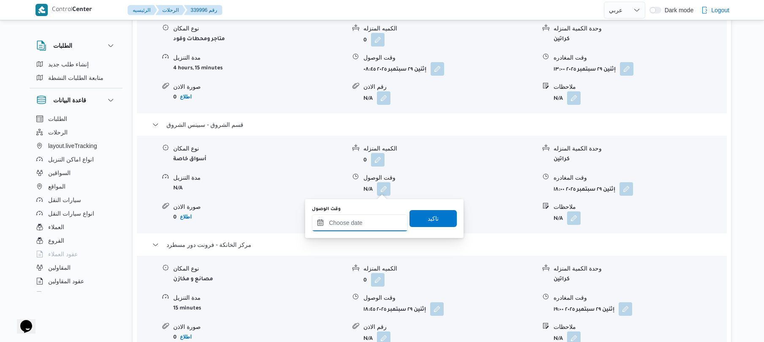
drag, startPoint x: 366, startPoint y: 221, endPoint x: 378, endPoint y: 220, distance: 11.9
click at [366, 221] on input "وقت الوصول" at bounding box center [360, 222] width 96 height 17
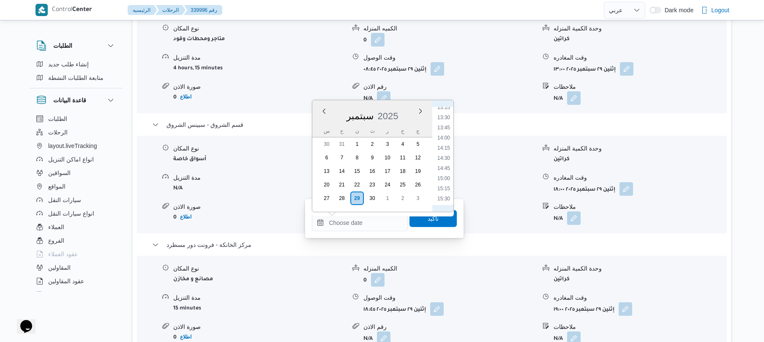
scroll to position [521, 0]
click at [444, 137] on li "13:30" at bounding box center [443, 137] width 19 height 8
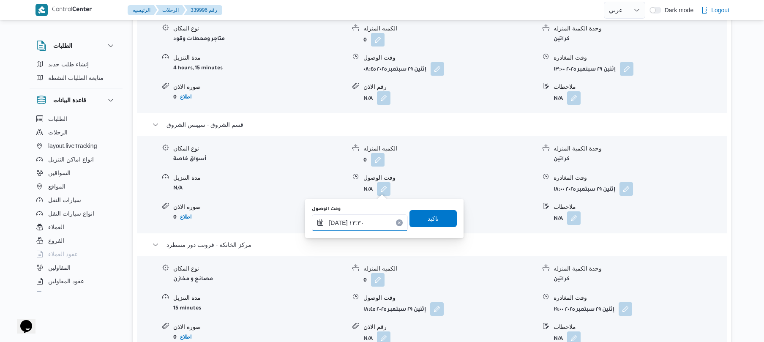
click at [338, 223] on input "٢٩/٠٩/٢٠٢٥ ١٣:٣٠" at bounding box center [360, 222] width 96 height 17
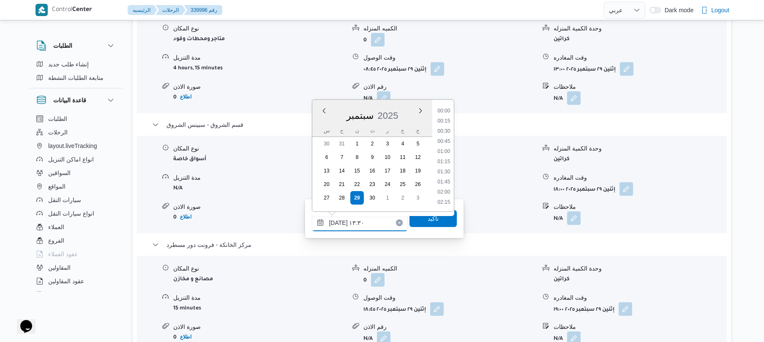
click at [338, 223] on input "٢٩/٠٩/٢٠٢٥ ١٣:٣٠" at bounding box center [360, 222] width 96 height 17
type input "٢٩/٠٩/٢٠٢٥ ١٣:20"
click at [419, 222] on span "تاكيد" at bounding box center [432, 217] width 47 height 17
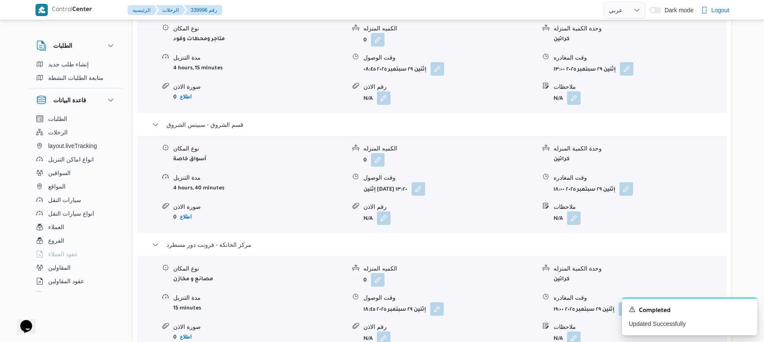
scroll to position [0, 0]
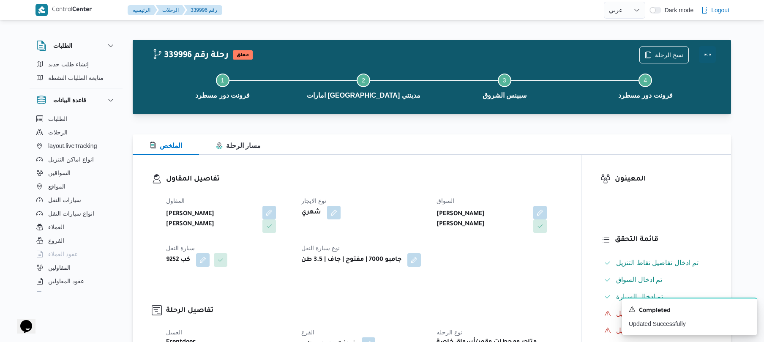
click at [708, 54] on button "Actions" at bounding box center [707, 54] width 17 height 17
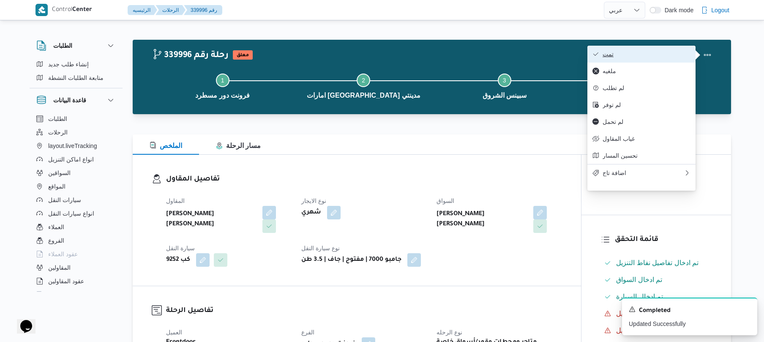
click at [639, 53] on span "تمت" at bounding box center [646, 54] width 88 height 7
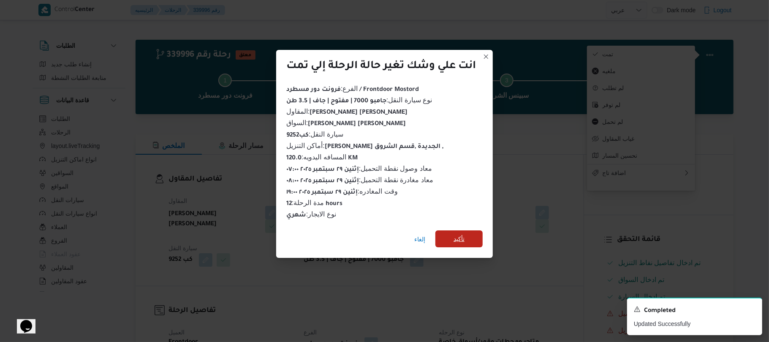
click at [460, 237] on span "تأكيد" at bounding box center [459, 239] width 11 height 10
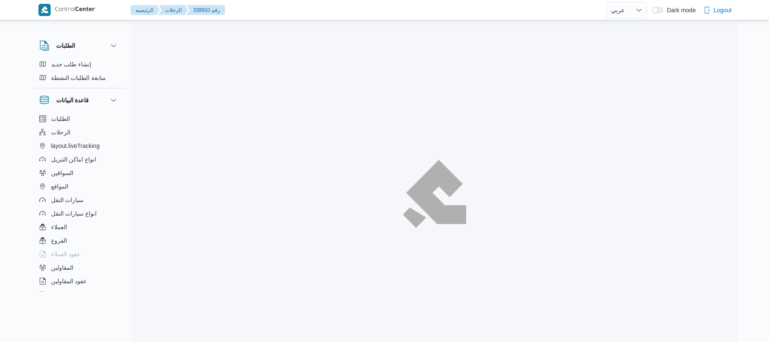
select select "ar"
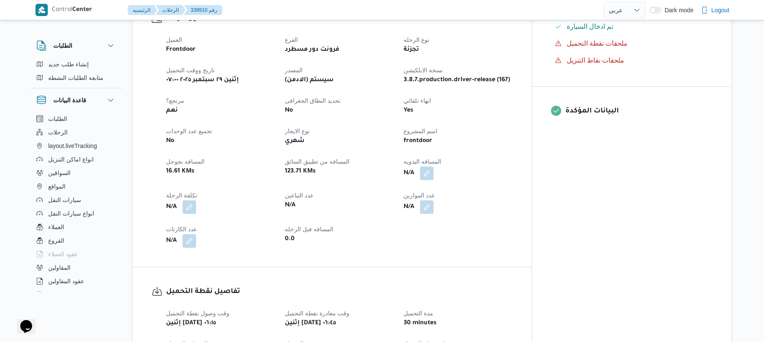
scroll to position [293, 0]
click at [433, 166] on button "button" at bounding box center [427, 173] width 14 height 14
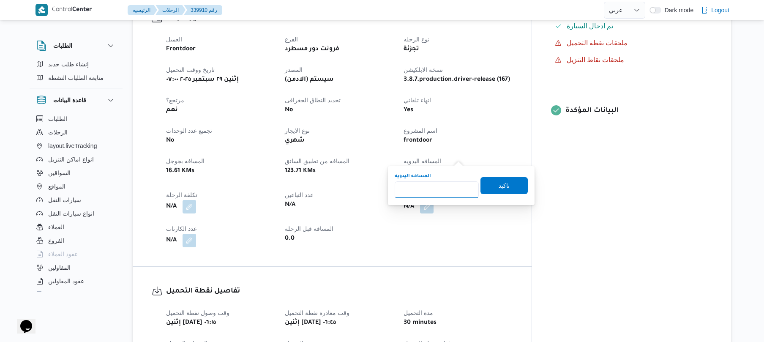
click at [438, 191] on input "المسافه اليدويه" at bounding box center [436, 189] width 84 height 17
type input "120"
click at [512, 176] on div "المسافه اليدويه 120 تاكيد" at bounding box center [461, 185] width 135 height 27
click at [506, 179] on span "تاكيد" at bounding box center [503, 185] width 47 height 17
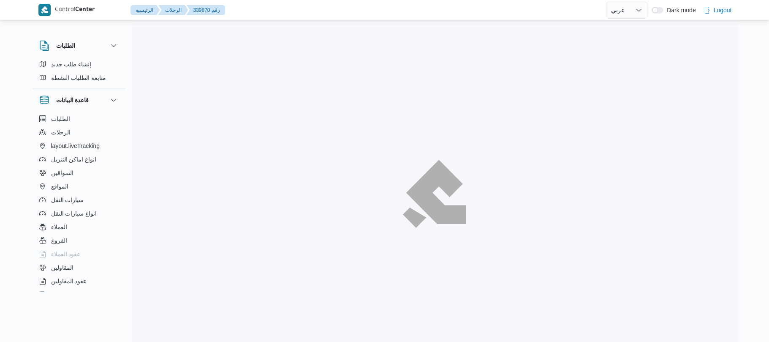
select select "ar"
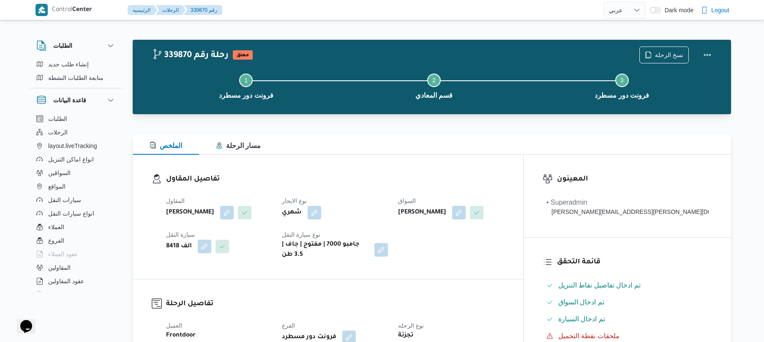
click at [504, 177] on h3 "تفاصيل المقاول" at bounding box center [335, 179] width 338 height 11
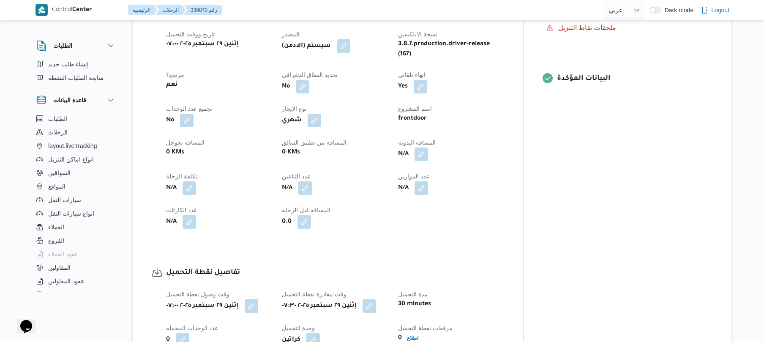
scroll to position [338, 0]
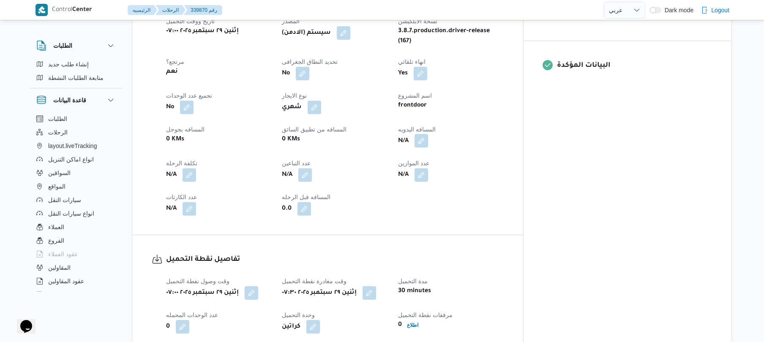
click at [428, 142] on button "button" at bounding box center [421, 141] width 14 height 14
click at [431, 184] on div "You are in a dialog. To close this dialog, hit escape. المسافه اليدويه تاكيد" at bounding box center [461, 170] width 147 height 39
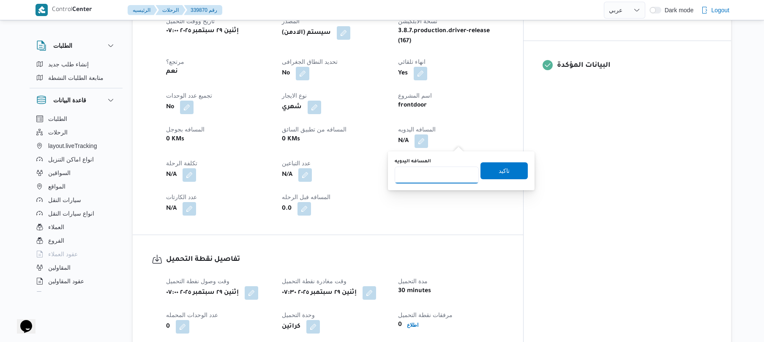
click at [434, 176] on input "المسافه اليدويه" at bounding box center [436, 174] width 84 height 17
type input "125"
click at [501, 176] on span "تاكيد" at bounding box center [503, 170] width 47 height 17
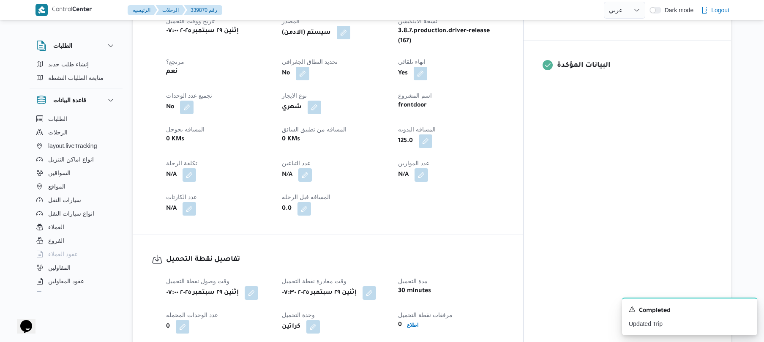
click at [350, 36] on button "button" at bounding box center [344, 33] width 14 height 14
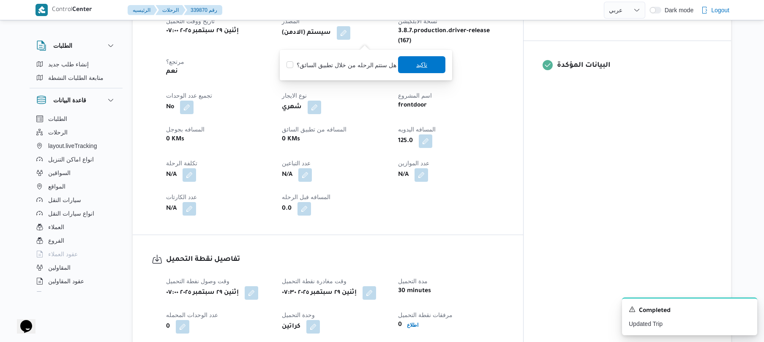
click at [416, 68] on span "تاكيد" at bounding box center [421, 65] width 11 height 10
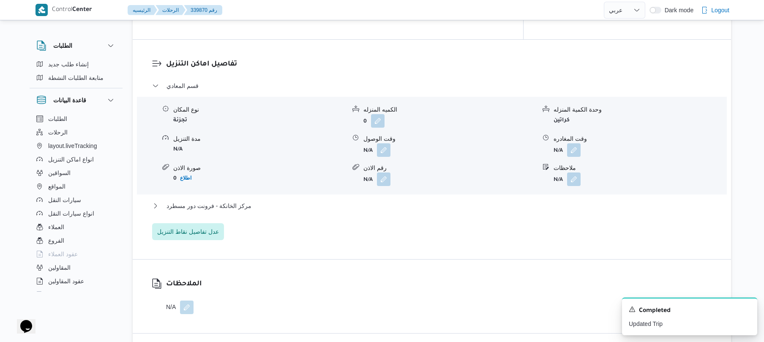
scroll to position [721, 0]
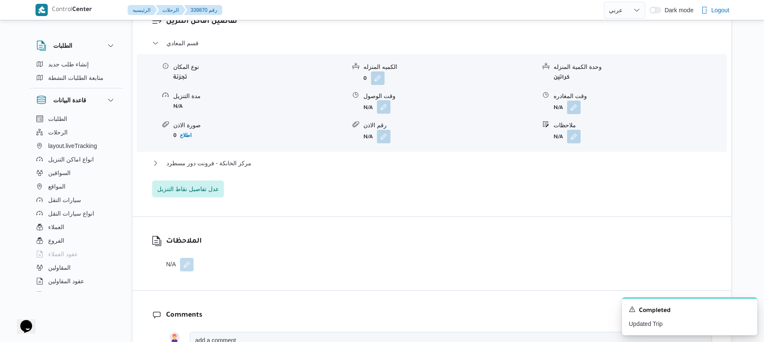
click at [383, 110] on button "button" at bounding box center [384, 107] width 14 height 14
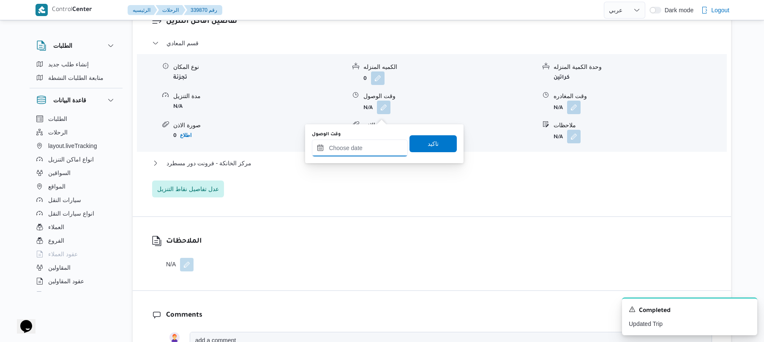
click at [362, 144] on input "وقت الوصول" at bounding box center [360, 147] width 96 height 17
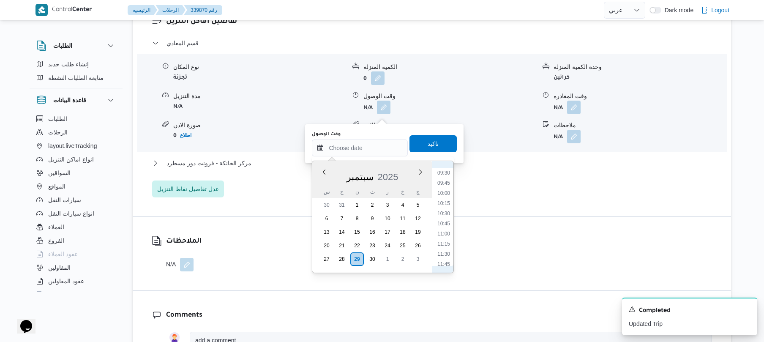
scroll to position [302, 0]
click at [443, 216] on li "08:30" at bounding box center [443, 215] width 19 height 8
type input "[DATE] ٠٨:٣٠"
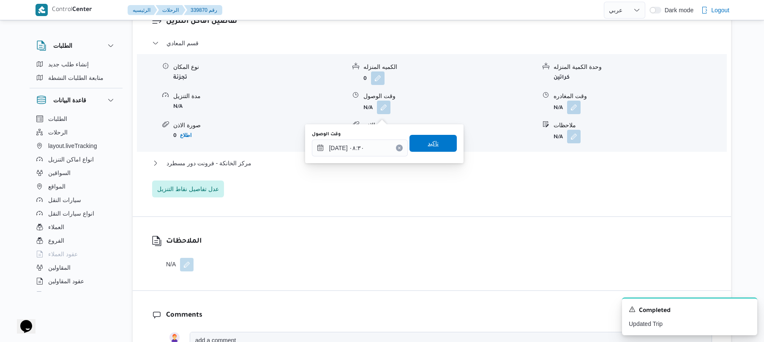
click at [435, 144] on span "تاكيد" at bounding box center [432, 143] width 47 height 17
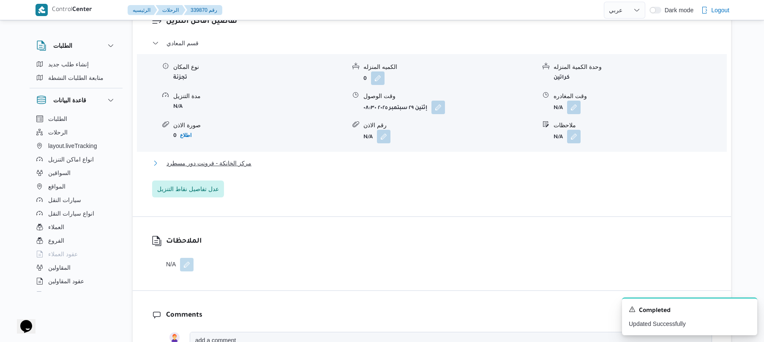
click at [403, 168] on button "مركز الخانكة - فرونت دور مسطرد" at bounding box center [432, 163] width 560 height 10
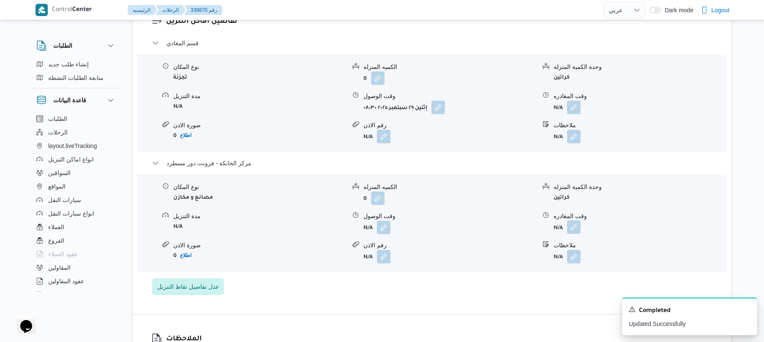
click at [574, 234] on button "button" at bounding box center [574, 227] width 14 height 14
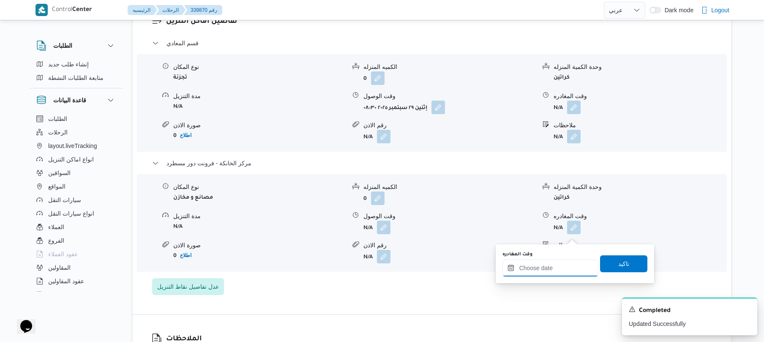
click at [544, 264] on input "وقت المغادره" at bounding box center [550, 267] width 96 height 17
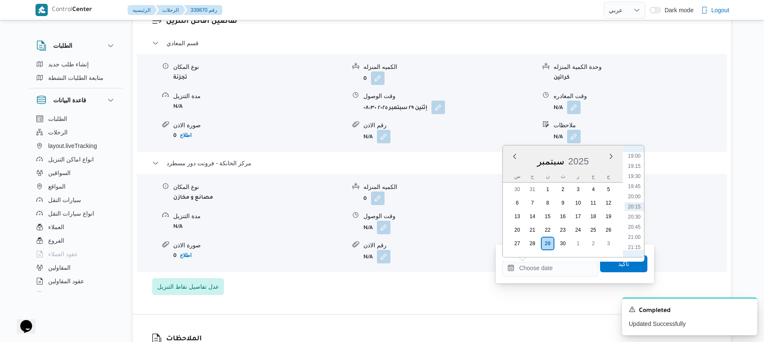
scroll to position [688, 0]
click at [636, 198] on li "18:00" at bounding box center [633, 198] width 19 height 8
type input "[DATE] ١٨:٠٠"
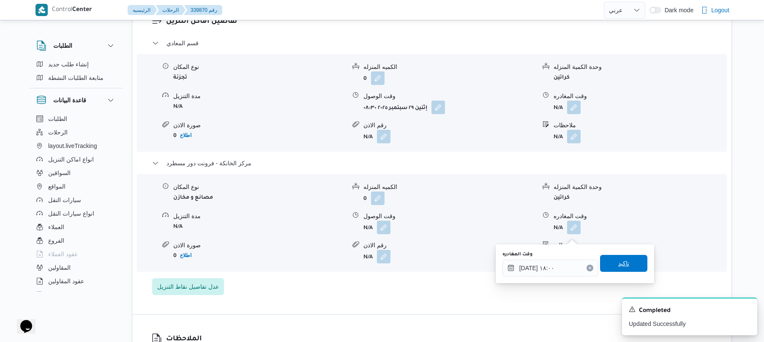
click at [606, 261] on span "تاكيد" at bounding box center [623, 263] width 47 height 17
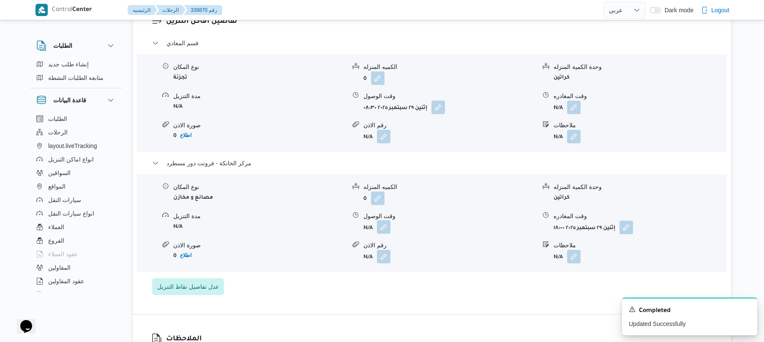
click at [381, 234] on button "button" at bounding box center [384, 227] width 14 height 14
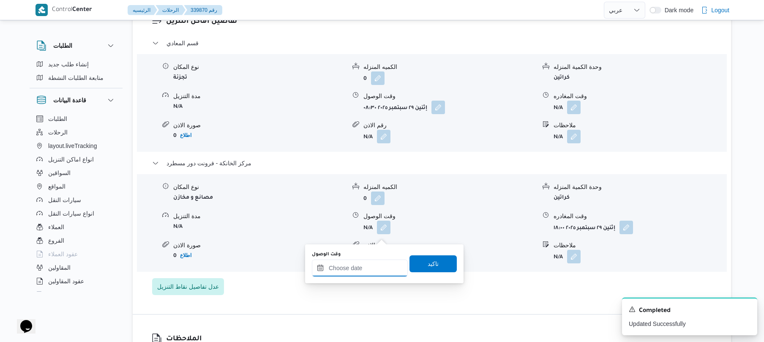
click at [373, 263] on input "وقت الوصول" at bounding box center [360, 267] width 96 height 17
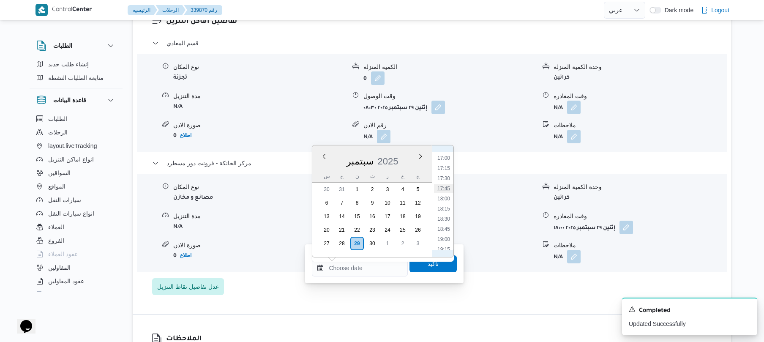
click at [447, 187] on li "17:45" at bounding box center [443, 188] width 19 height 8
type input "[DATE] ١٧:٤٥"
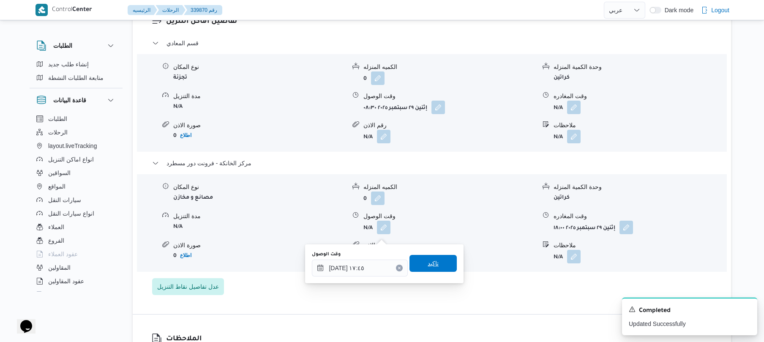
click at [427, 264] on span "تاكيد" at bounding box center [432, 263] width 11 height 10
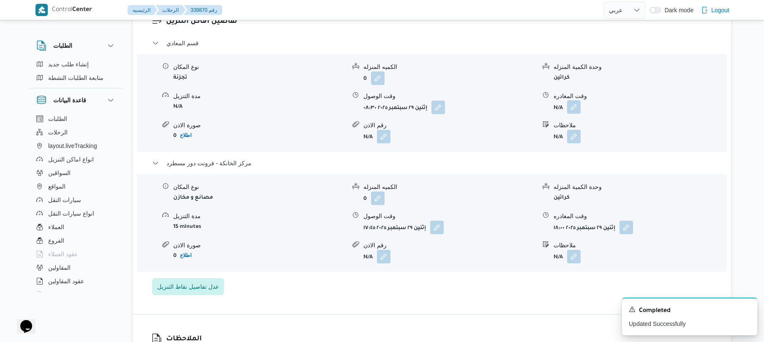
click at [577, 114] on button "button" at bounding box center [574, 107] width 14 height 14
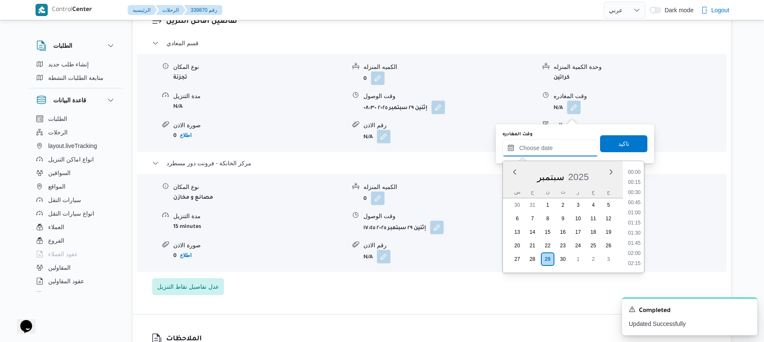
click at [552, 150] on input "وقت المغادره" at bounding box center [550, 147] width 96 height 17
click at [634, 246] on li "16:45" at bounding box center [633, 246] width 19 height 8
type input "[DATE] ١٦:٤٥"
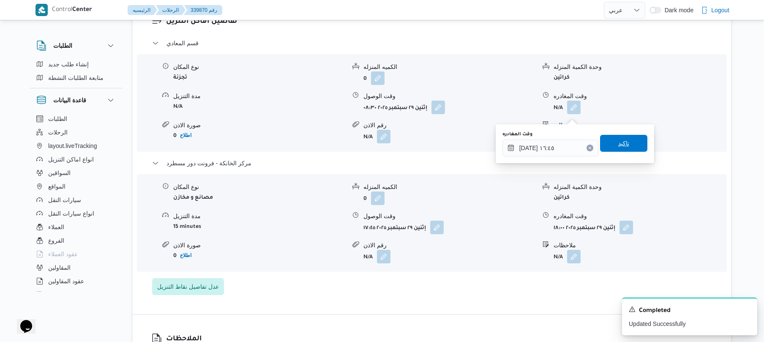
click at [625, 146] on span "تاكيد" at bounding box center [623, 143] width 47 height 17
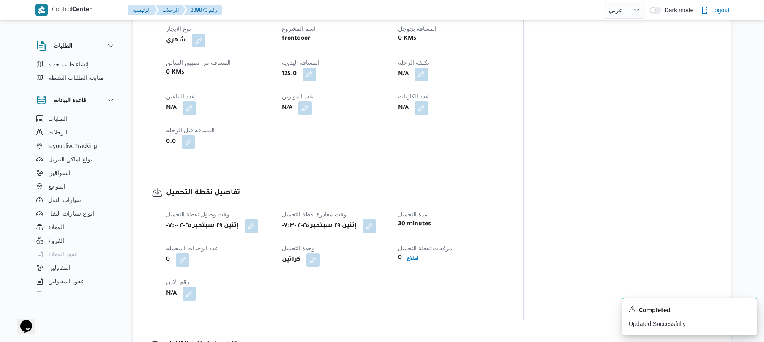
scroll to position [0, 0]
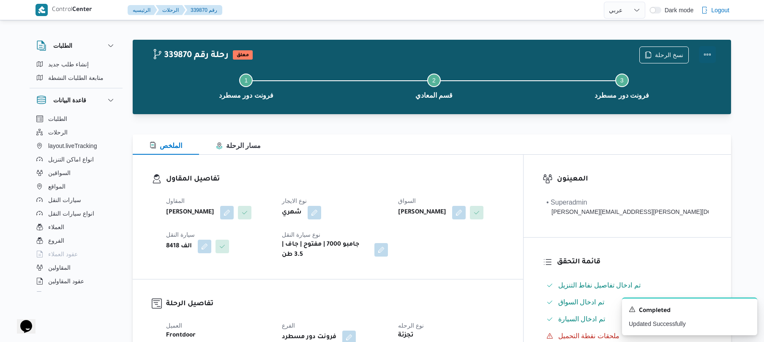
click at [707, 56] on button "Actions" at bounding box center [707, 54] width 17 height 17
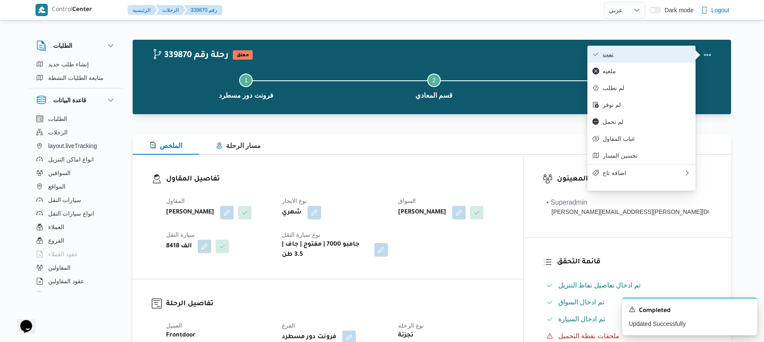
click at [646, 55] on span "تمت" at bounding box center [646, 54] width 88 height 7
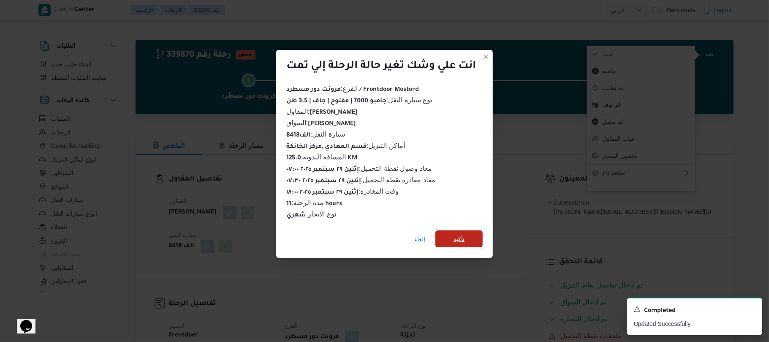
click at [458, 235] on span "تأكيد" at bounding box center [459, 239] width 11 height 10
